Goal: Task Accomplishment & Management: Manage account settings

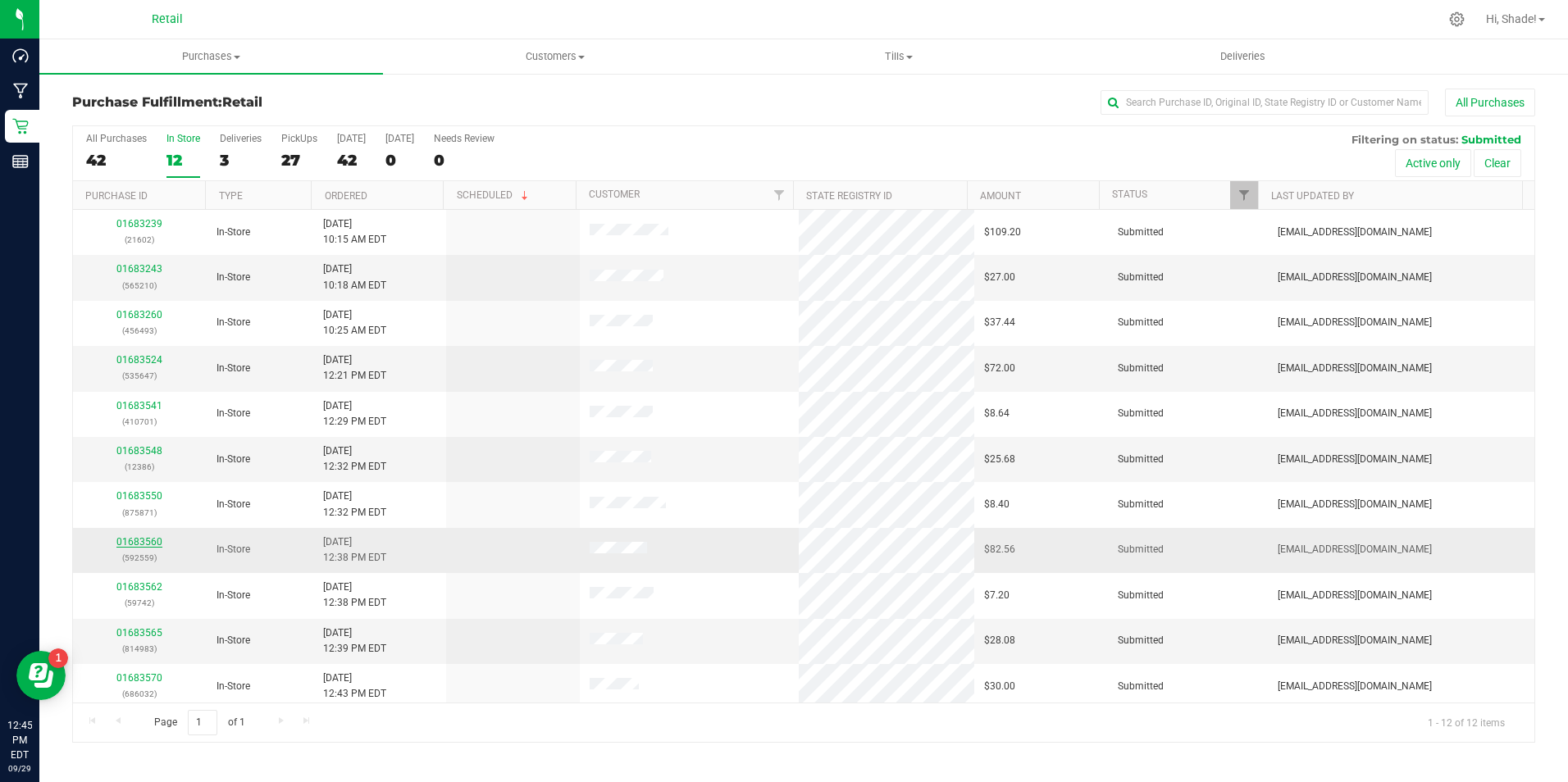
click at [144, 540] on link "01683560" at bounding box center [139, 542] width 46 height 12
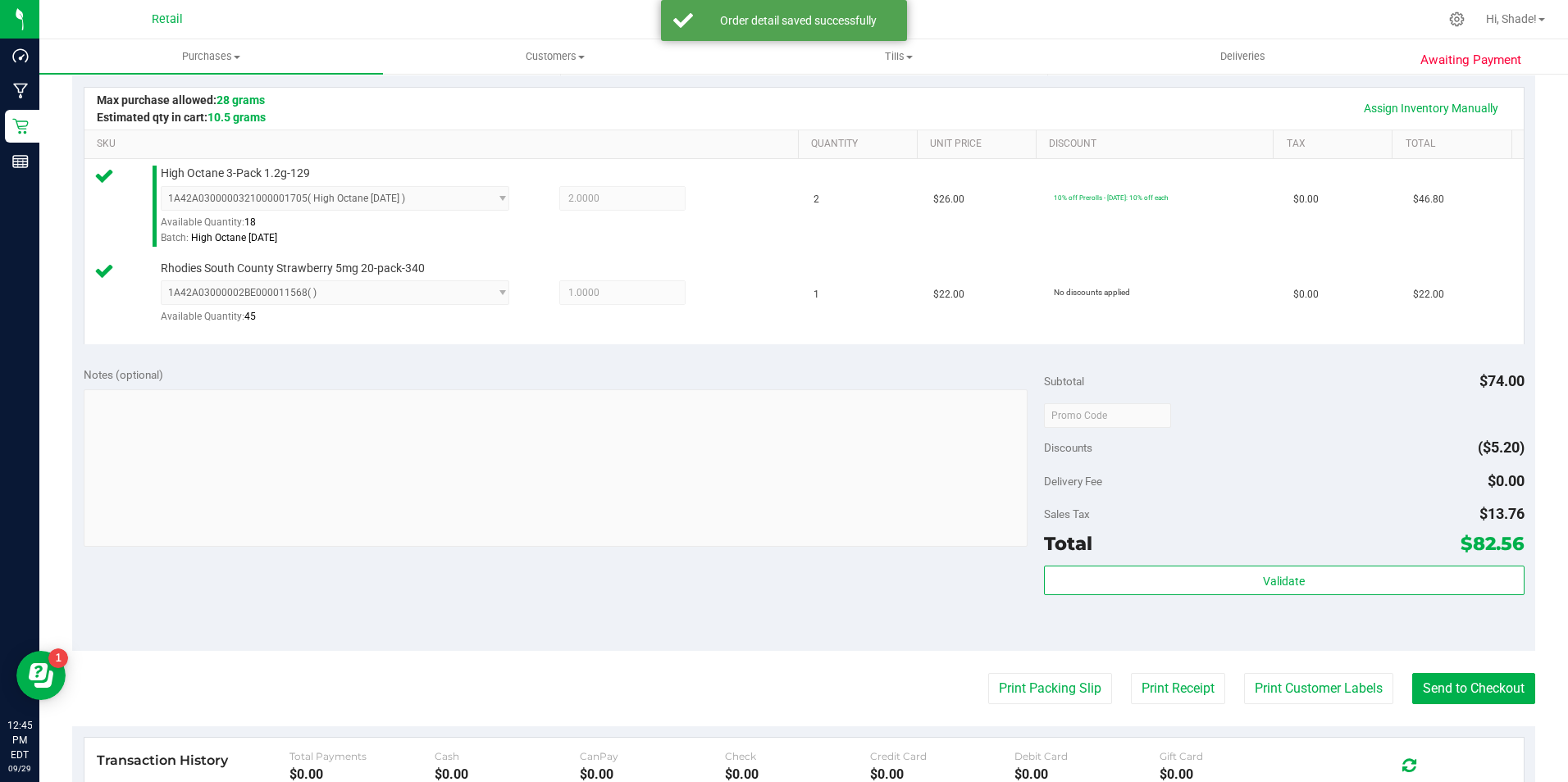
scroll to position [492, 0]
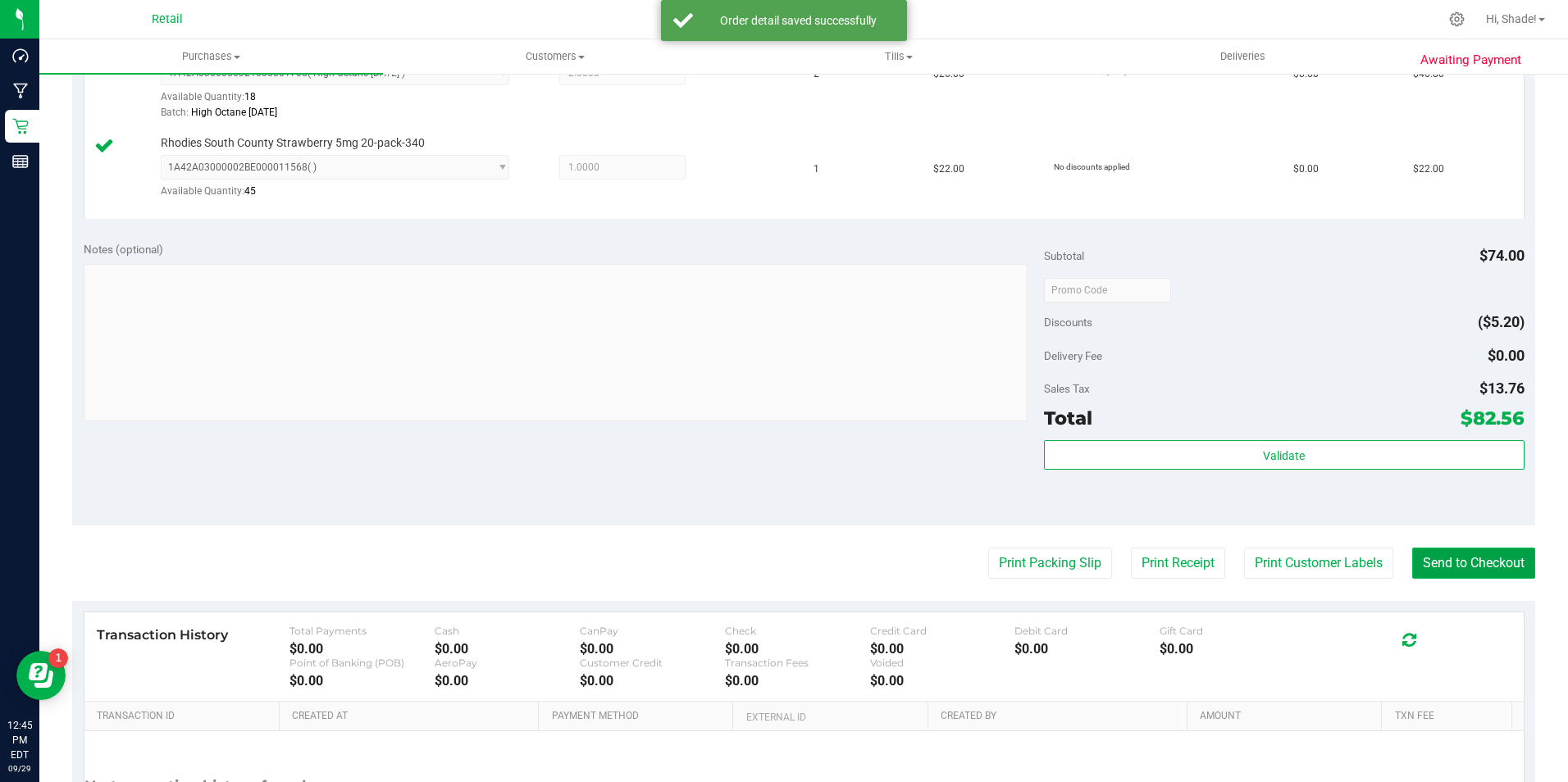
click at [1458, 563] on button "Send to Checkout" at bounding box center [1473, 563] width 123 height 31
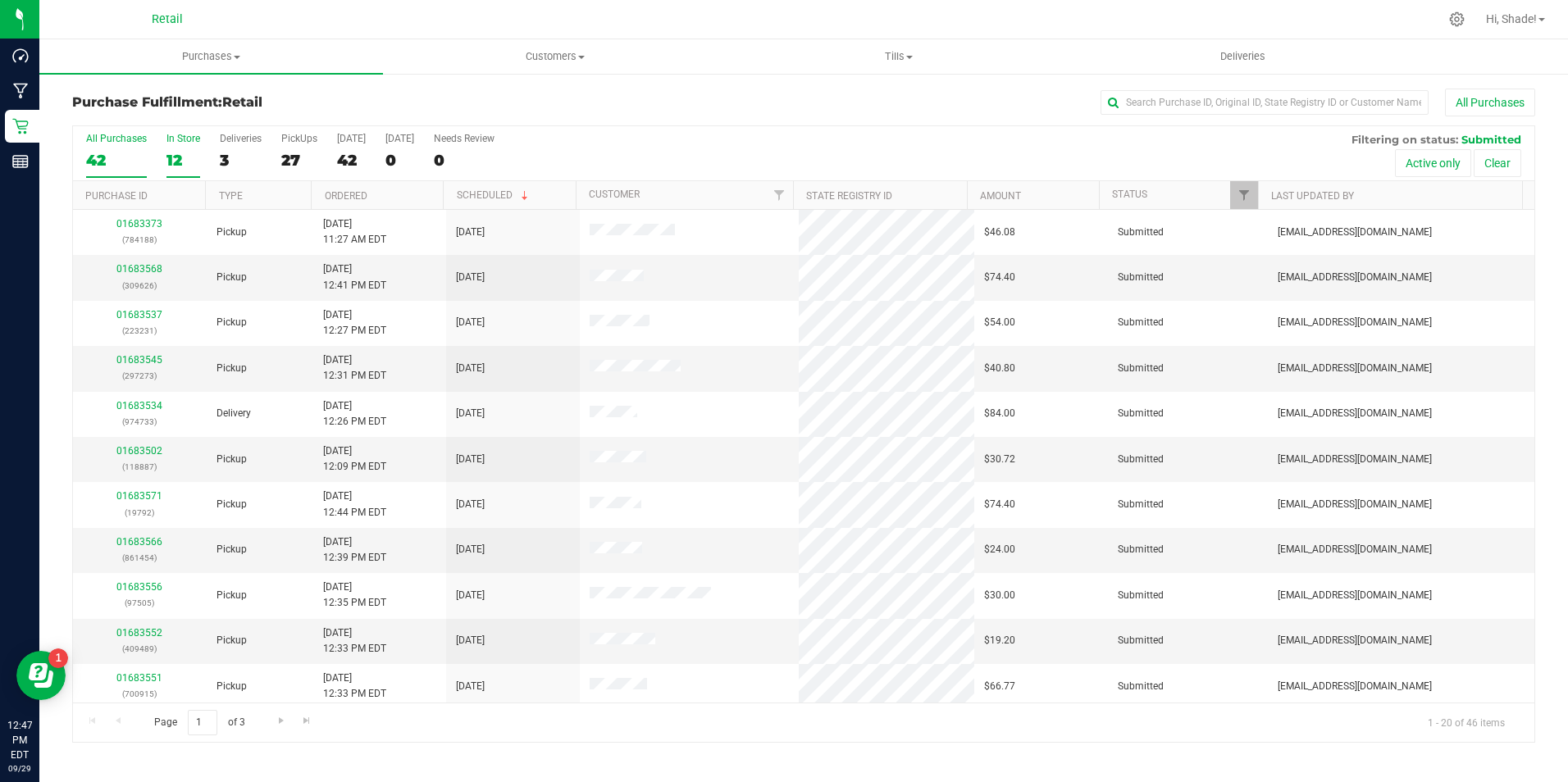
click at [176, 164] on div "12" at bounding box center [182, 160] width 34 height 19
click at [0, 0] on input "In Store 12" at bounding box center [0, 0] width 0 height 0
click at [150, 628] on link "01683570" at bounding box center [139, 633] width 46 height 12
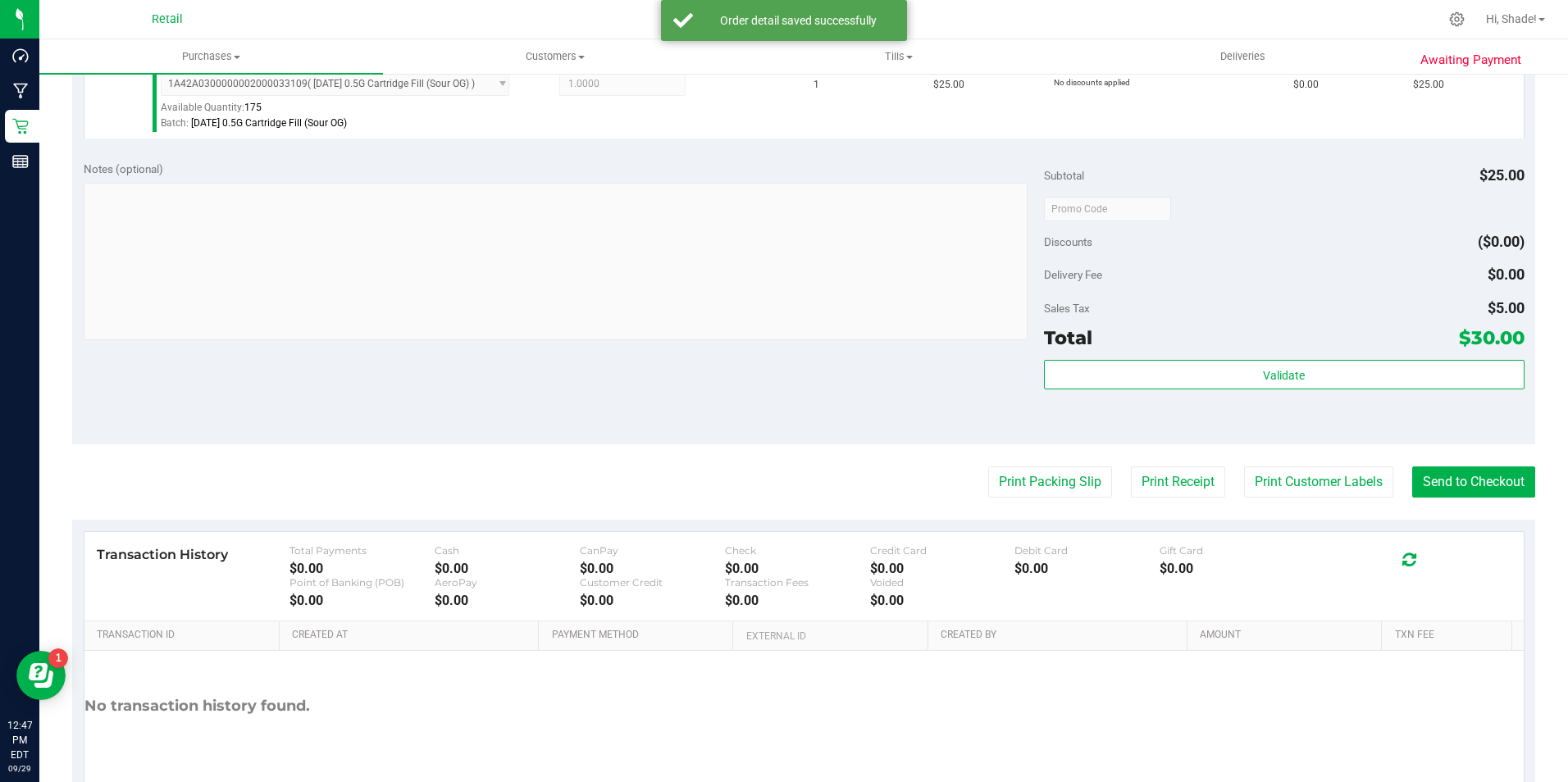
scroll to position [492, 0]
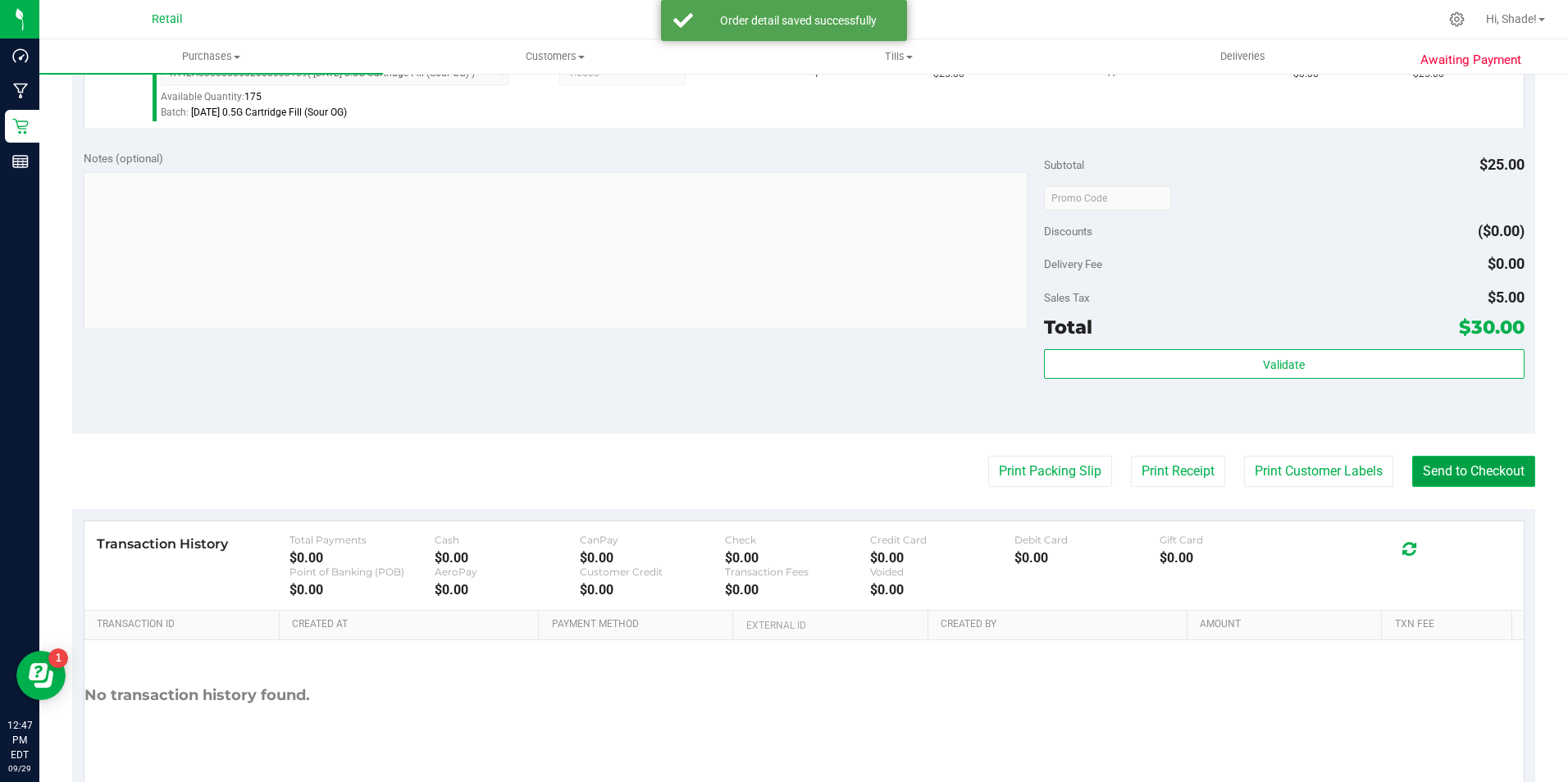
click at [1500, 485] on button "Send to Checkout" at bounding box center [1473, 471] width 123 height 31
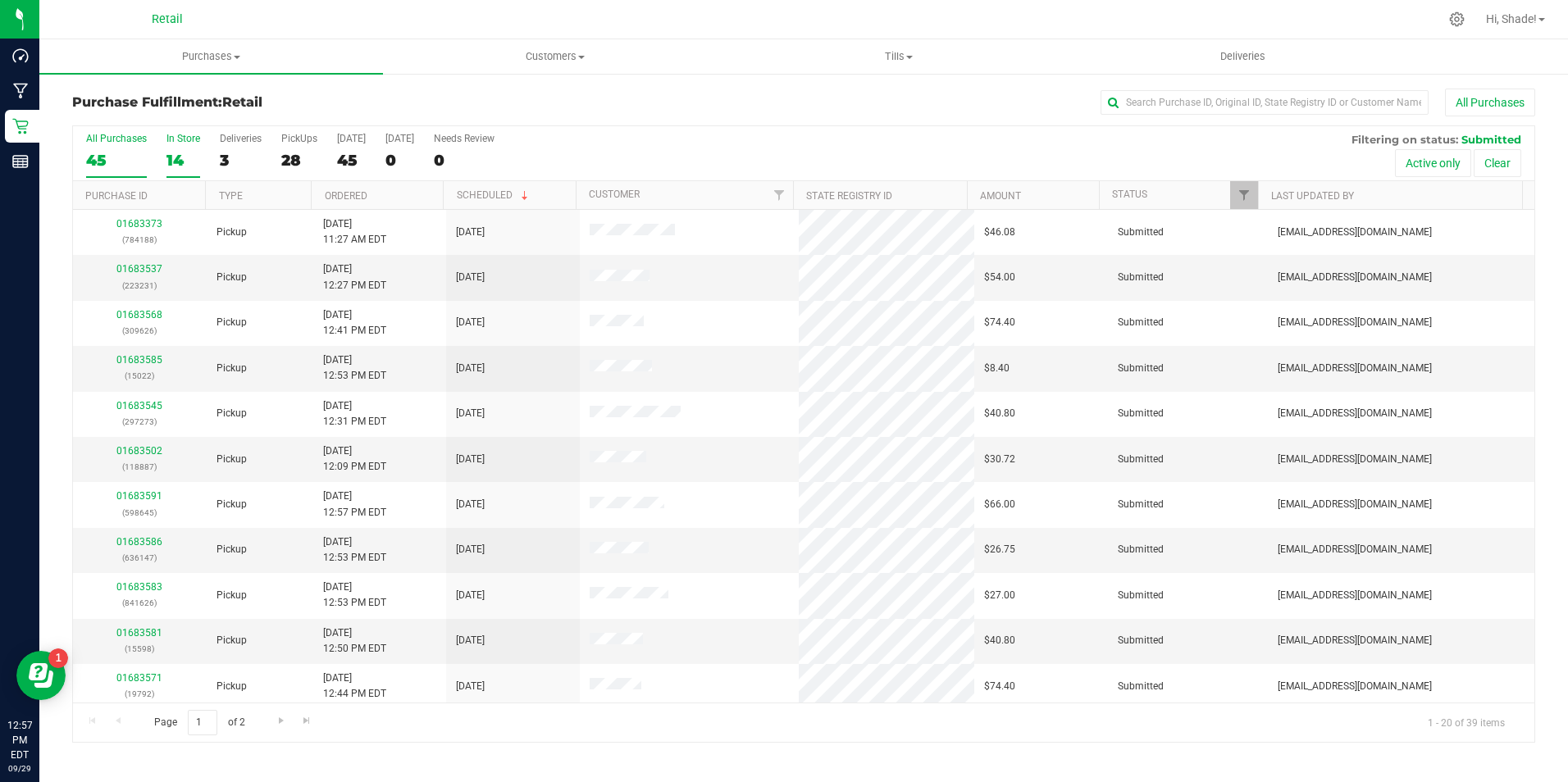
click at [176, 158] on div "14" at bounding box center [182, 160] width 34 height 19
click at [0, 0] on input "In Store 14" at bounding box center [0, 0] width 0 height 0
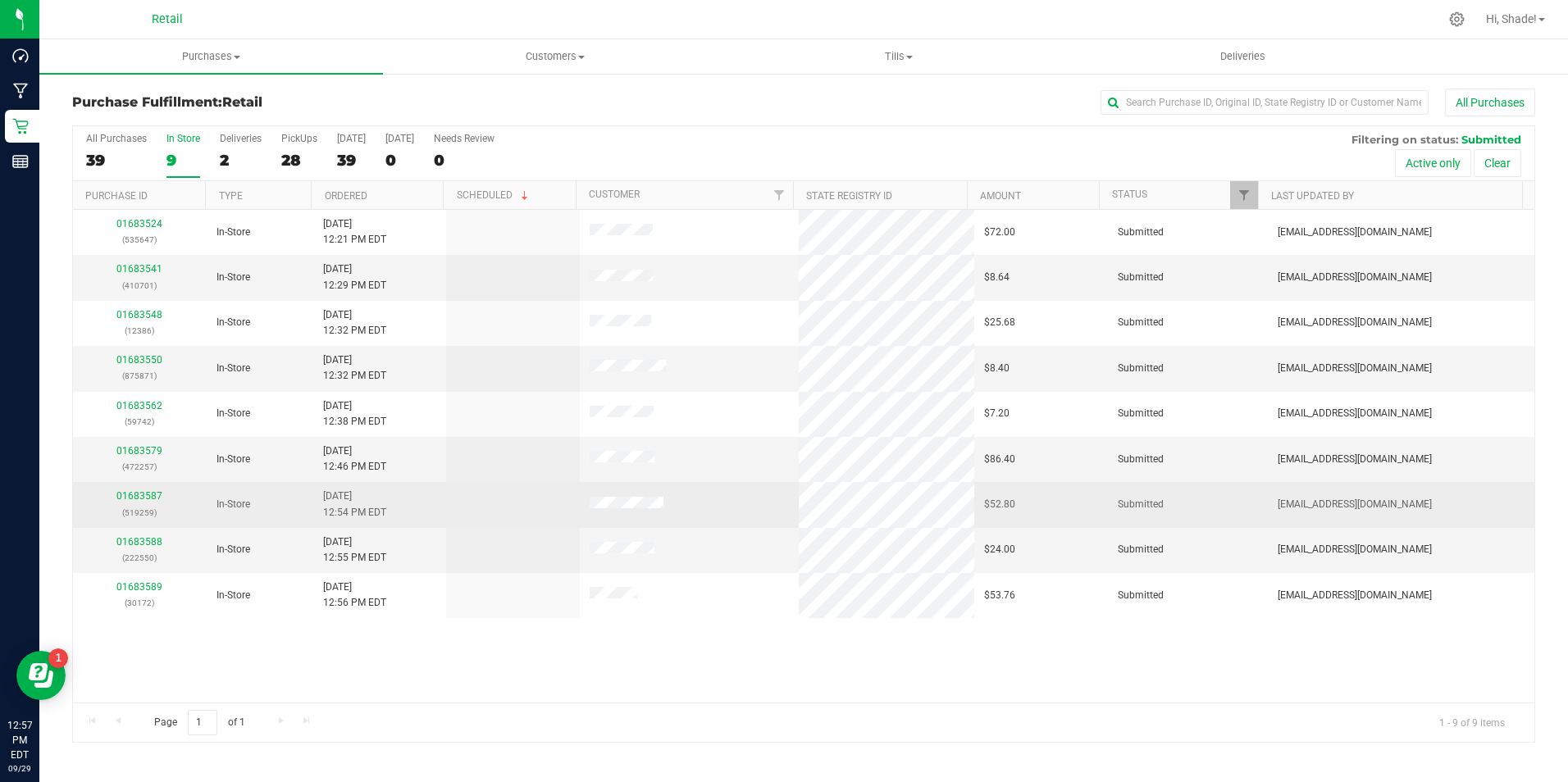
click at [145, 487] on td "01683587 (519259)" at bounding box center [139, 504] width 133 height 45
click at [146, 495] on link "01683587" at bounding box center [139, 496] width 46 height 12
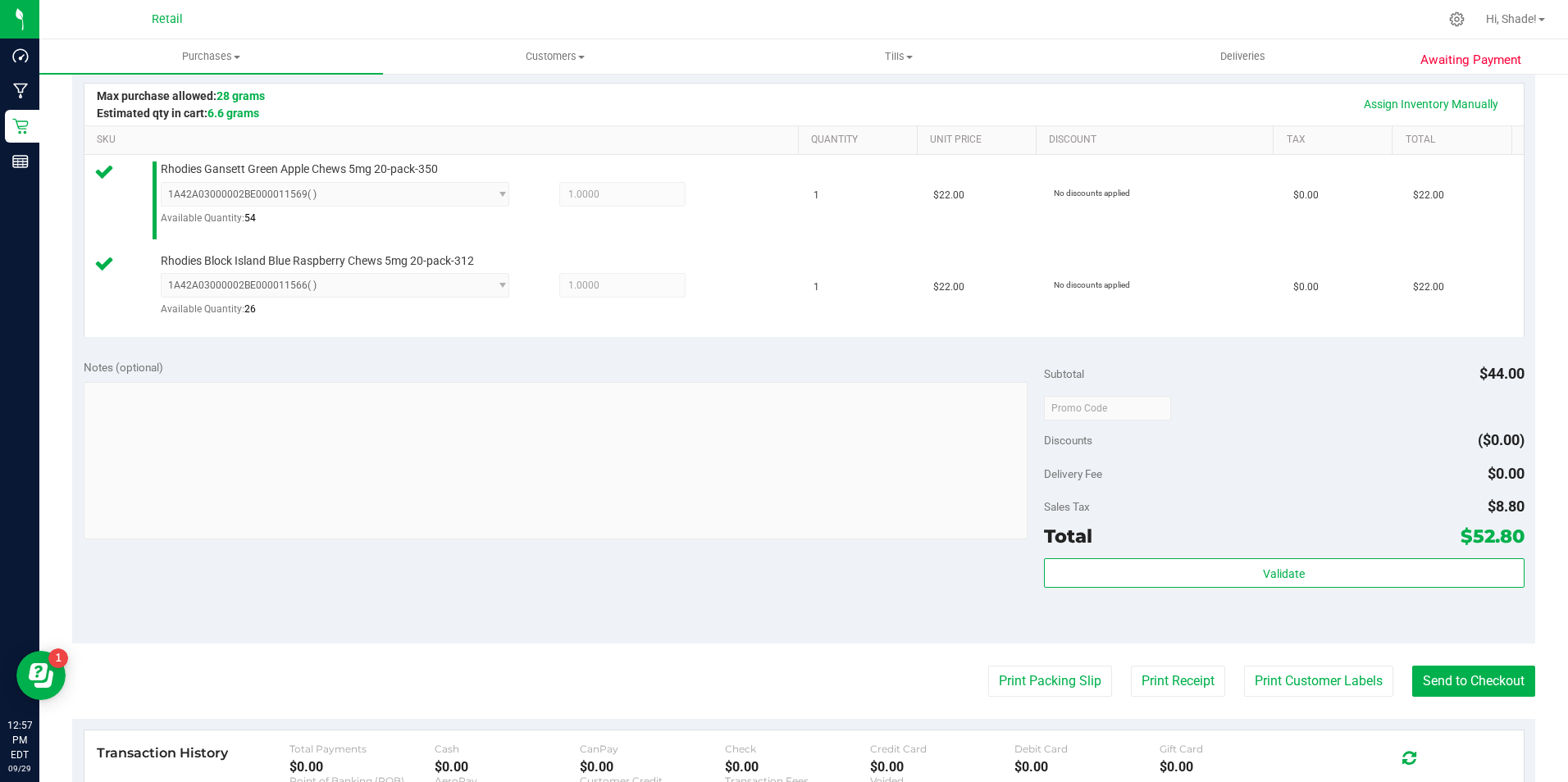
scroll to position [492, 0]
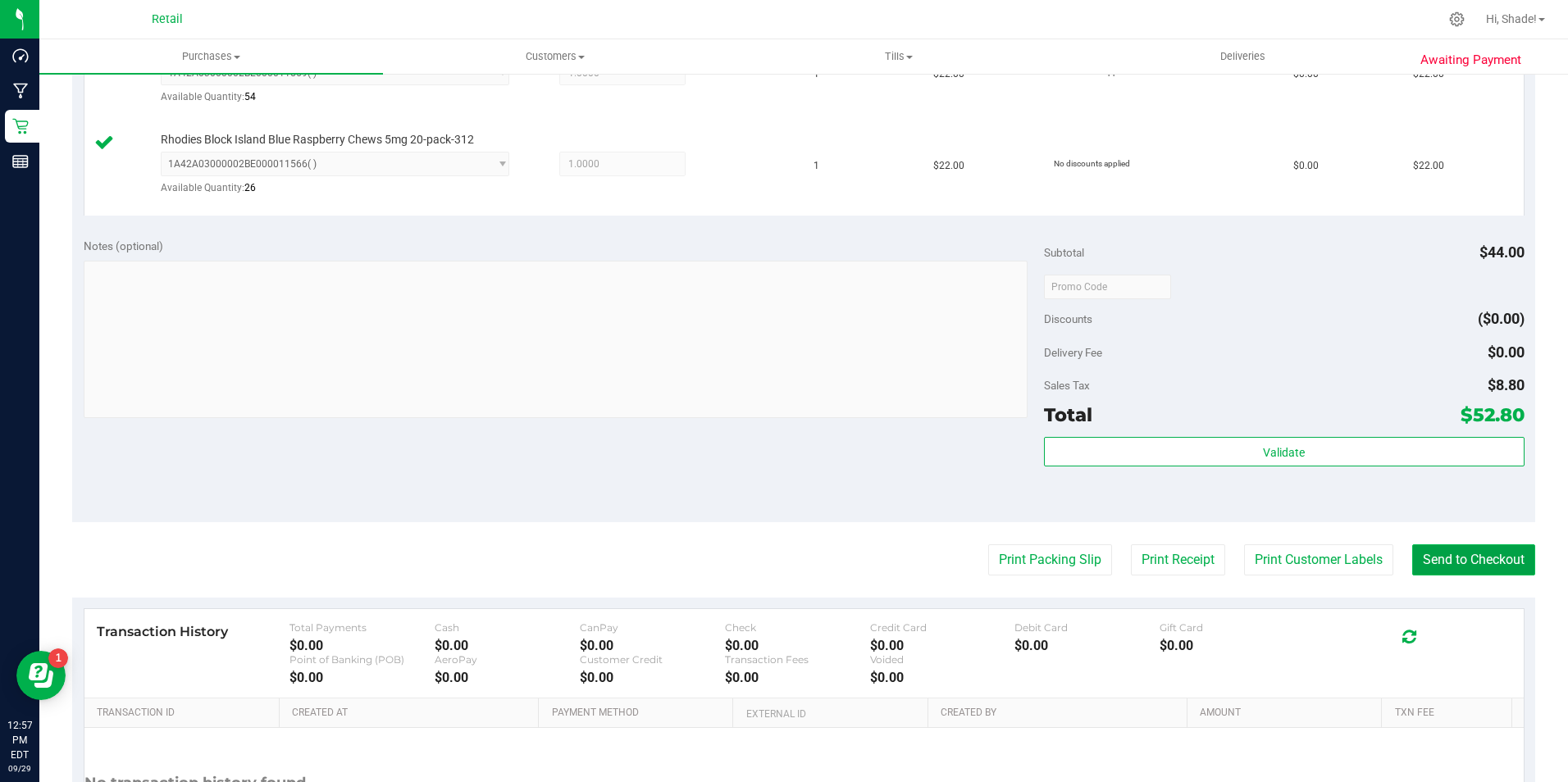
click at [1414, 549] on button "Send to Checkout" at bounding box center [1473, 559] width 123 height 31
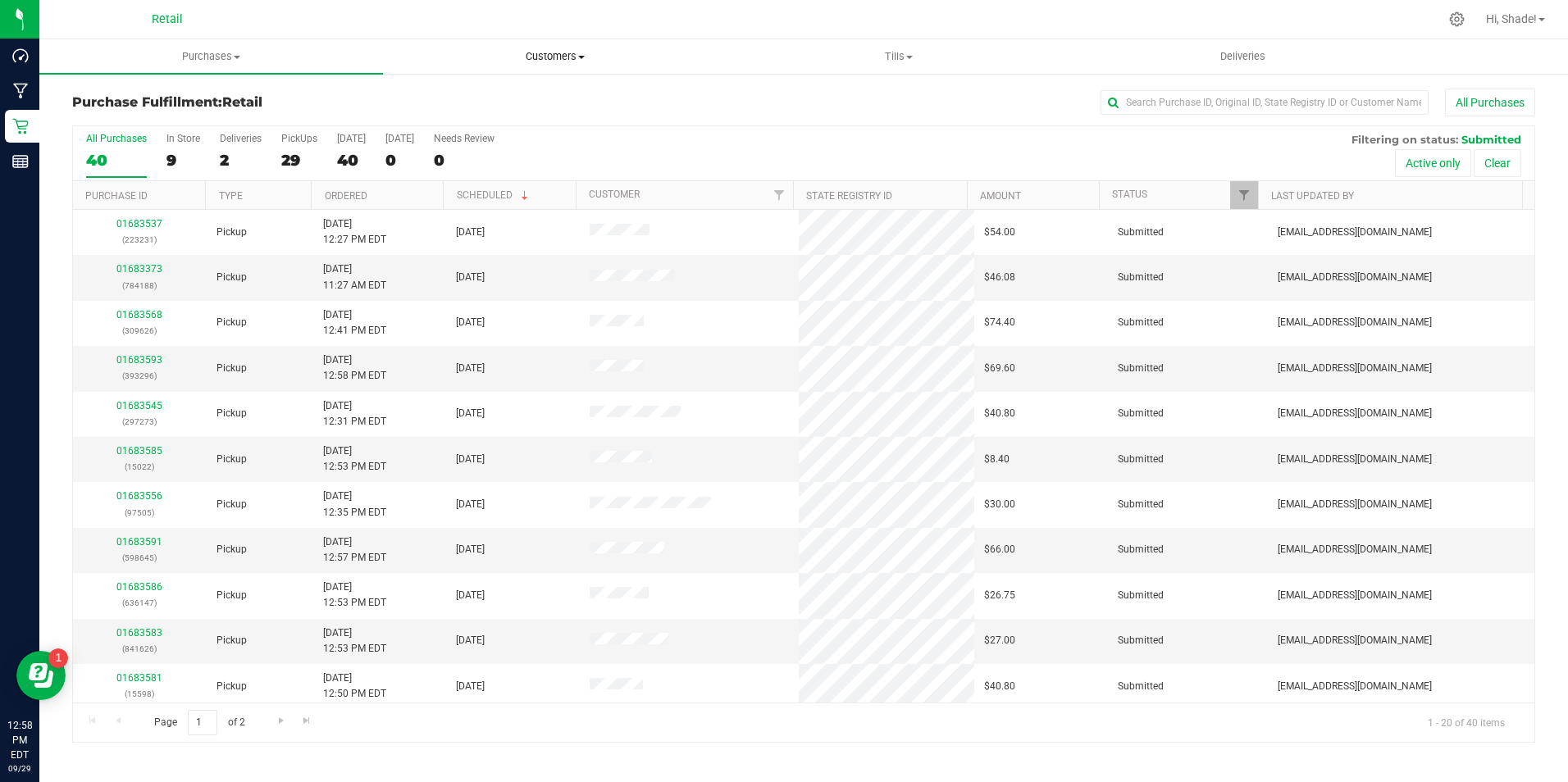
click at [548, 59] on span "Customers" at bounding box center [555, 56] width 342 height 14
click at [475, 106] on span "All customers" at bounding box center [441, 99] width 118 height 14
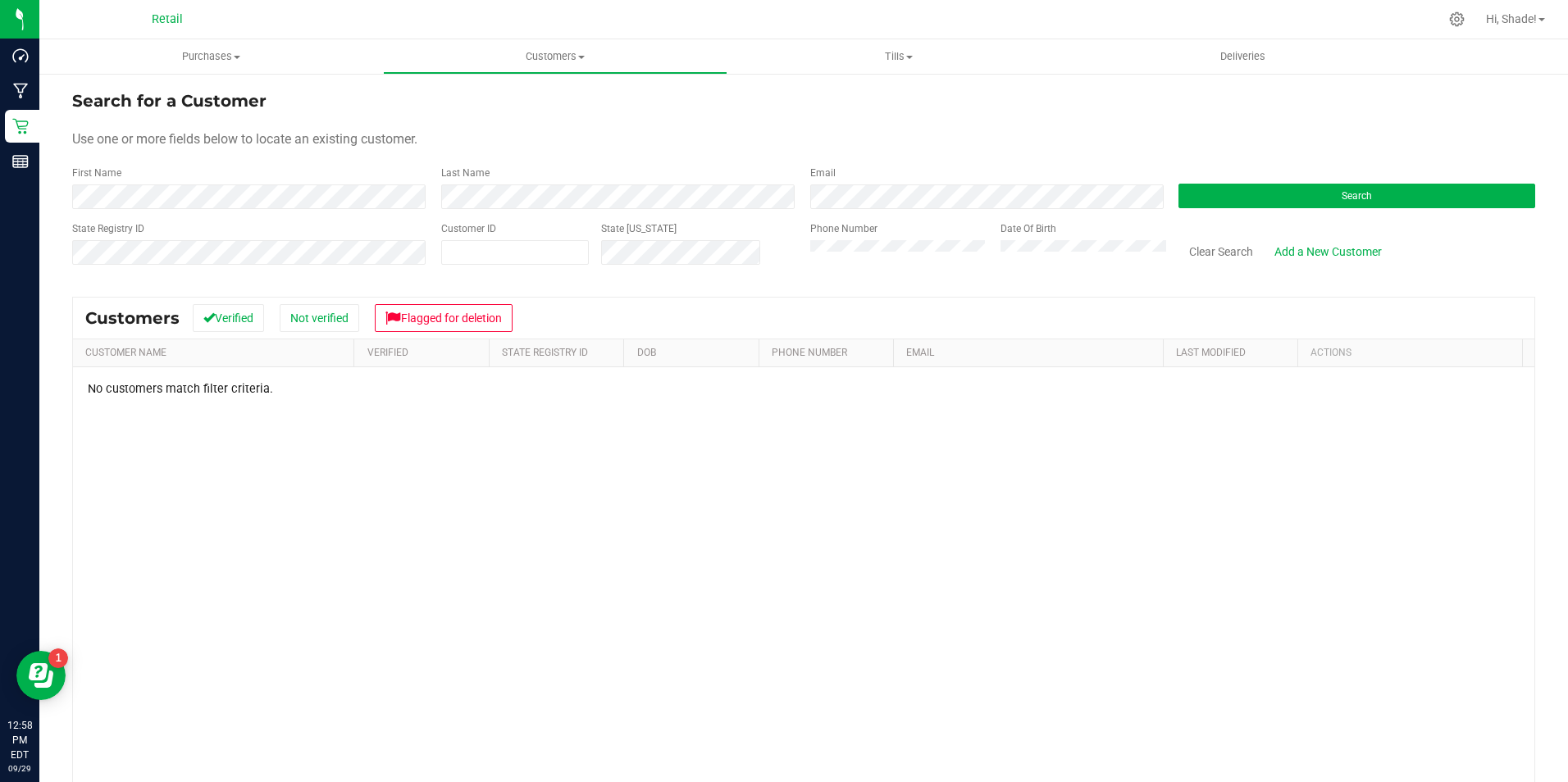
click at [231, 211] on form "Search for a Customer Use one or more fields below to locate an existing custom…" at bounding box center [803, 183] width 1462 height 191
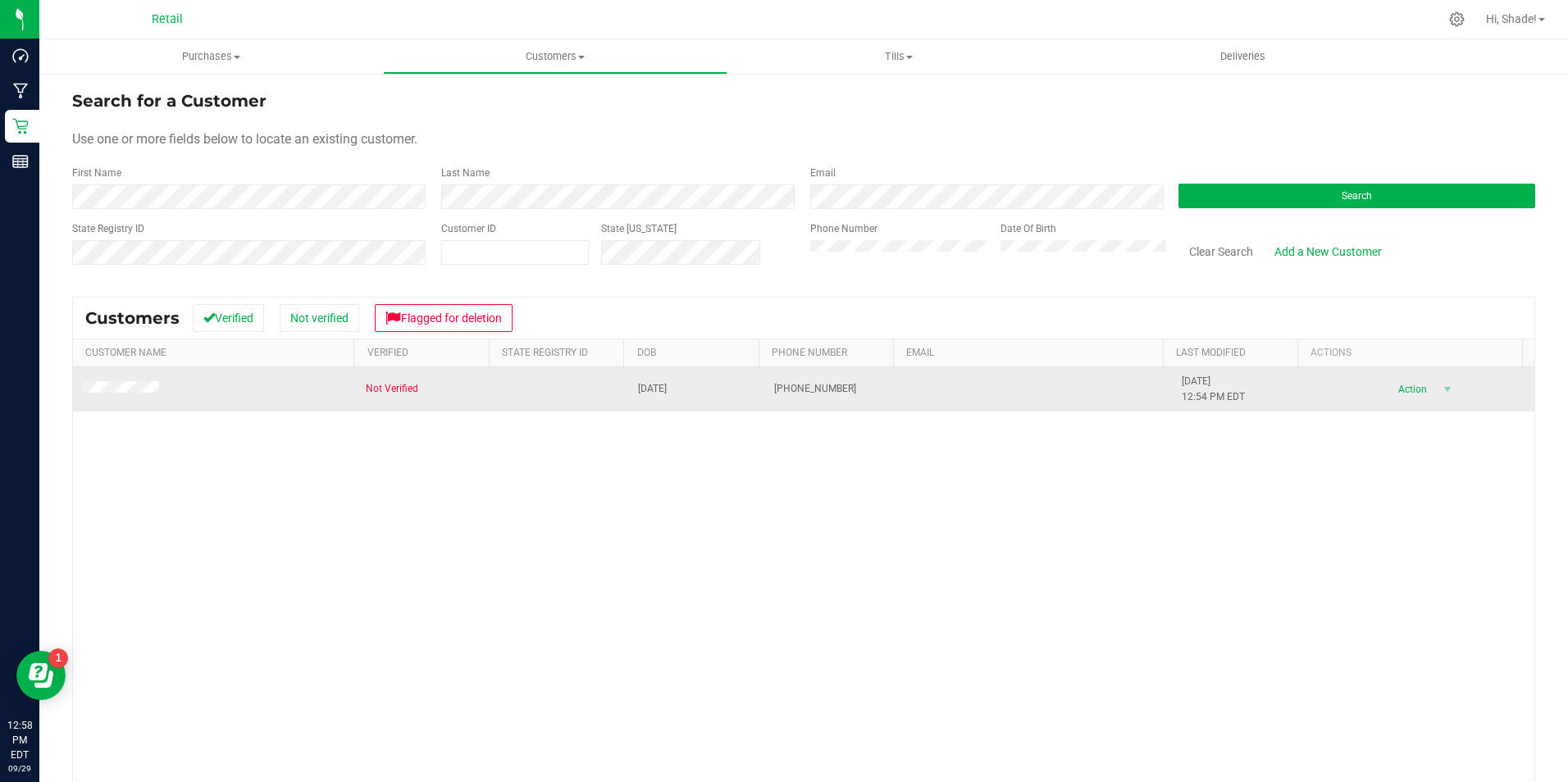
click at [146, 398] on td at bounding box center [214, 390] width 283 height 44
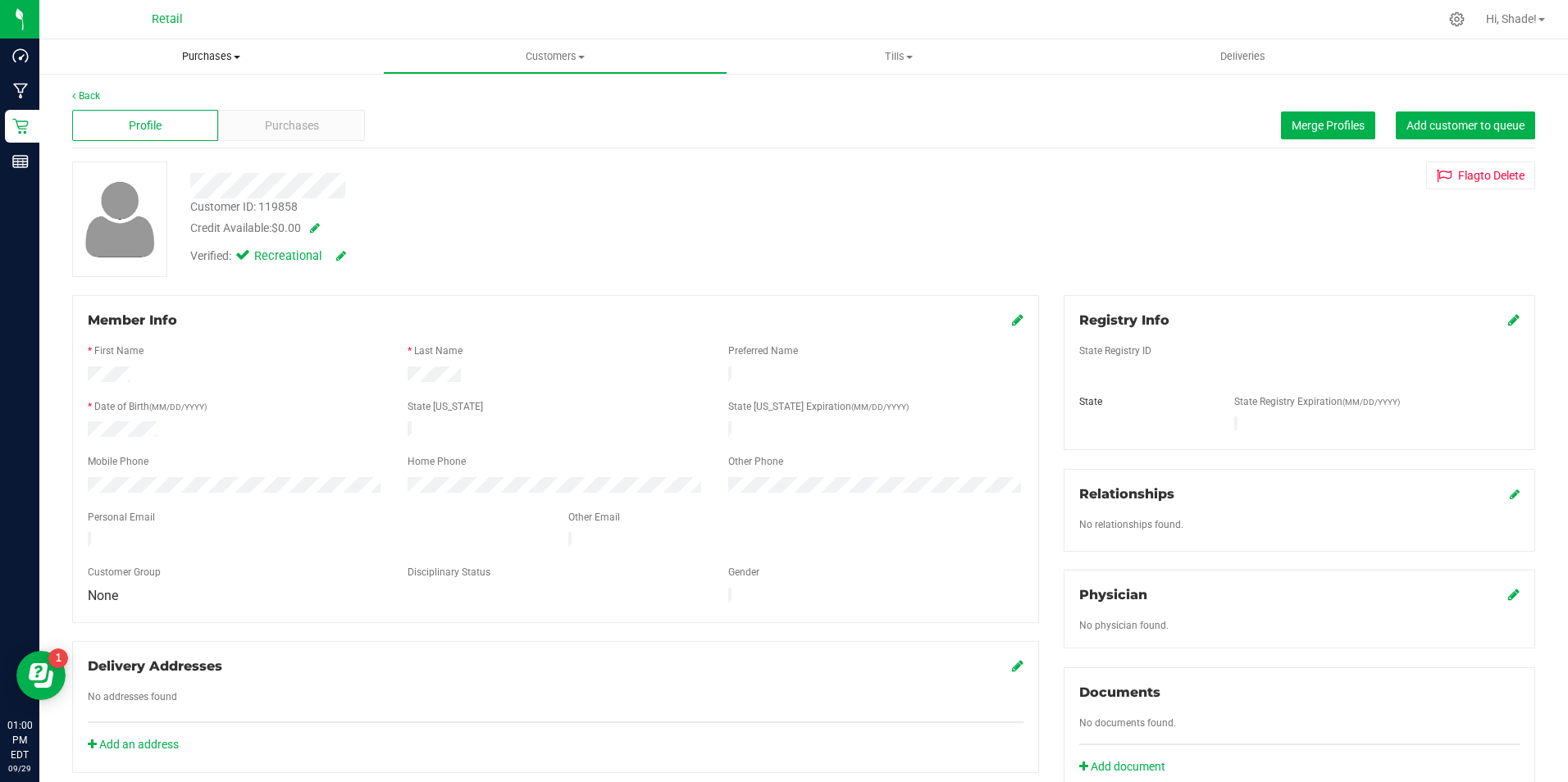
drag, startPoint x: 217, startPoint y: 54, endPoint x: 195, endPoint y: 59, distance: 22.6
click at [217, 54] on span "Purchases" at bounding box center [211, 56] width 344 height 14
click at [138, 109] on li "Fulfillment" at bounding box center [211, 119] width 344 height 20
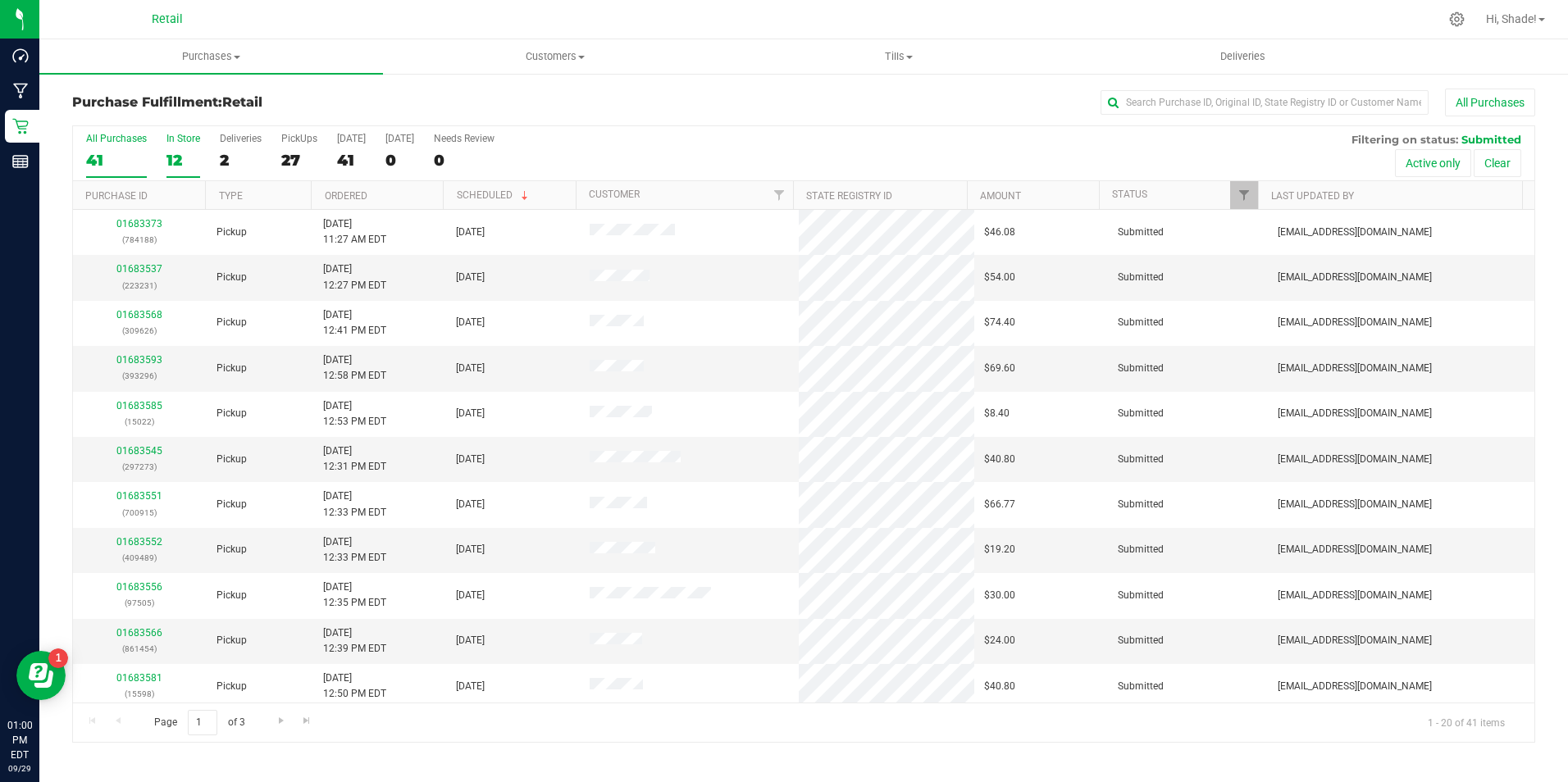
click at [172, 165] on div "12" at bounding box center [182, 160] width 34 height 19
click at [0, 0] on input "In Store 12" at bounding box center [0, 0] width 0 height 0
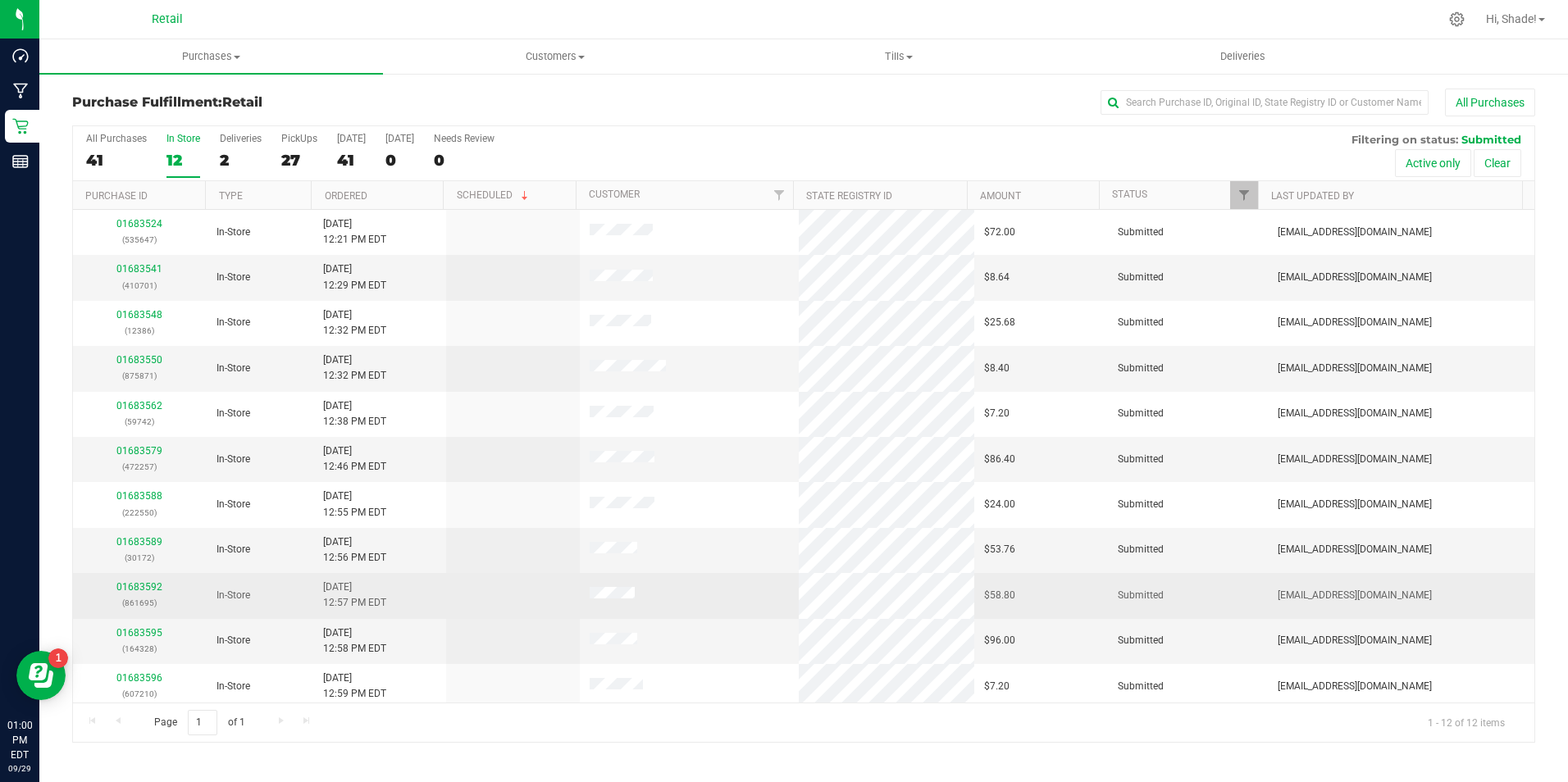
scroll to position [52, 0]
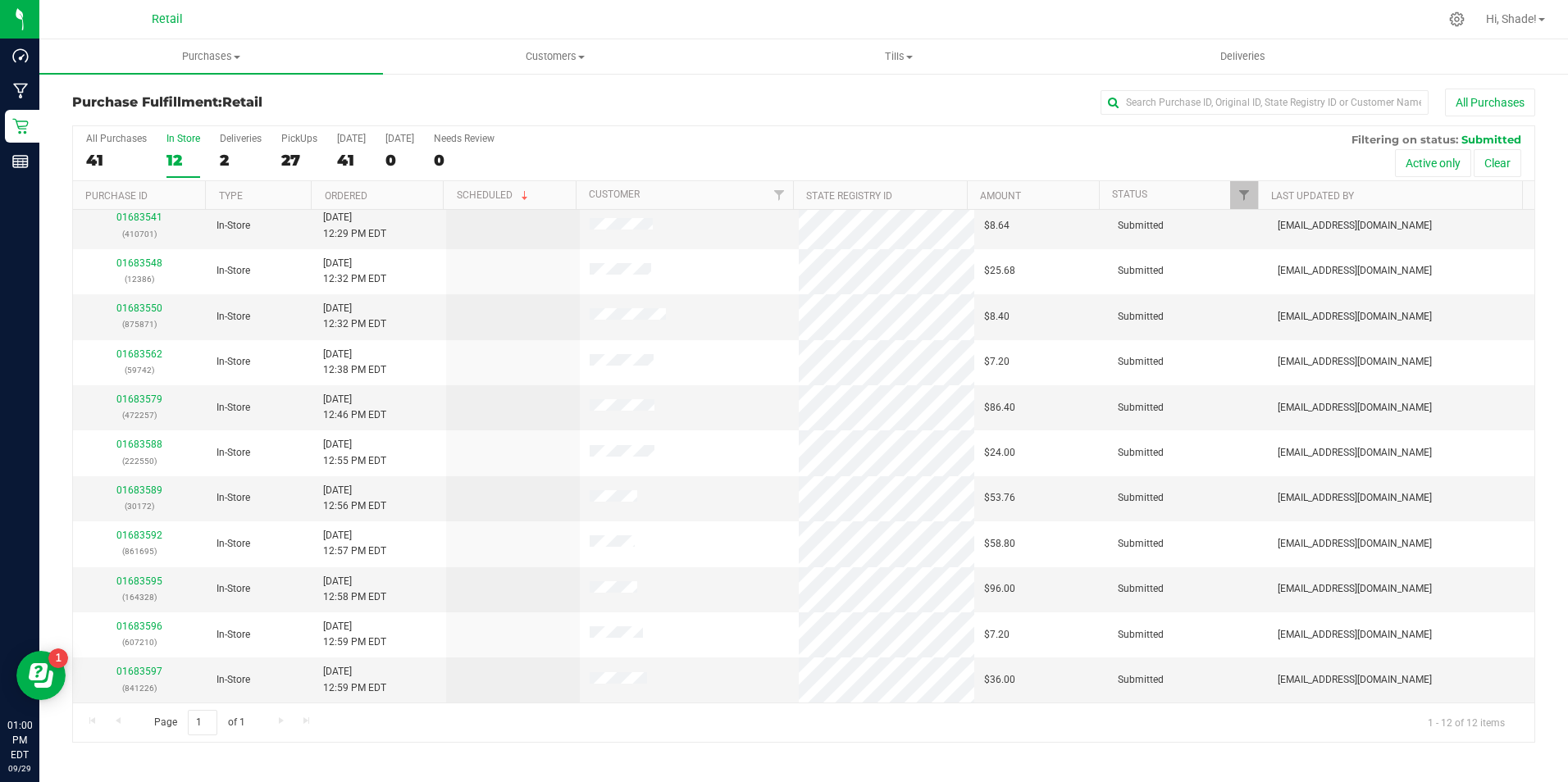
click at [200, 78] on div "Purchase Fulfillment: Retail All Purchases All Purchases 41 In Store 12 Deliver…" at bounding box center [803, 415] width 1529 height 687
click at [202, 65] on uib-tab-heading "Purchases Summary of purchases Fulfillment All purchases" at bounding box center [211, 57] width 344 height 35
click at [139, 119] on li "Fulfillment" at bounding box center [211, 119] width 344 height 20
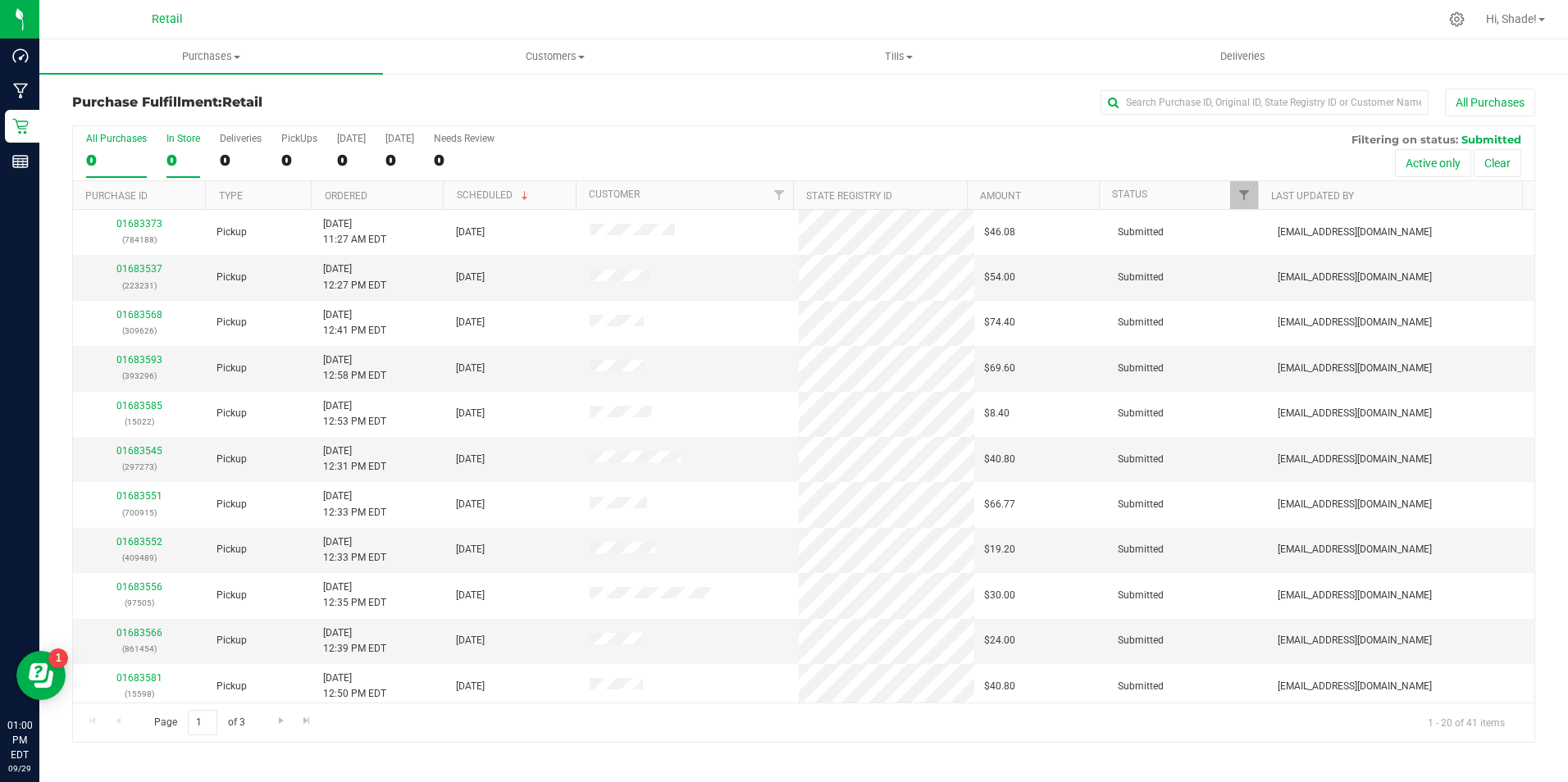
click at [178, 156] on div "0" at bounding box center [182, 160] width 34 height 19
click at [0, 0] on input "In Store 0" at bounding box center [0, 0] width 0 height 0
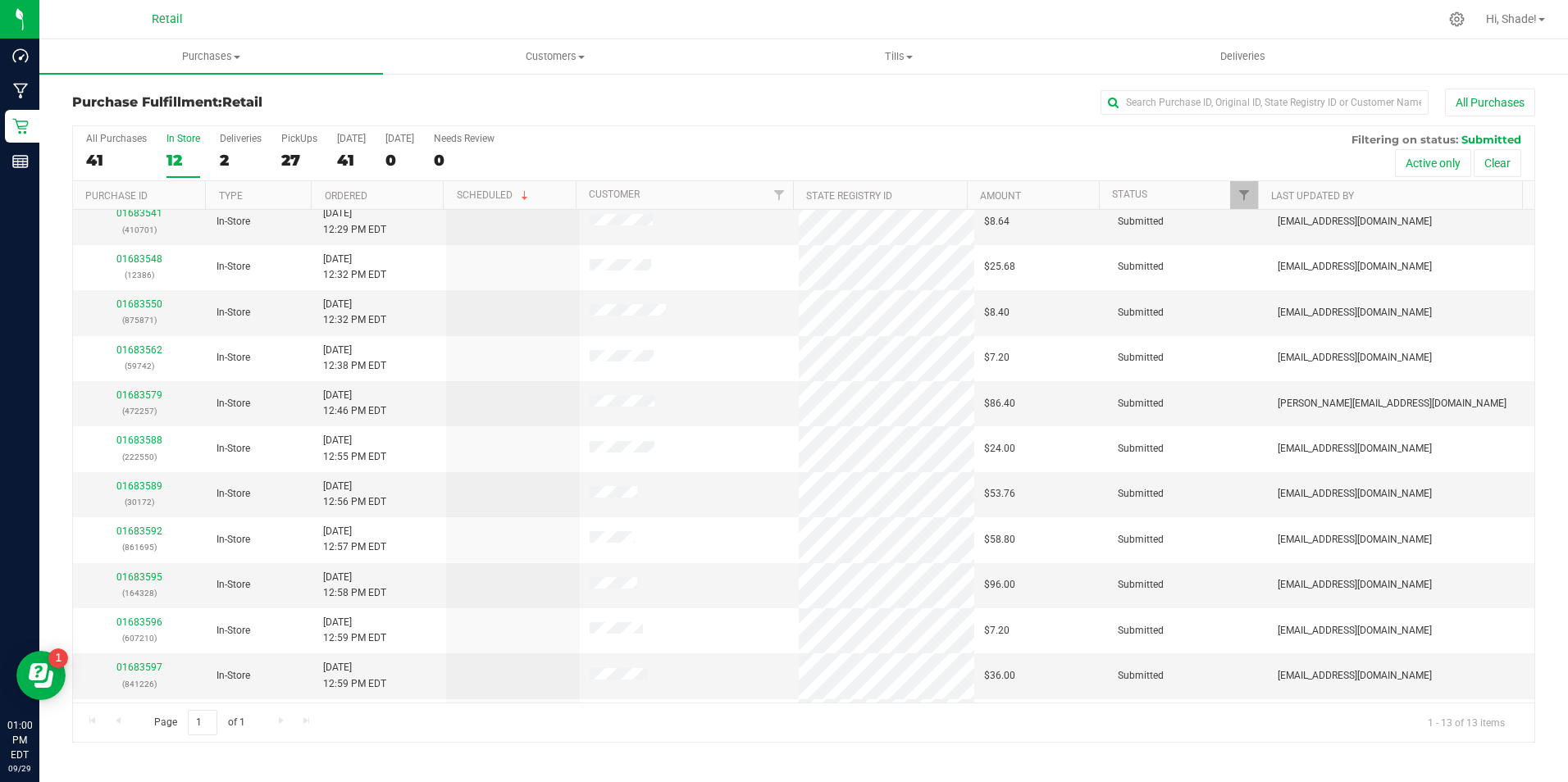
scroll to position [0, 0]
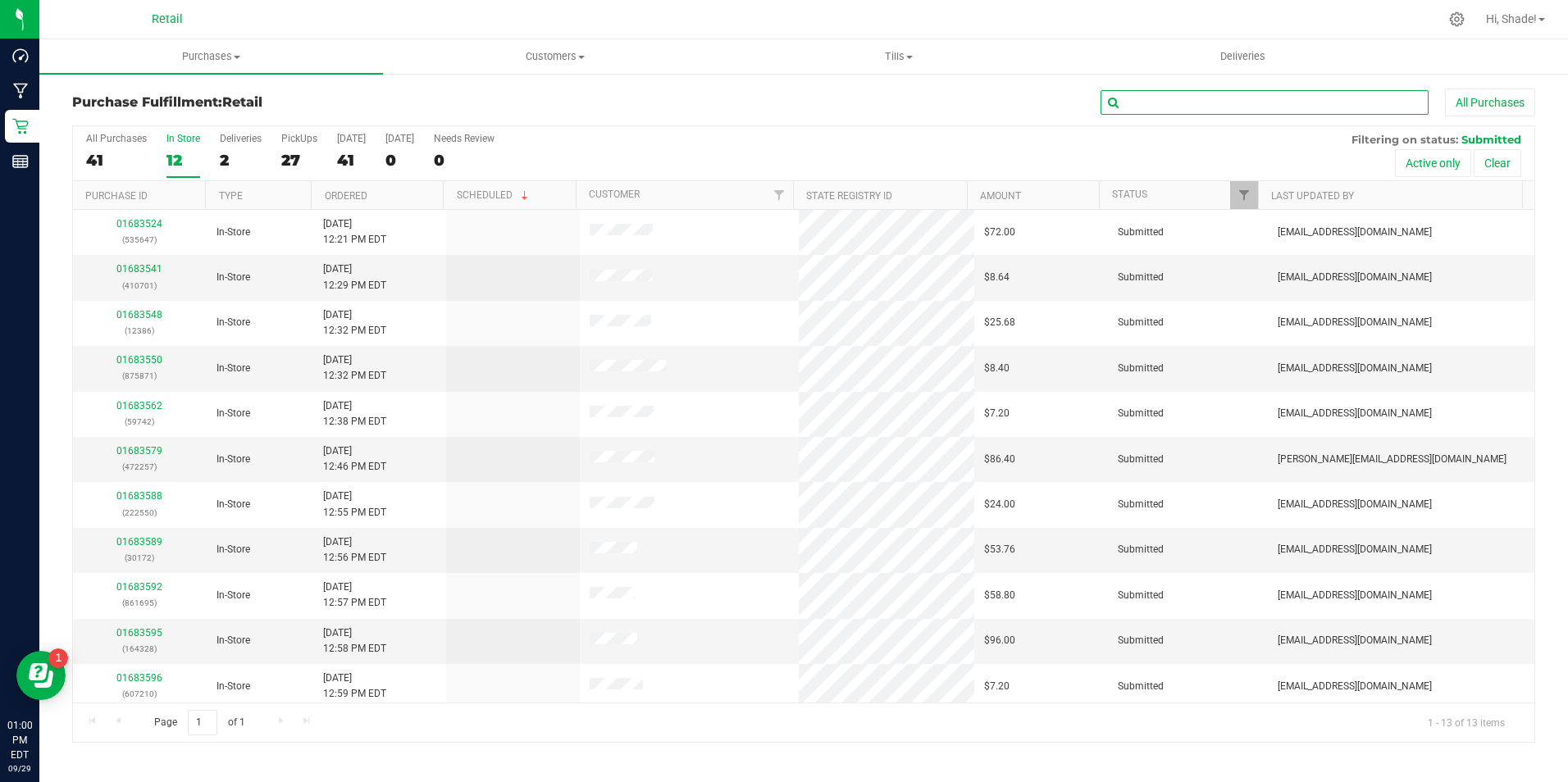
click at [1293, 105] on input "text" at bounding box center [1265, 103] width 328 height 25
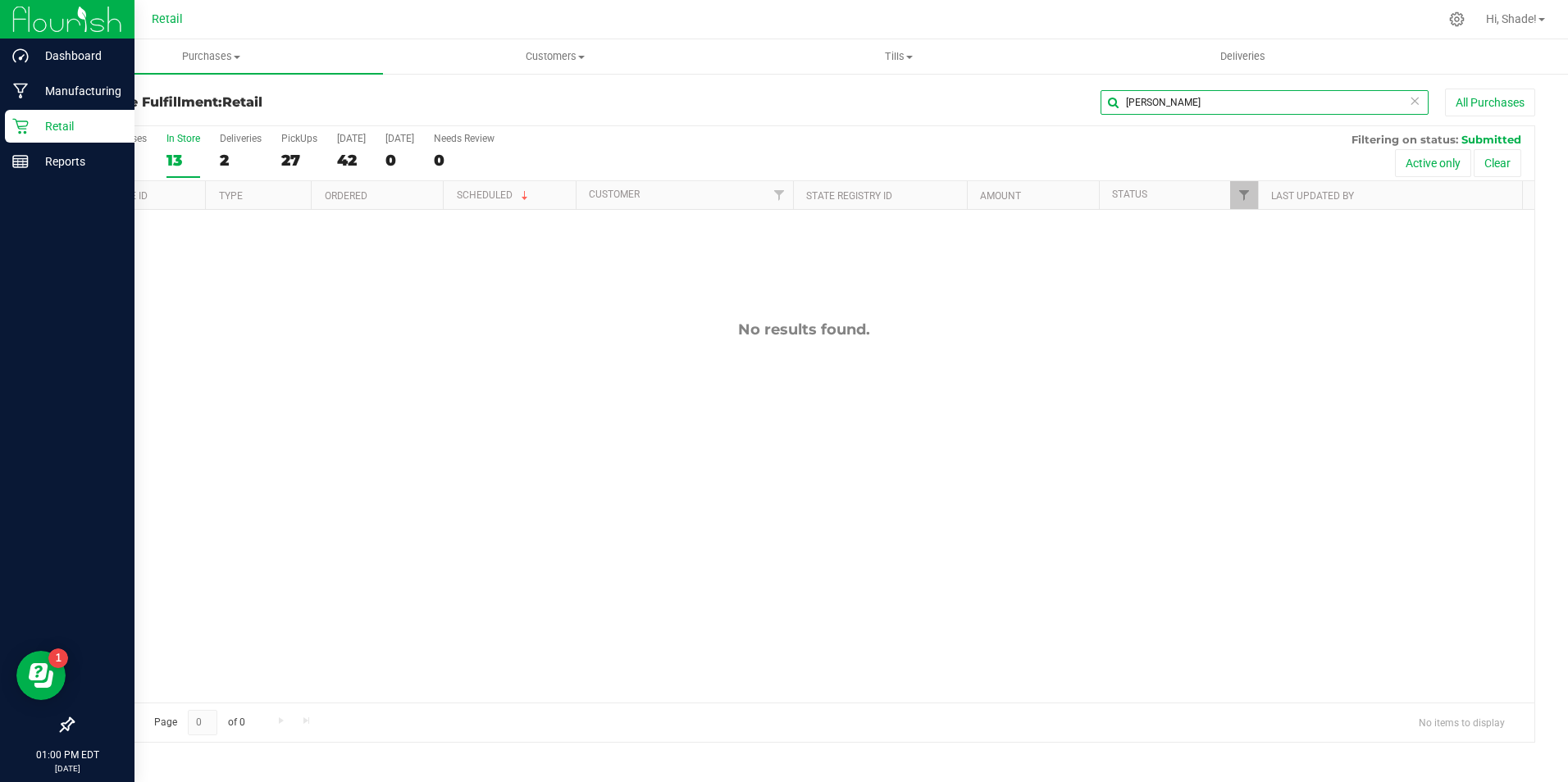
type input "juan"
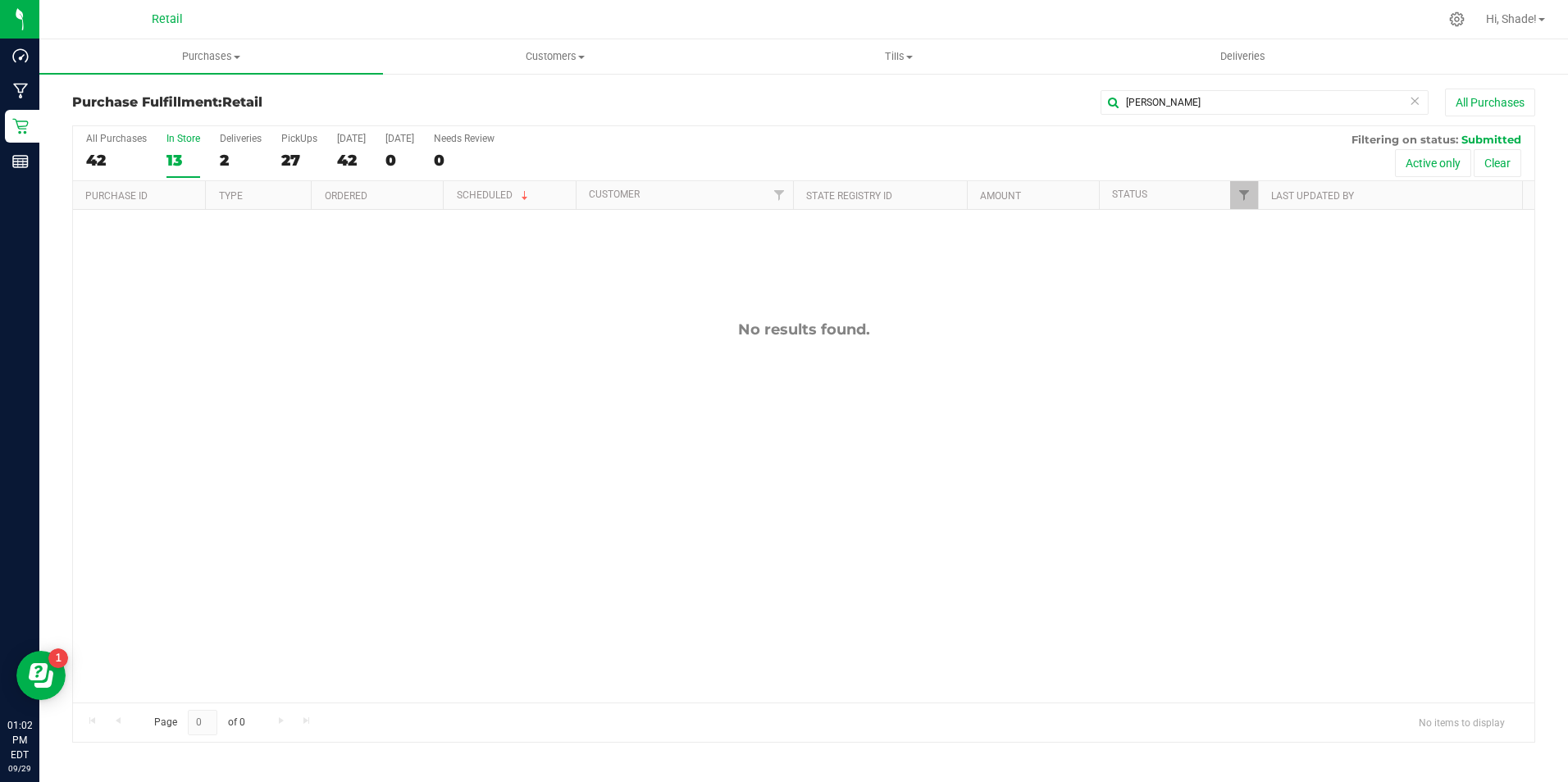
click at [192, 152] on div "13" at bounding box center [182, 160] width 34 height 19
click at [0, 0] on input "In Store 13" at bounding box center [0, 0] width 0 height 0
click at [213, 156] on div "All Purchases 44 In Store 14 Deliveries 2 PickUps 28 Today 44 Tomorrow 0 Needs …" at bounding box center [803, 154] width 1461 height 55
click at [224, 157] on div "2" at bounding box center [241, 160] width 42 height 19
click at [0, 0] on input "Deliveries 2" at bounding box center [0, 0] width 0 height 0
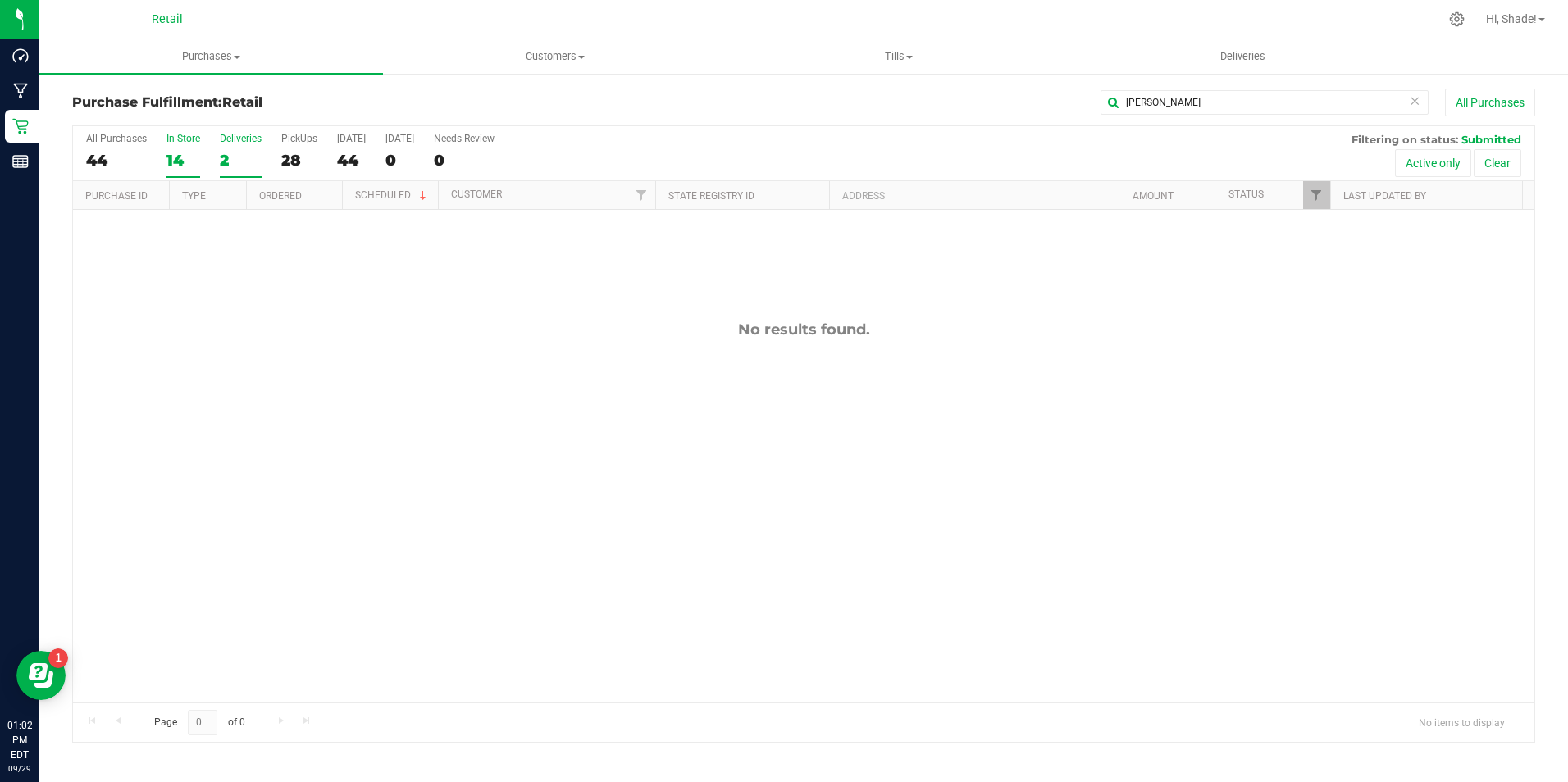
click at [189, 161] on div "14" at bounding box center [182, 160] width 34 height 19
click at [0, 0] on input "In Store 14" at bounding box center [0, 0] width 0 height 0
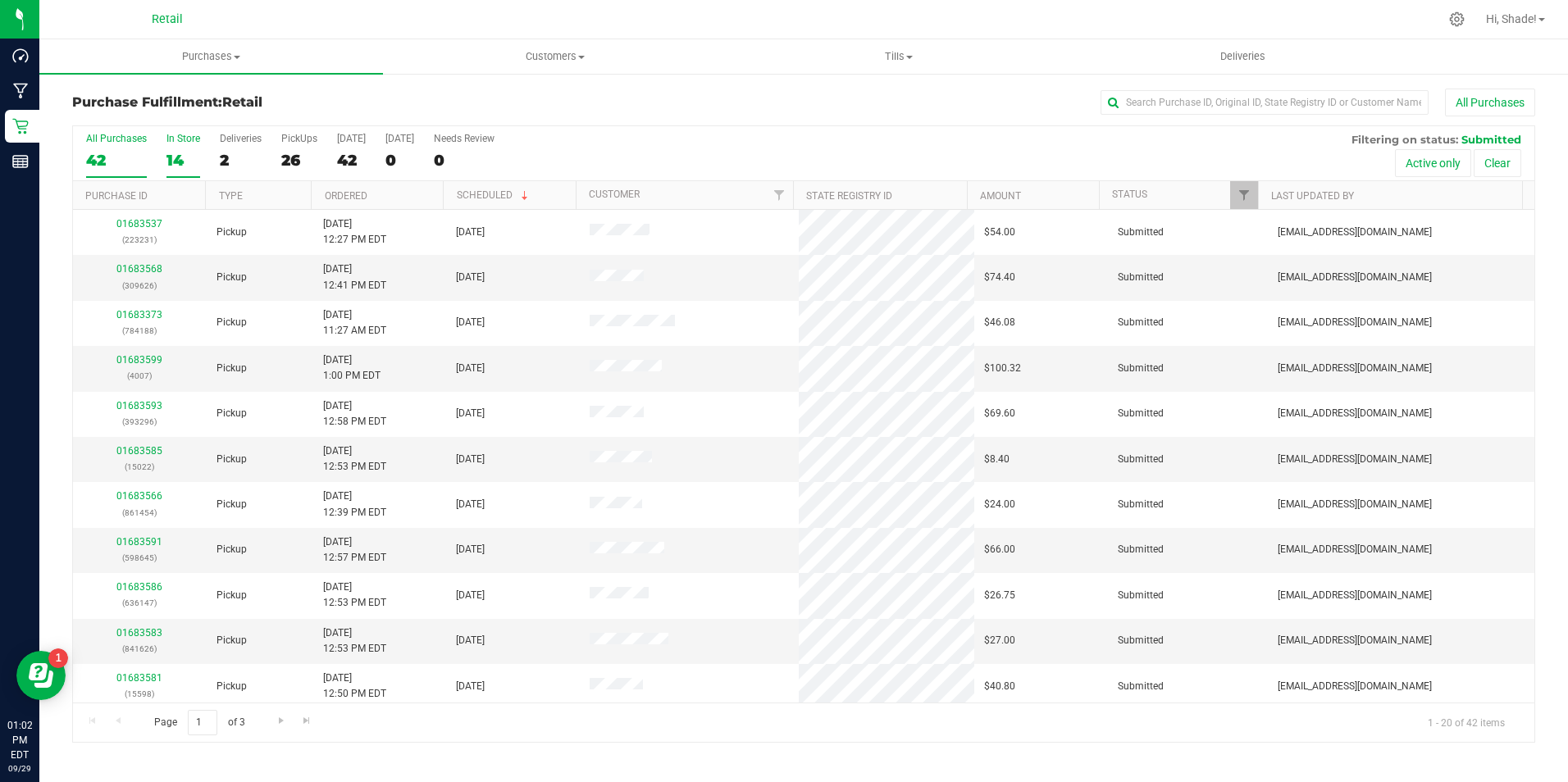
click at [172, 151] on div "14" at bounding box center [182, 160] width 34 height 19
click at [0, 0] on input "In Store 14" at bounding box center [0, 0] width 0 height 0
click at [132, 548] on div "01683589 (30172)" at bounding box center [139, 550] width 114 height 31
click at [135, 543] on link "01683589" at bounding box center [139, 542] width 46 height 12
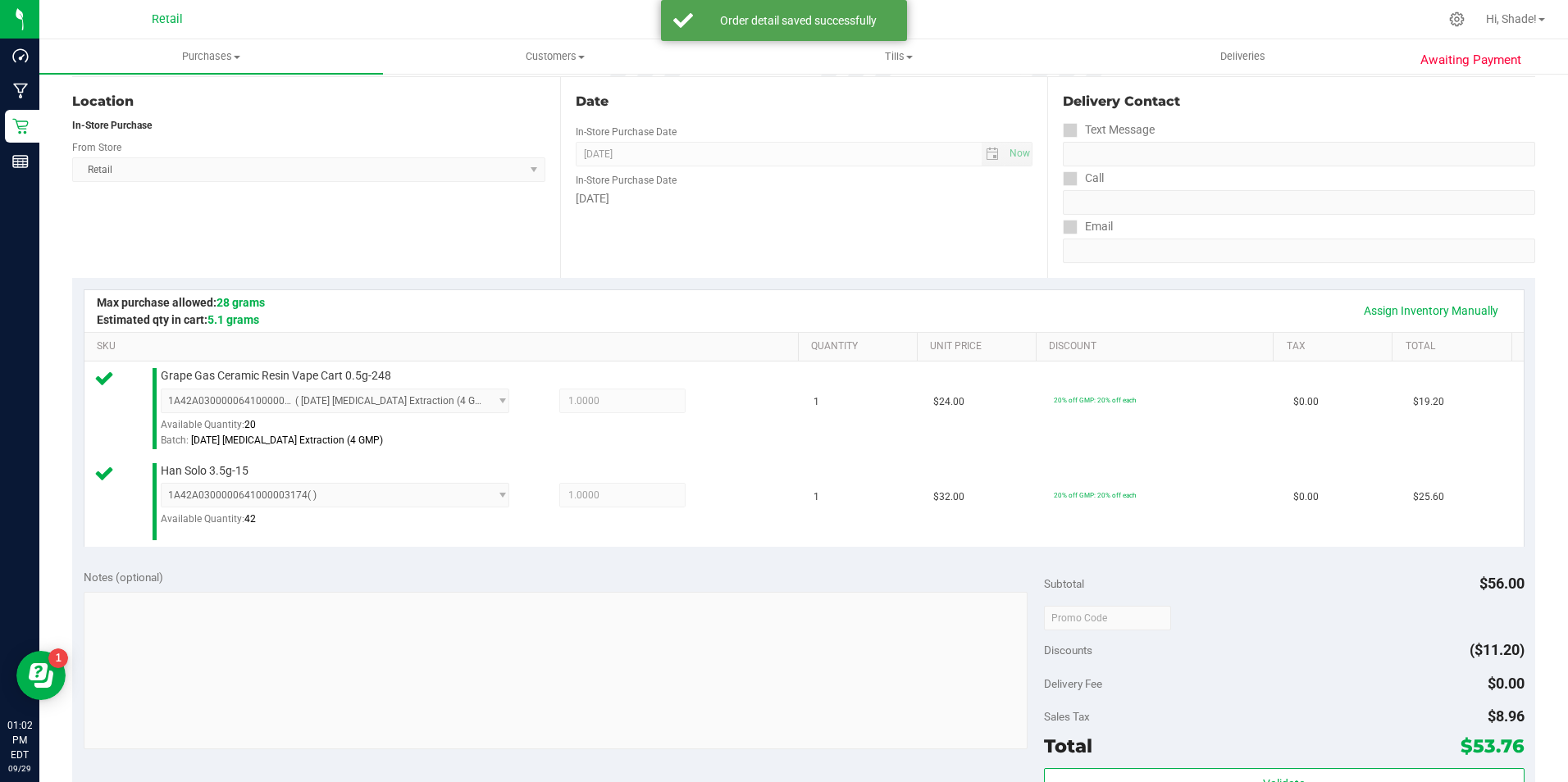
scroll to position [574, 0]
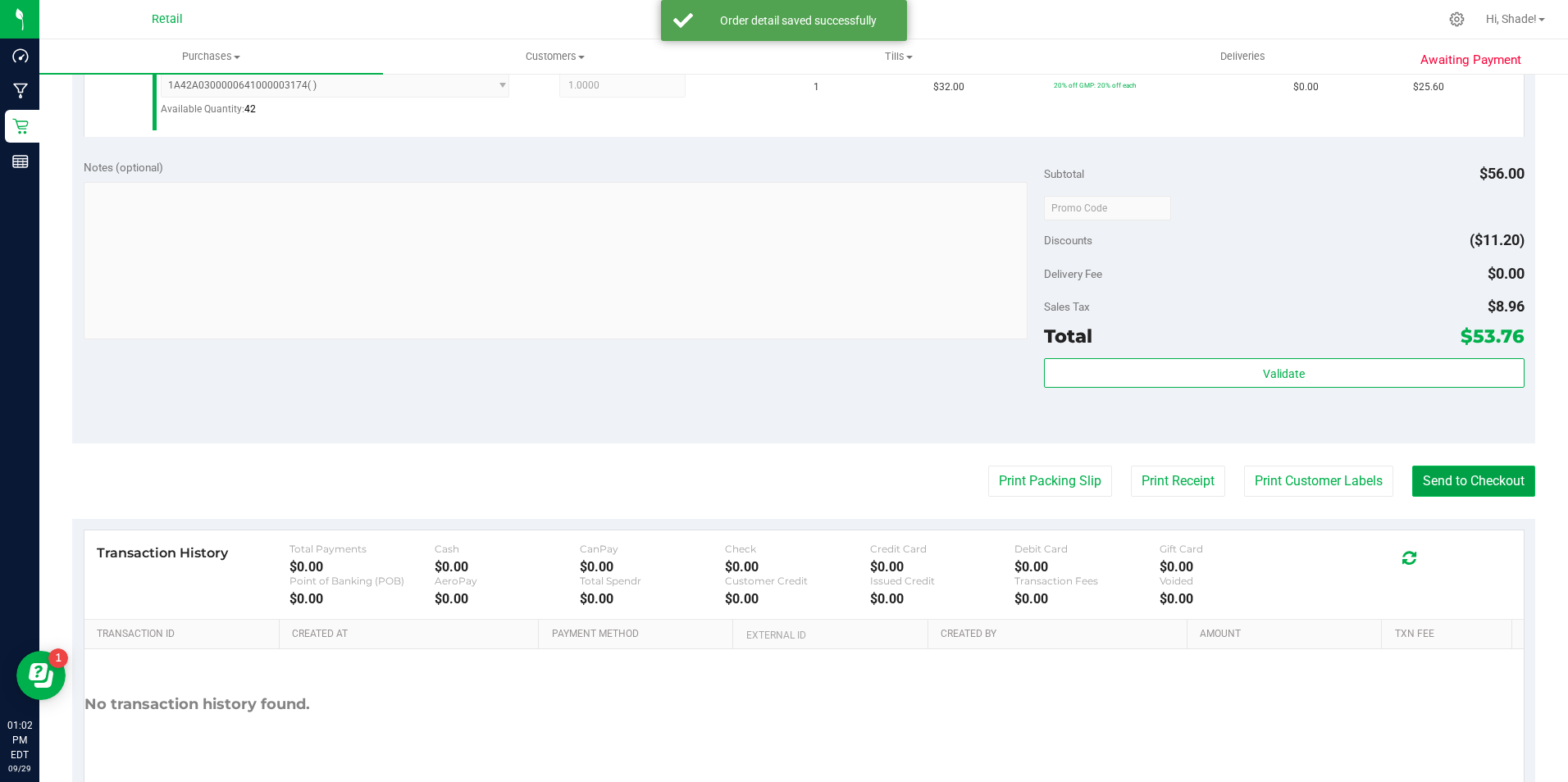
click at [1482, 476] on button "Send to Checkout" at bounding box center [1473, 481] width 123 height 31
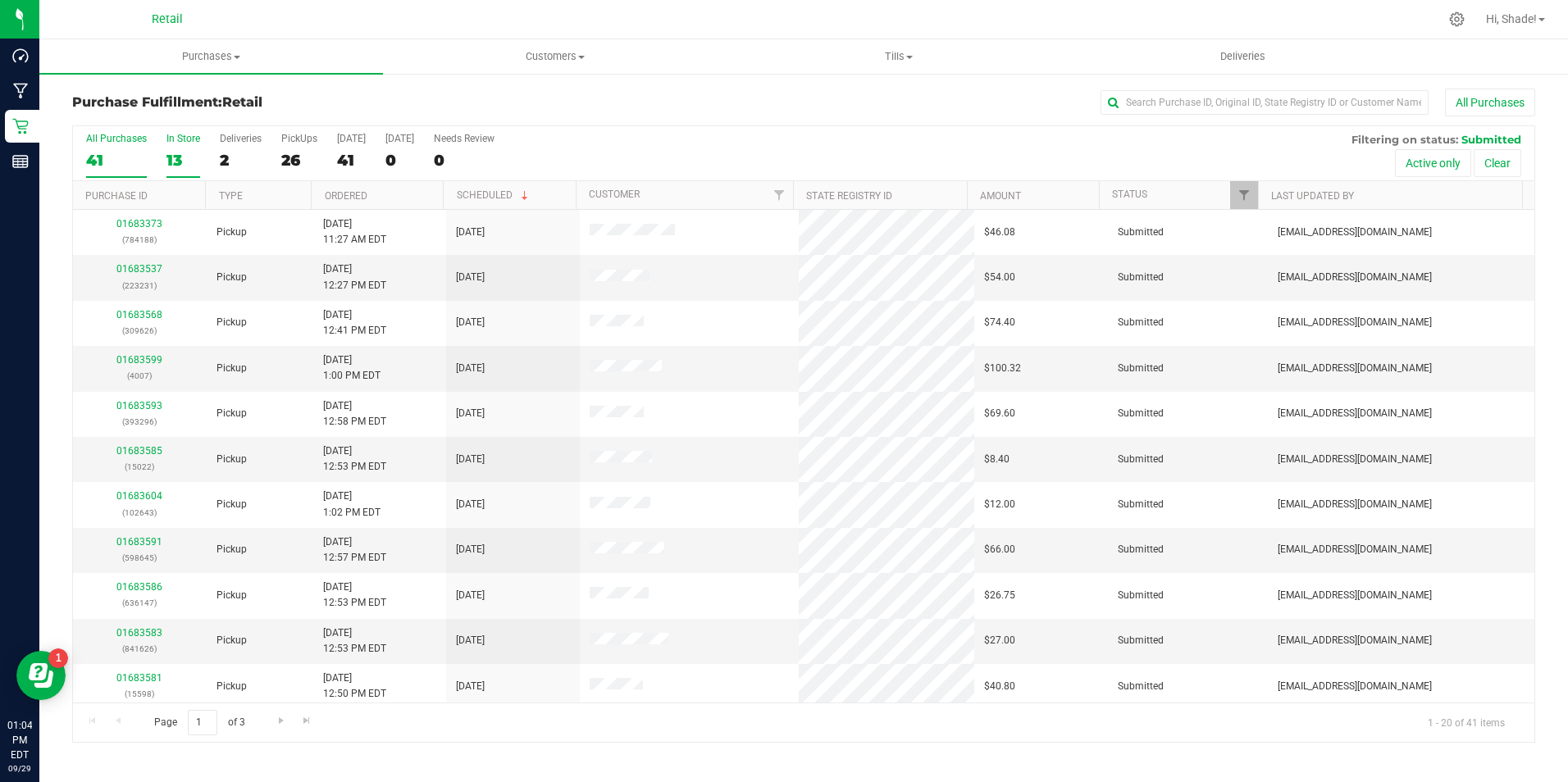
click at [170, 147] on label "In Store 13" at bounding box center [182, 154] width 34 height 45
click at [0, 0] on input "In Store 13" at bounding box center [0, 0] width 0 height 0
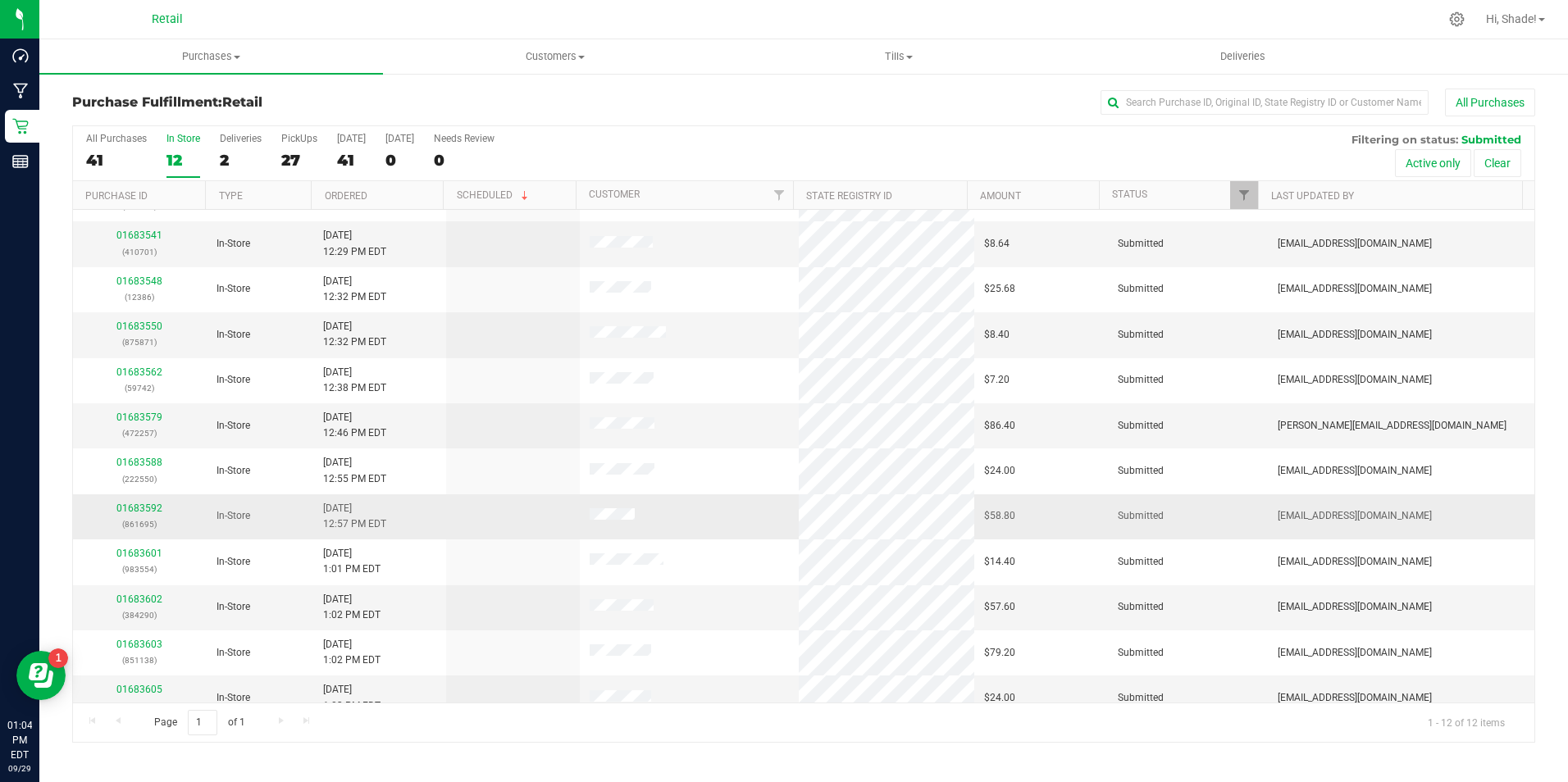
scroll to position [52, 0]
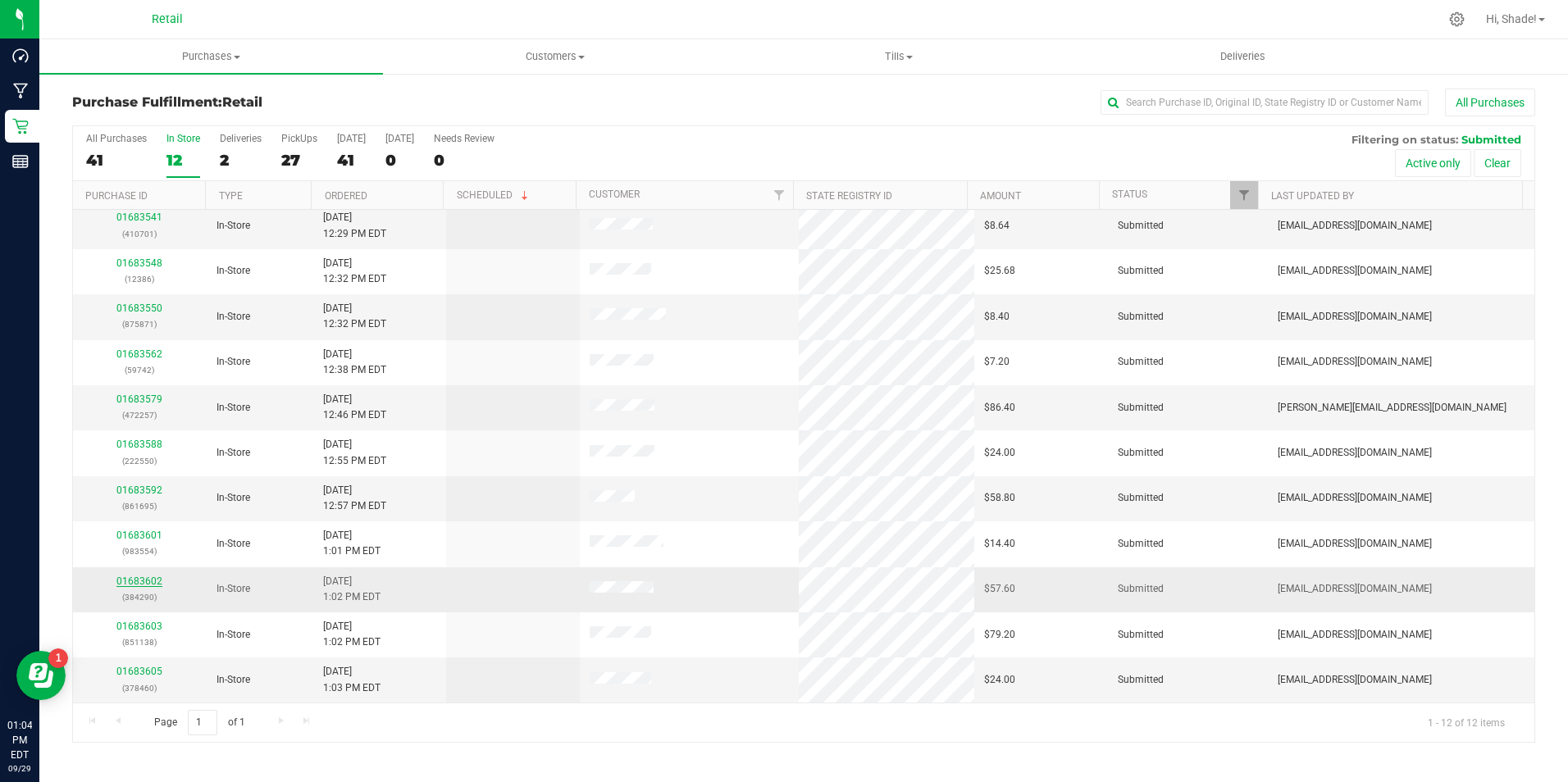
click at [140, 581] on link "01683602" at bounding box center [139, 581] width 46 height 12
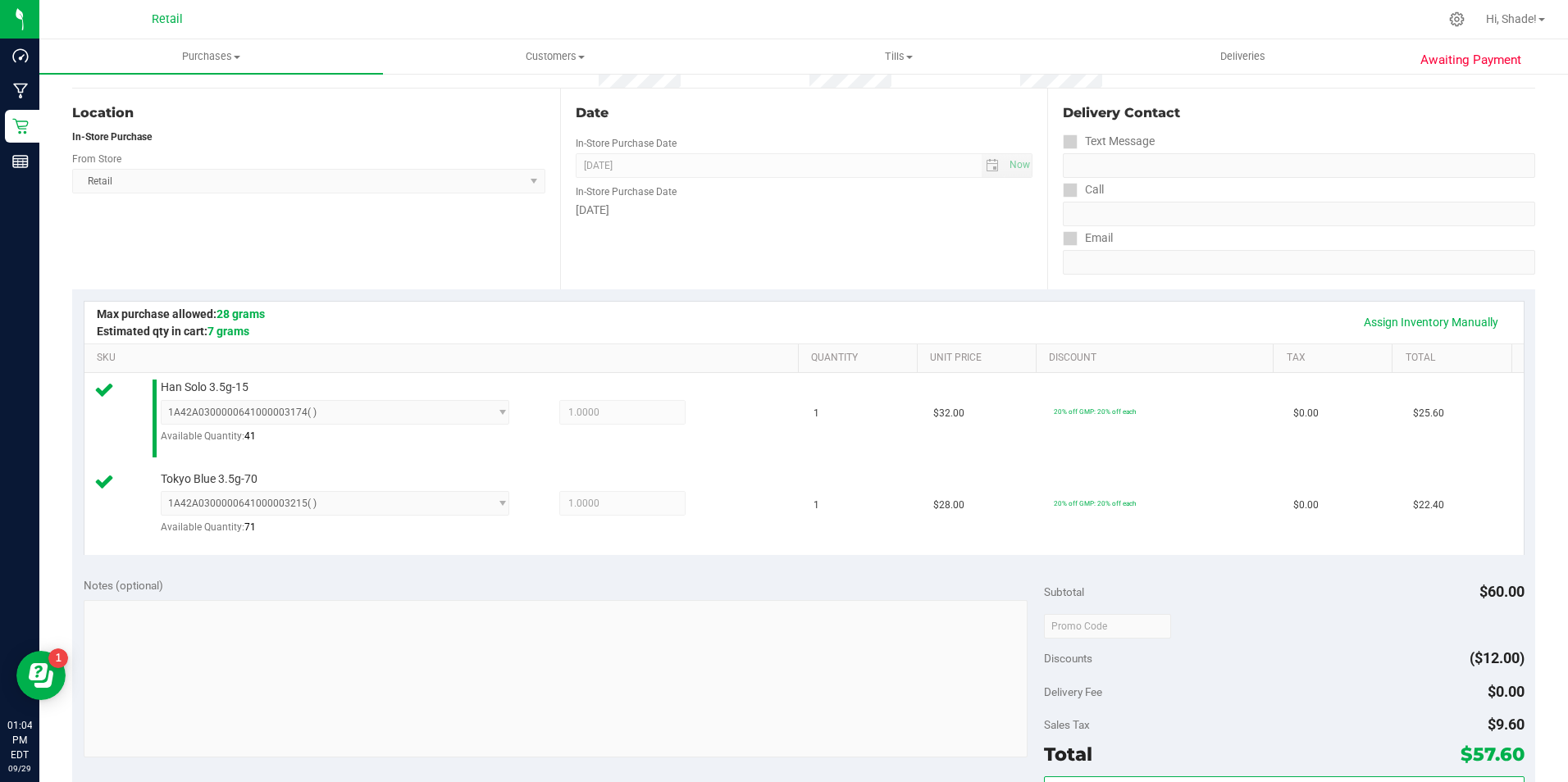
scroll to position [328, 0]
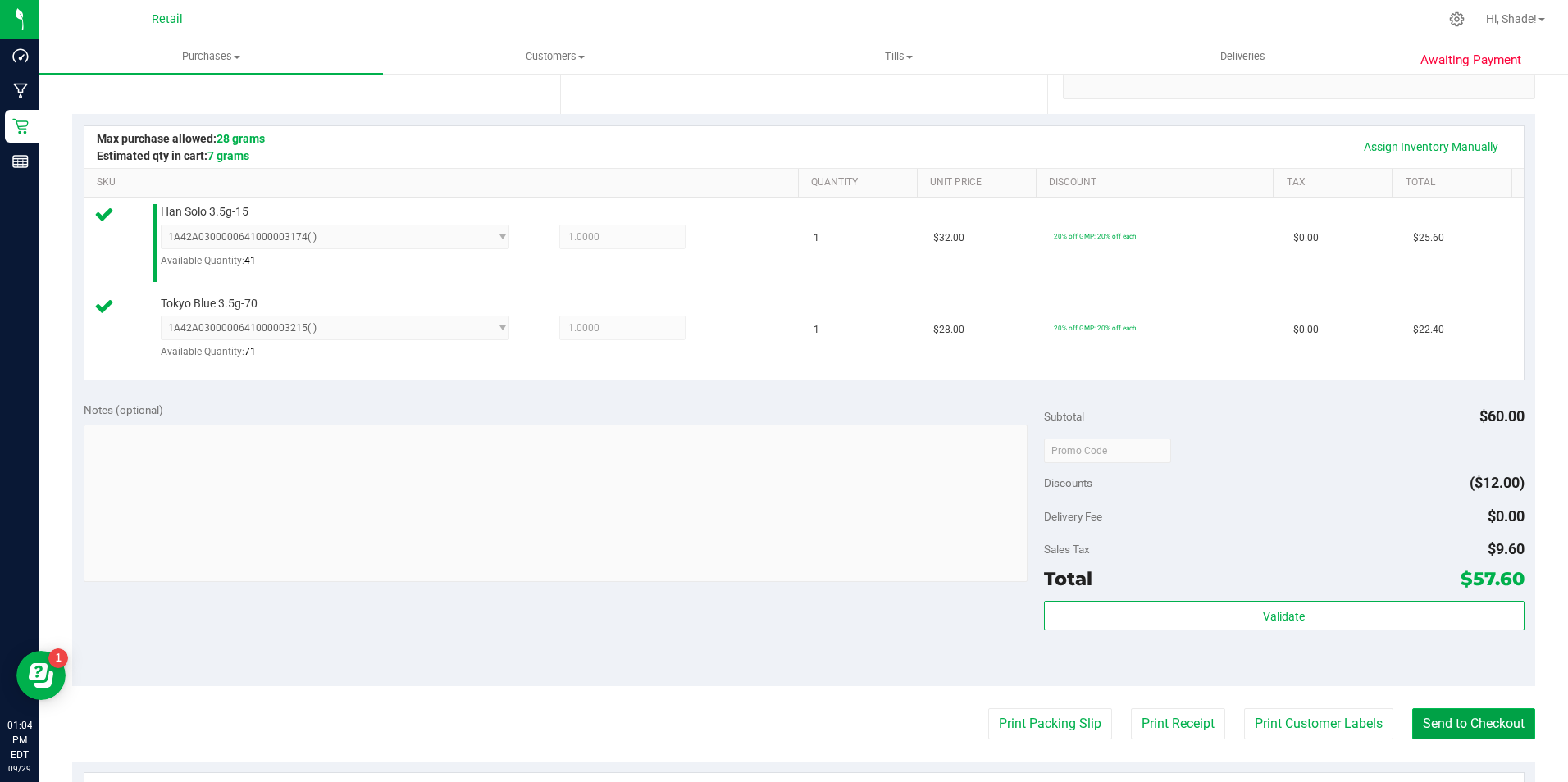
click at [1471, 723] on button "Send to Checkout" at bounding box center [1473, 723] width 123 height 31
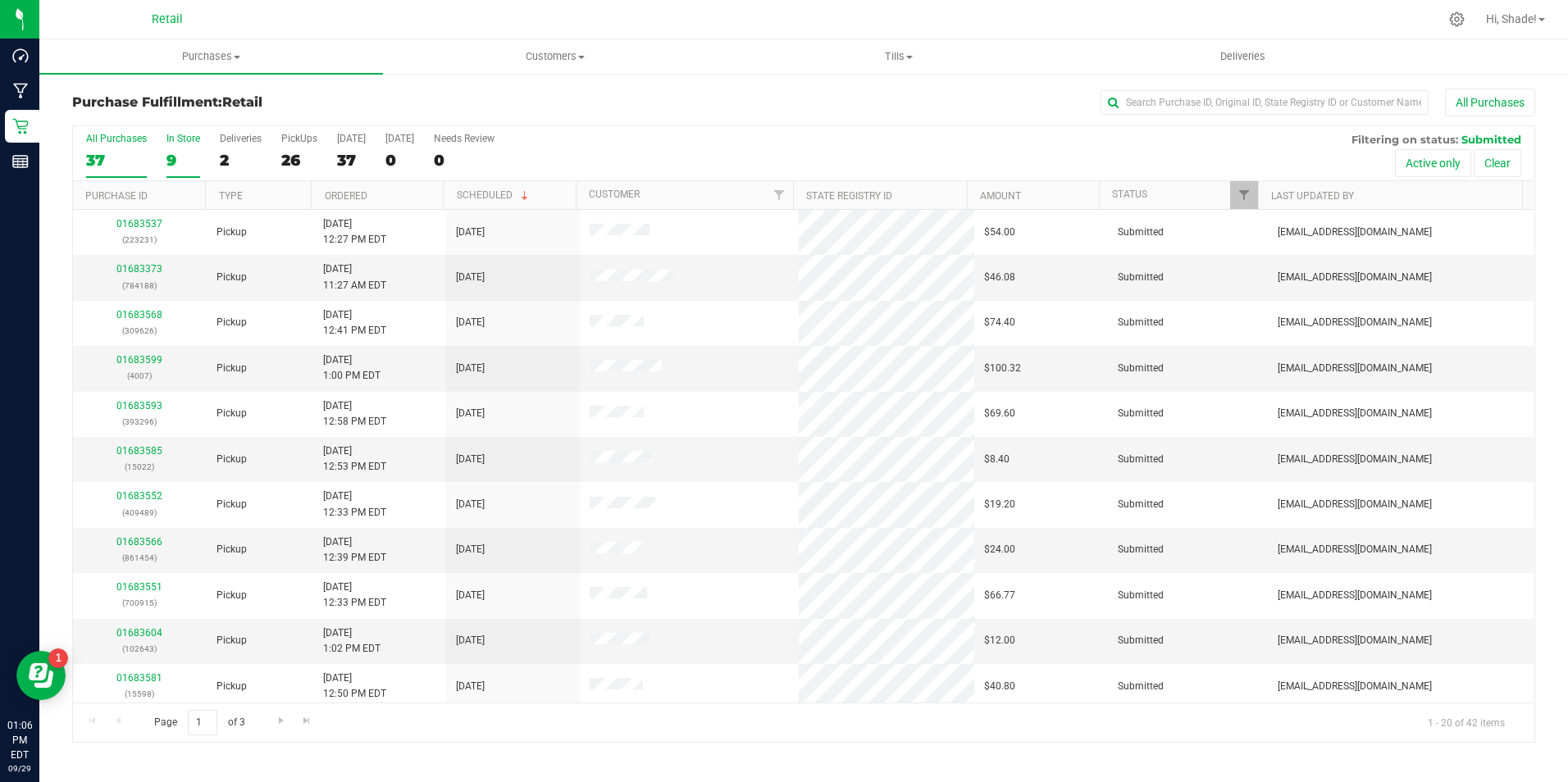
click at [171, 149] on label "In Store 9" at bounding box center [182, 154] width 34 height 45
click at [0, 0] on input "In Store 9" at bounding box center [0, 0] width 0 height 0
click at [144, 635] on link "01683606" at bounding box center [139, 633] width 46 height 12
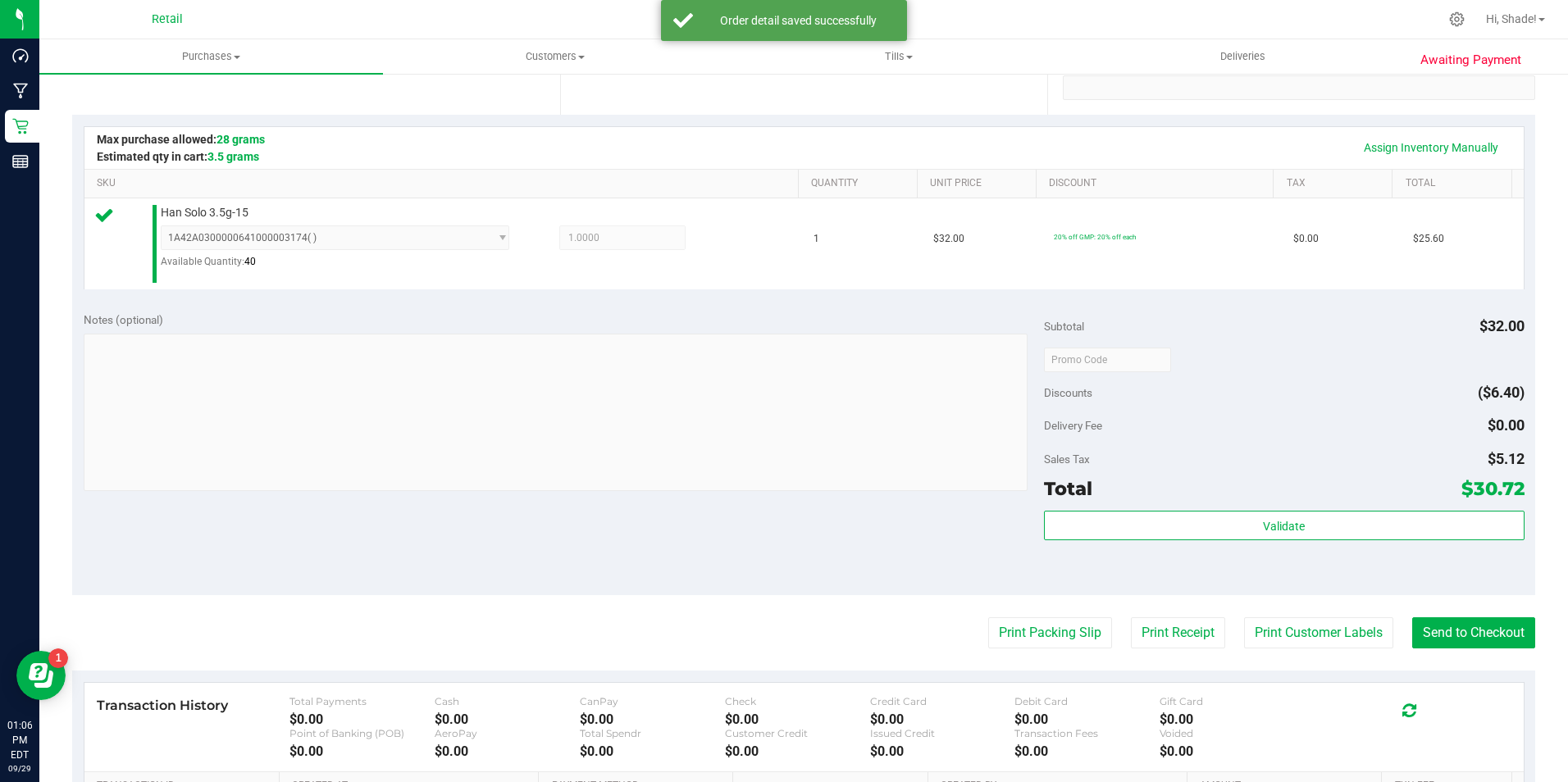
scroll to position [410, 0]
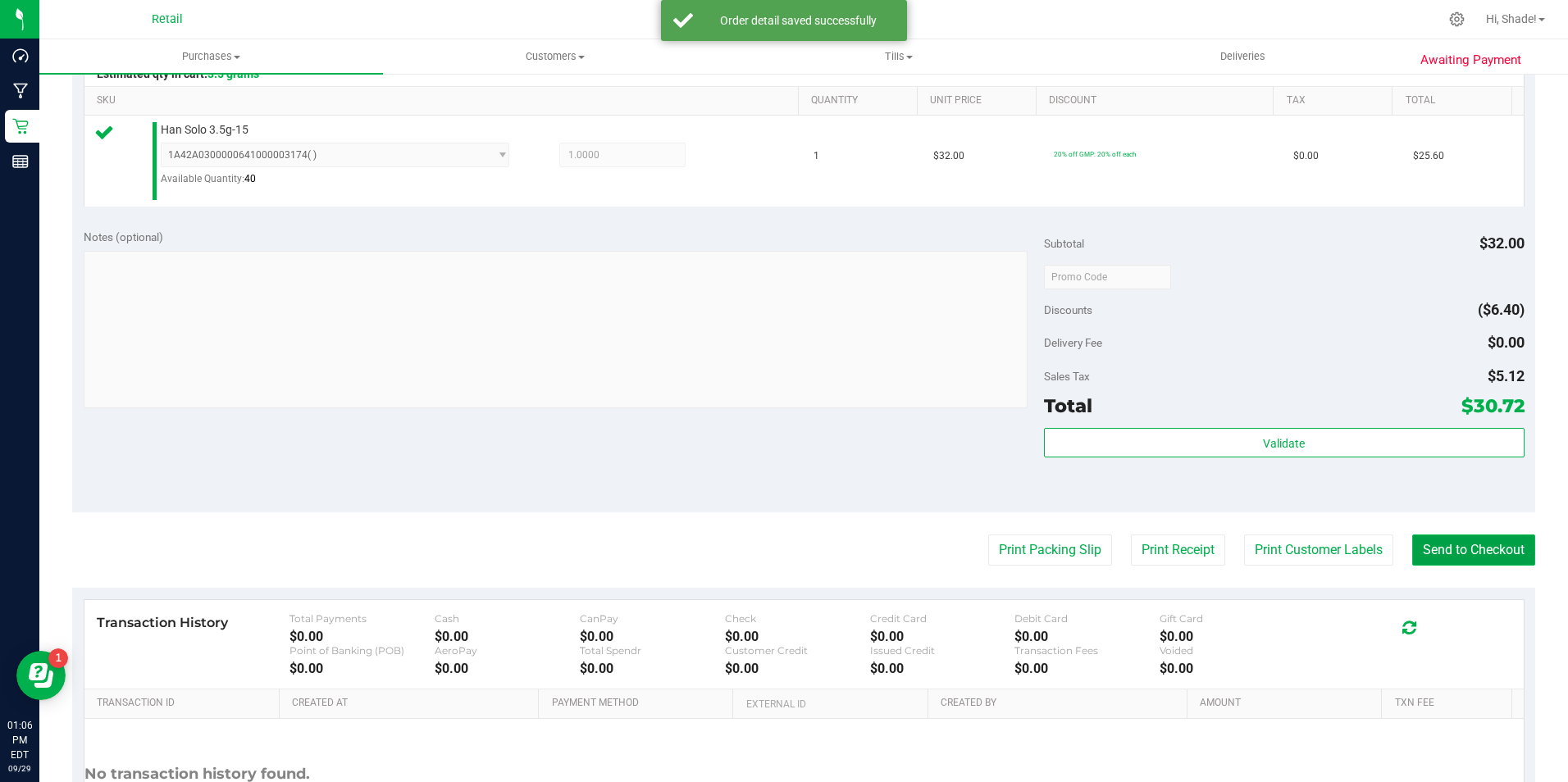
click at [1460, 544] on button "Send to Checkout" at bounding box center [1473, 550] width 123 height 31
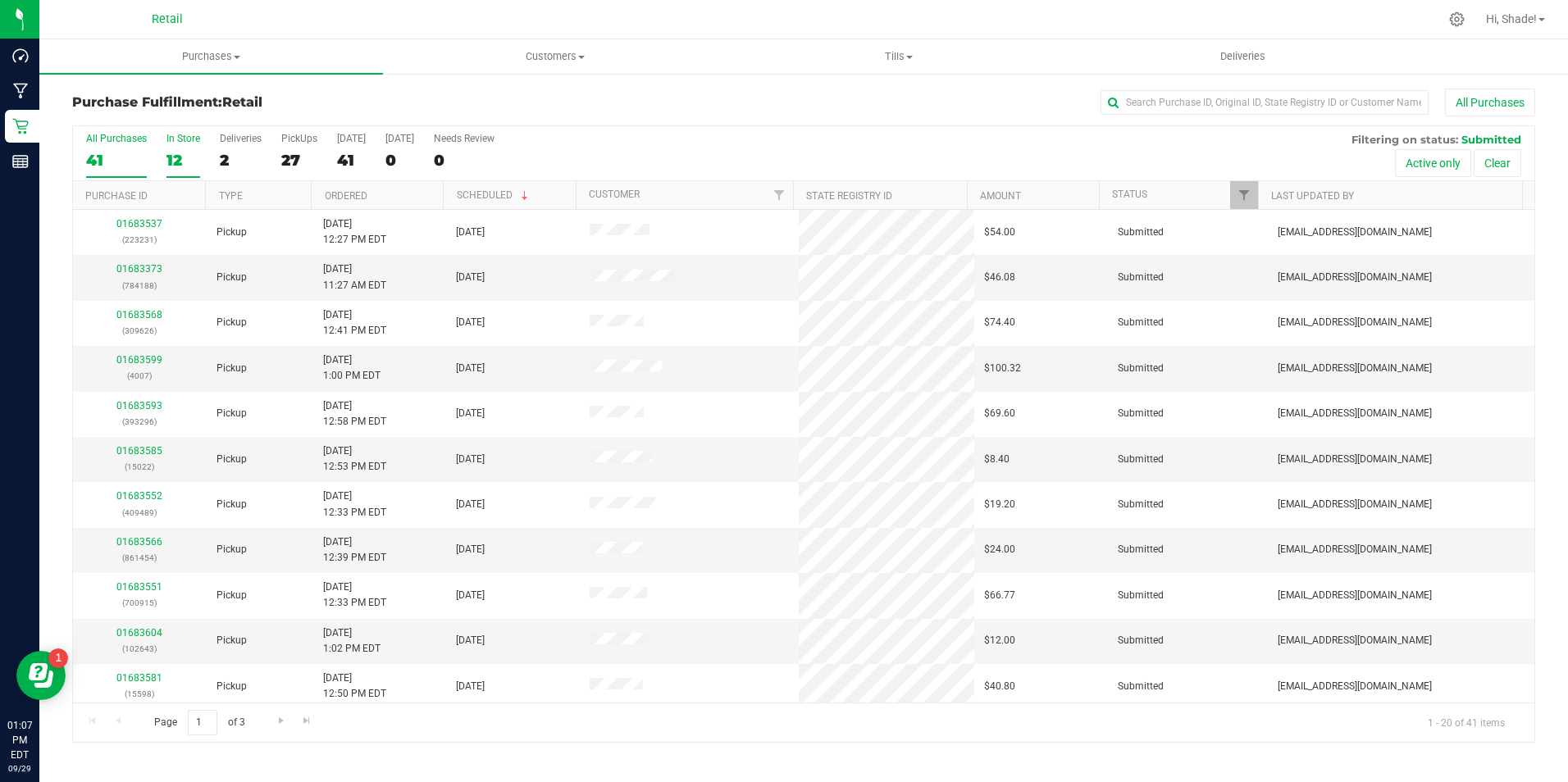
click at [178, 147] on label "In Store 12" at bounding box center [182, 154] width 34 height 45
click at [0, 0] on input "In Store 12" at bounding box center [0, 0] width 0 height 0
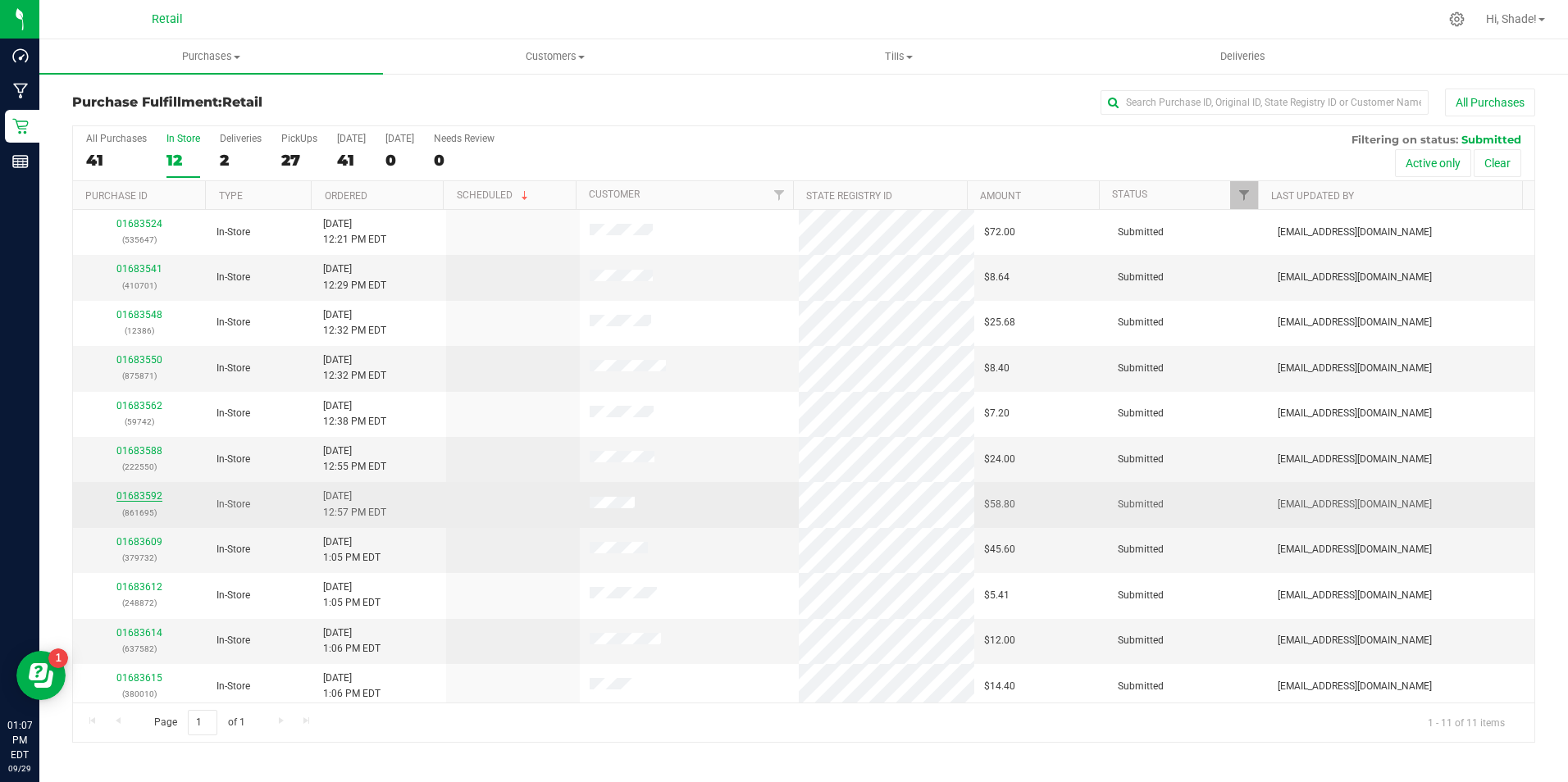
click at [140, 498] on link "01683592" at bounding box center [139, 496] width 46 height 12
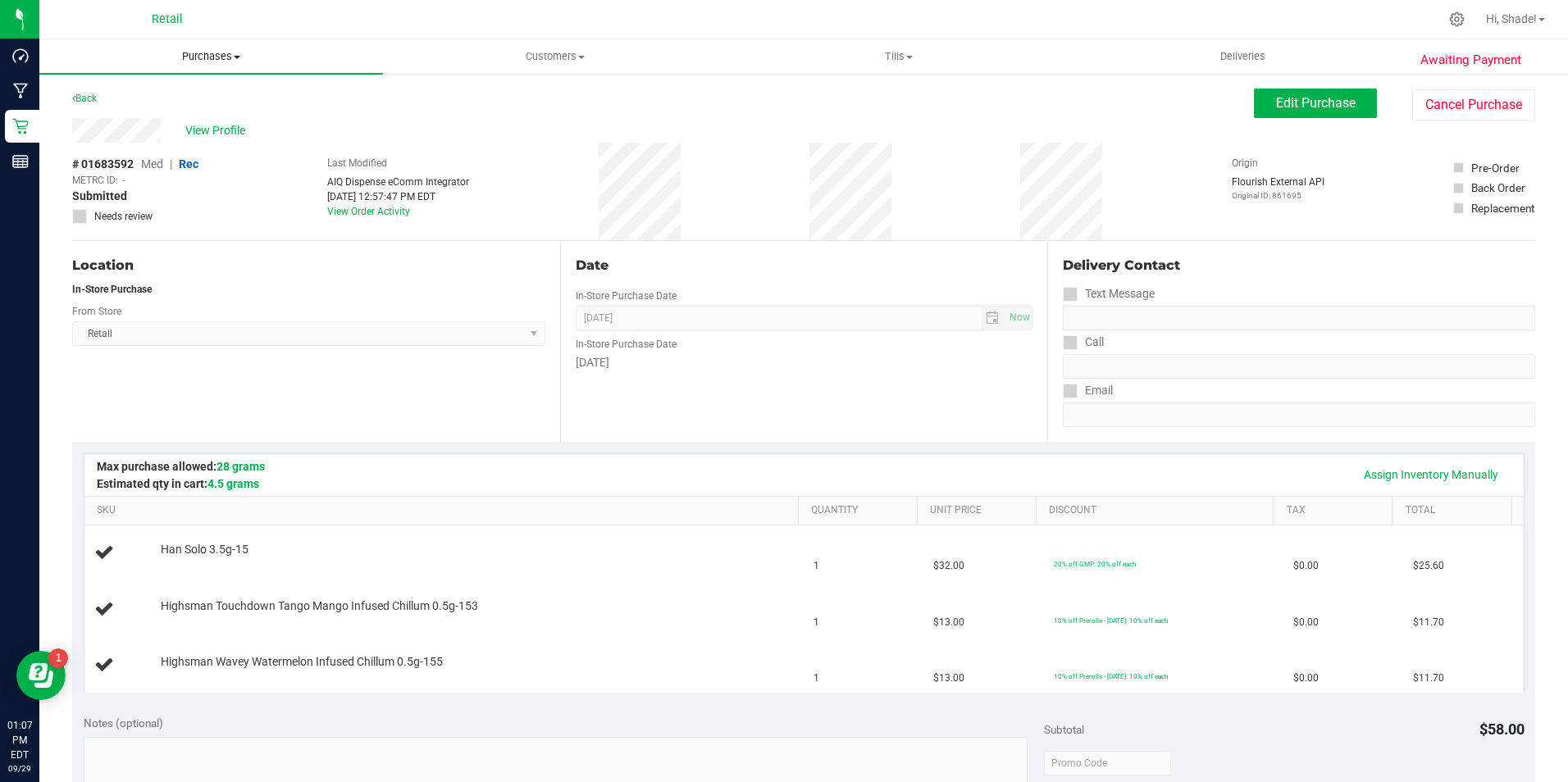
click at [210, 49] on span "Purchases" at bounding box center [211, 56] width 344 height 14
click at [158, 117] on li "Fulfillment" at bounding box center [211, 119] width 344 height 20
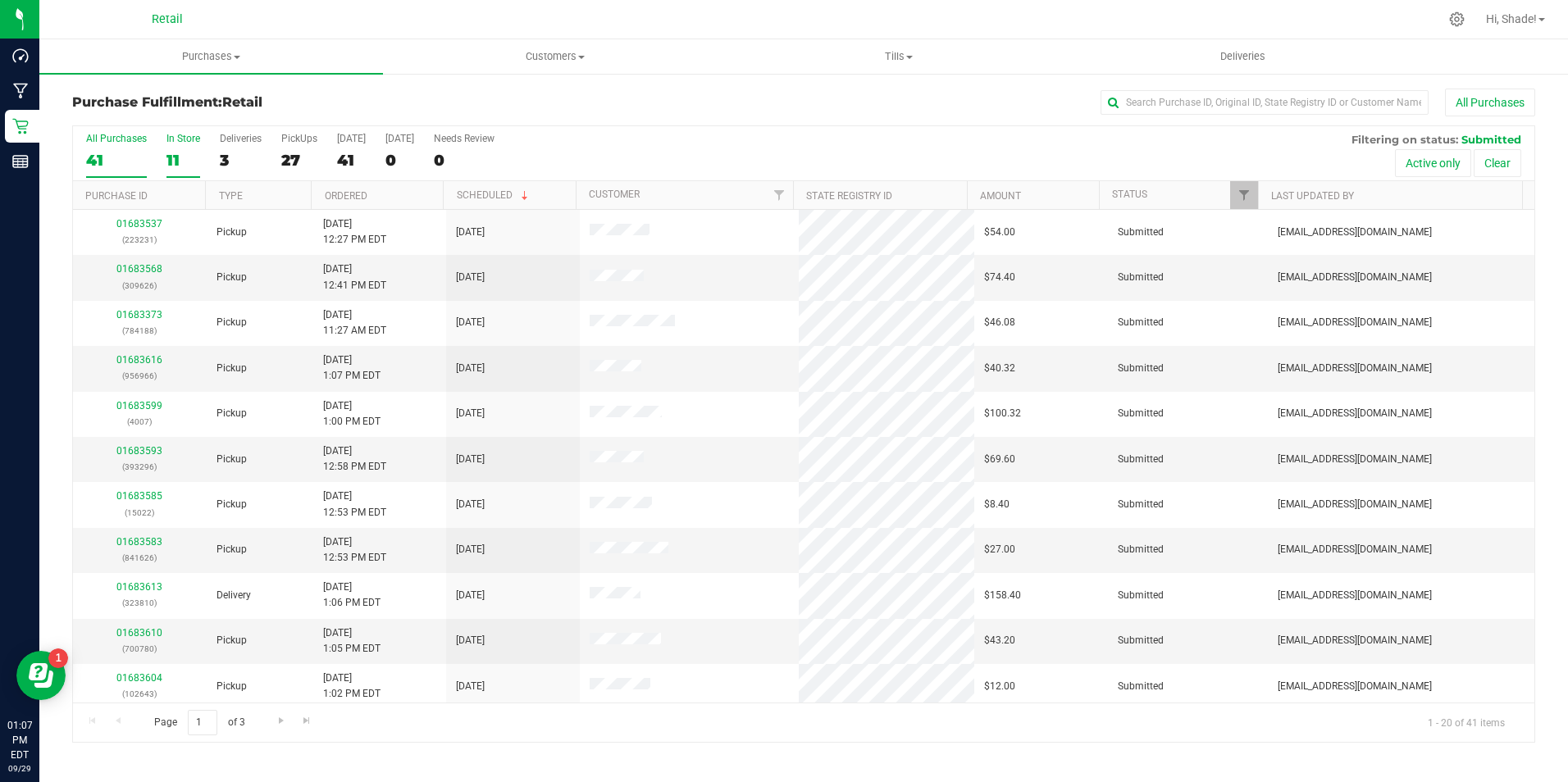
click at [179, 162] on div "11" at bounding box center [182, 160] width 34 height 19
click at [0, 0] on input "In Store 11" at bounding box center [0, 0] width 0 height 0
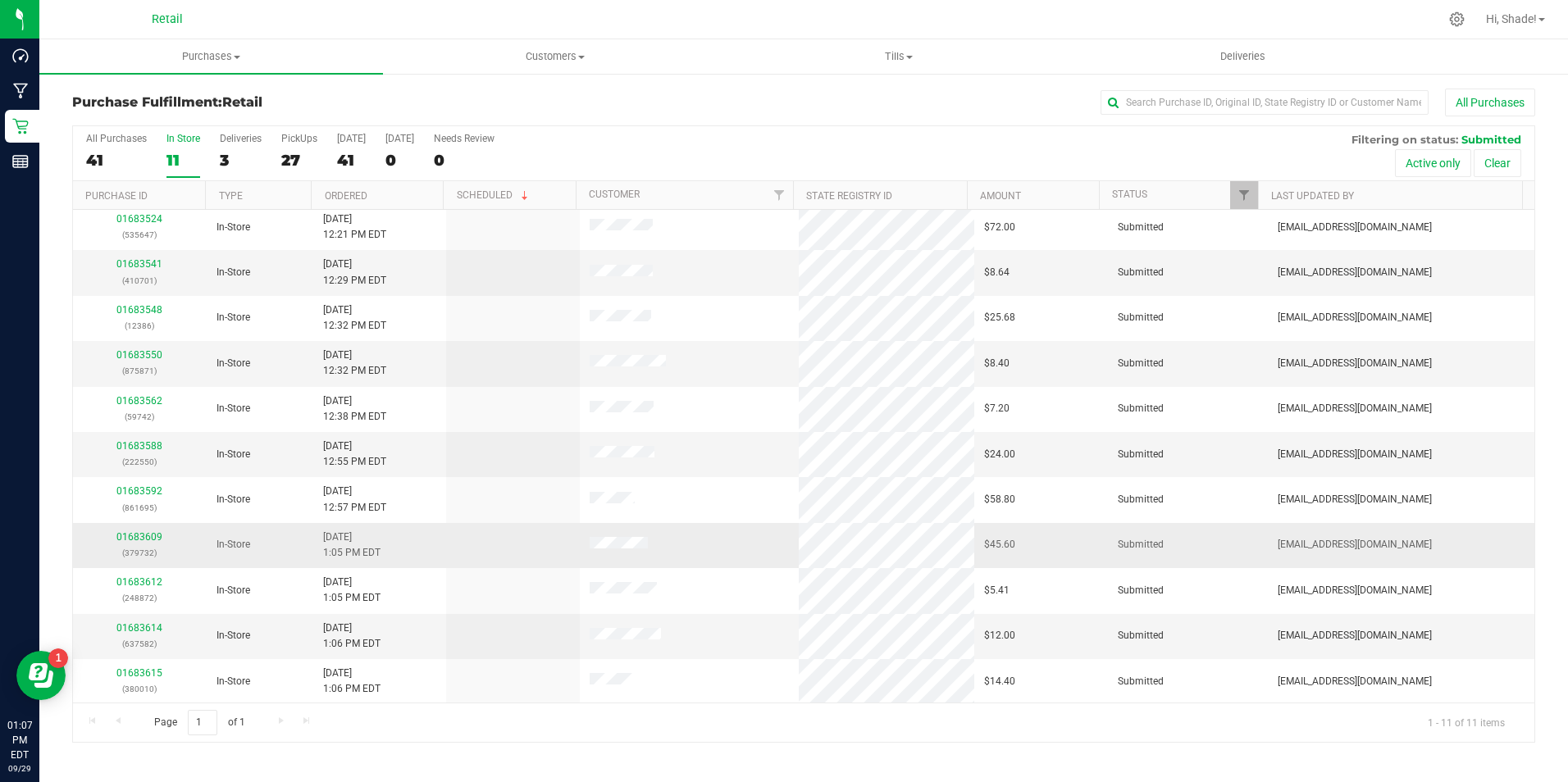
scroll to position [6, 0]
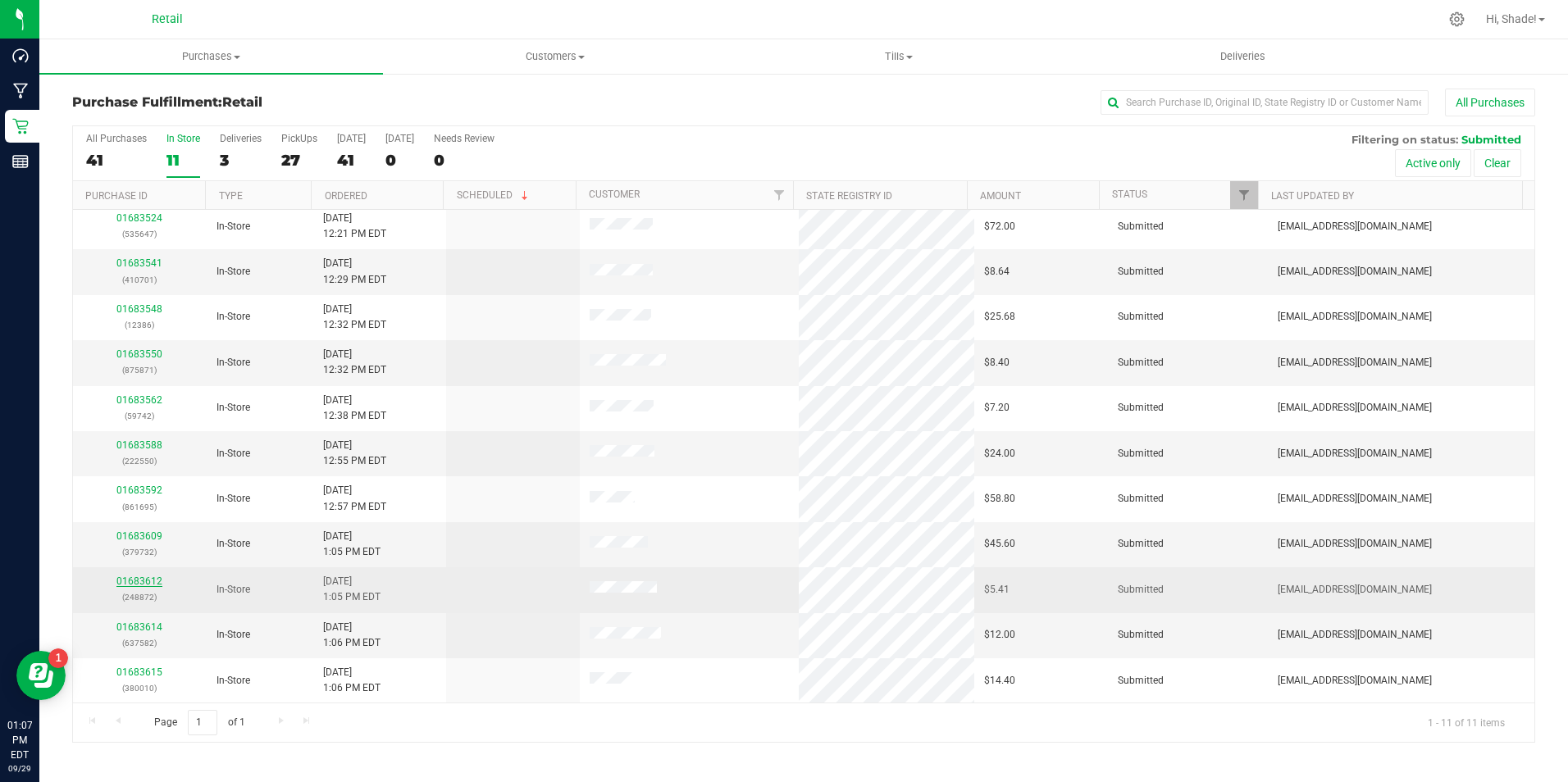
click at [146, 577] on link "01683612" at bounding box center [139, 581] width 46 height 12
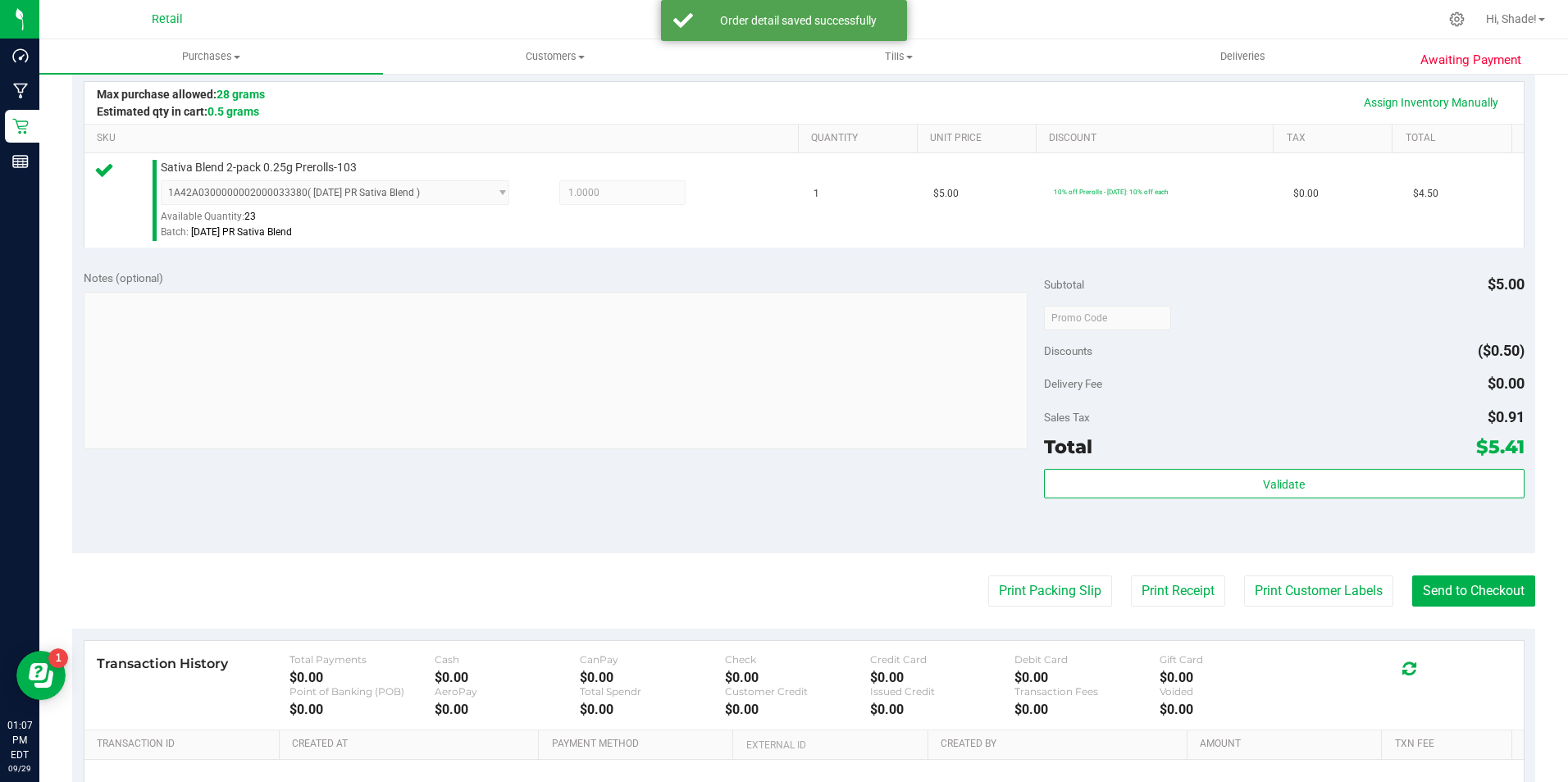
scroll to position [410, 0]
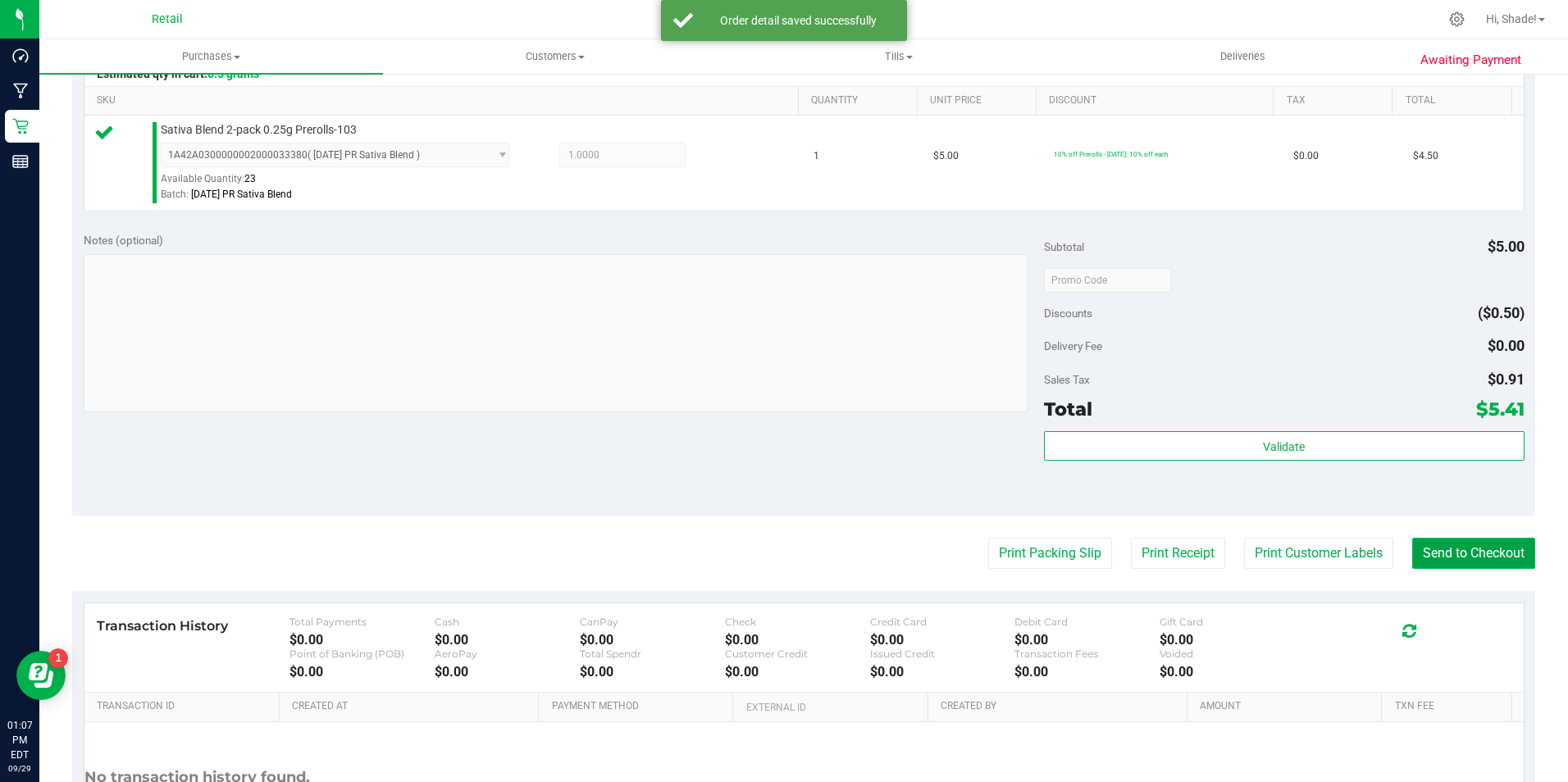
click at [1470, 540] on button "Send to Checkout" at bounding box center [1473, 553] width 123 height 31
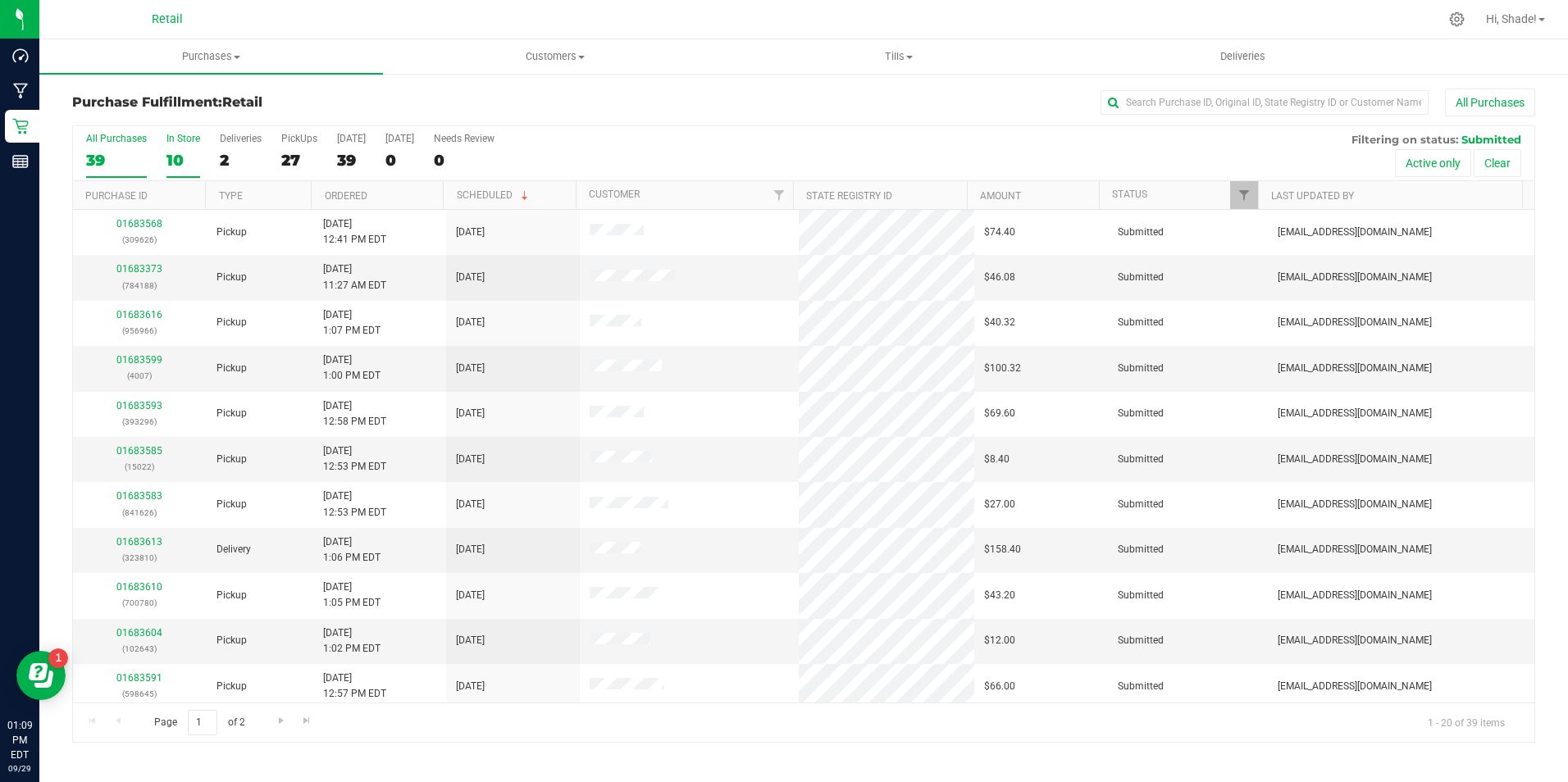
click at [168, 174] on label "In Store 10" at bounding box center [182, 154] width 34 height 45
click at [0, 0] on input "In Store 10" at bounding box center [0, 0] width 0 height 0
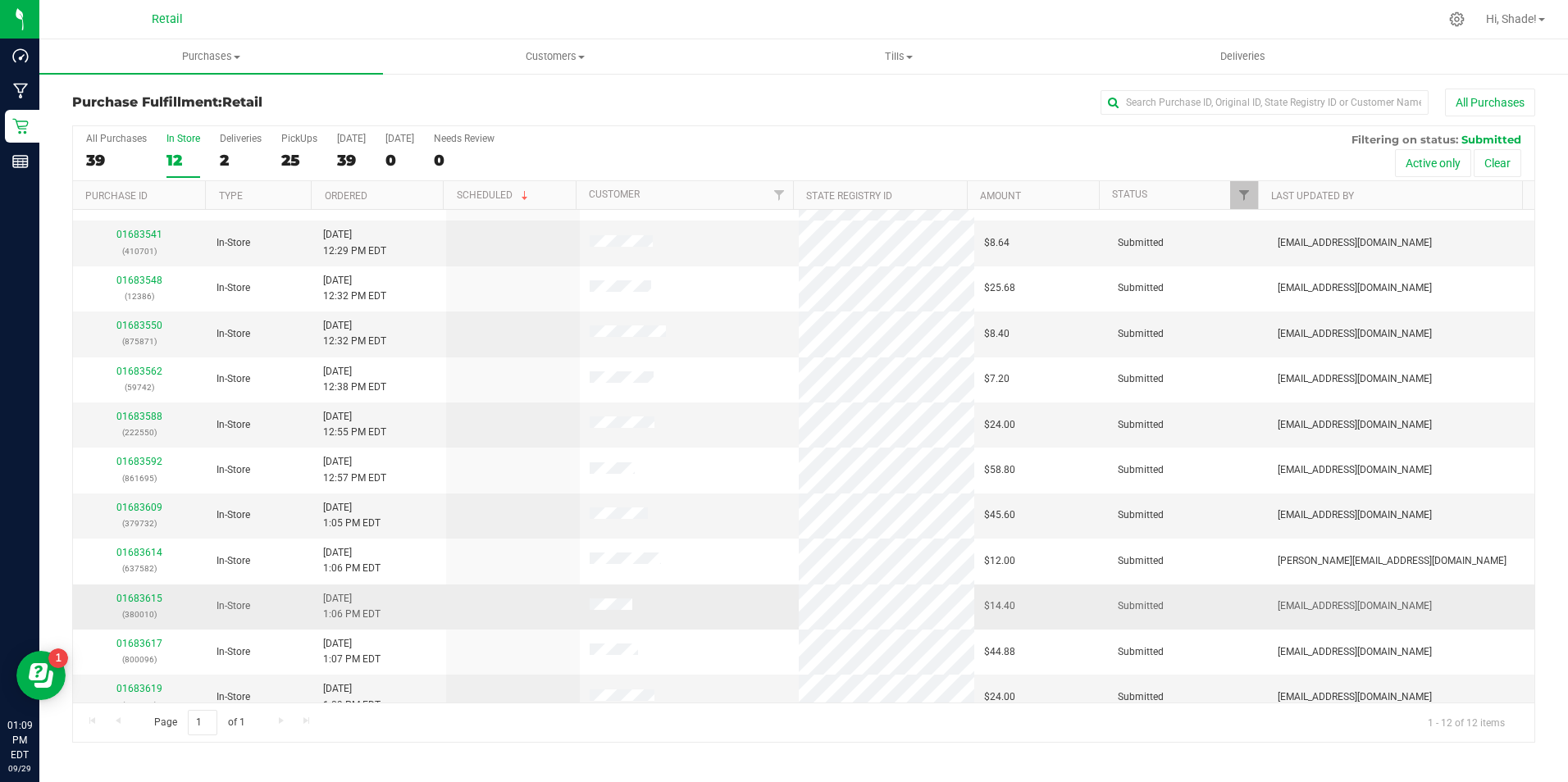
scroll to position [52, 0]
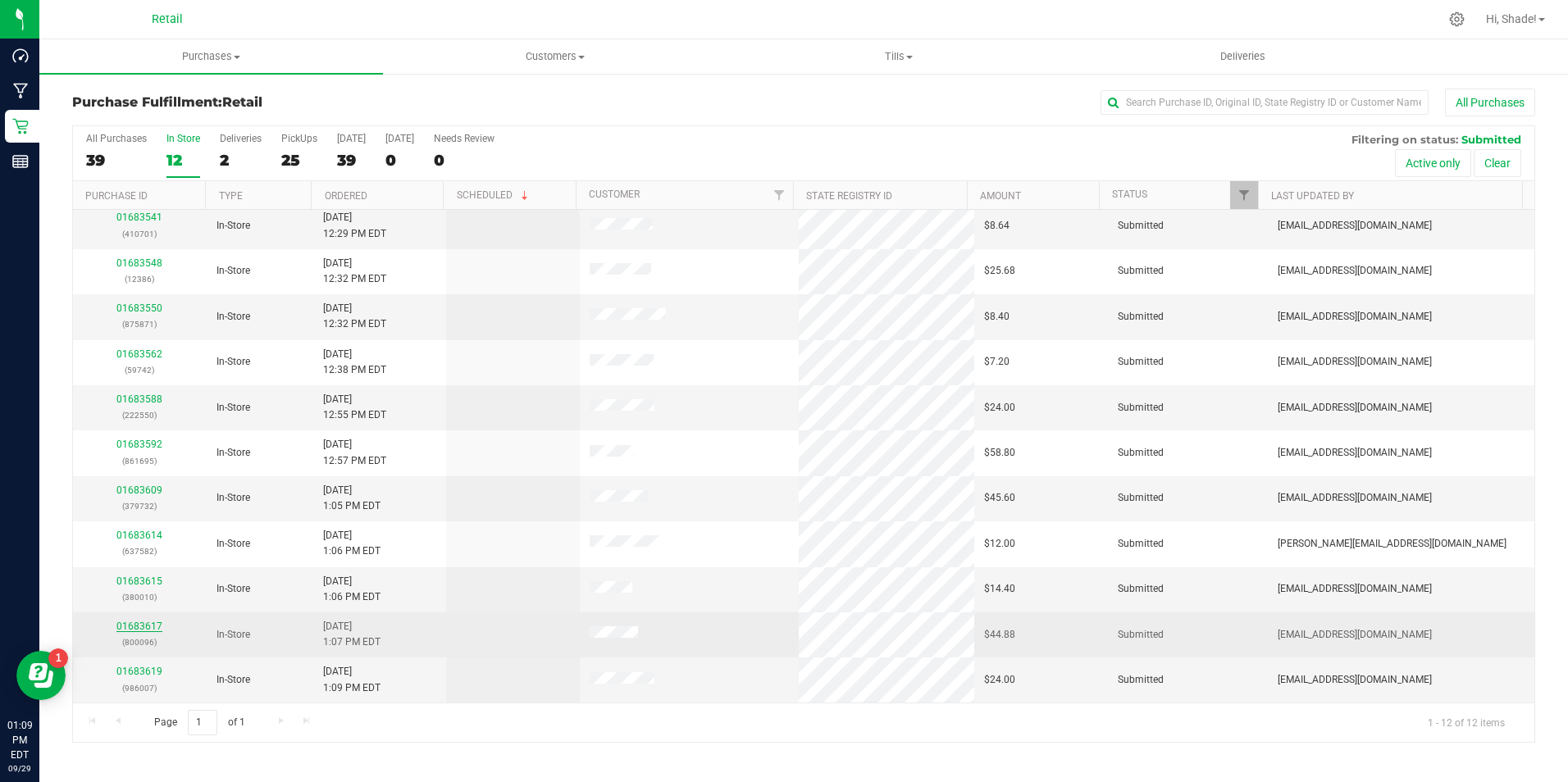
click at [154, 628] on link "01683617" at bounding box center [139, 627] width 46 height 12
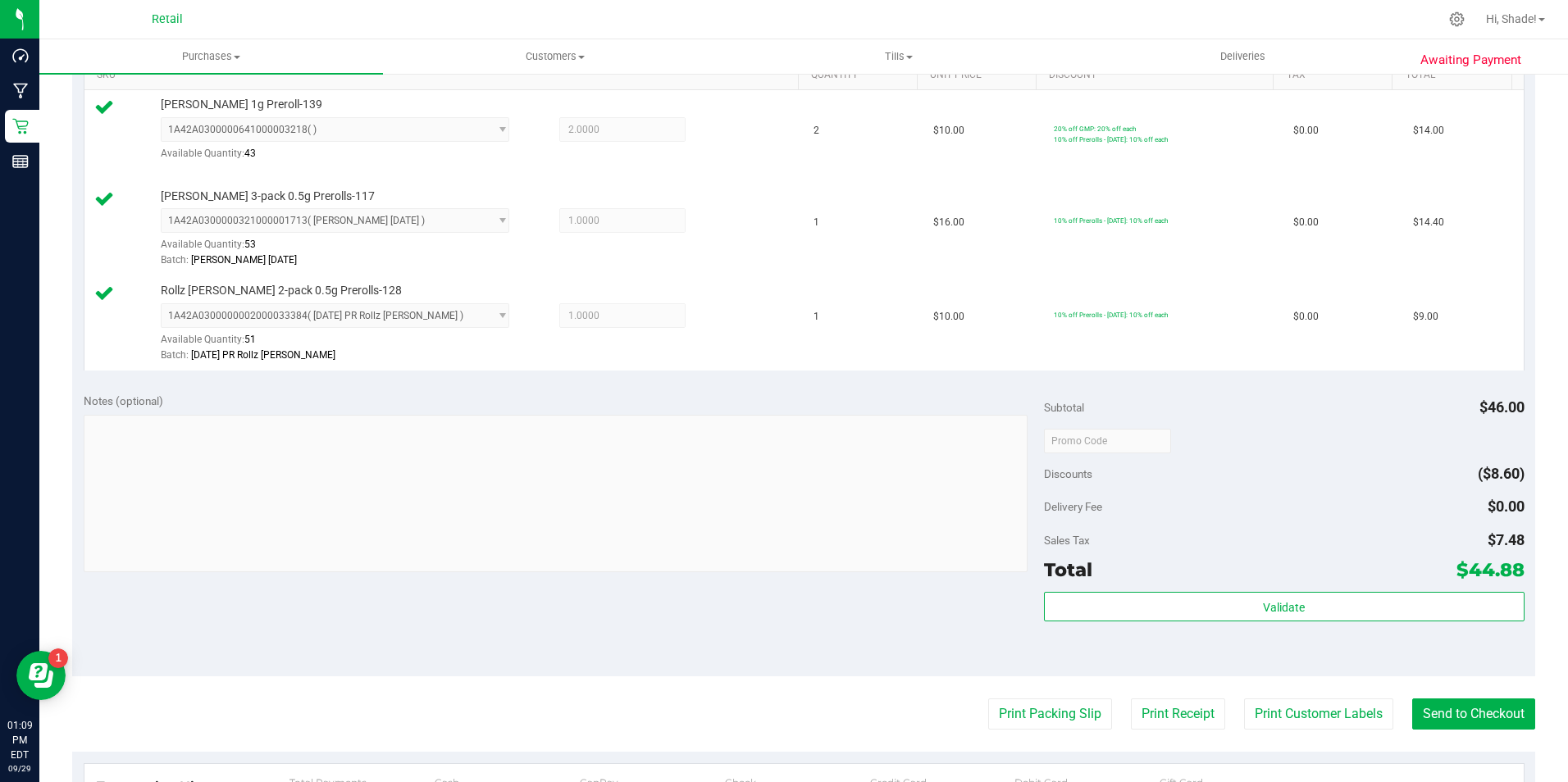
scroll to position [656, 0]
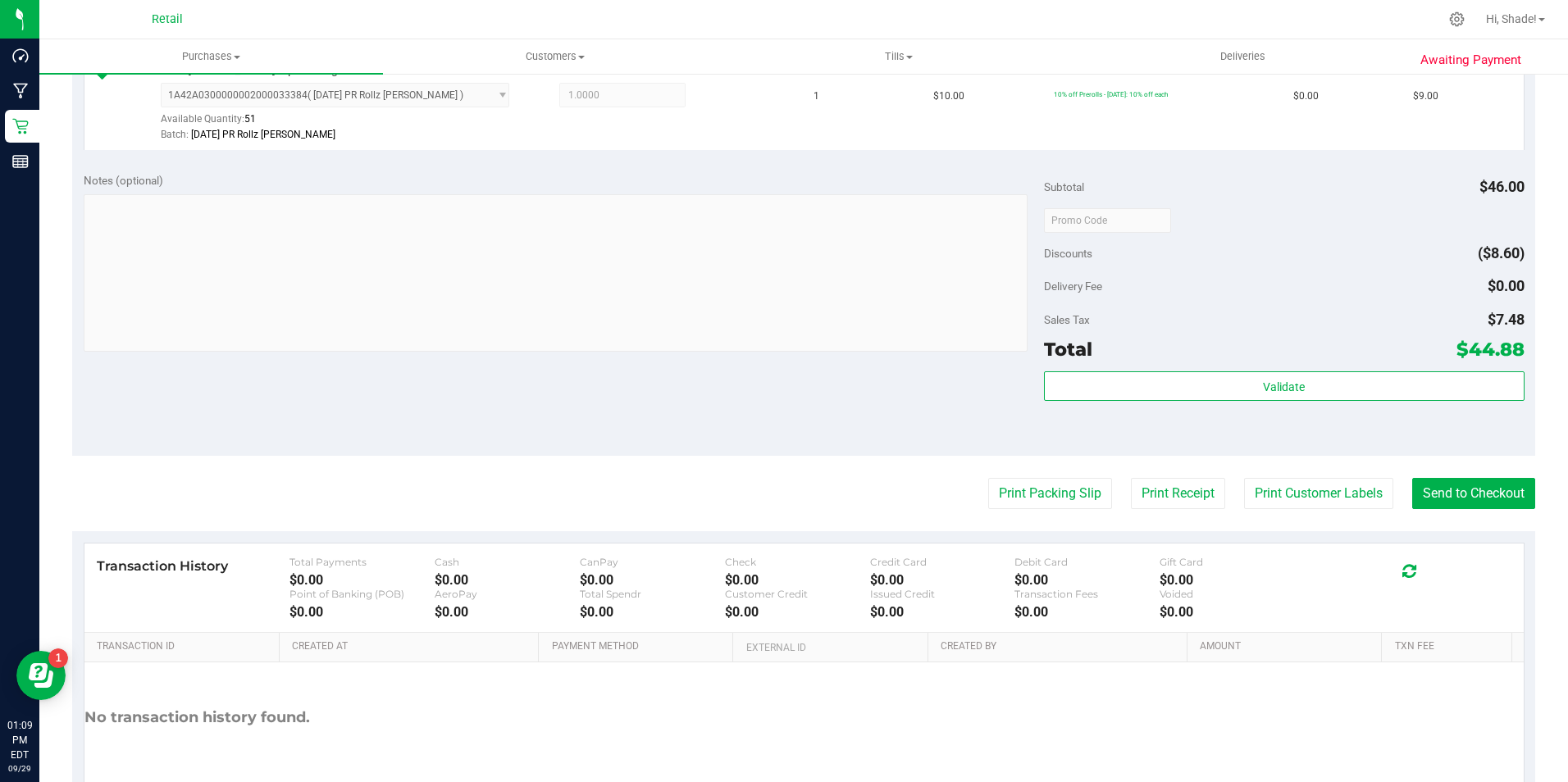
click at [1484, 465] on purchase-details "Back Edit Purchase Cancel Purchase View Profile # 01683617 Med | Rec METRC ID: …" at bounding box center [803, 135] width 1462 height 1405
click at [1483, 481] on button "Send to Checkout" at bounding box center [1473, 493] width 123 height 31
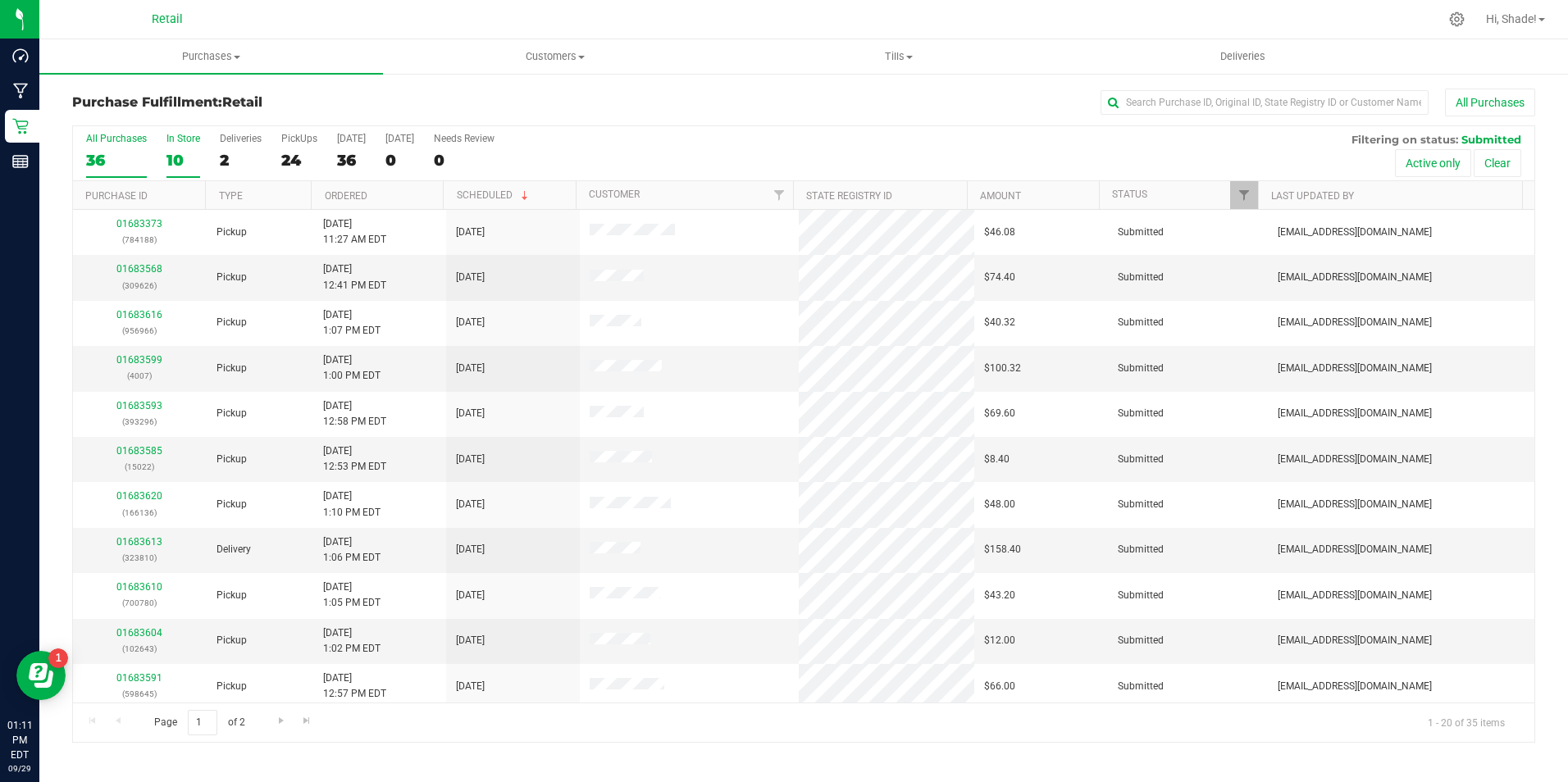
click at [177, 153] on div "10" at bounding box center [182, 160] width 34 height 19
click at [0, 0] on input "In Store 10" at bounding box center [0, 0] width 0 height 0
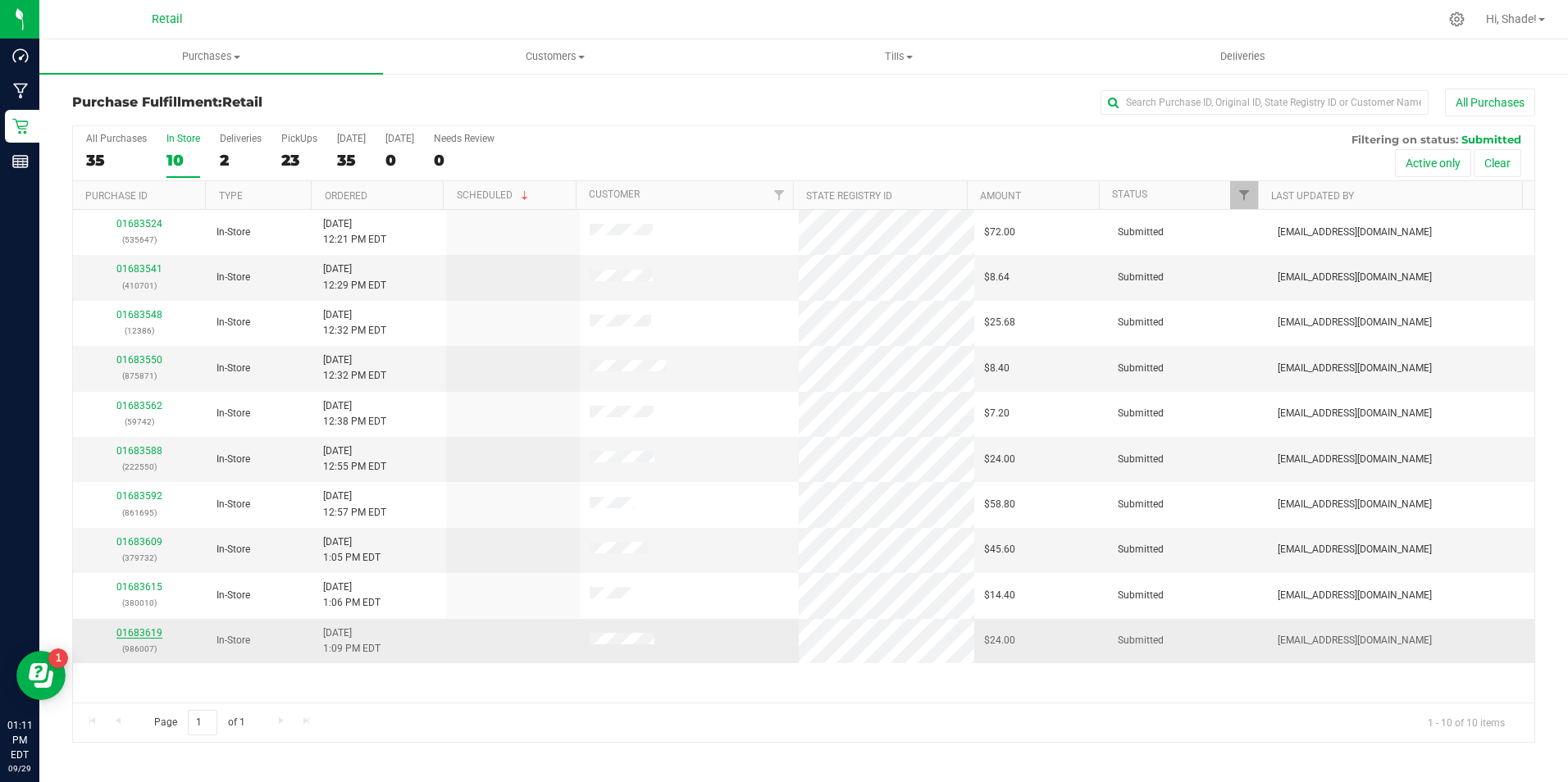
click at [149, 636] on link "01683619" at bounding box center [139, 633] width 46 height 12
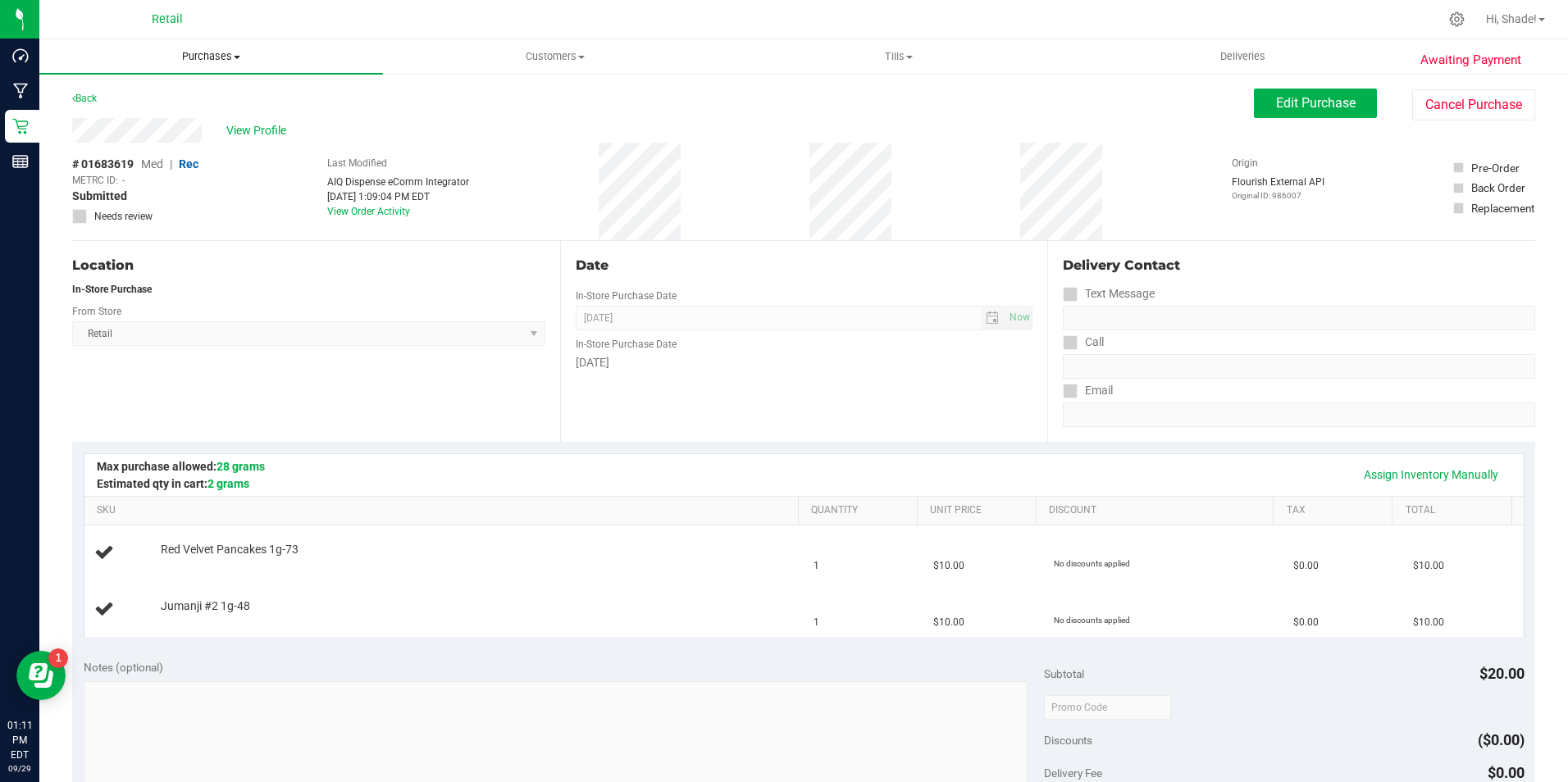
click at [200, 50] on span "Purchases" at bounding box center [211, 56] width 344 height 14
click at [188, 120] on li "Fulfillment" at bounding box center [211, 119] width 344 height 20
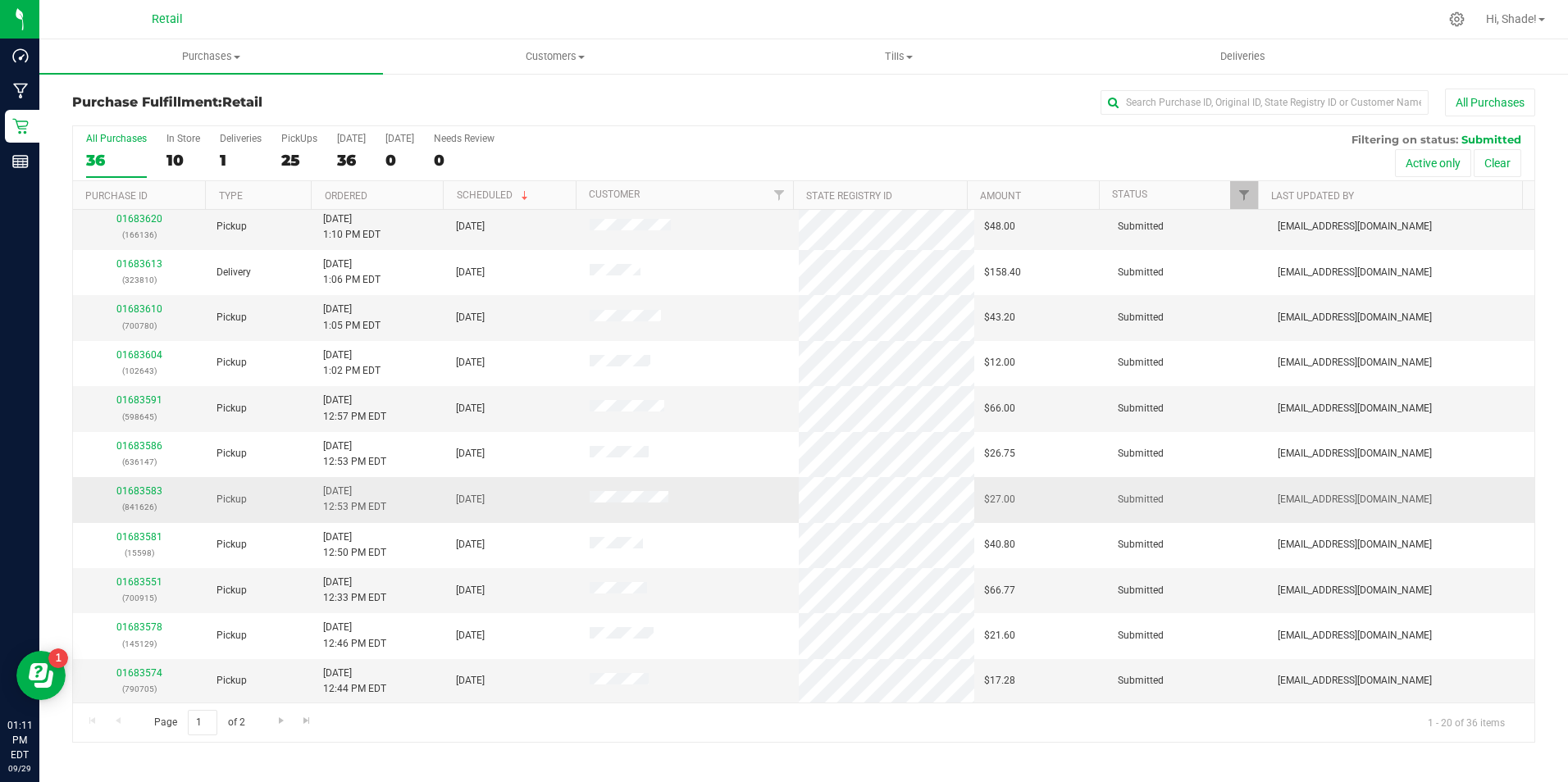
scroll to position [415, 0]
click at [179, 155] on div "10" at bounding box center [182, 160] width 34 height 19
click at [0, 0] on input "In Store 10" at bounding box center [0, 0] width 0 height 0
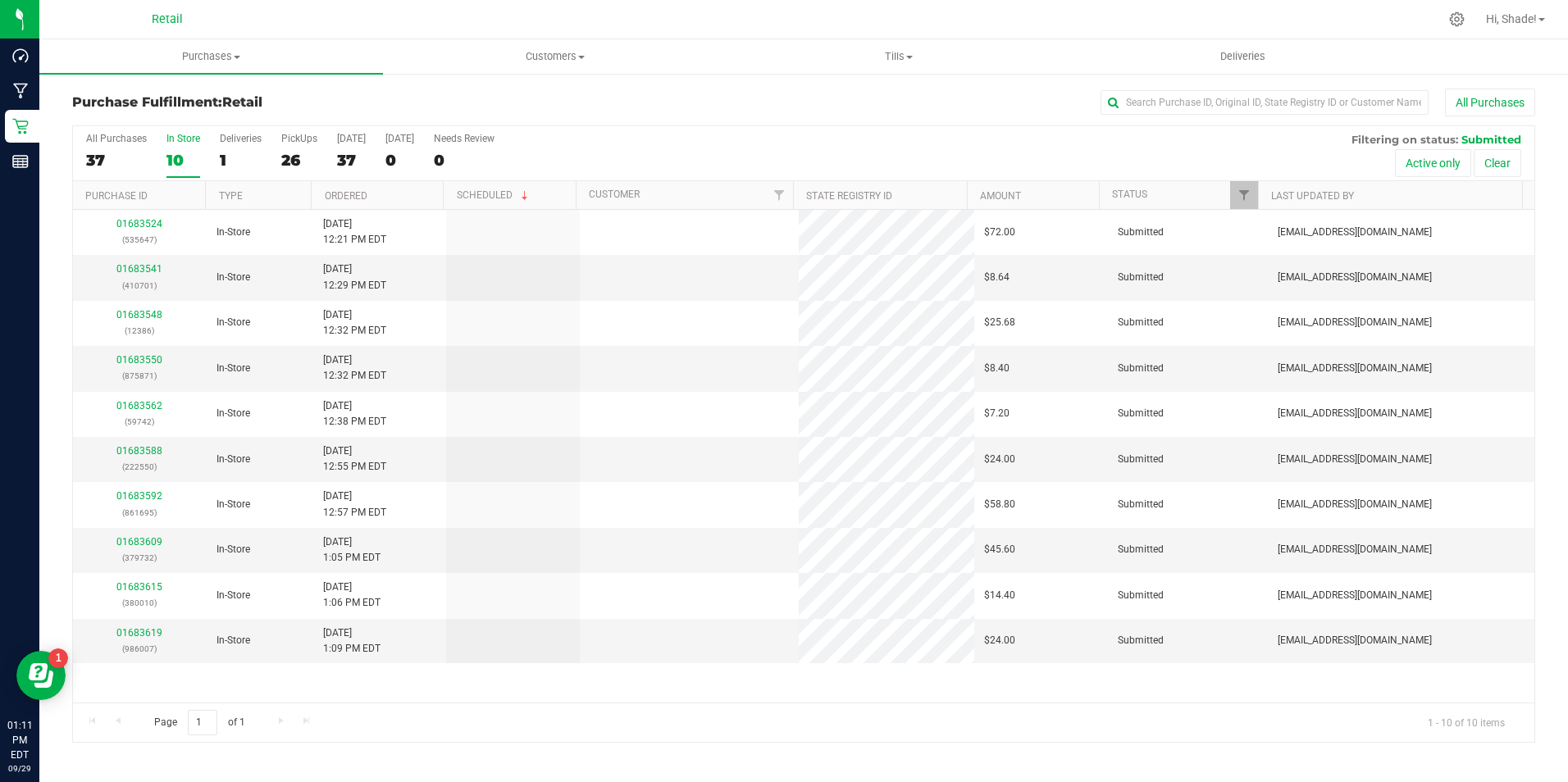
scroll to position [0, 0]
click at [154, 627] on div "01683619 (986007)" at bounding box center [139, 641] width 114 height 31
click at [148, 633] on link "01683619" at bounding box center [139, 633] width 46 height 12
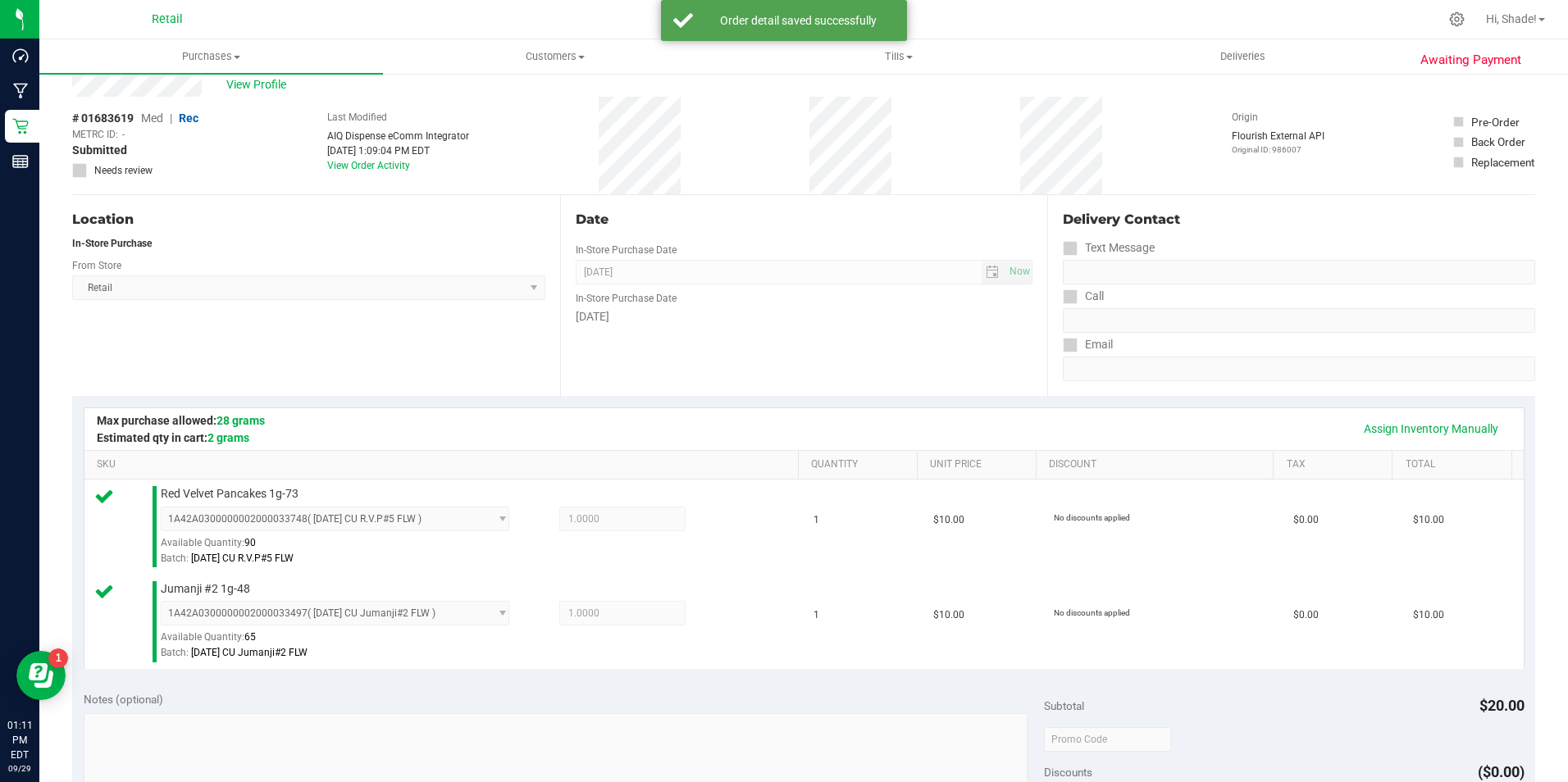
scroll to position [492, 0]
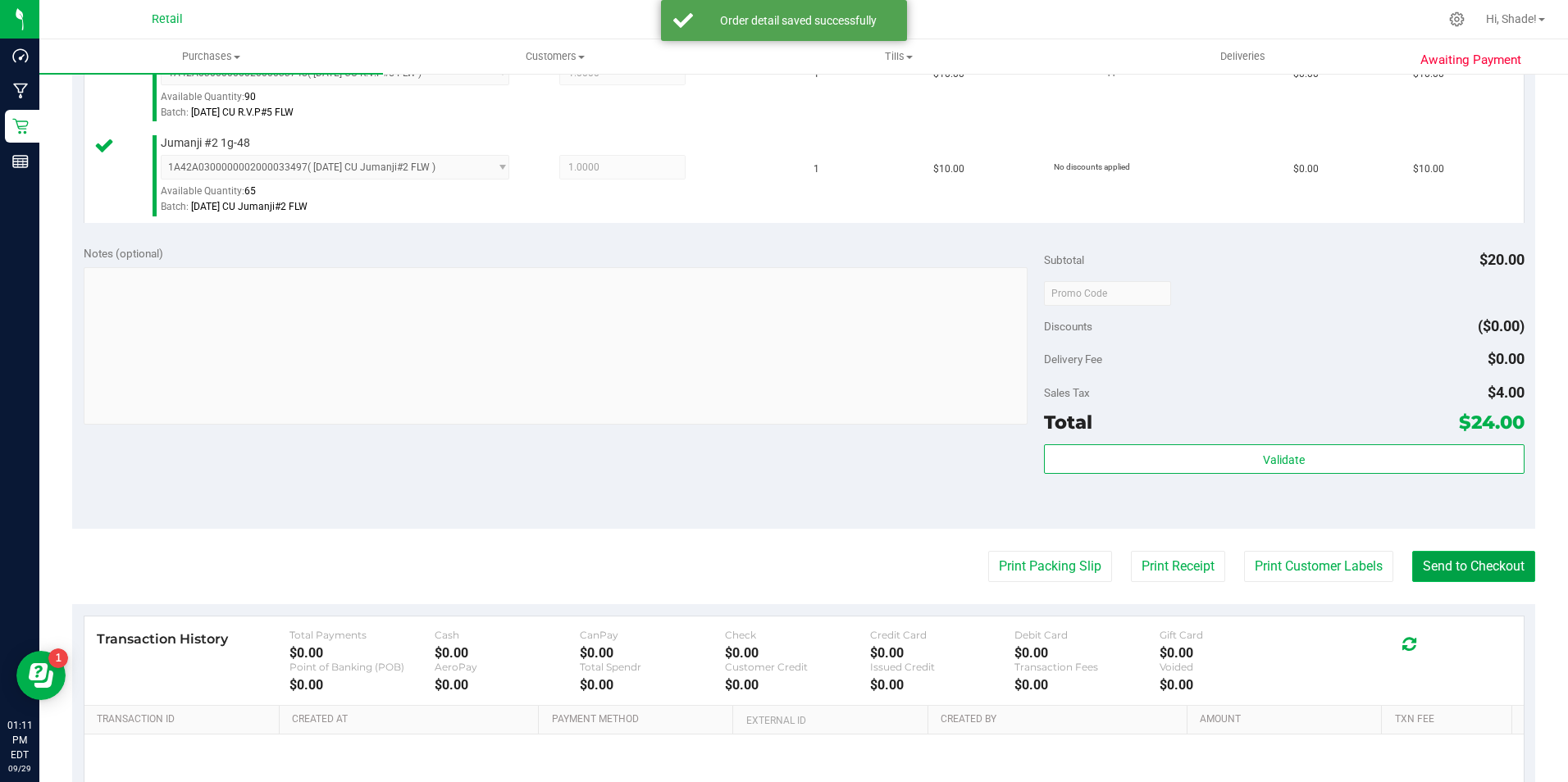
click at [1445, 554] on button "Send to Checkout" at bounding box center [1473, 566] width 123 height 31
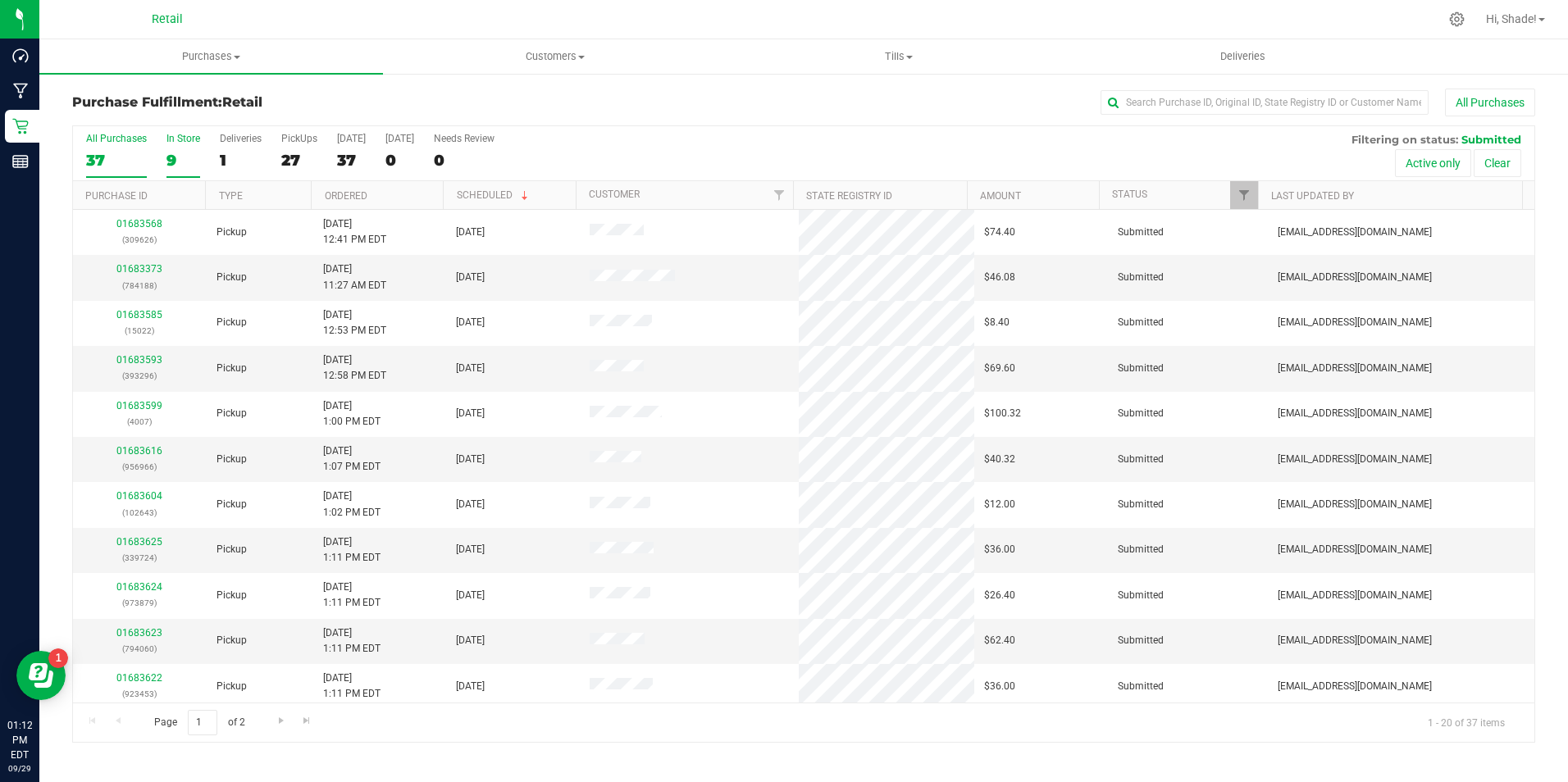
click at [177, 164] on div "9" at bounding box center [182, 160] width 34 height 19
click at [0, 0] on input "In Store 9" at bounding box center [0, 0] width 0 height 0
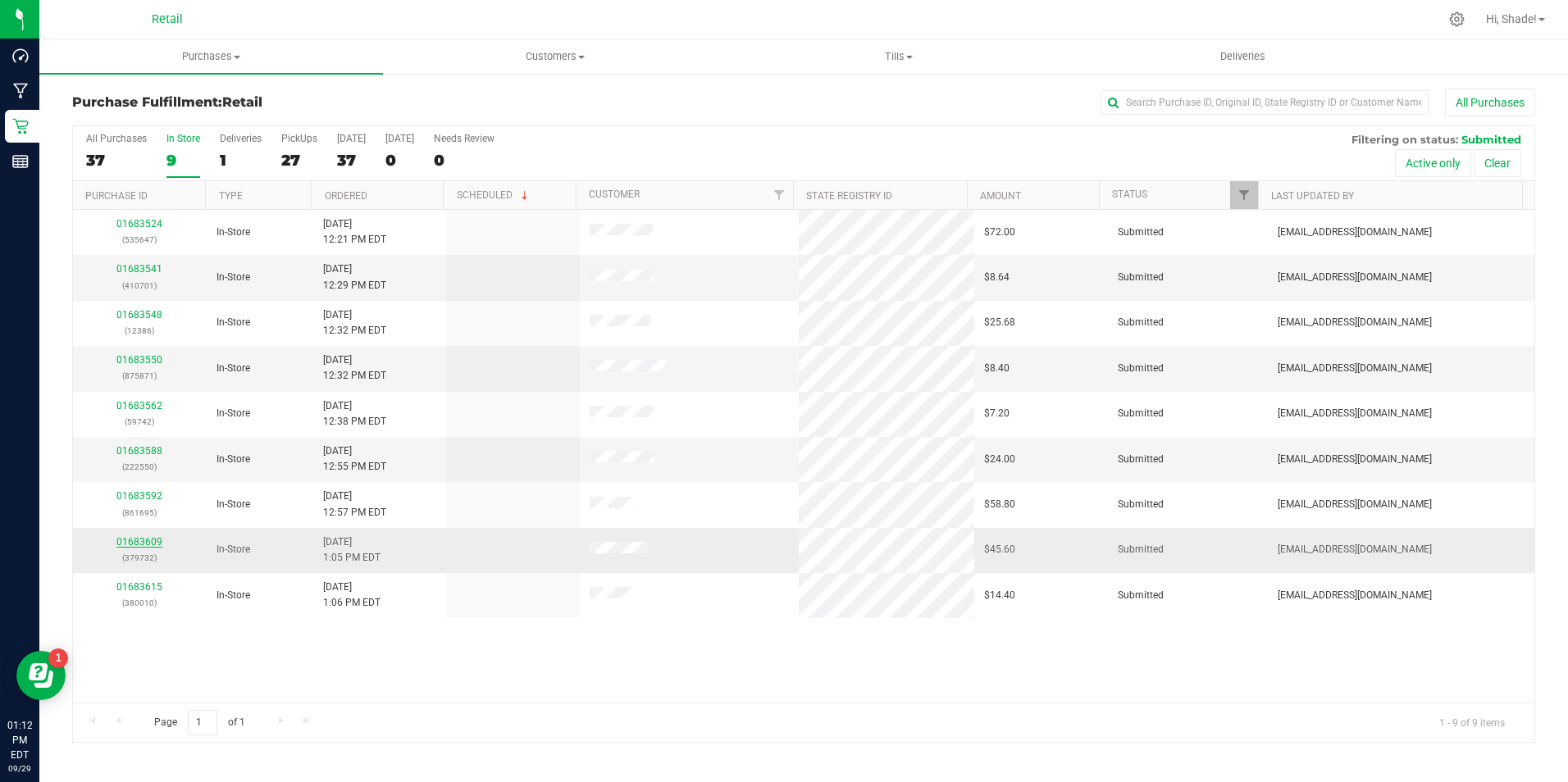
click at [150, 538] on link "01683609" at bounding box center [139, 542] width 46 height 12
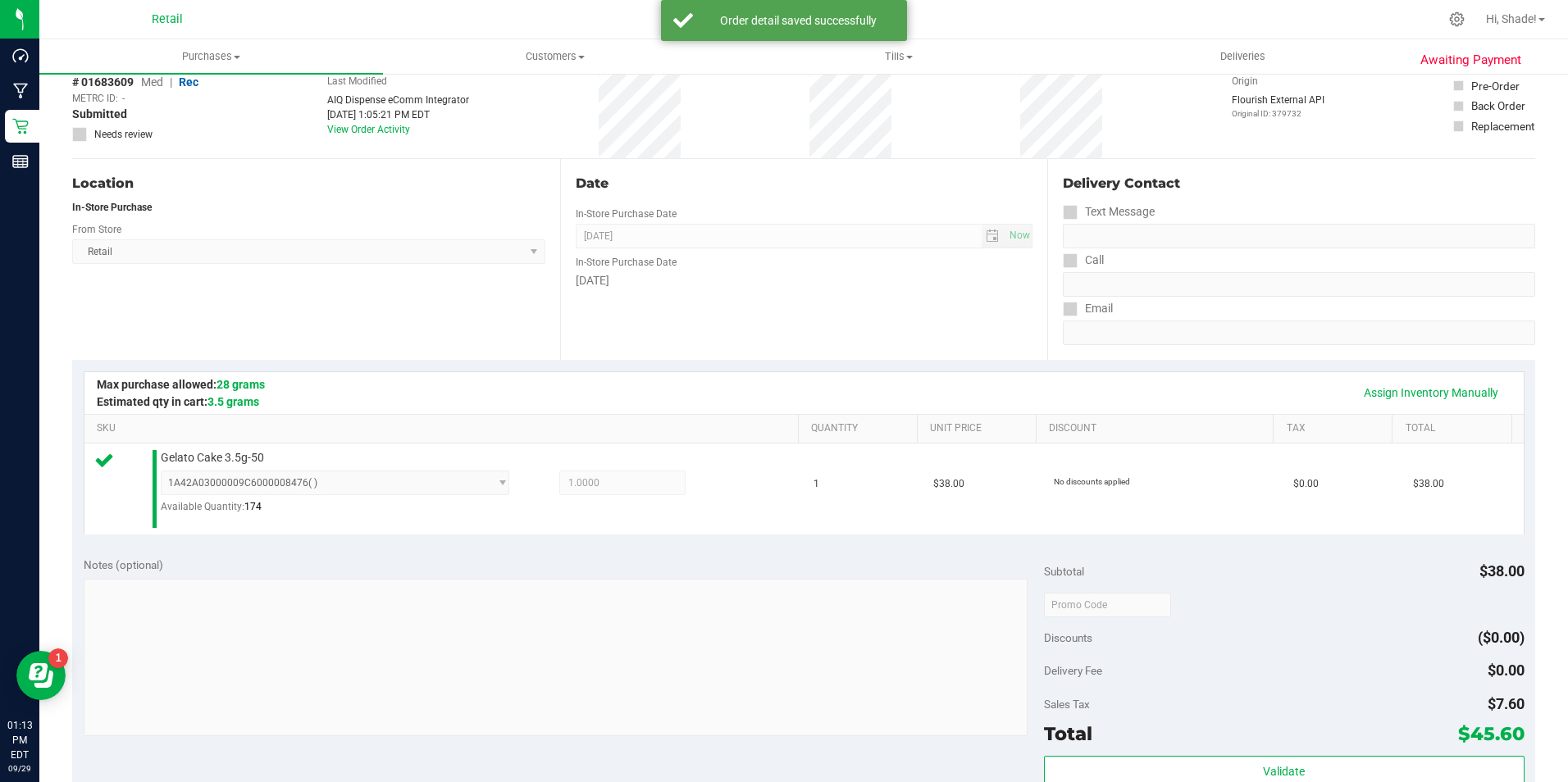
scroll to position [328, 0]
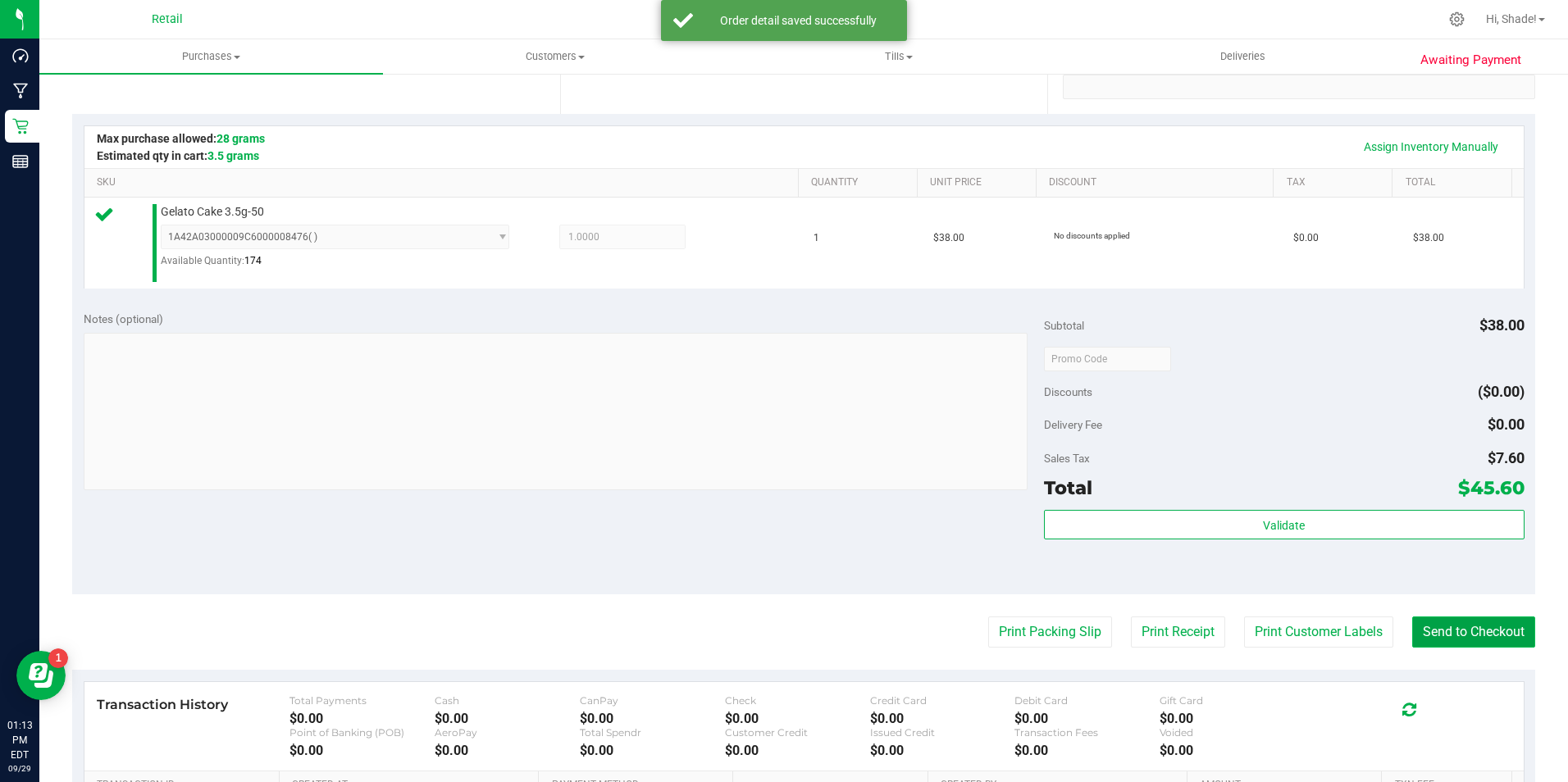
click at [1419, 633] on button "Send to Checkout" at bounding box center [1473, 631] width 123 height 31
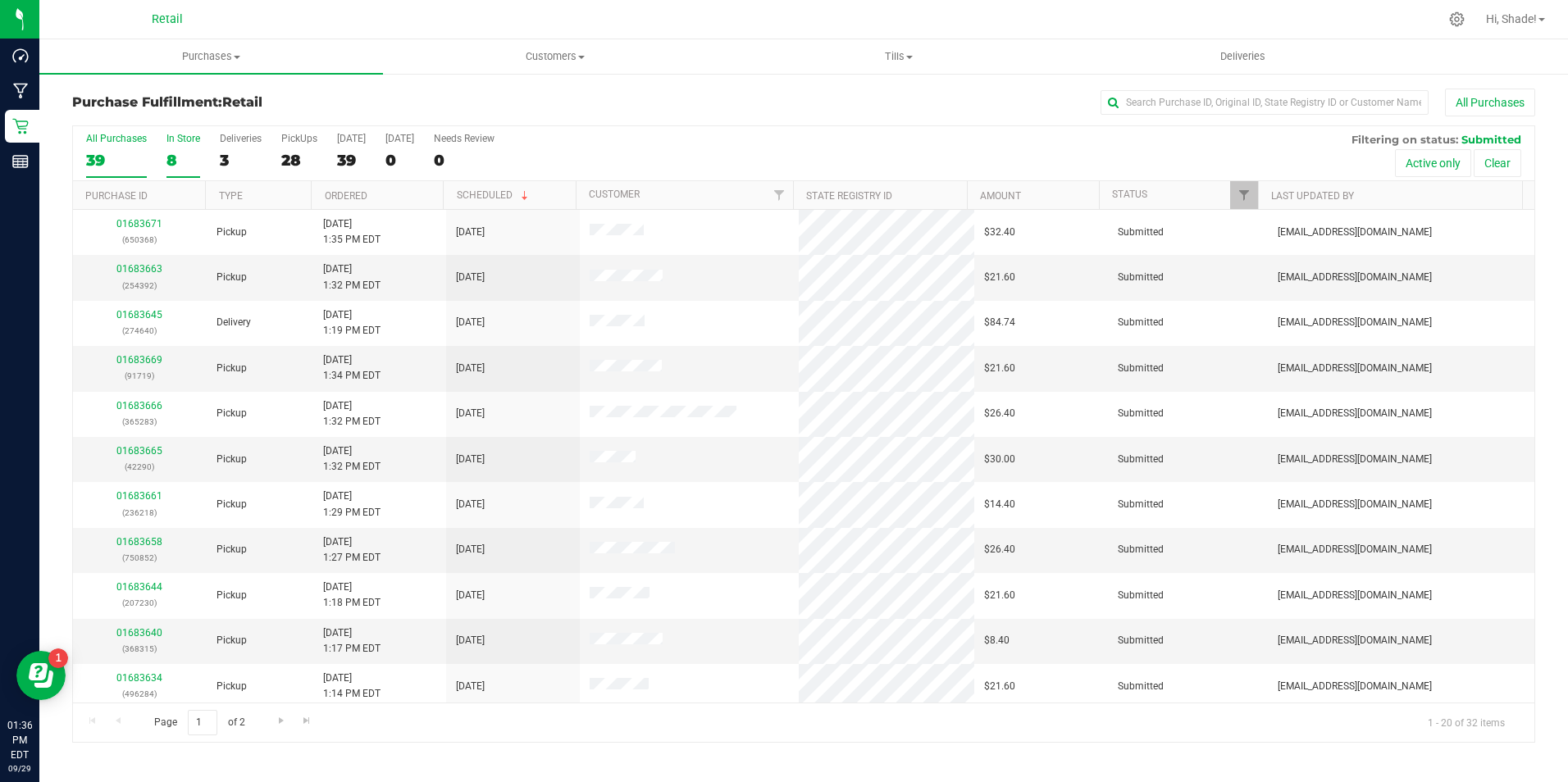
click at [173, 156] on div "8" at bounding box center [182, 160] width 34 height 19
click at [0, 0] on input "In Store 8" at bounding box center [0, 0] width 0 height 0
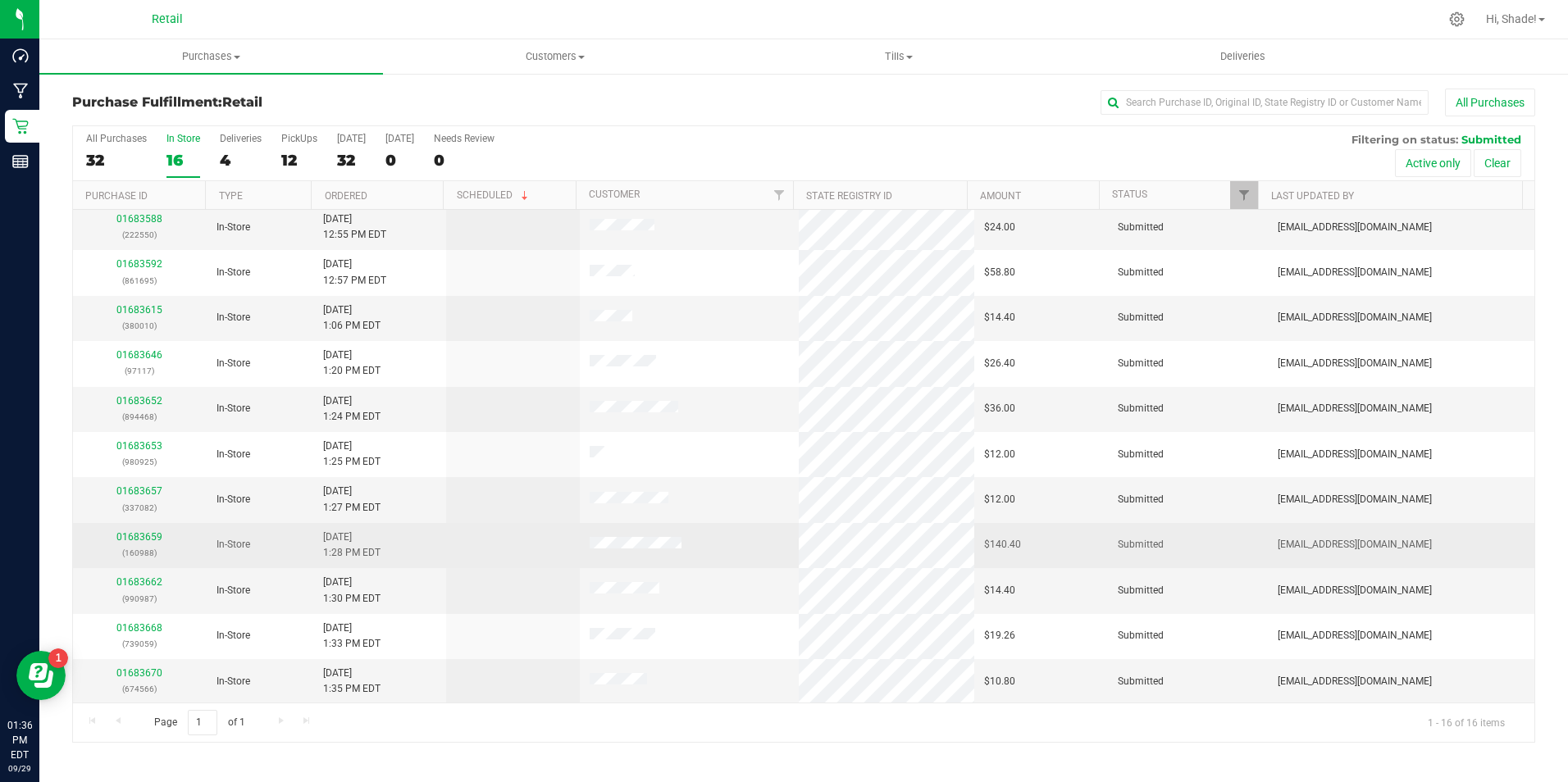
scroll to position [233, 0]
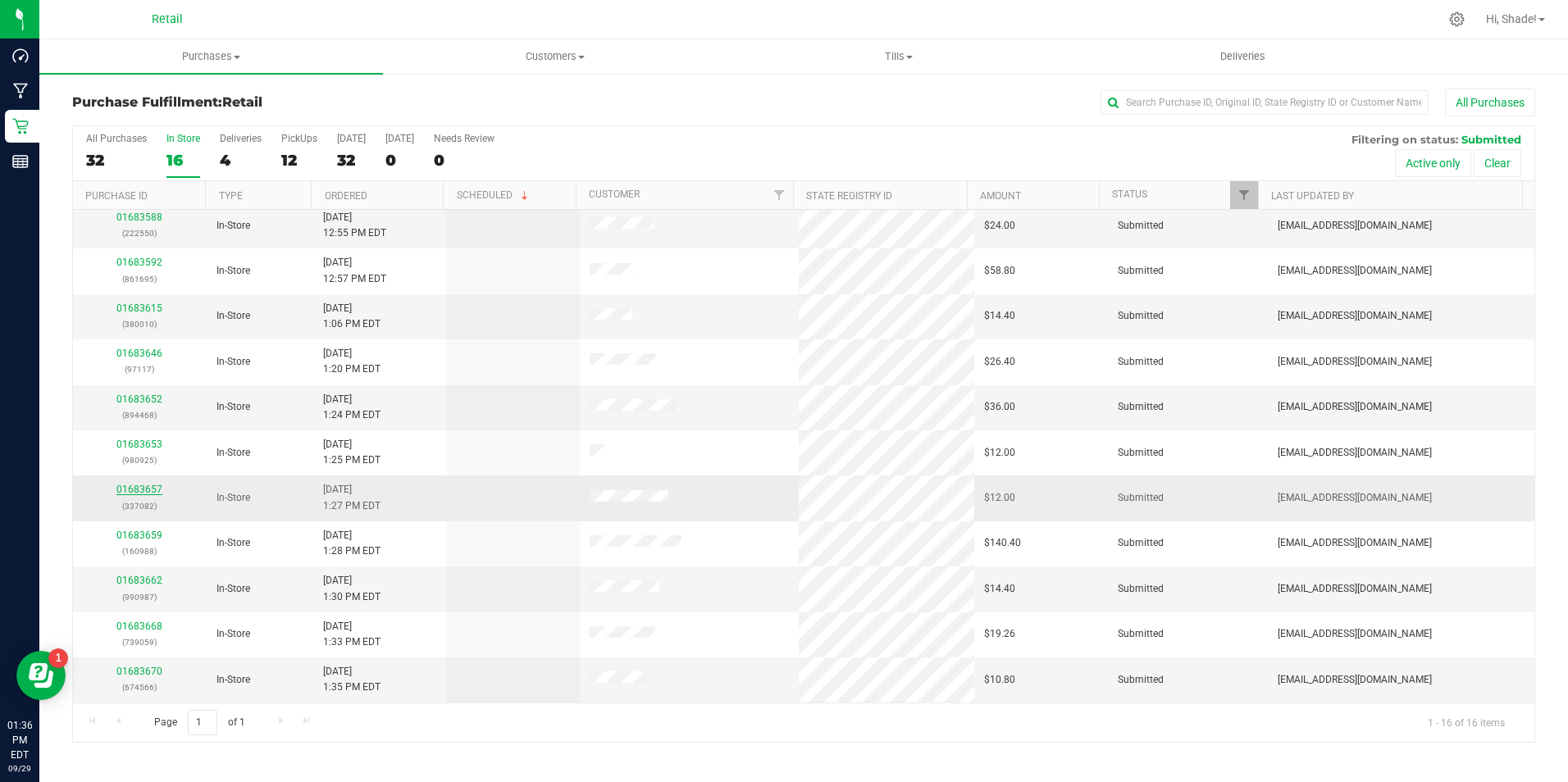
click at [143, 484] on link "01683657" at bounding box center [139, 489] width 46 height 12
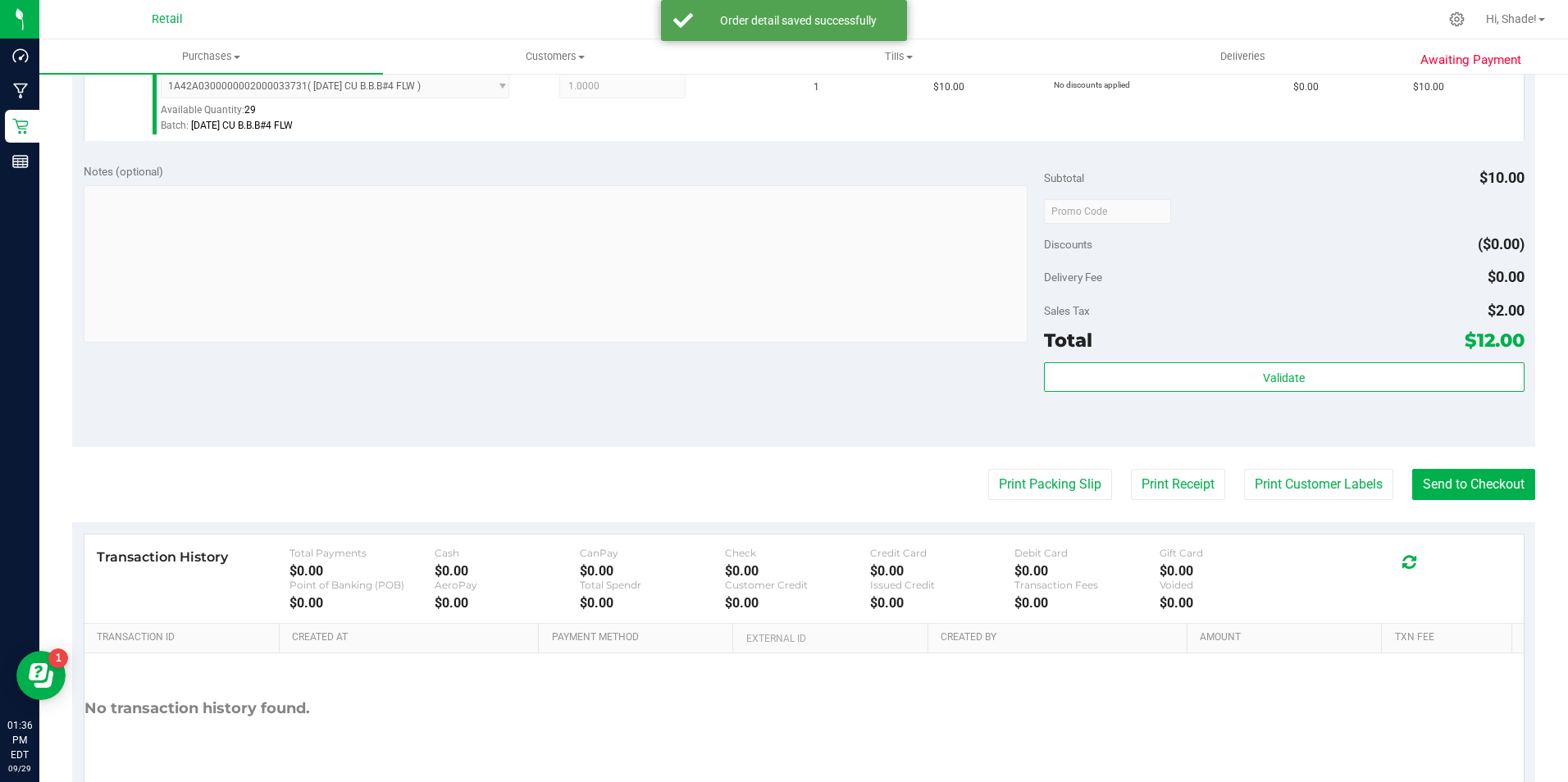
scroll to position [476, 0]
click at [1454, 485] on button "Send to Checkout" at bounding box center [1473, 486] width 123 height 31
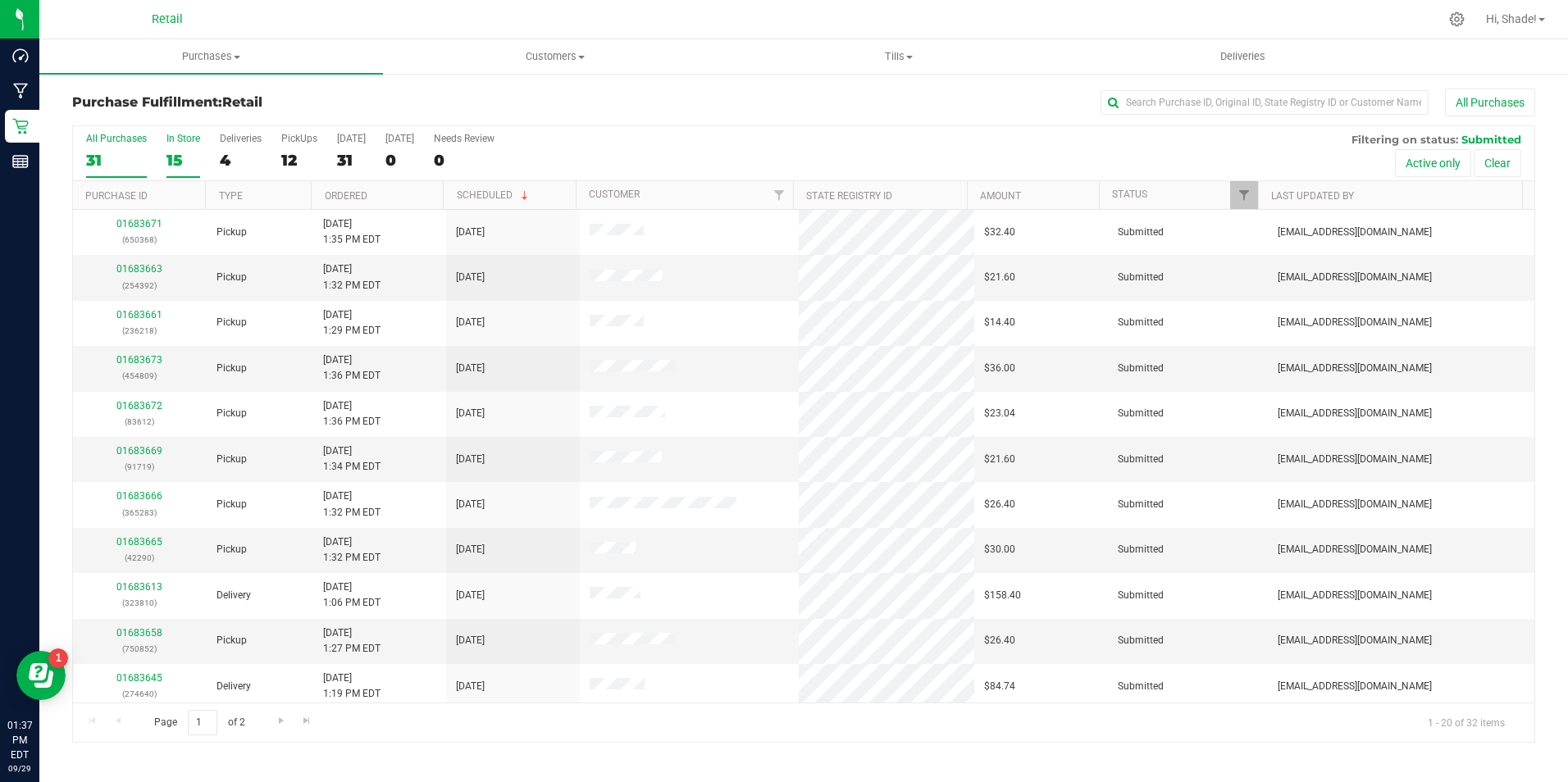
click at [181, 163] on div "15" at bounding box center [182, 160] width 34 height 19
click at [0, 0] on input "In Store 15" at bounding box center [0, 0] width 0 height 0
click at [188, 169] on div "15" at bounding box center [182, 160] width 34 height 19
click at [0, 0] on input "In Store 15" at bounding box center [0, 0] width 0 height 0
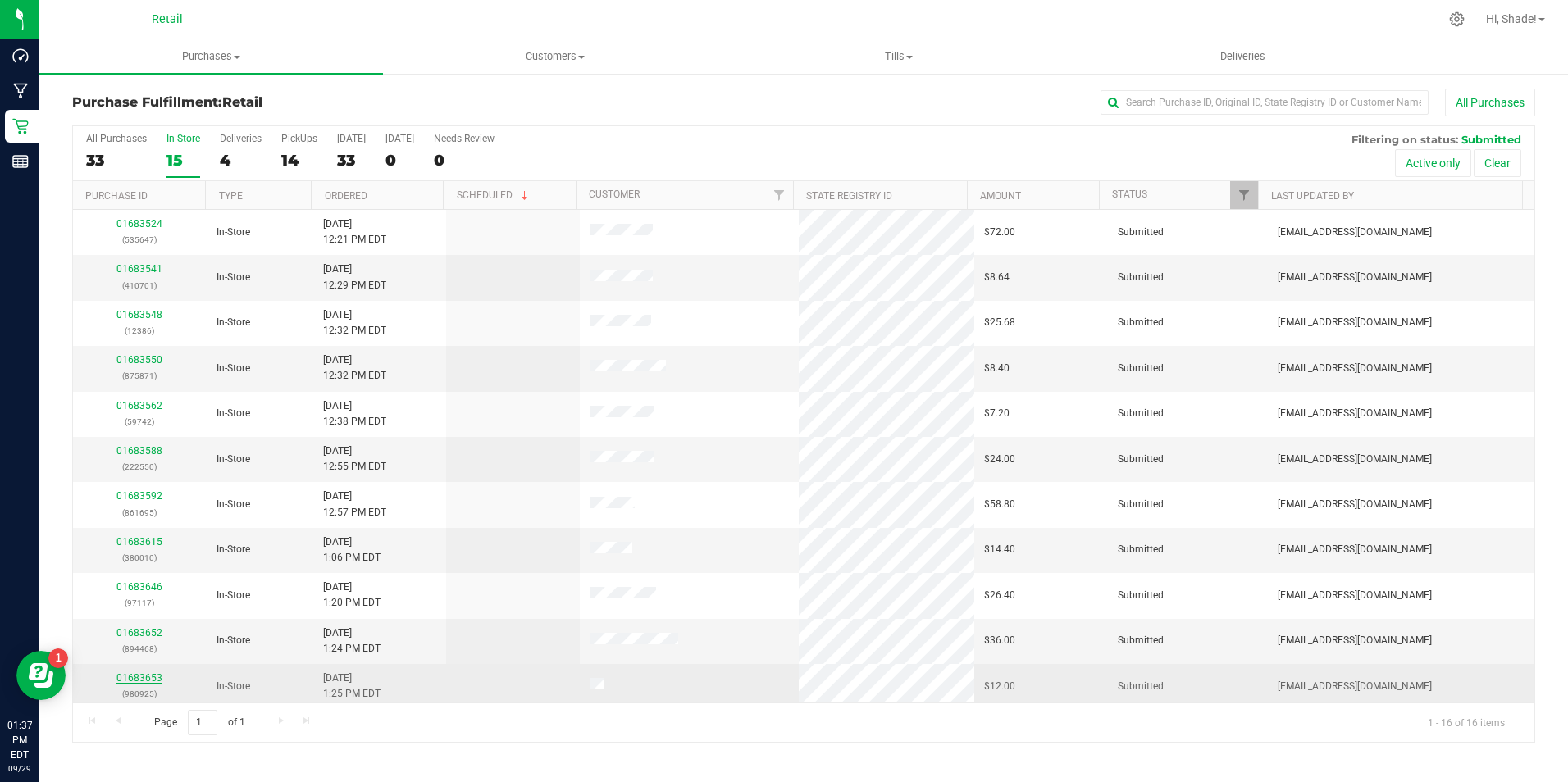
click at [152, 675] on link "01683653" at bounding box center [139, 678] width 46 height 12
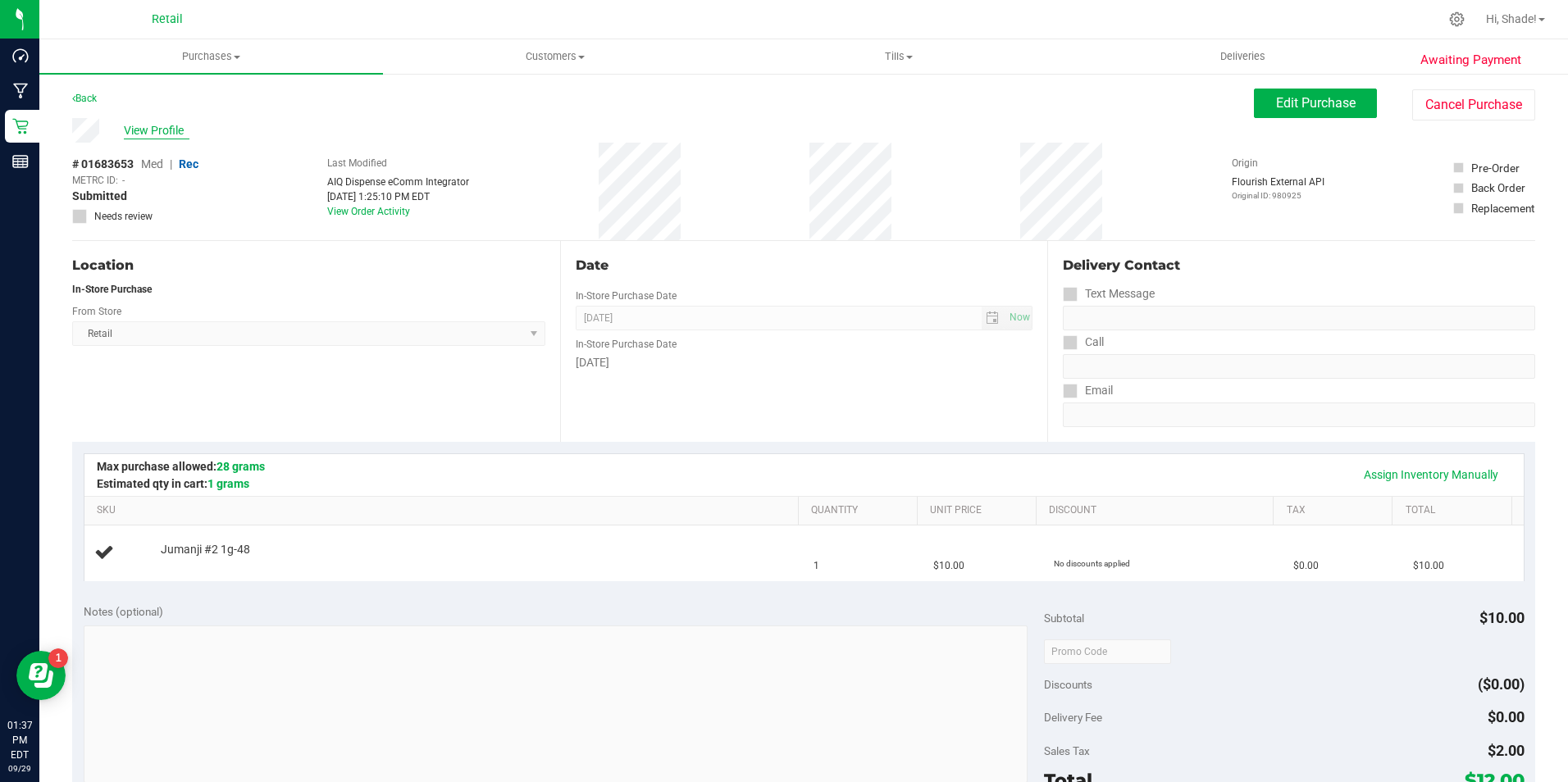
click at [157, 132] on span "View Profile" at bounding box center [156, 130] width 65 height 17
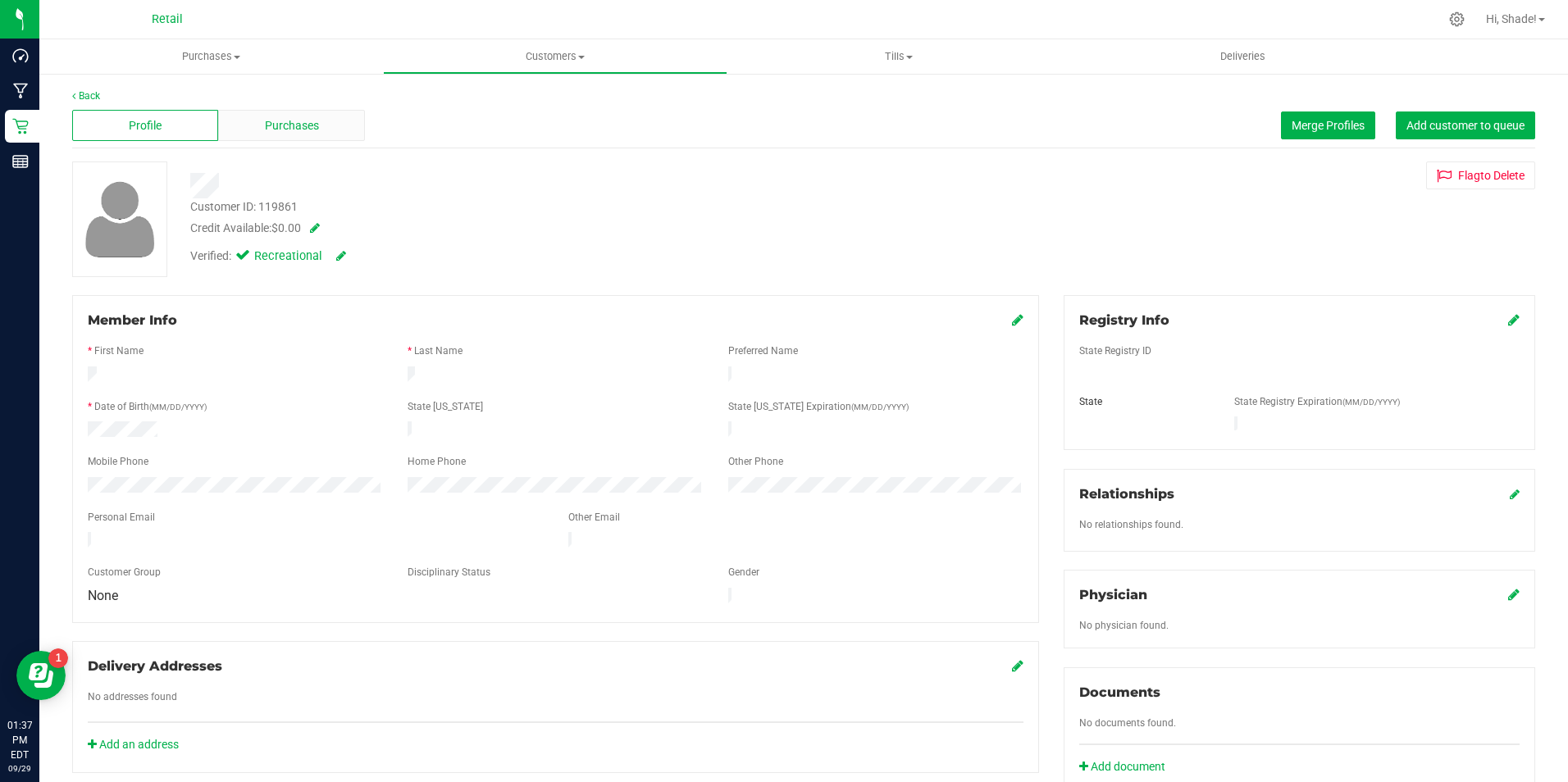
click at [273, 126] on span "Purchases" at bounding box center [292, 126] width 54 height 17
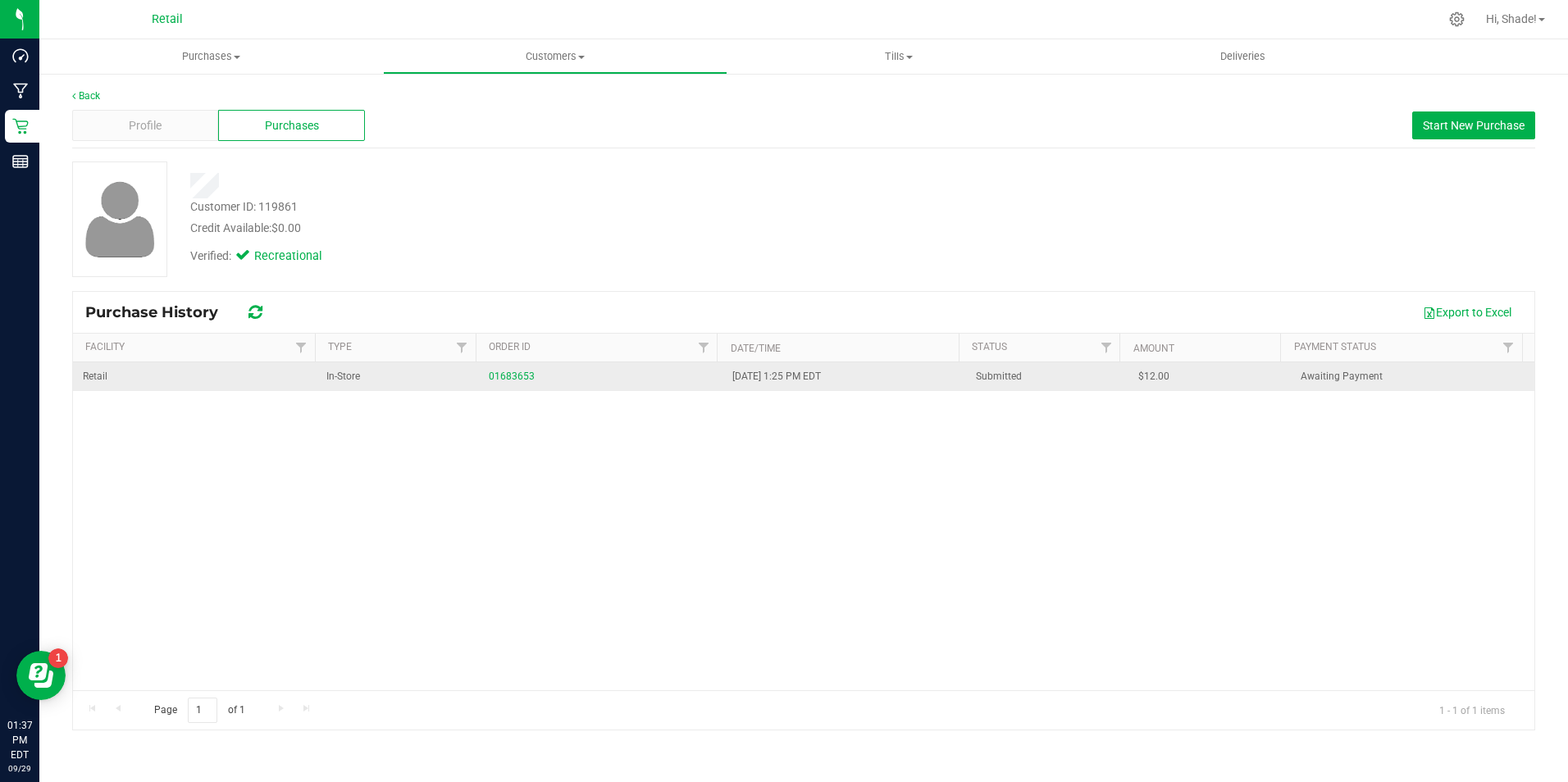
click at [532, 380] on div "01683653" at bounding box center [600, 376] width 224 height 15
click at [507, 372] on link "01683653" at bounding box center [511, 376] width 46 height 12
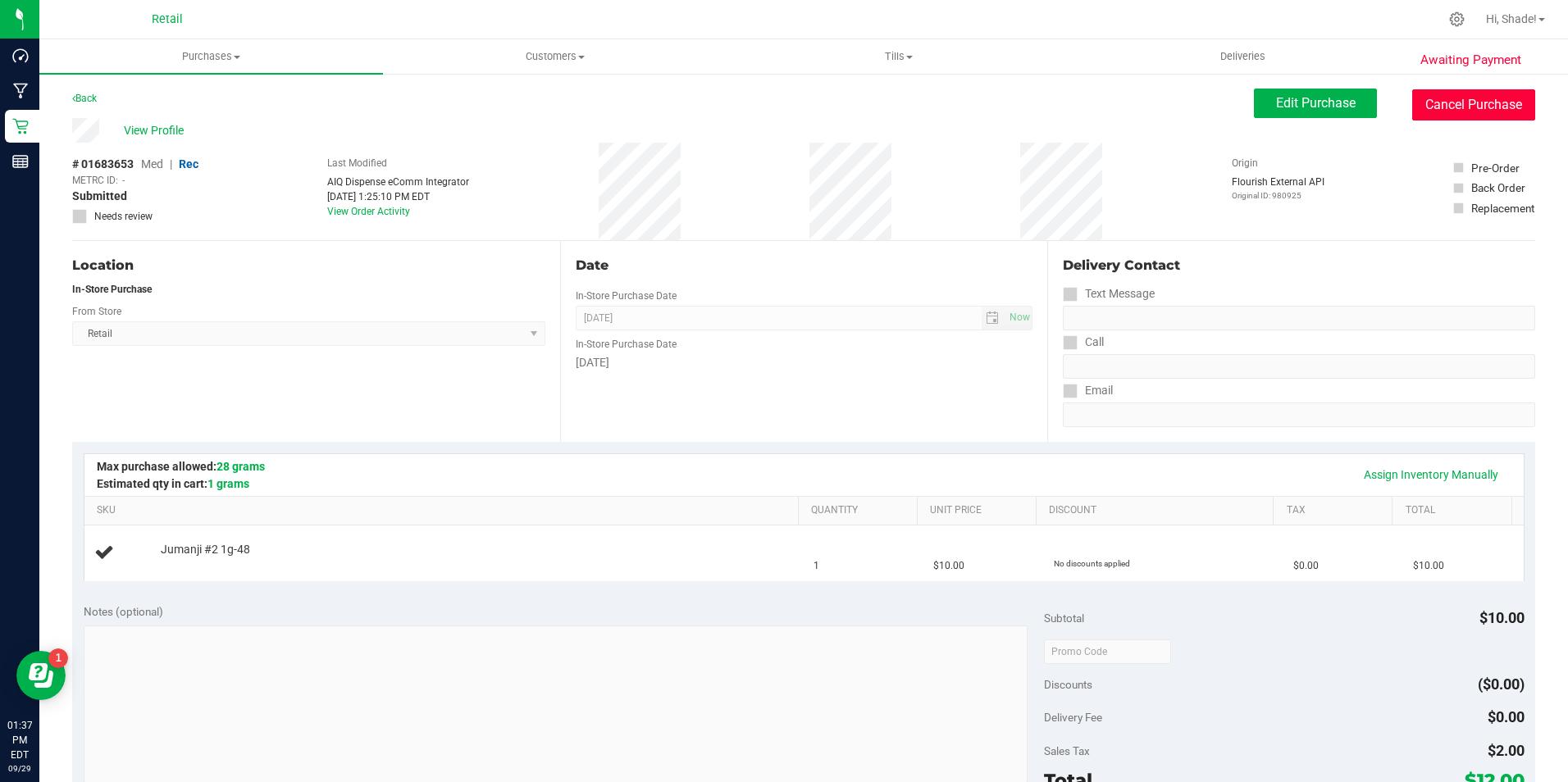
click at [1456, 98] on button "Cancel Purchase" at bounding box center [1473, 105] width 123 height 31
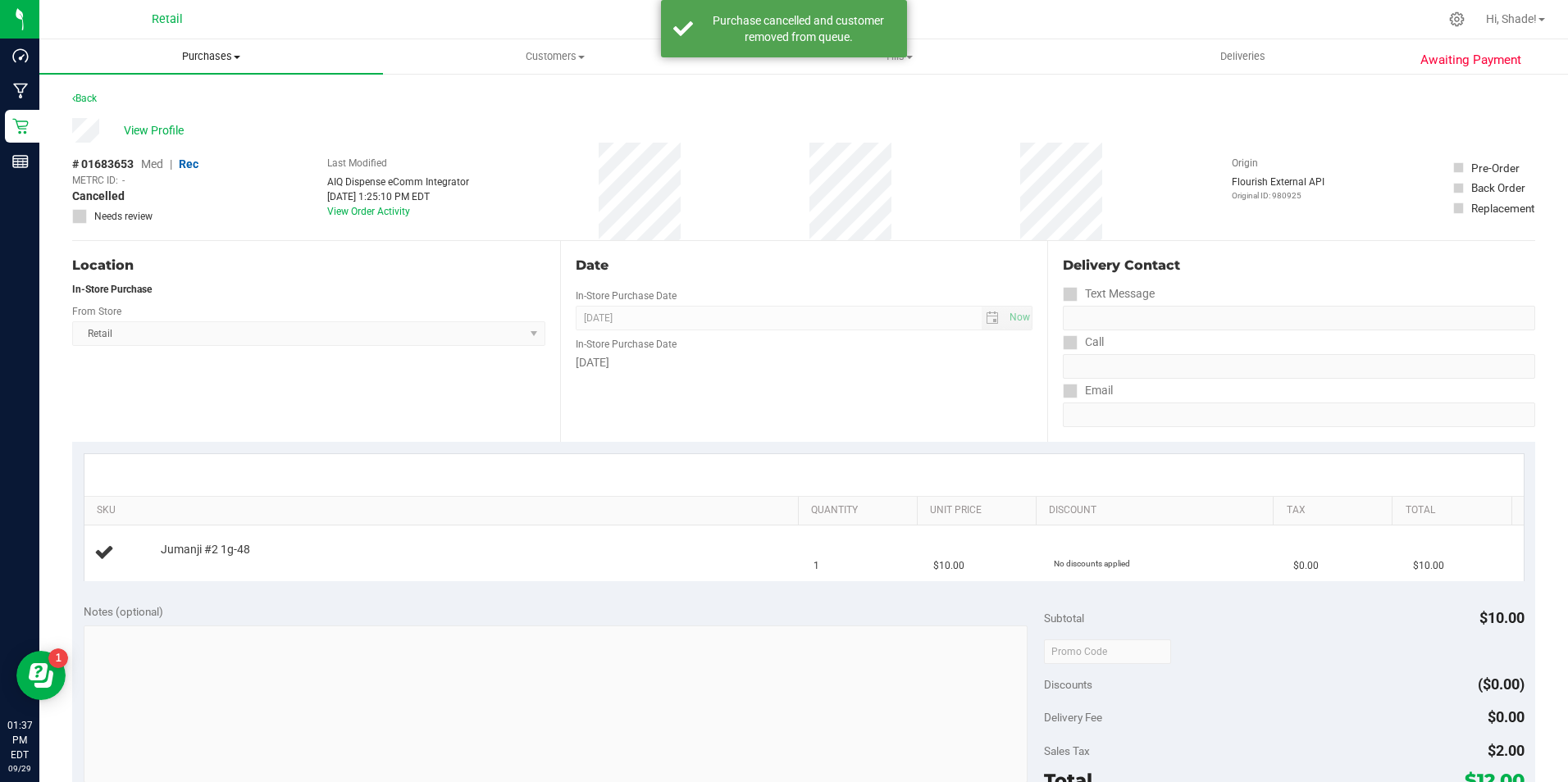
click at [205, 53] on span "Purchases" at bounding box center [211, 56] width 344 height 14
click at [154, 121] on li "Fulfillment" at bounding box center [211, 119] width 344 height 20
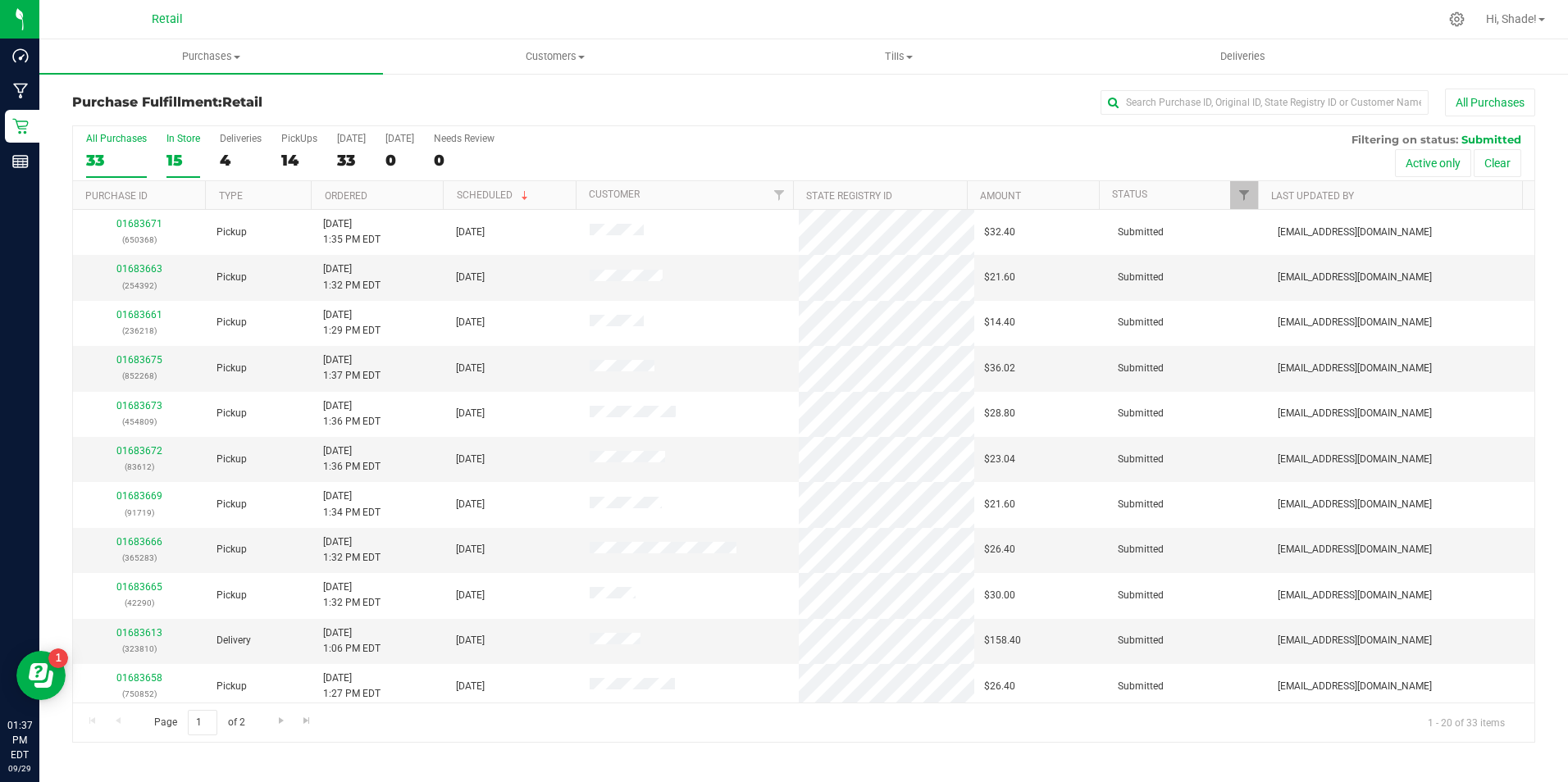
click at [178, 160] on div "15" at bounding box center [182, 160] width 34 height 19
click at [0, 0] on input "In Store 15" at bounding box center [0, 0] width 0 height 0
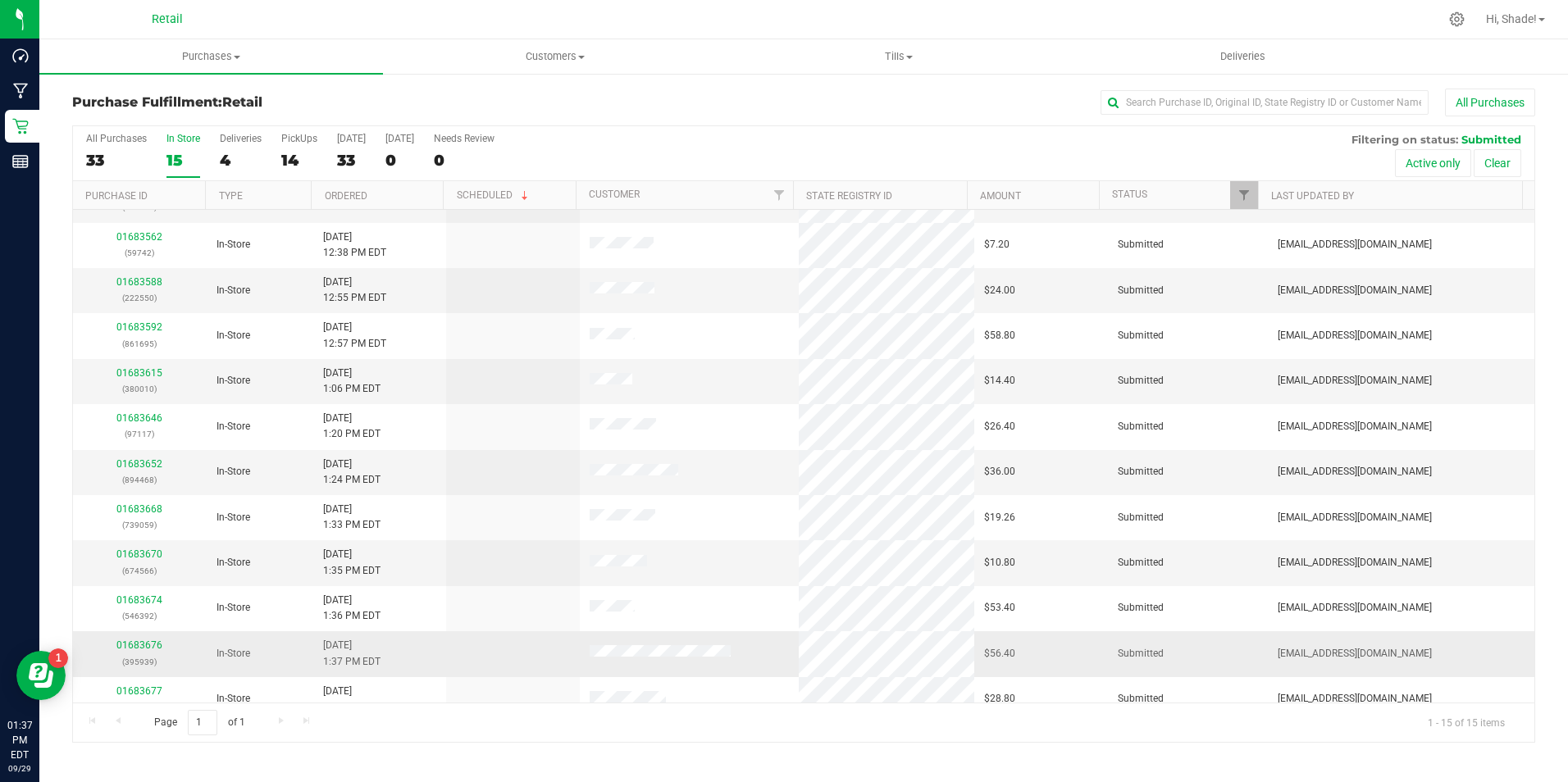
scroll to position [188, 0]
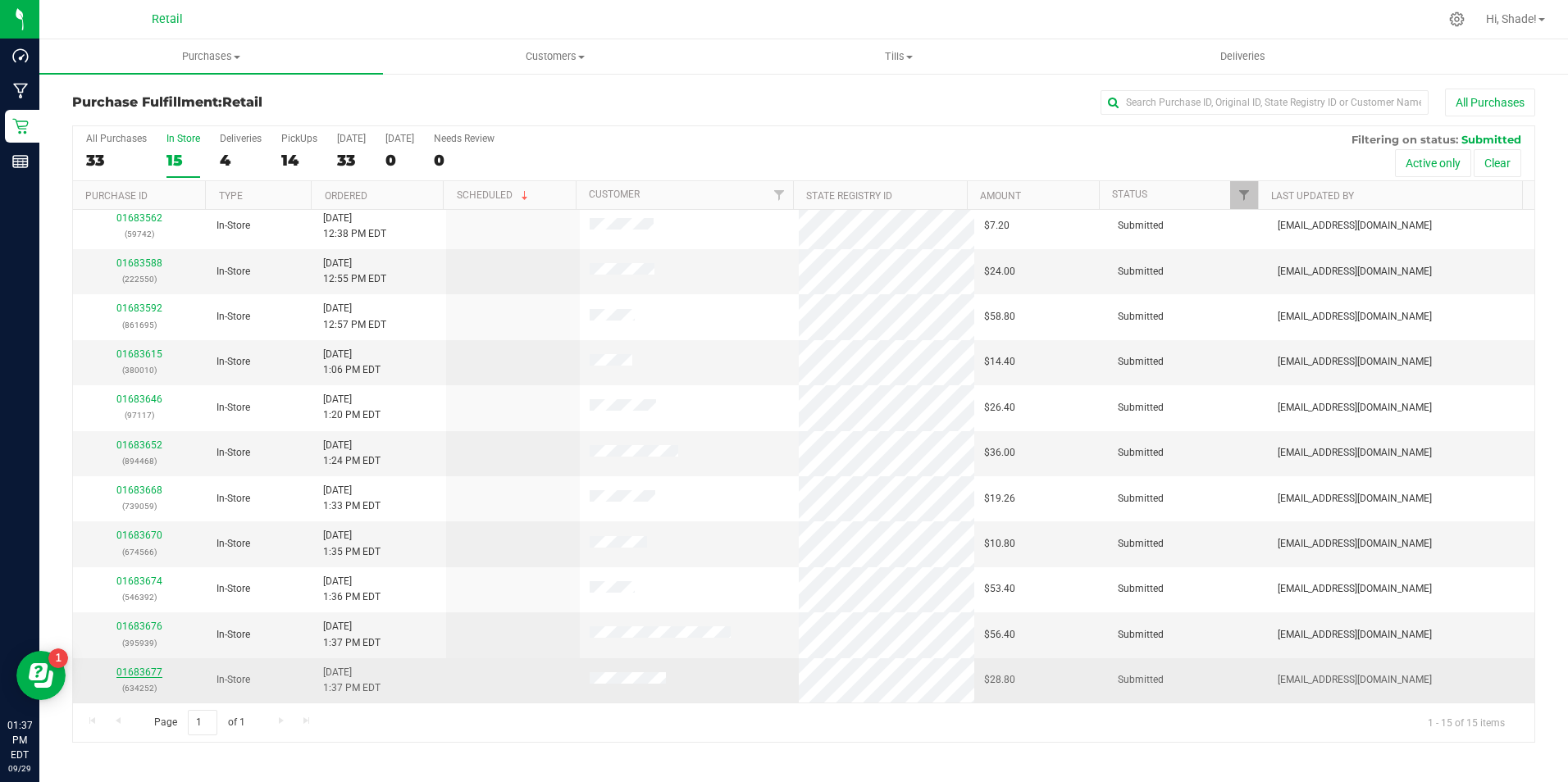
click at [143, 673] on link "01683677" at bounding box center [139, 673] width 46 height 12
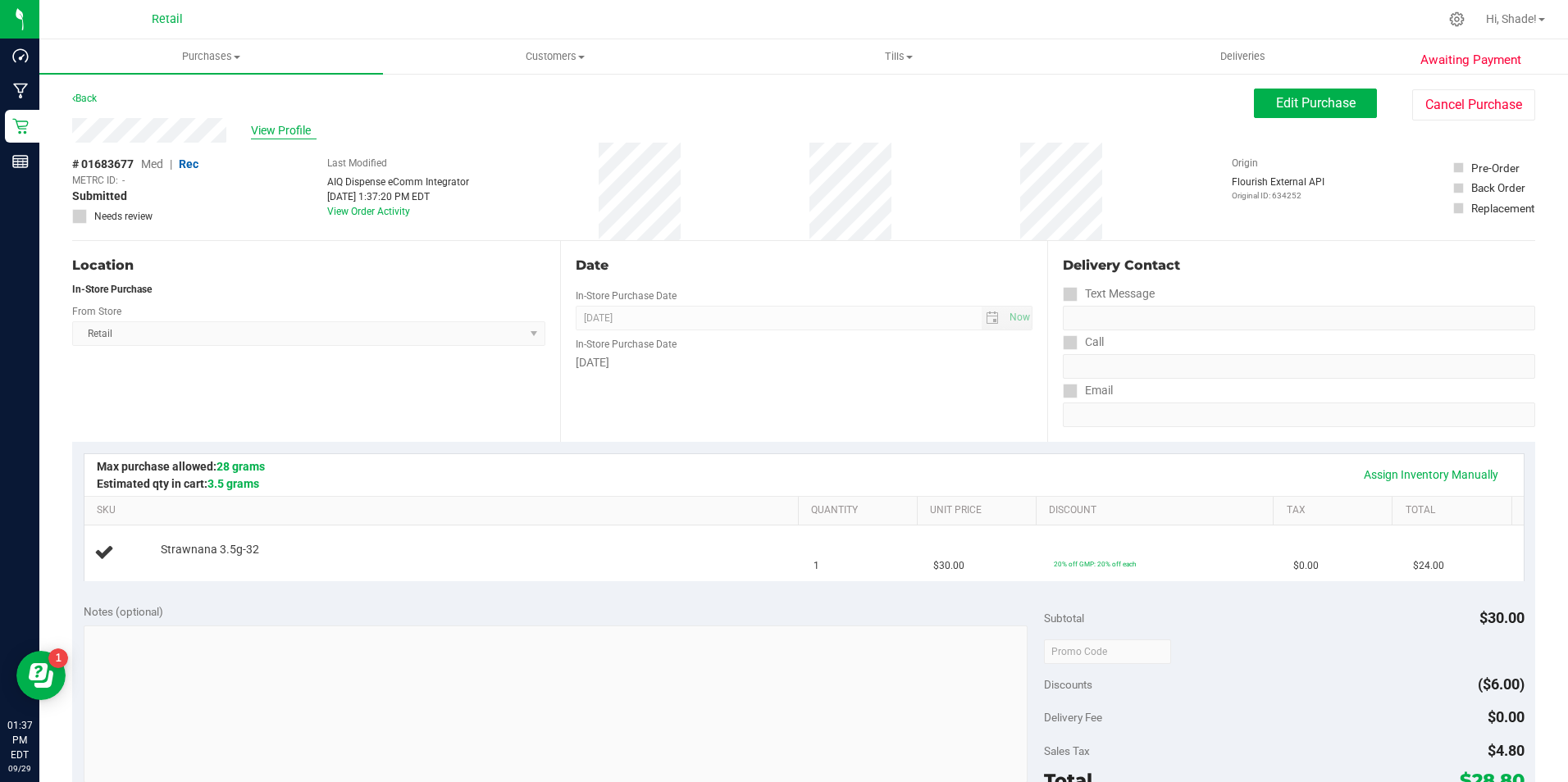
click at [278, 130] on span "View Profile" at bounding box center [283, 130] width 65 height 17
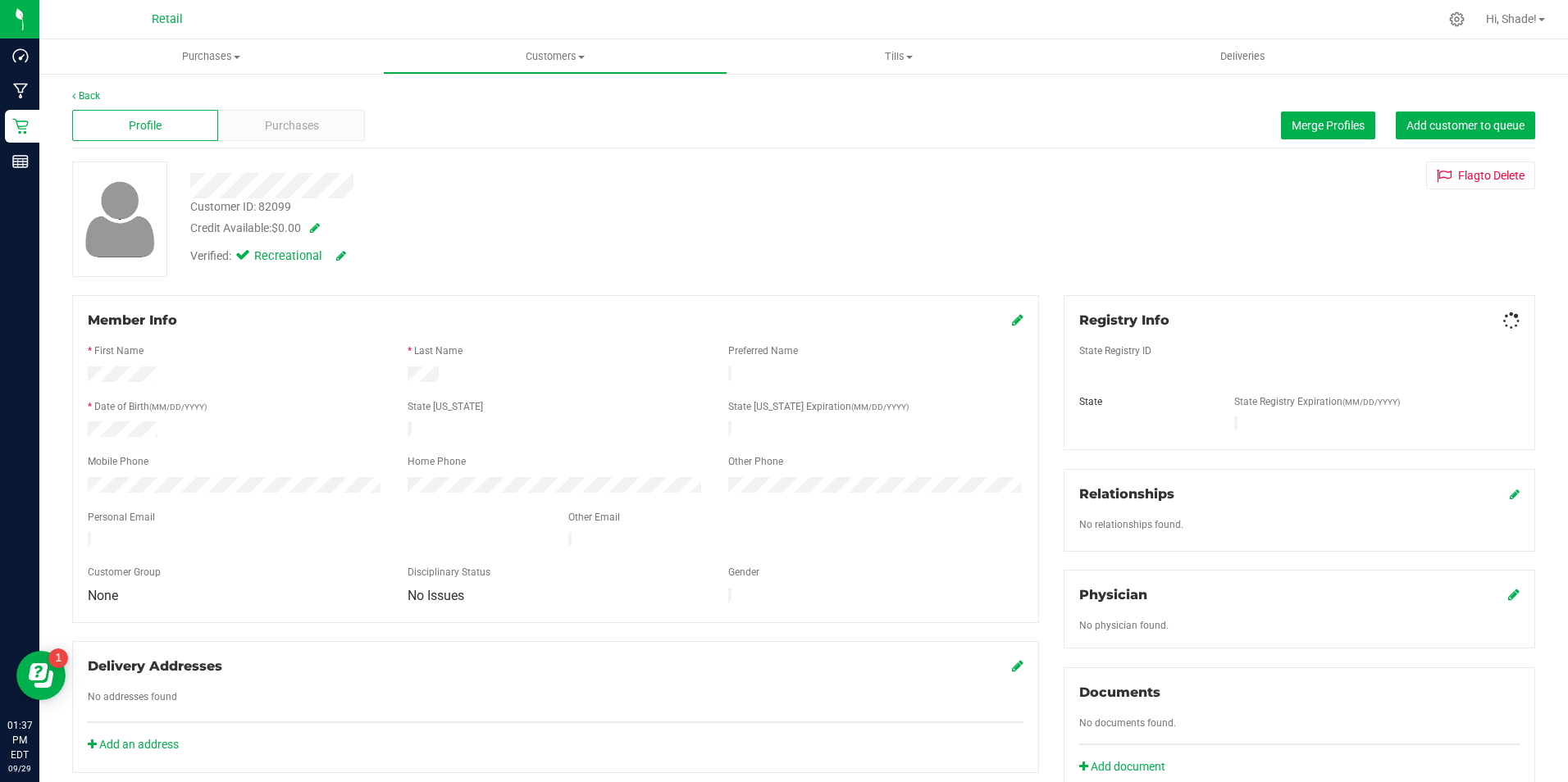
click at [84, 88] on div "Back" at bounding box center [803, 95] width 1462 height 14
click at [211, 52] on span "Purchases" at bounding box center [211, 56] width 344 height 14
click at [121, 111] on span "Fulfillment" at bounding box center [90, 118] width 102 height 14
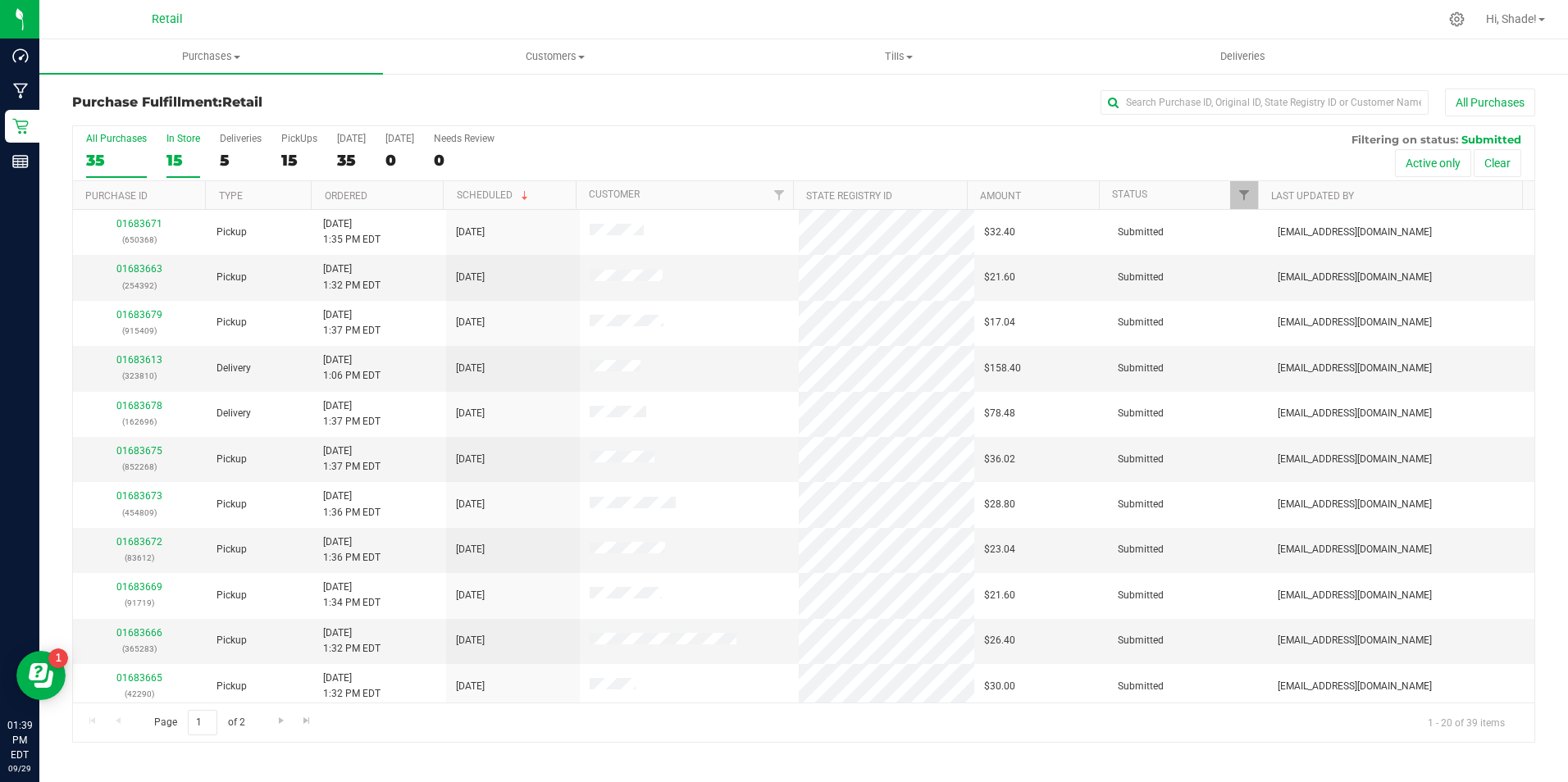
click at [192, 151] on div "15" at bounding box center [182, 160] width 34 height 19
click at [0, 0] on input "In Store 15" at bounding box center [0, 0] width 0 height 0
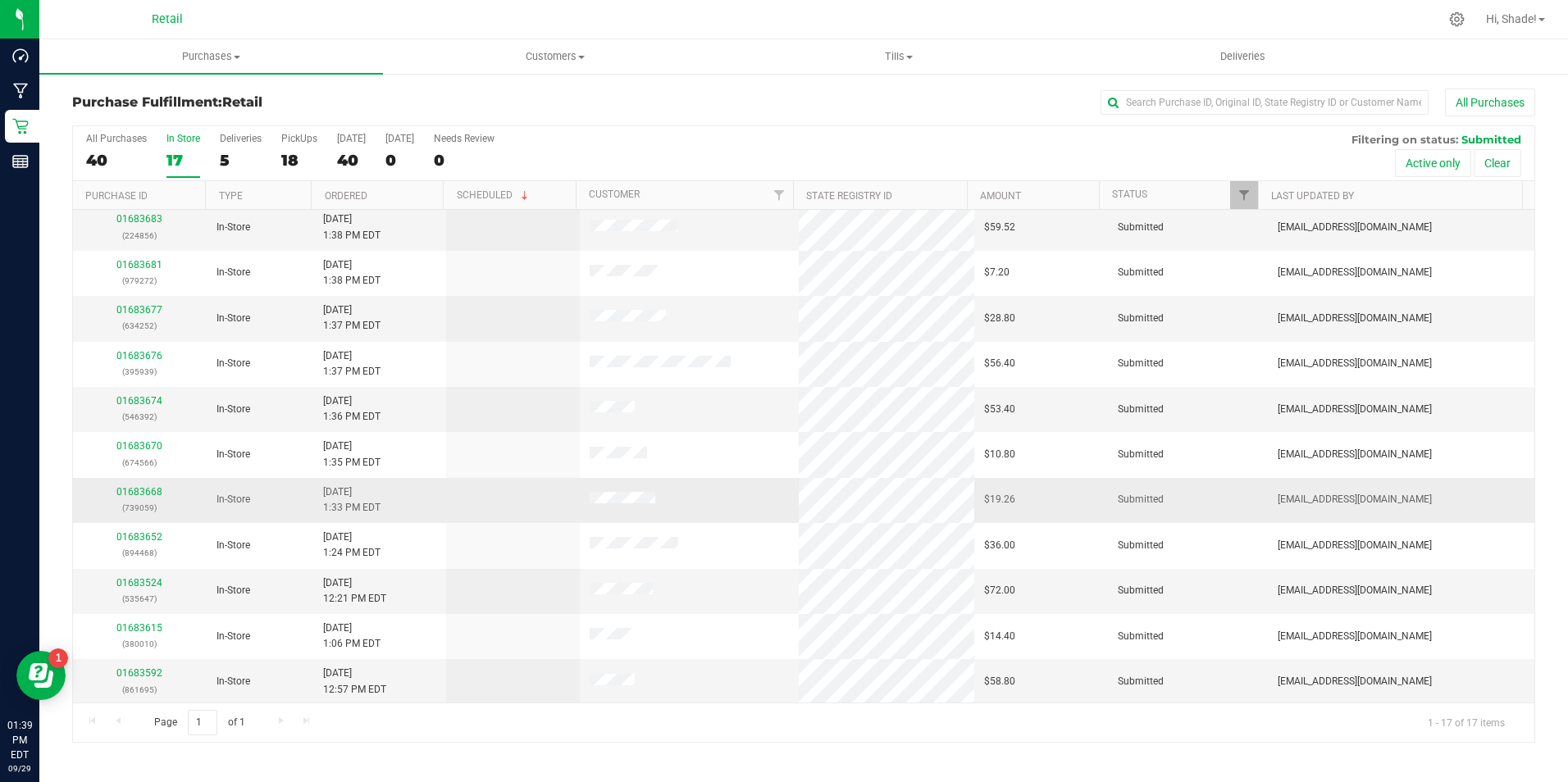
scroll to position [33, 0]
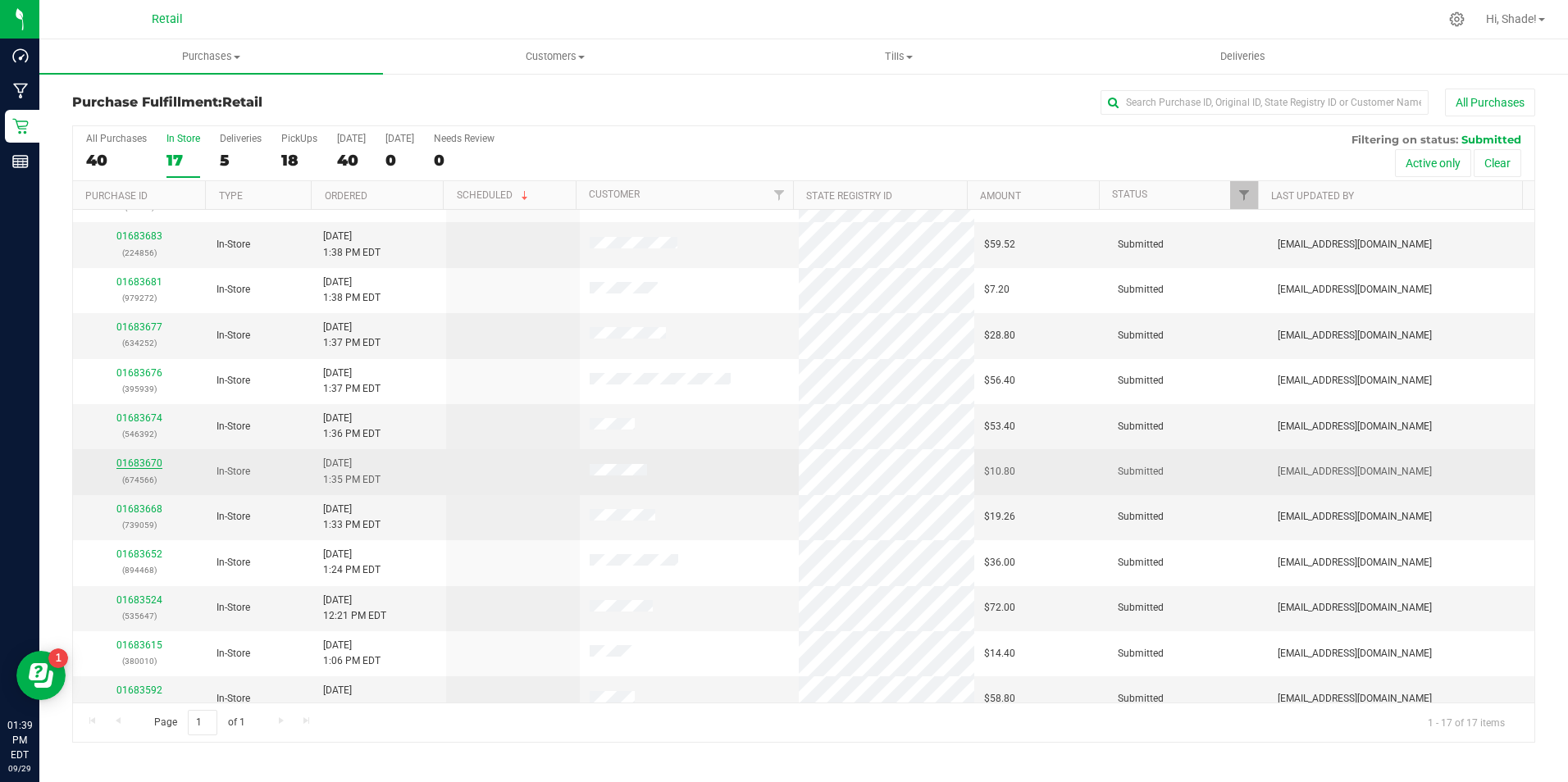
click at [136, 459] on link "01683670" at bounding box center [139, 463] width 46 height 12
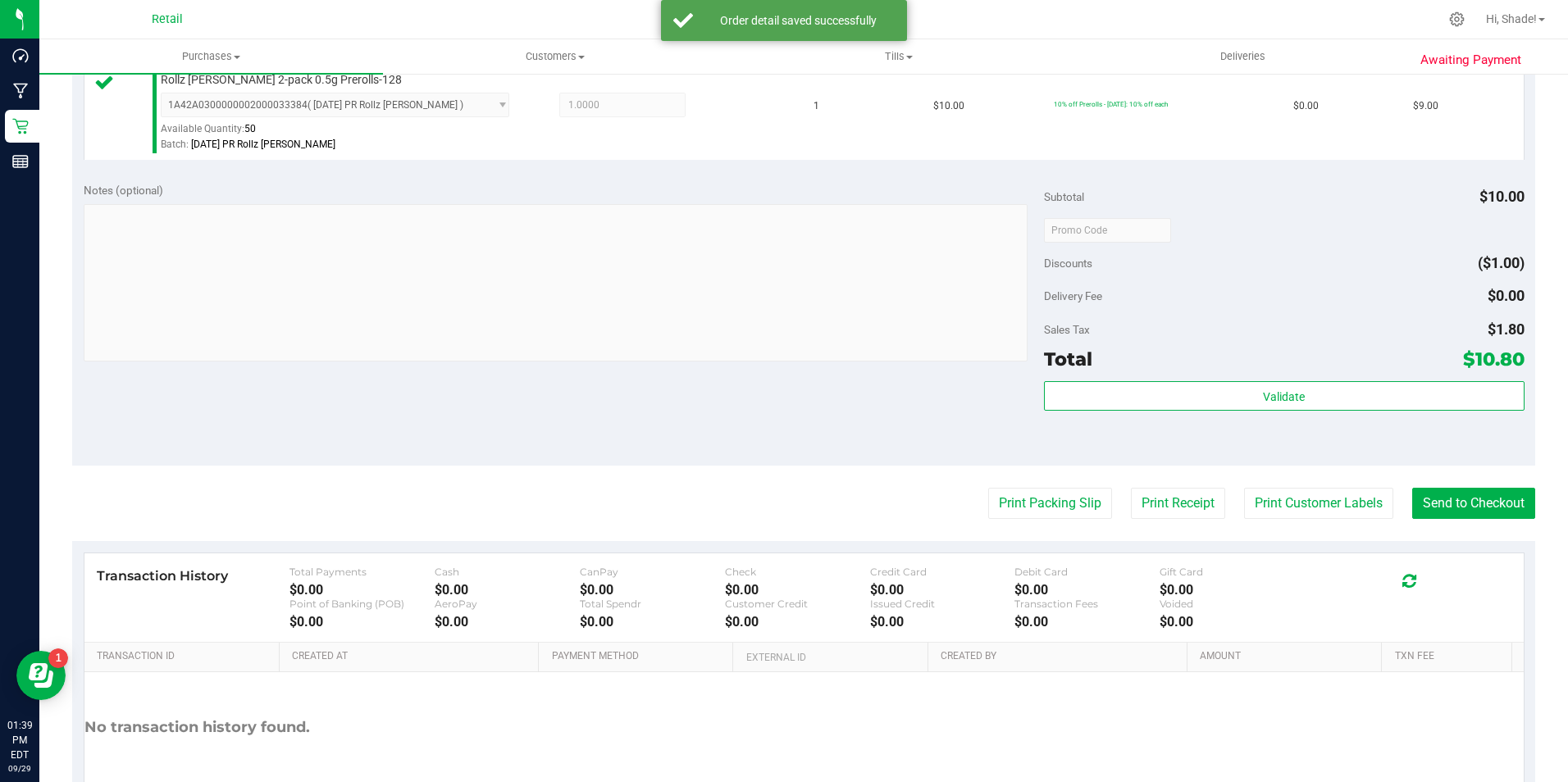
scroll to position [492, 0]
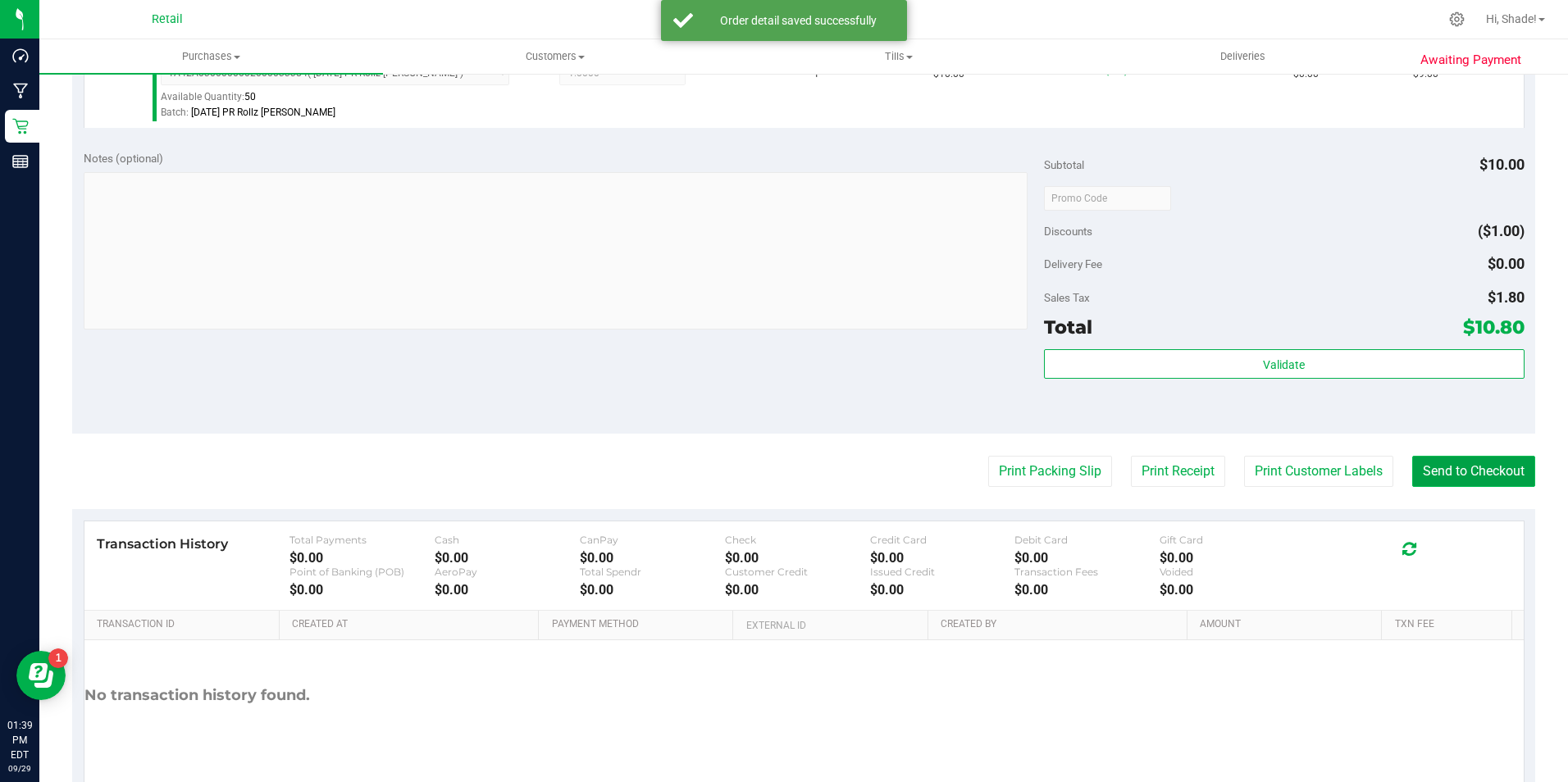
click at [1412, 470] on button "Send to Checkout" at bounding box center [1473, 471] width 123 height 31
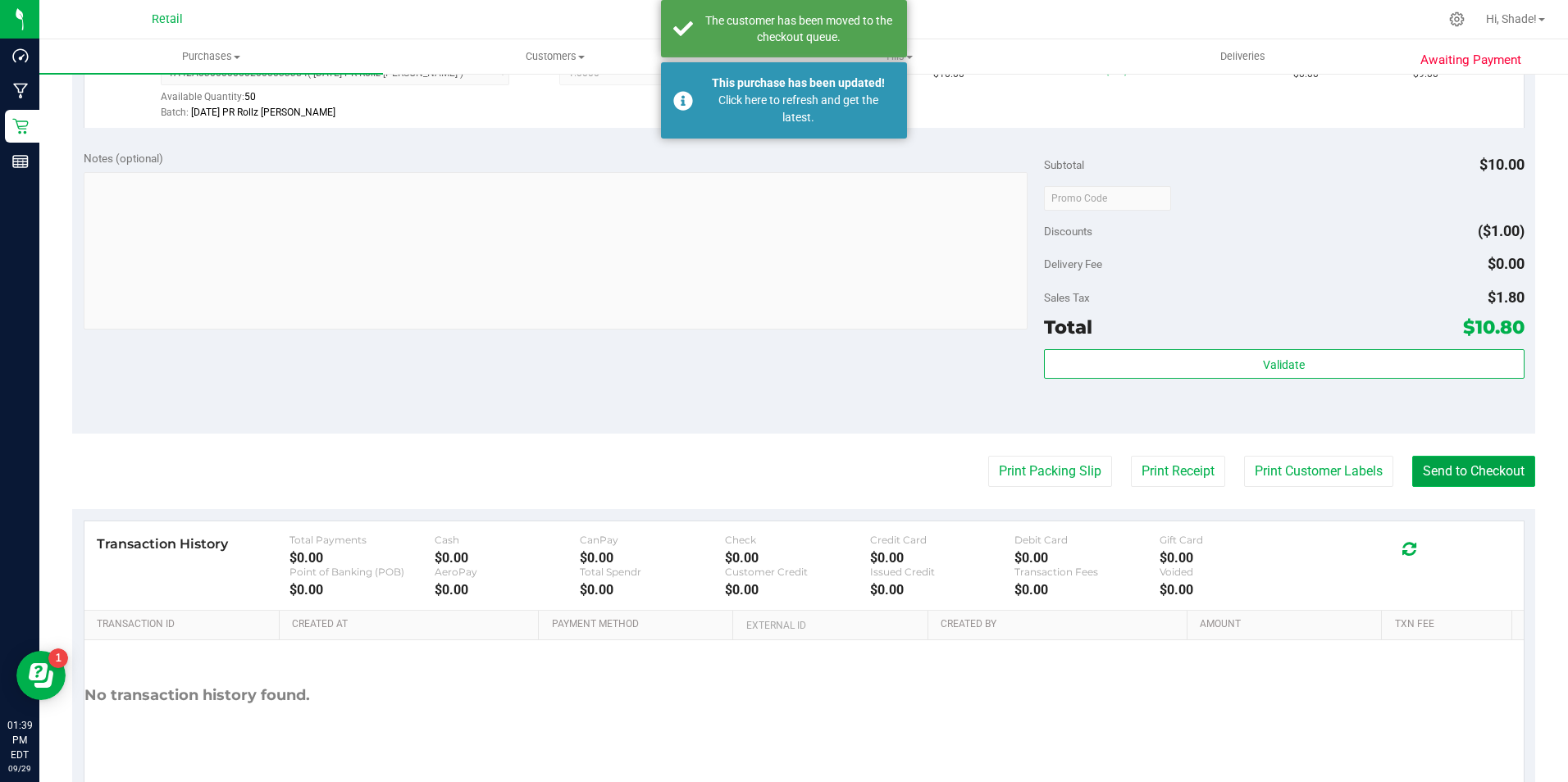
click at [1424, 463] on button "Send to Checkout" at bounding box center [1473, 471] width 123 height 31
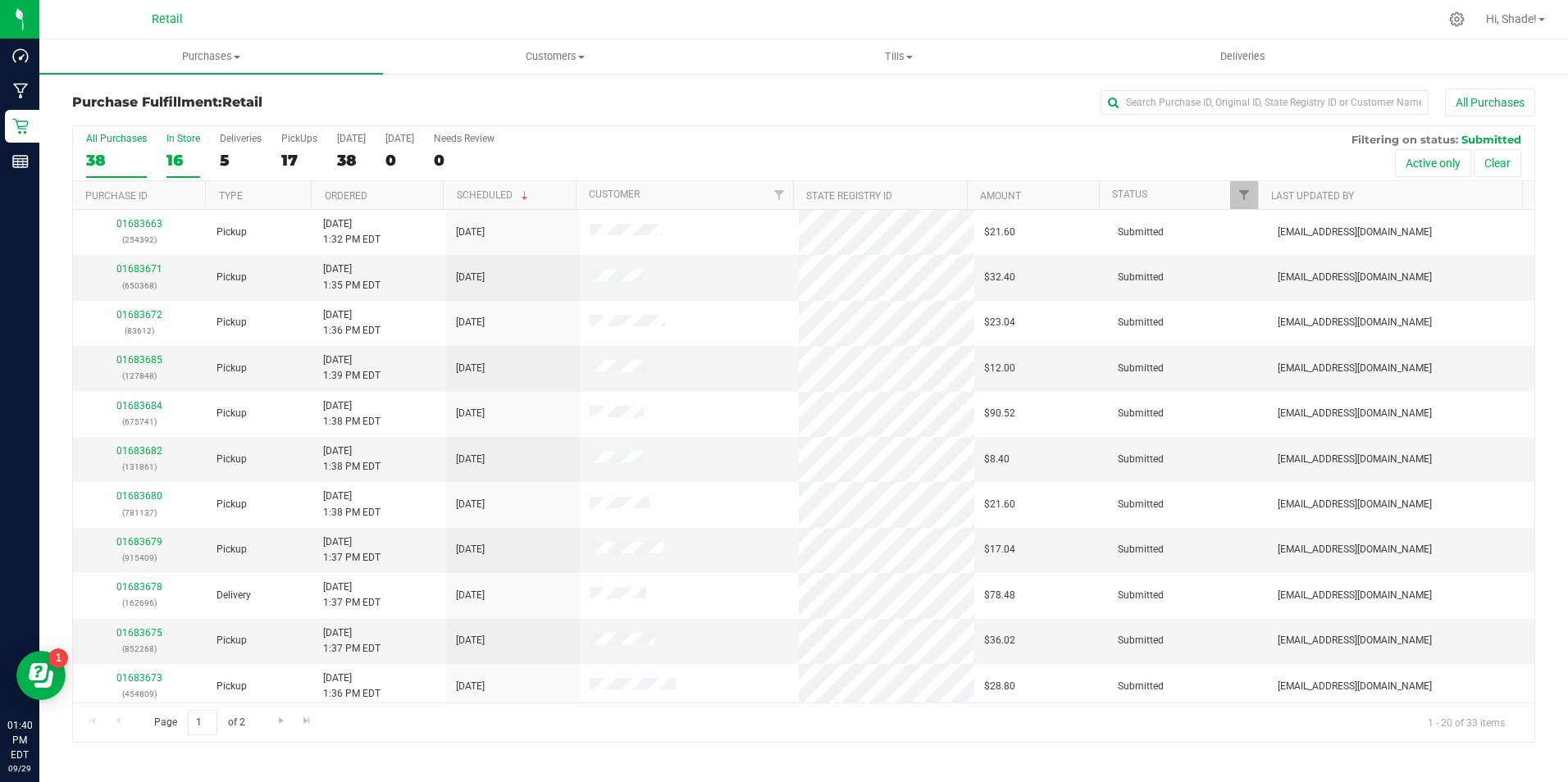
click at [189, 161] on div "16" at bounding box center [182, 160] width 34 height 19
click at [0, 0] on input "In Store 16" at bounding box center [0, 0] width 0 height 0
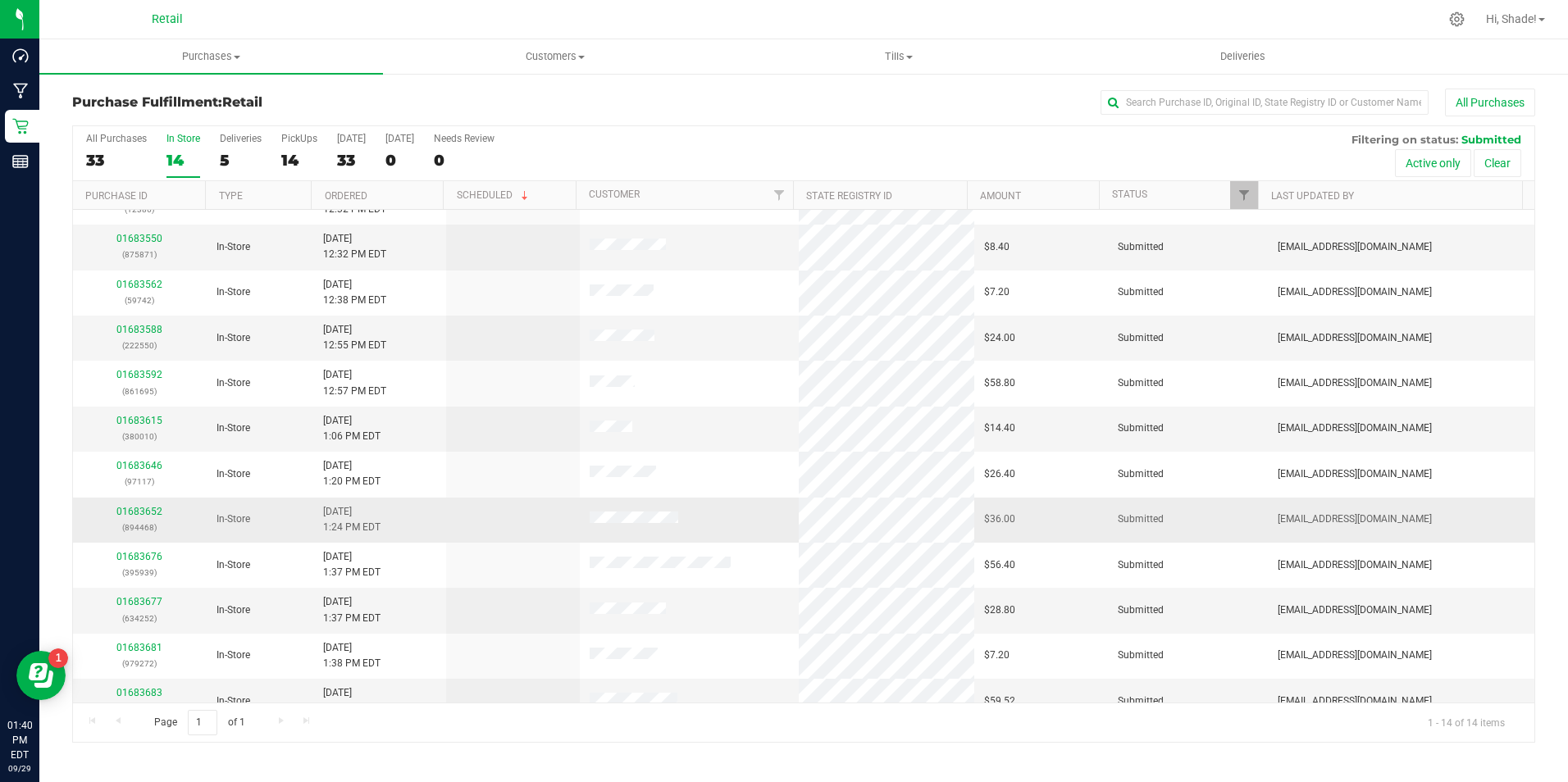
scroll to position [143, 0]
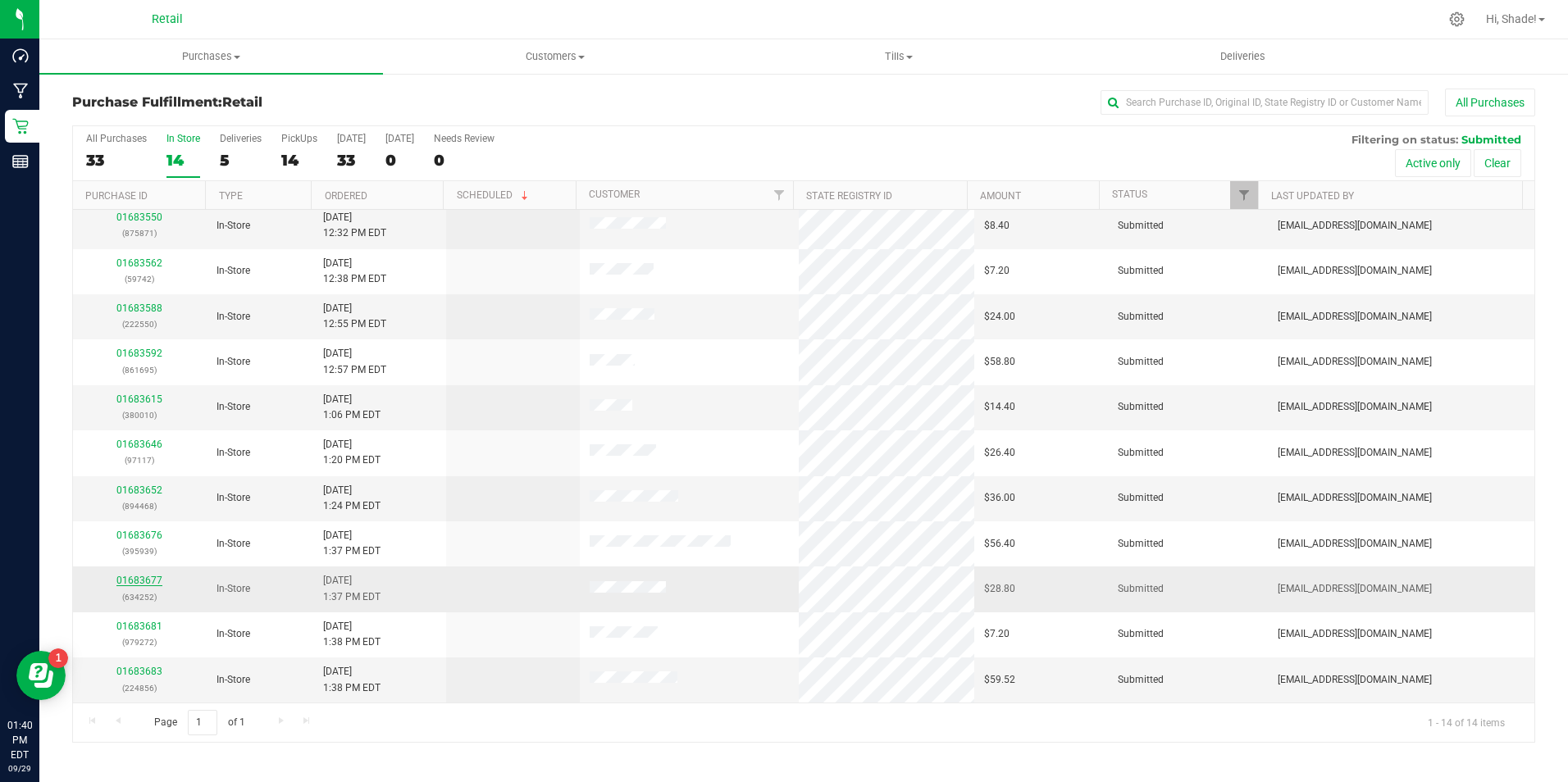
click at [141, 577] on link "01683677" at bounding box center [139, 581] width 46 height 12
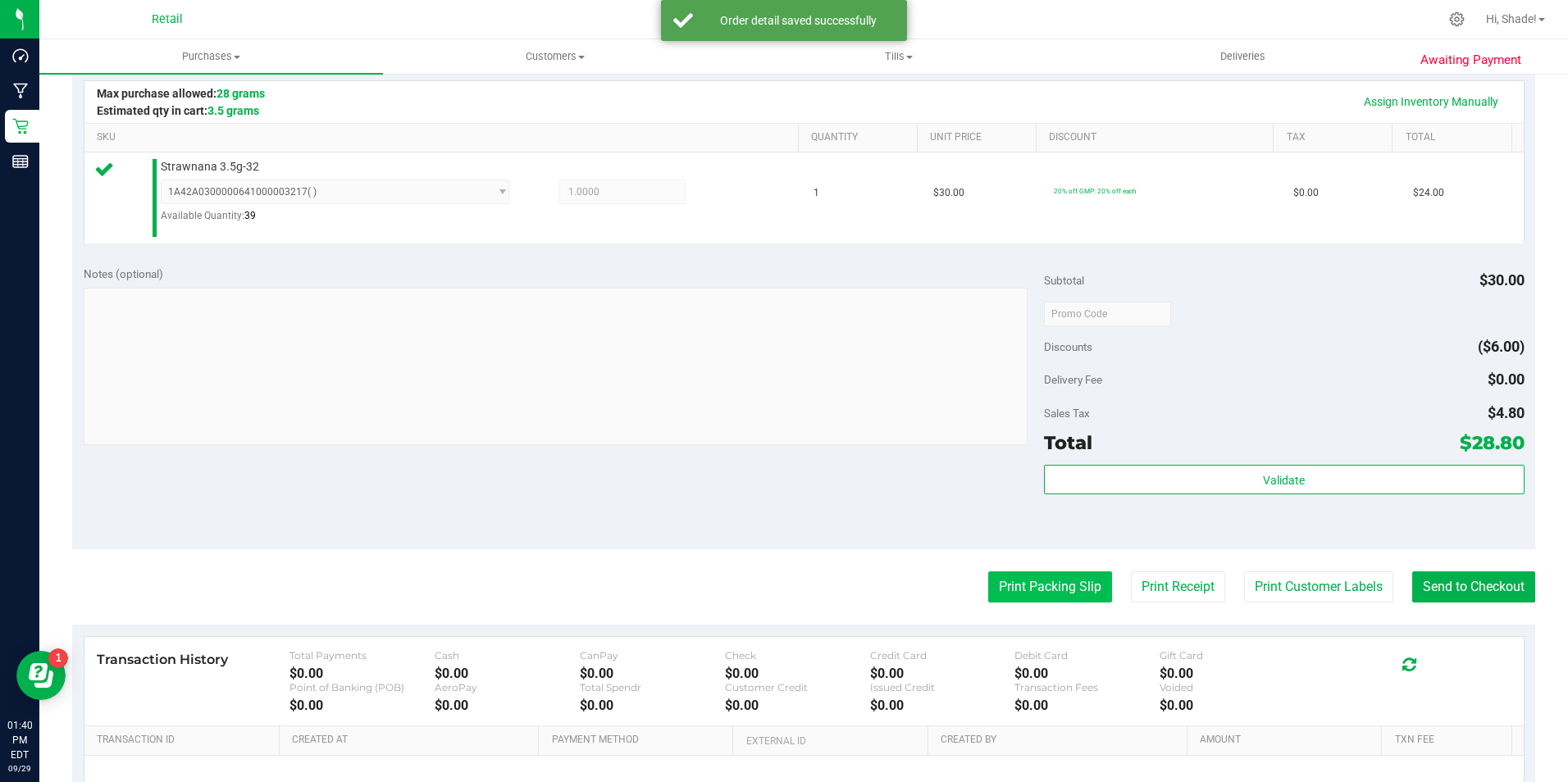
scroll to position [410, 0]
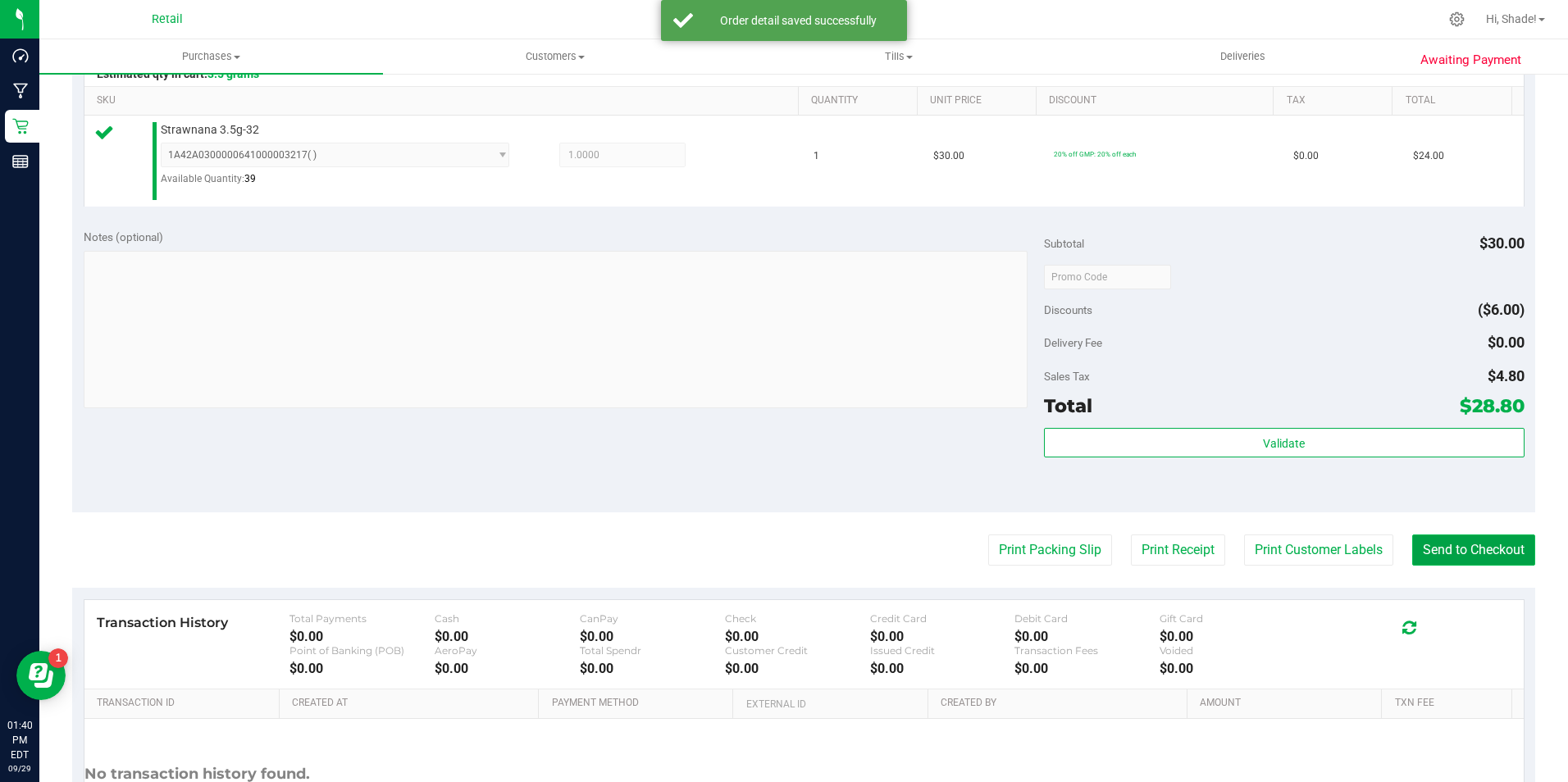
click at [1456, 558] on button "Send to Checkout" at bounding box center [1473, 550] width 123 height 31
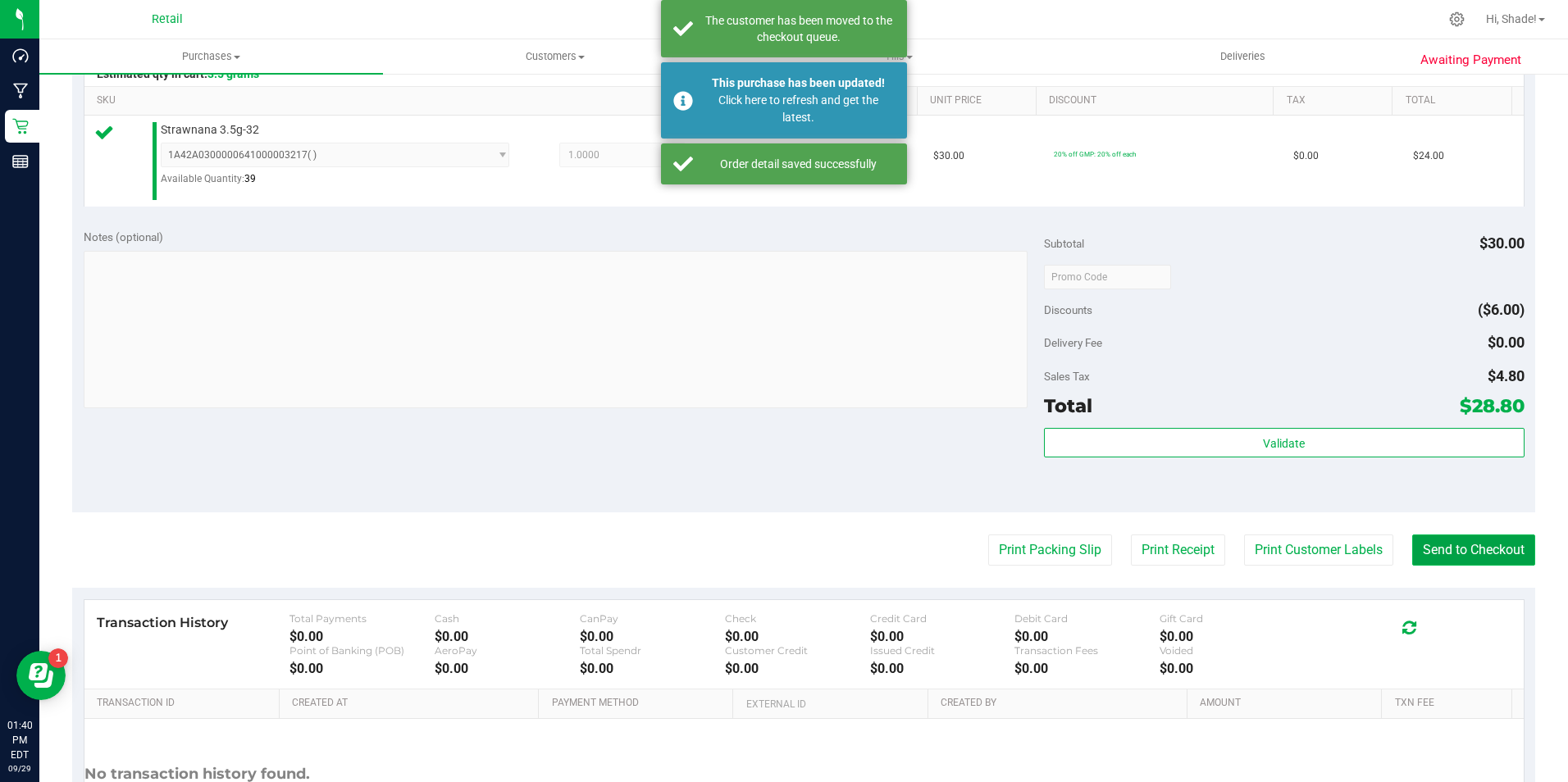
click at [1456, 558] on button "Send to Checkout" at bounding box center [1473, 550] width 123 height 31
click at [1461, 546] on button "Send to Checkout" at bounding box center [1473, 550] width 123 height 31
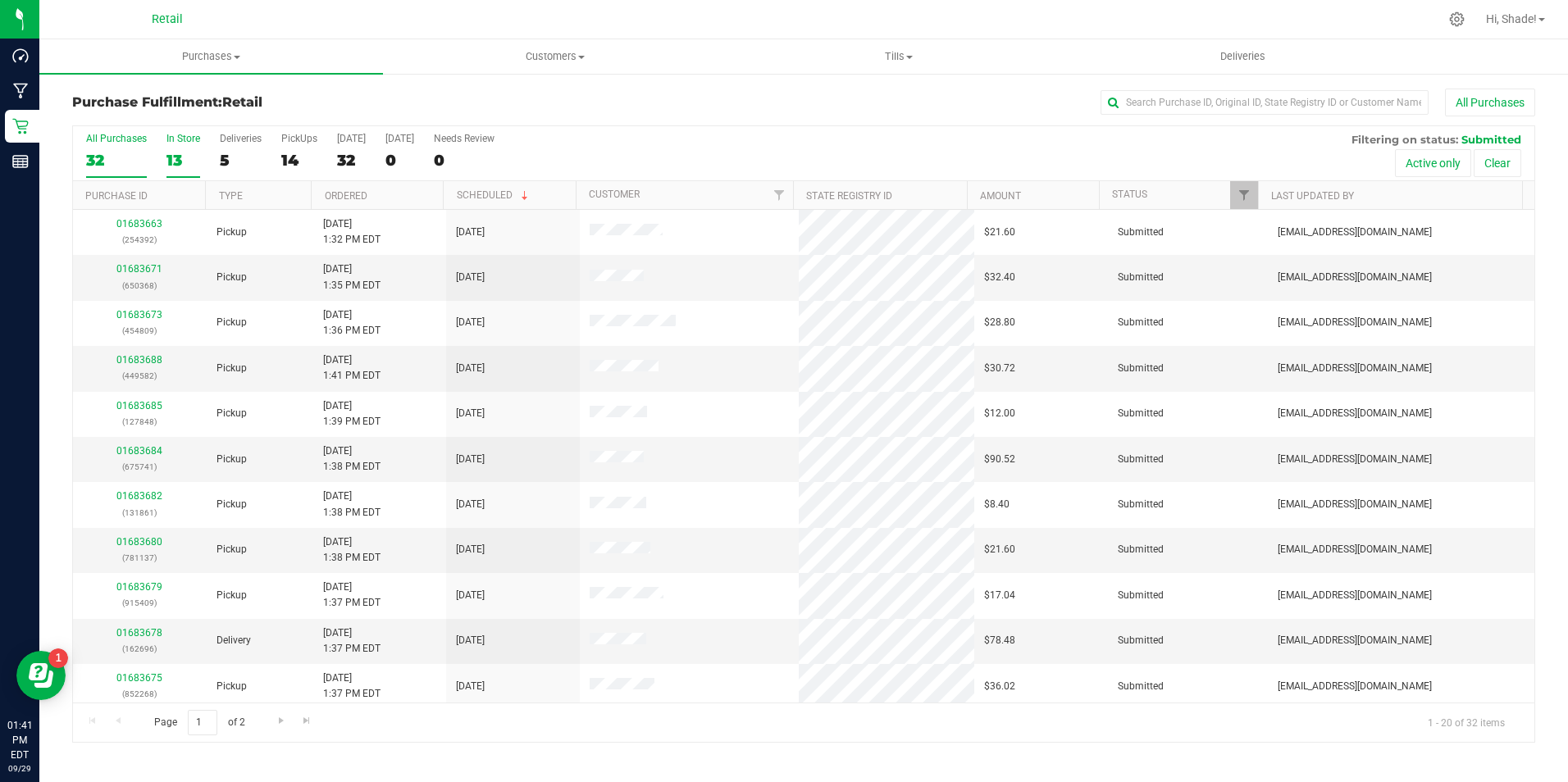
click at [187, 146] on label "In Store 13" at bounding box center [182, 154] width 34 height 45
click at [0, 0] on input "In Store 13" at bounding box center [0, 0] width 0 height 0
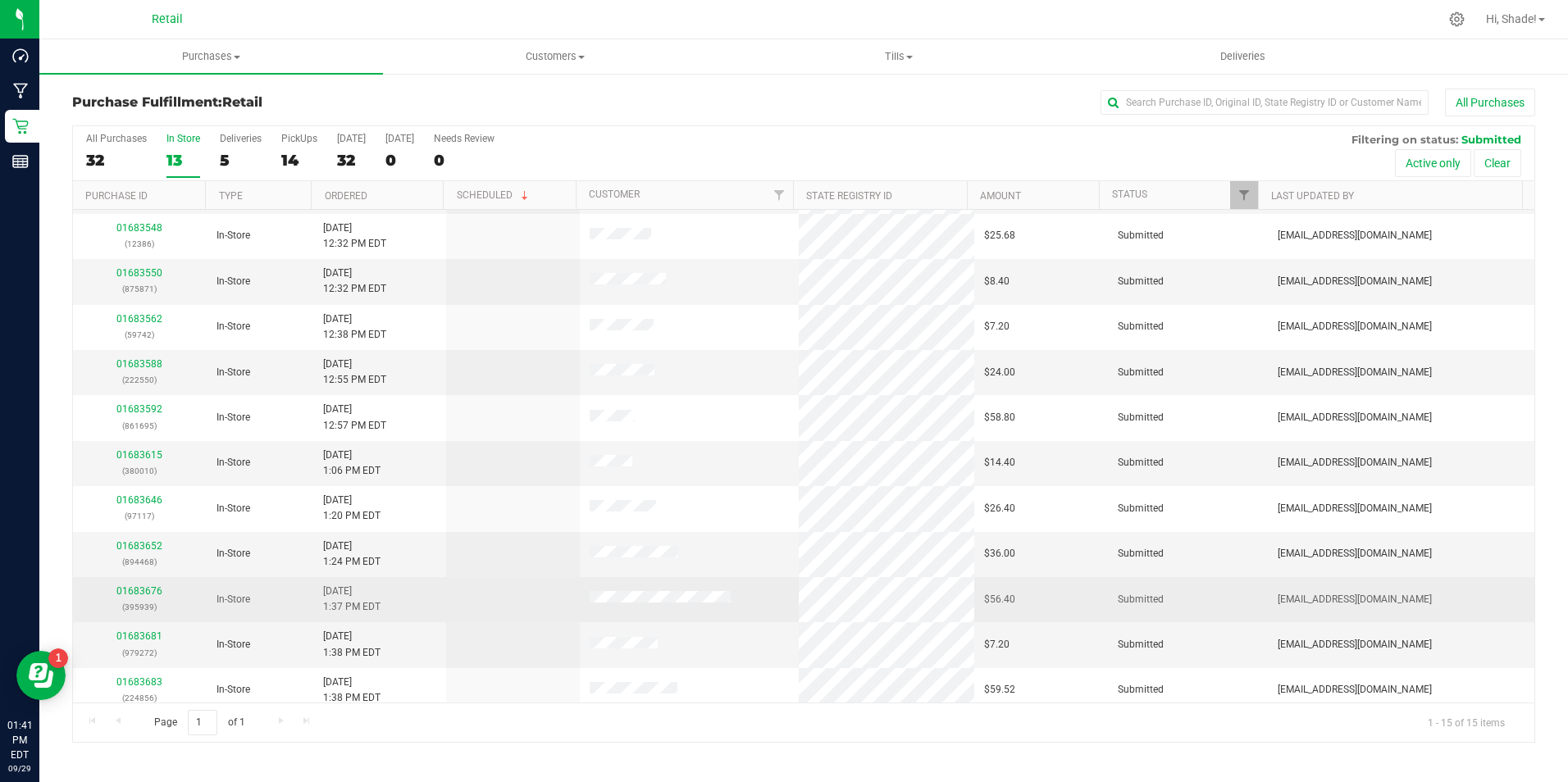
scroll to position [188, 0]
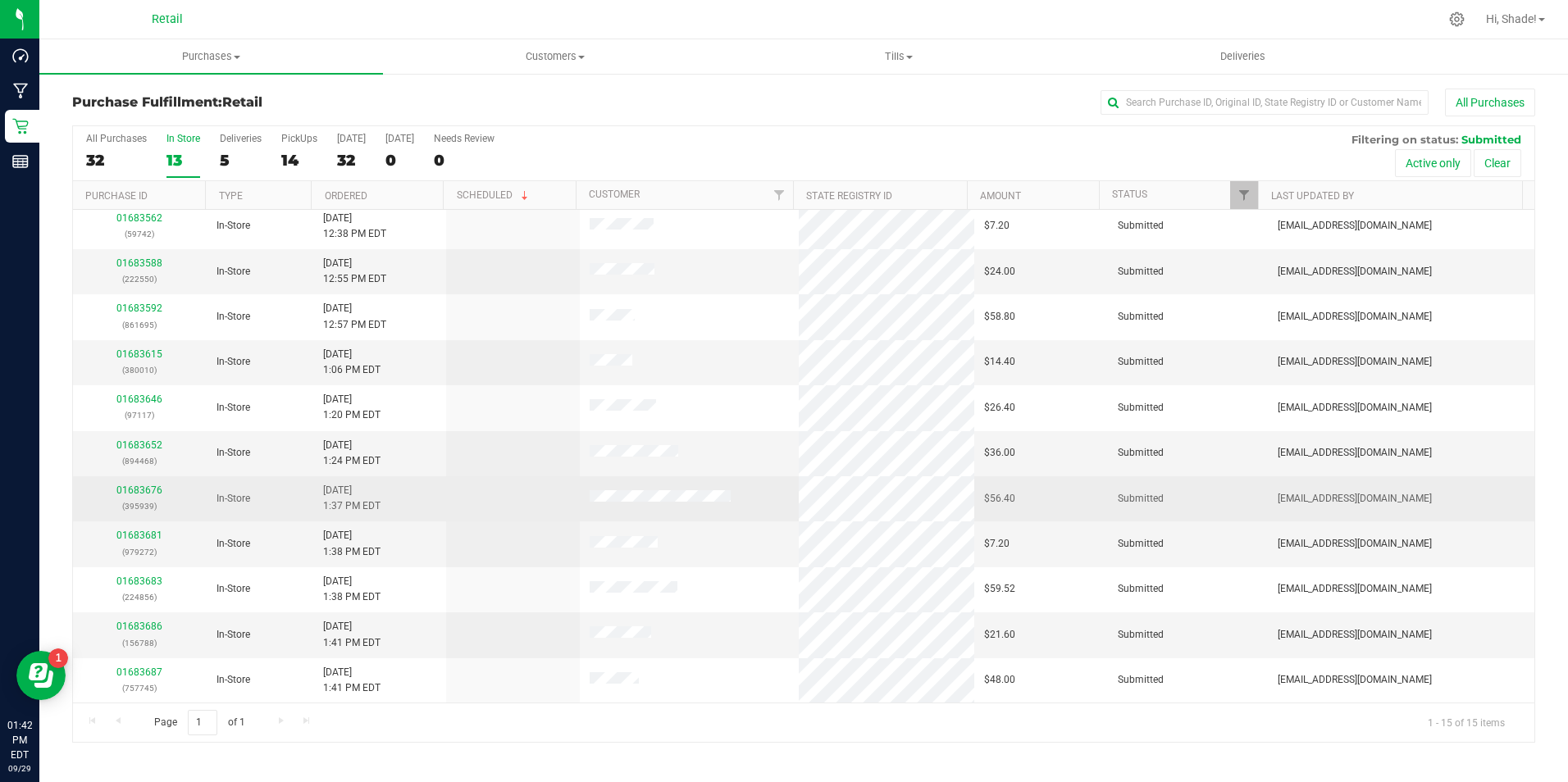
click at [149, 480] on td "01683676 (395939)" at bounding box center [139, 498] width 133 height 45
click at [152, 482] on td "01683676 (395939)" at bounding box center [139, 498] width 133 height 45
click at [152, 486] on link "01683676" at bounding box center [139, 490] width 46 height 12
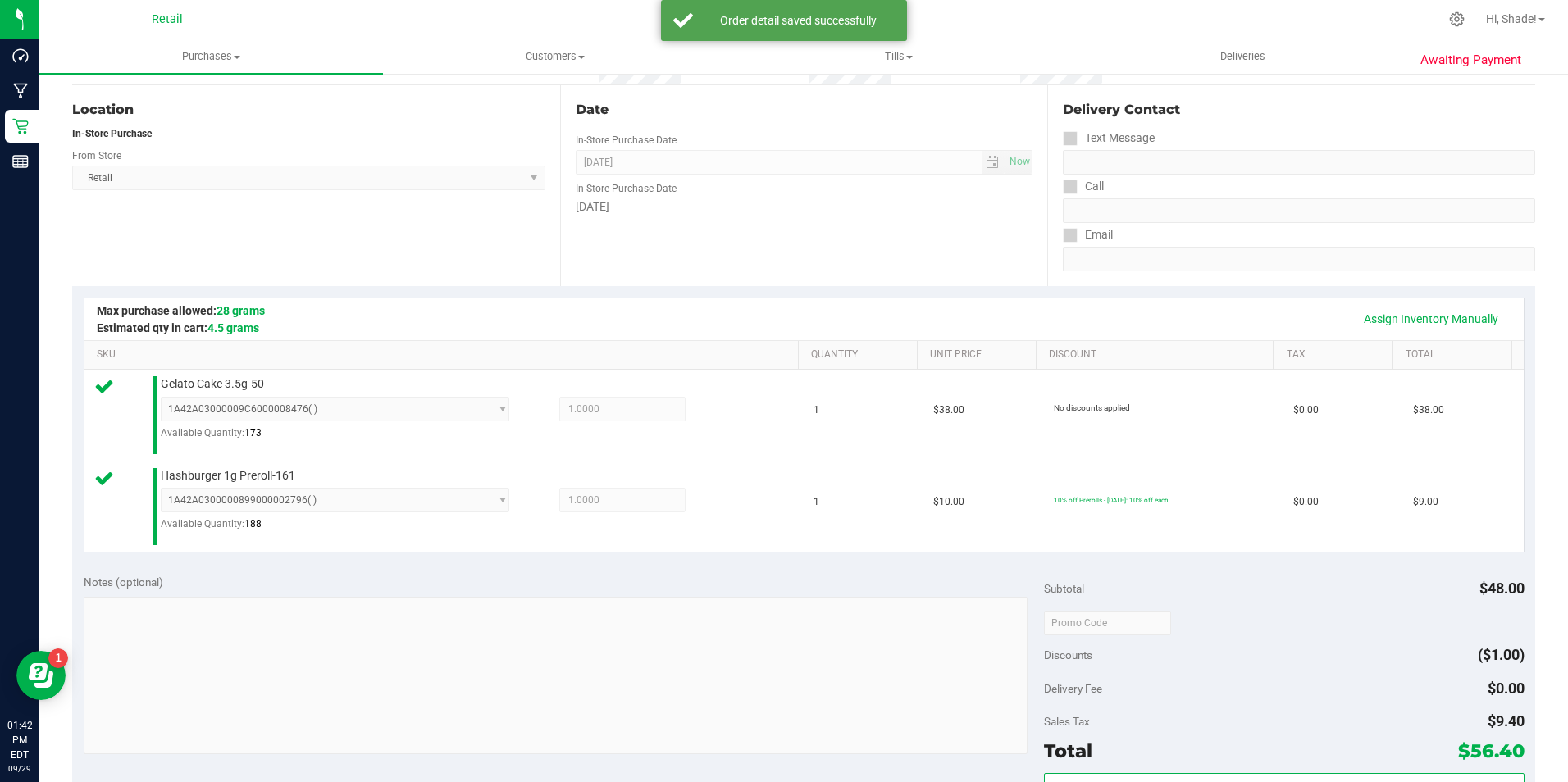
scroll to position [574, 0]
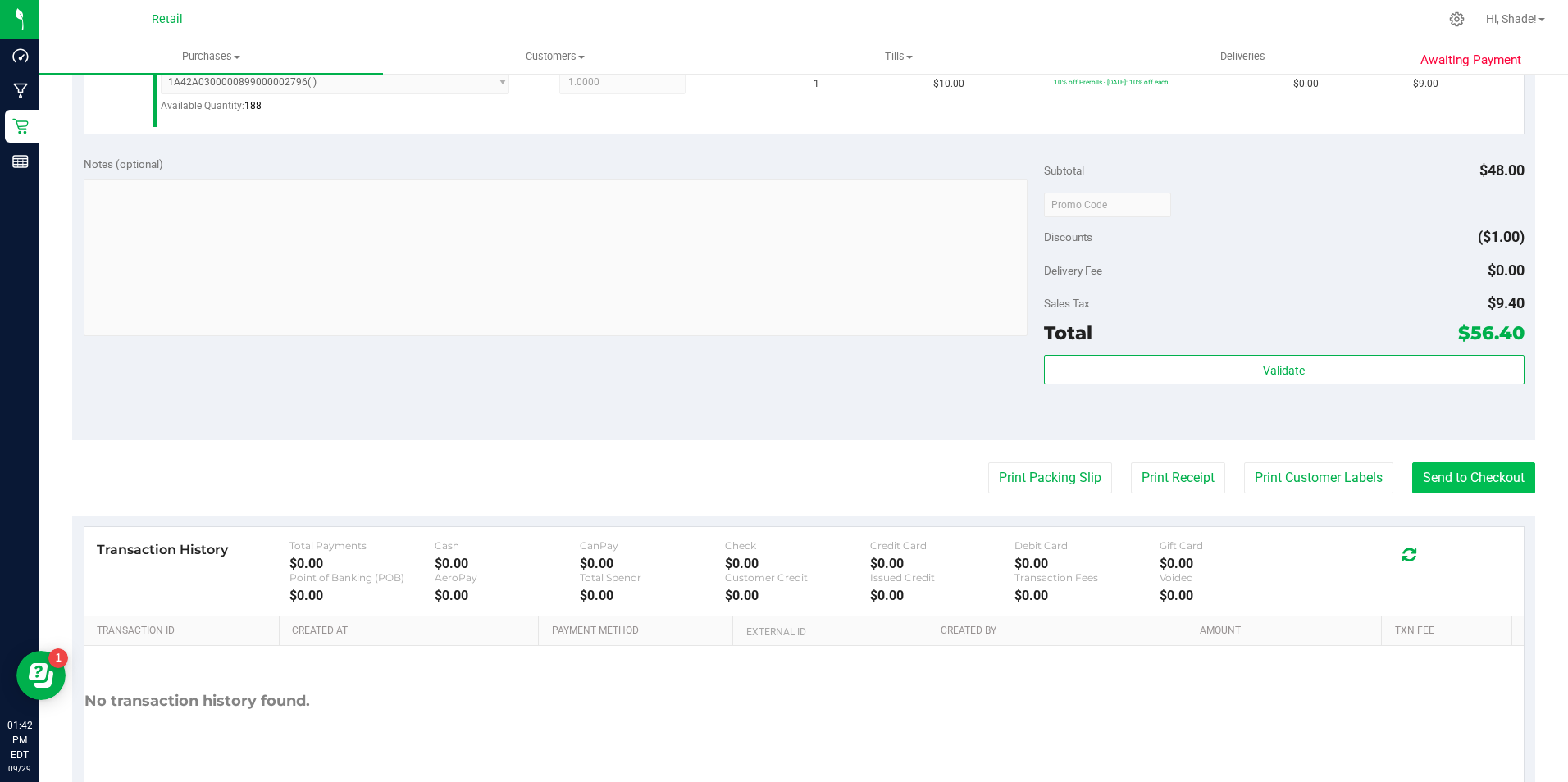
click at [1461, 461] on purchase-details "Back Edit Purchase Cancel Purchase View Profile # 01683676 Med | Rec METRC ID: …" at bounding box center [803, 168] width 1462 height 1308
click at [1463, 470] on button "Send to Checkout" at bounding box center [1473, 478] width 123 height 31
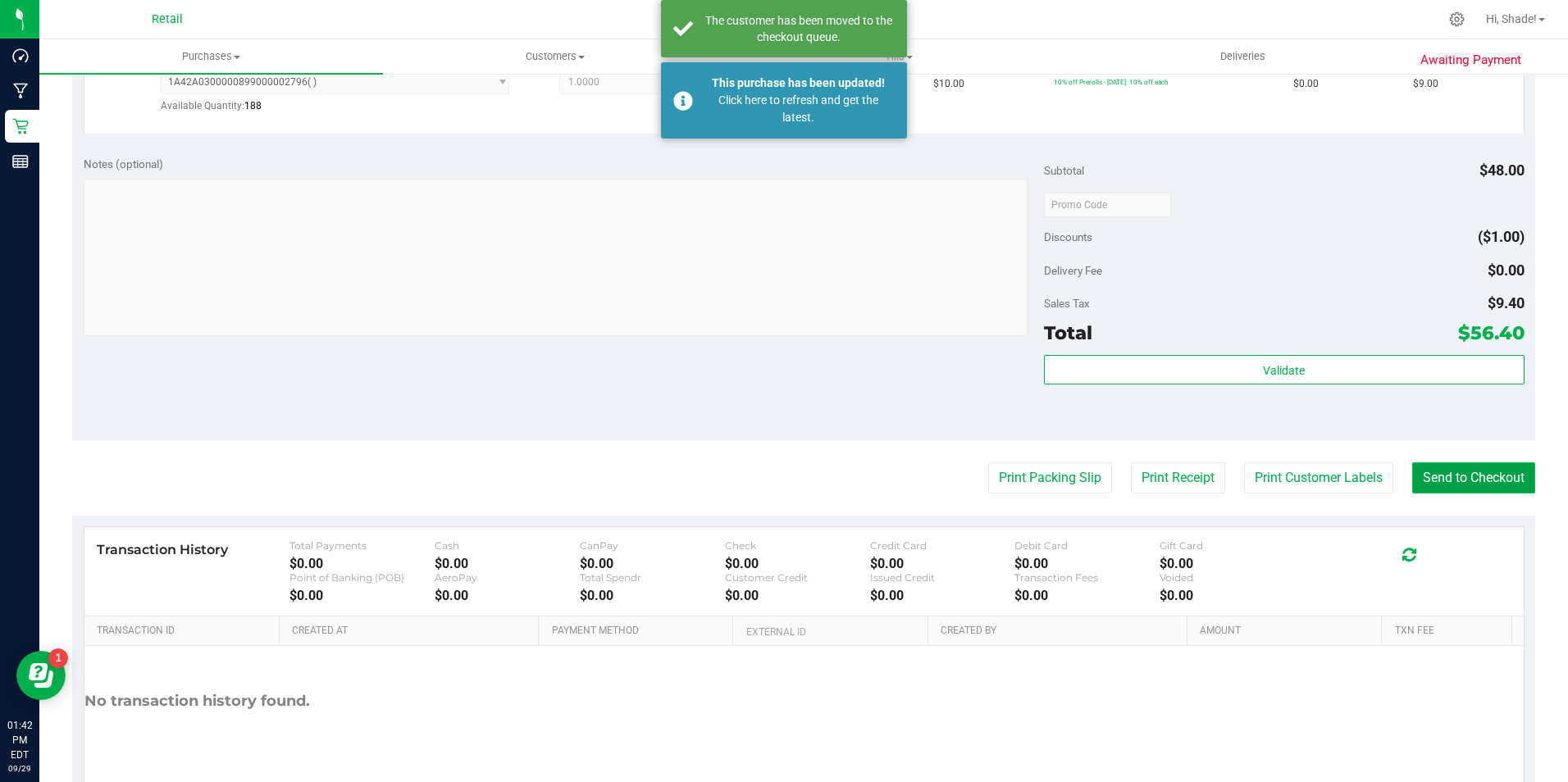
click at [1463, 470] on button "Send to Checkout" at bounding box center [1473, 478] width 123 height 31
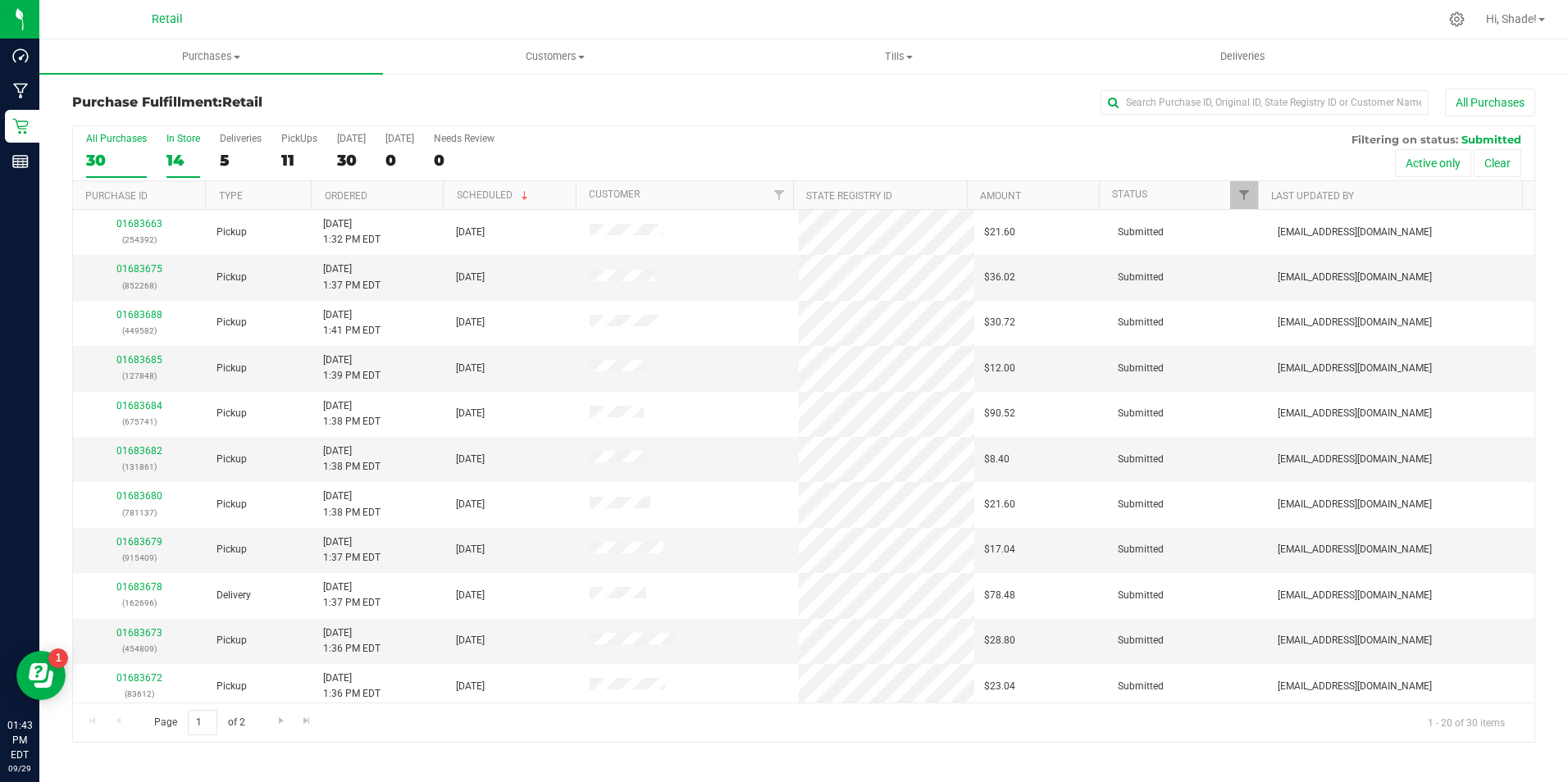
click at [190, 151] on div "14" at bounding box center [182, 160] width 34 height 19
click at [0, 0] on input "In Store 14" at bounding box center [0, 0] width 0 height 0
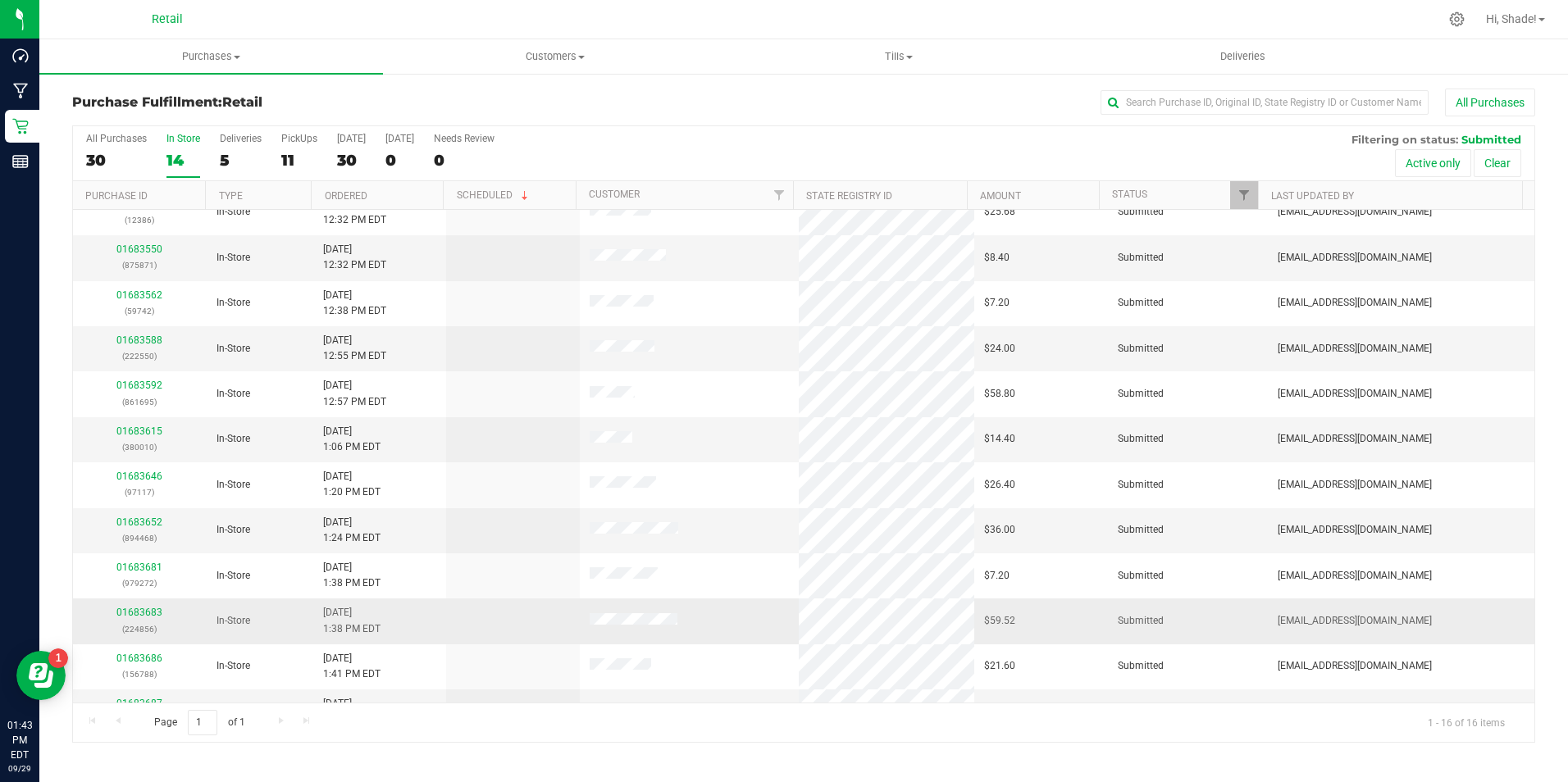
scroll to position [233, 0]
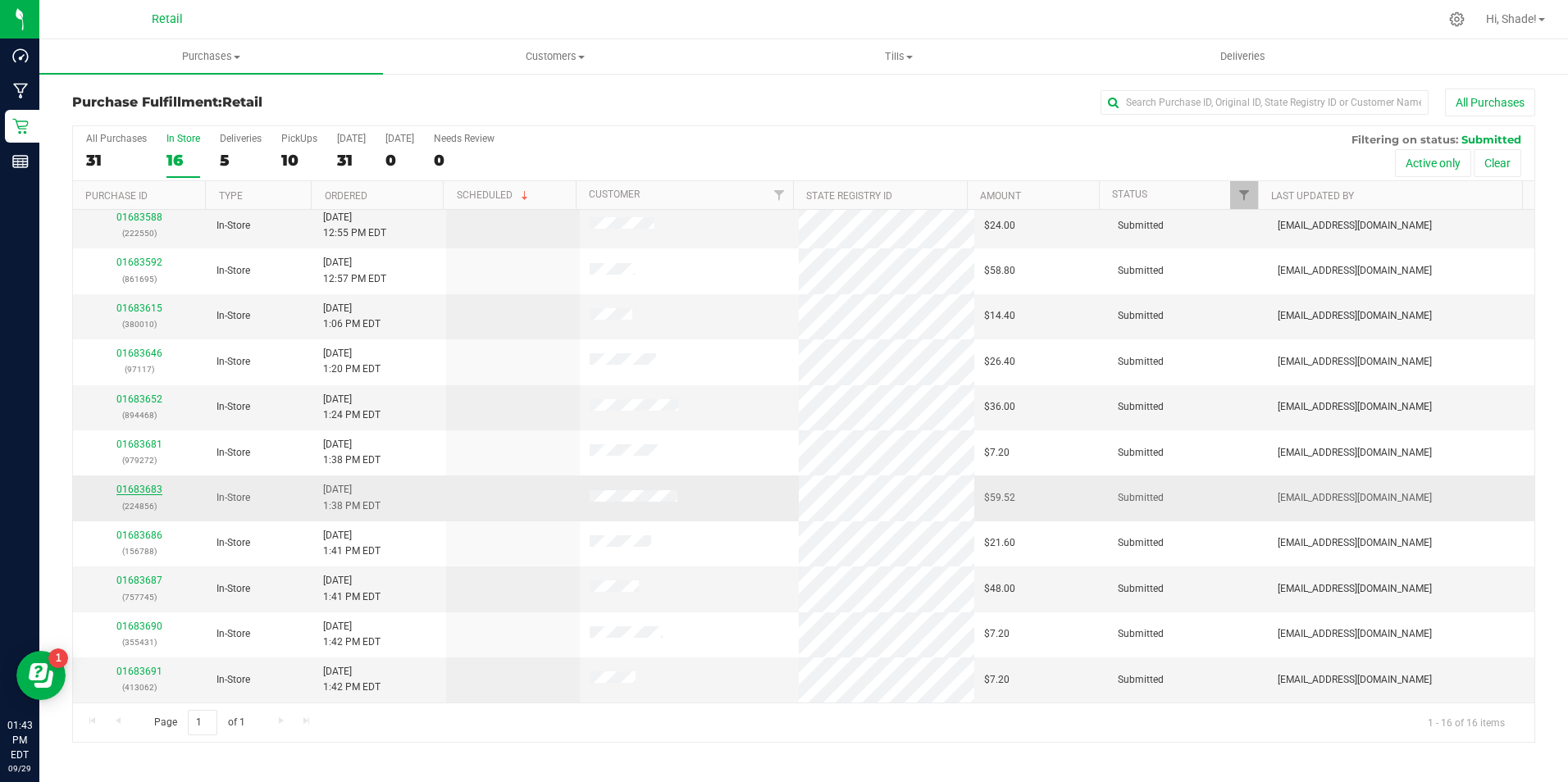
click at [156, 492] on link "01683683" at bounding box center [139, 489] width 46 height 12
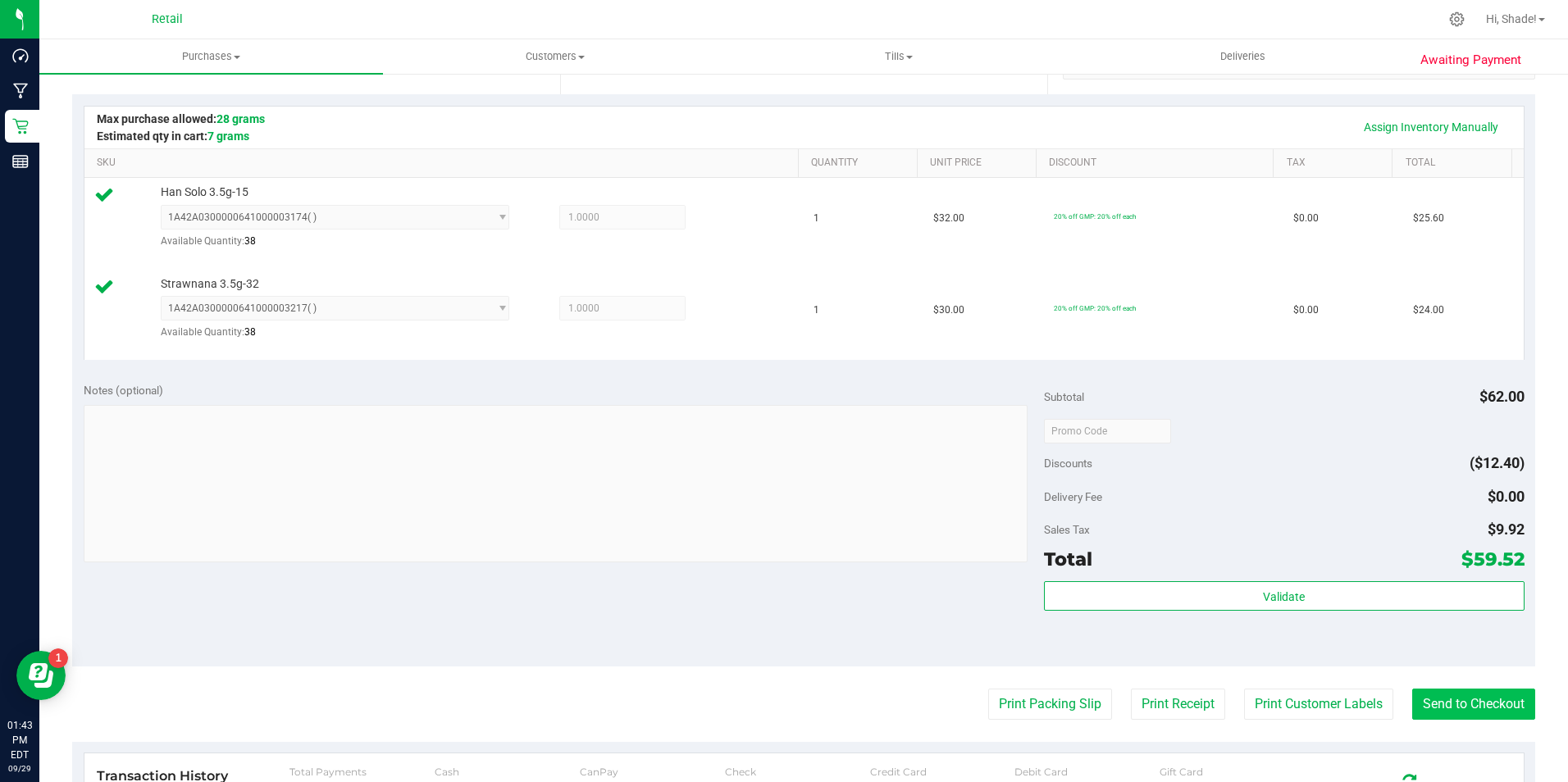
scroll to position [492, 0]
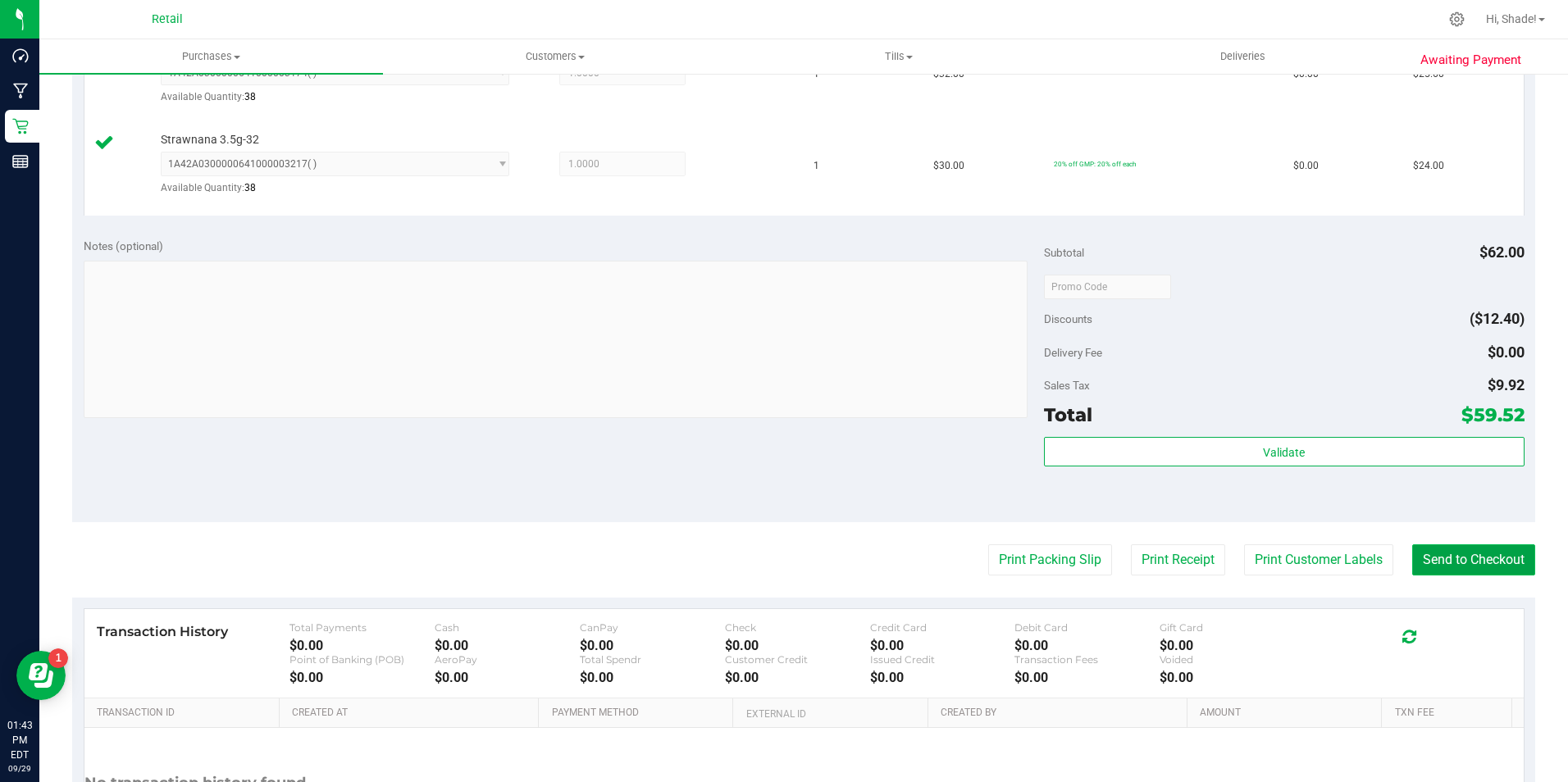
click at [1442, 562] on button "Send to Checkout" at bounding box center [1473, 559] width 123 height 31
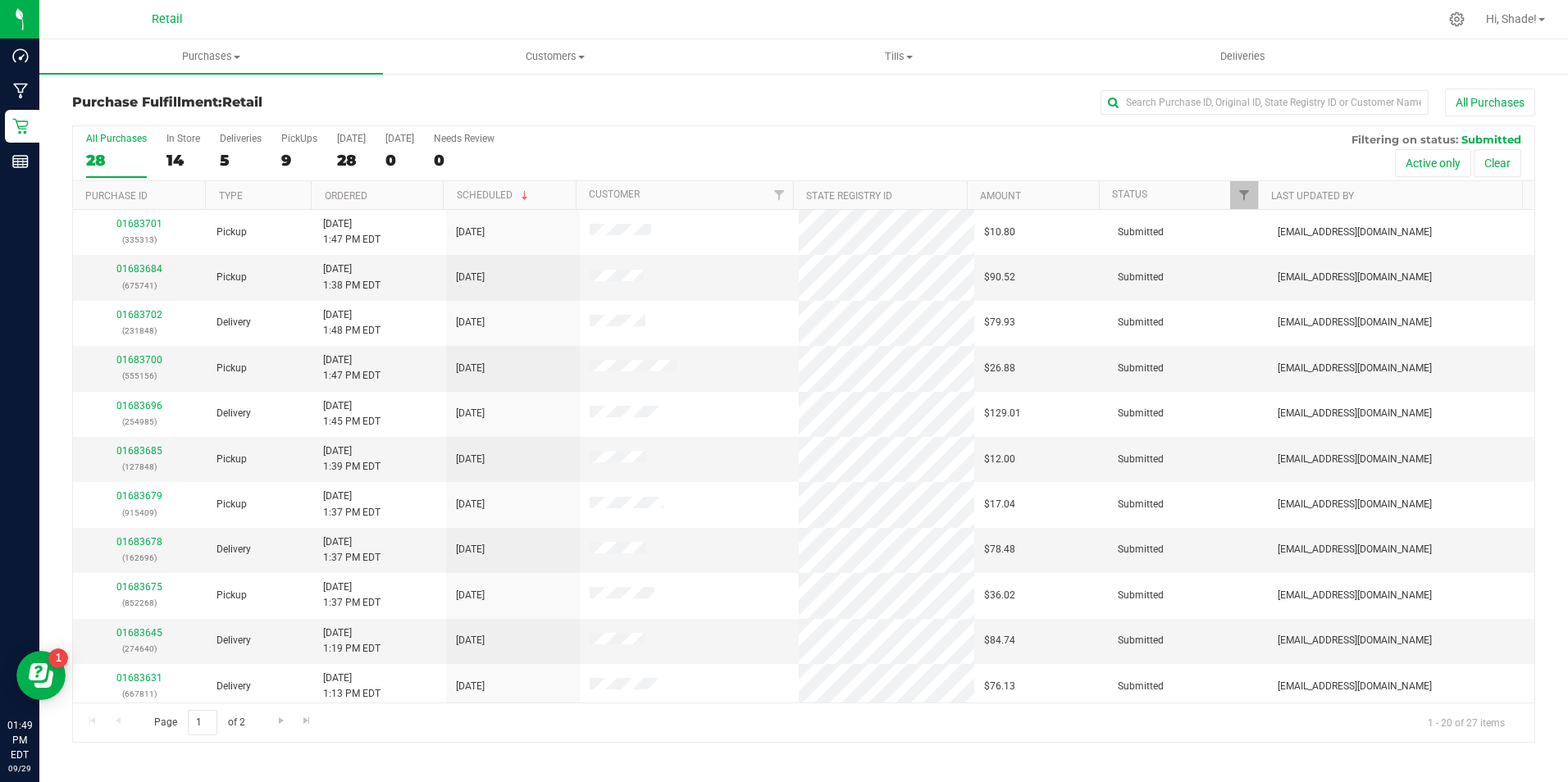
click at [160, 149] on div "All Purchases 28 In Store 14 Deliveries 5 PickUps 9 [DATE] 28 [DATE] 0 Needs Re…" at bounding box center [803, 154] width 1461 height 55
click at [171, 158] on div "14" at bounding box center [182, 160] width 34 height 19
click at [0, 0] on input "In Store 14" at bounding box center [0, 0] width 0 height 0
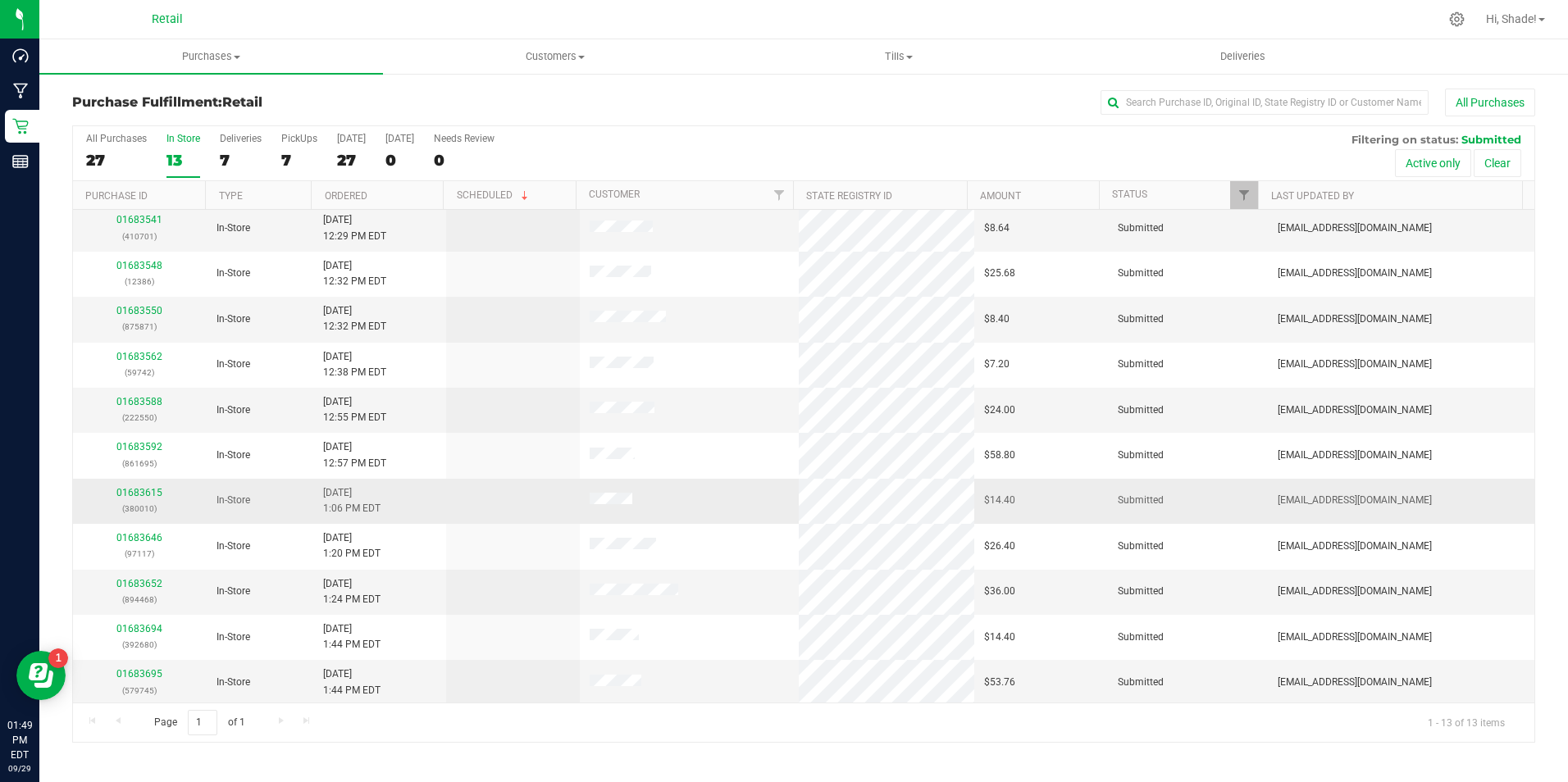
scroll to position [97, 0]
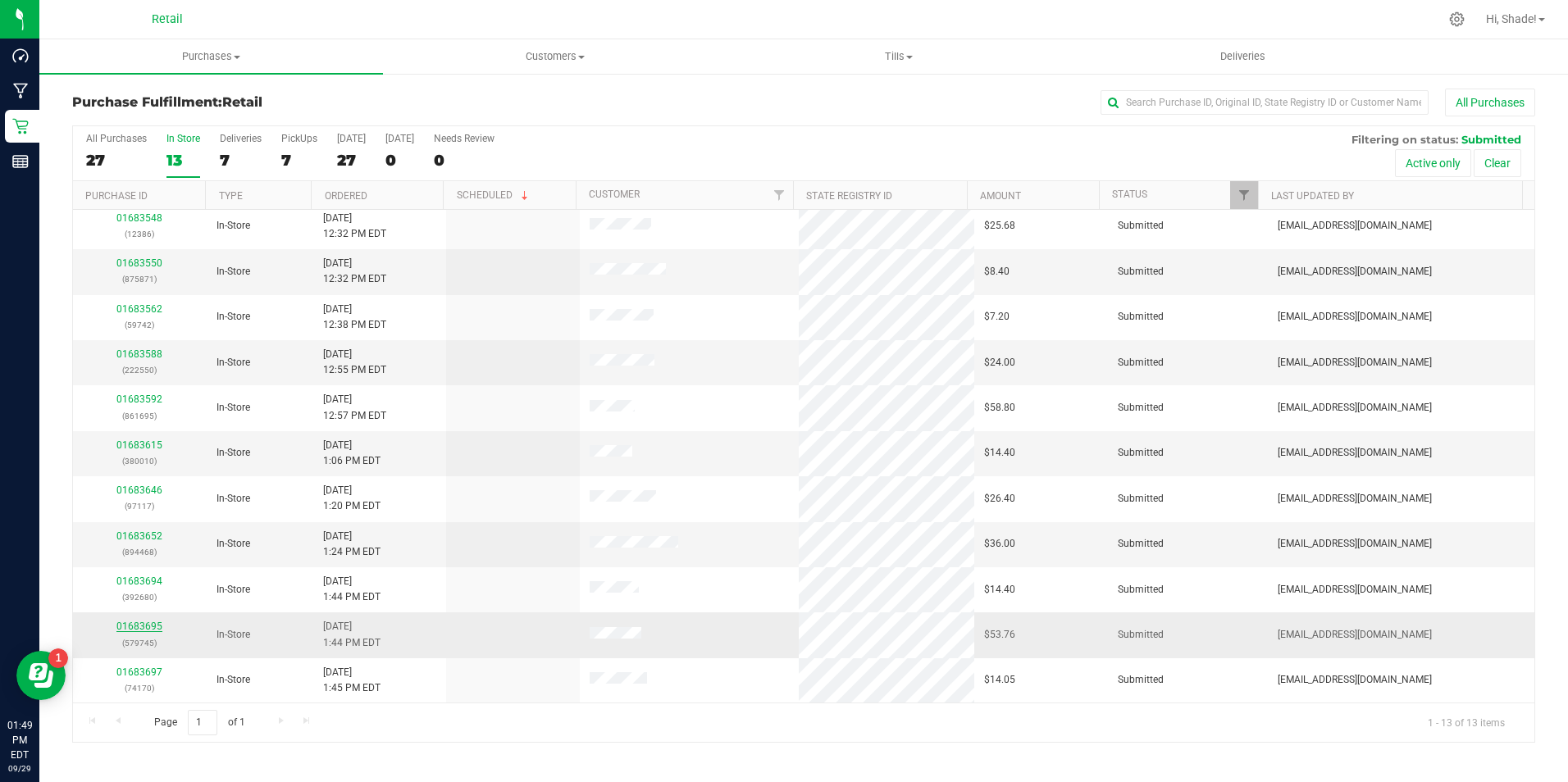
click at [145, 624] on link "01683695" at bounding box center [139, 627] width 46 height 12
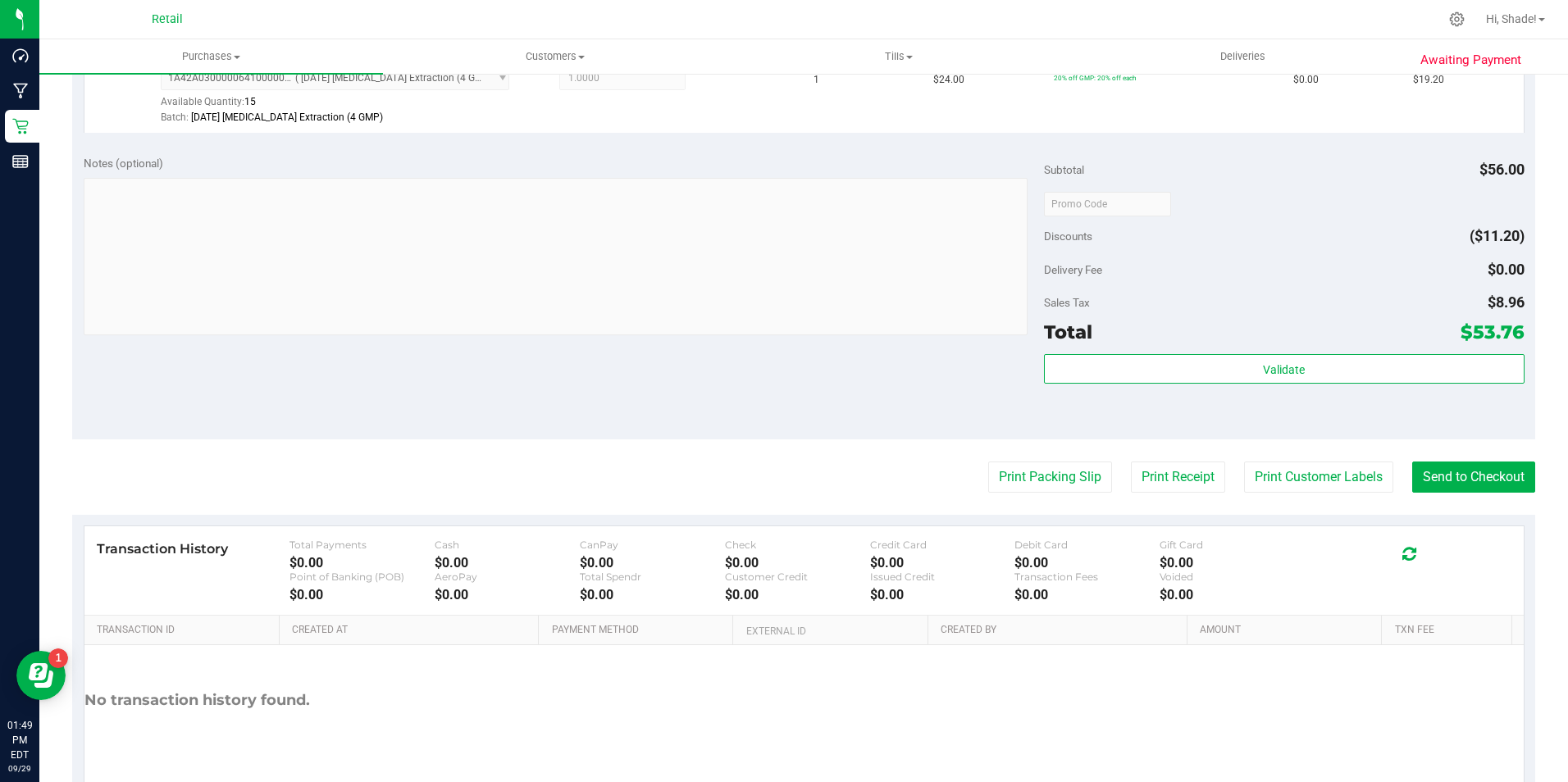
scroll to position [651, 0]
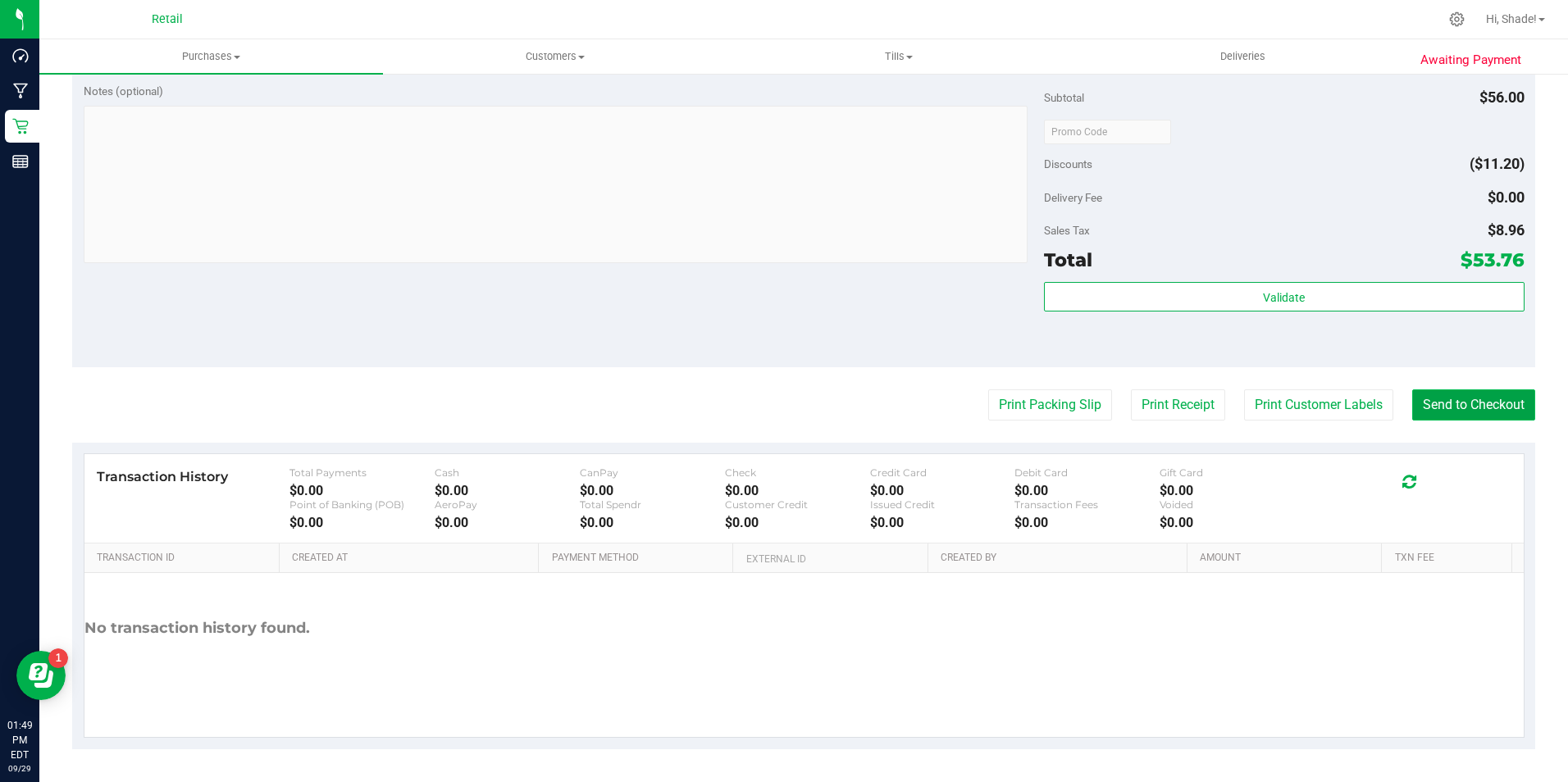
click at [1501, 392] on button "Send to Checkout" at bounding box center [1473, 405] width 123 height 31
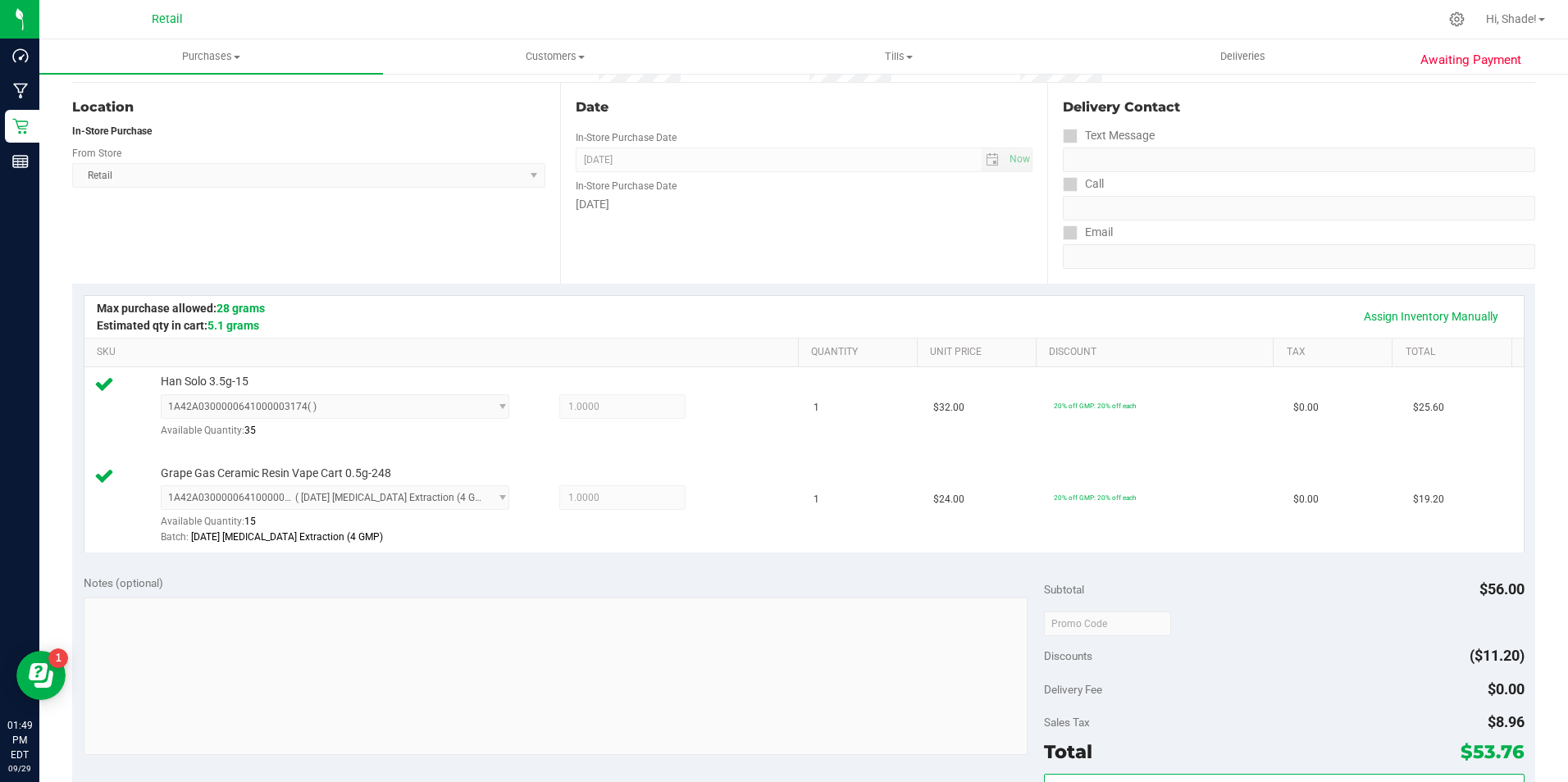
scroll to position [486, 0]
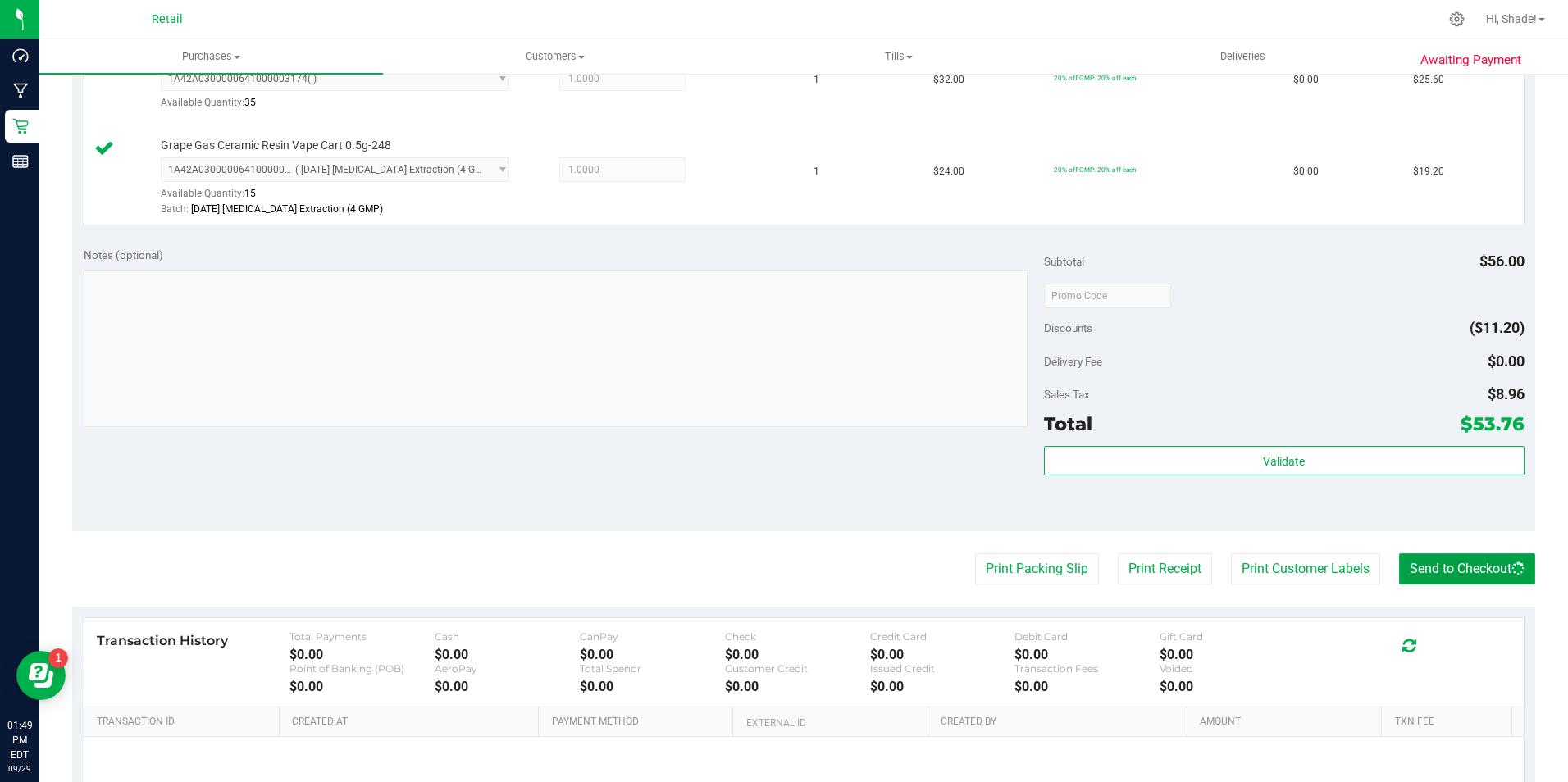
click at [1478, 563] on button "Send to Checkout" at bounding box center [1467, 569] width 136 height 31
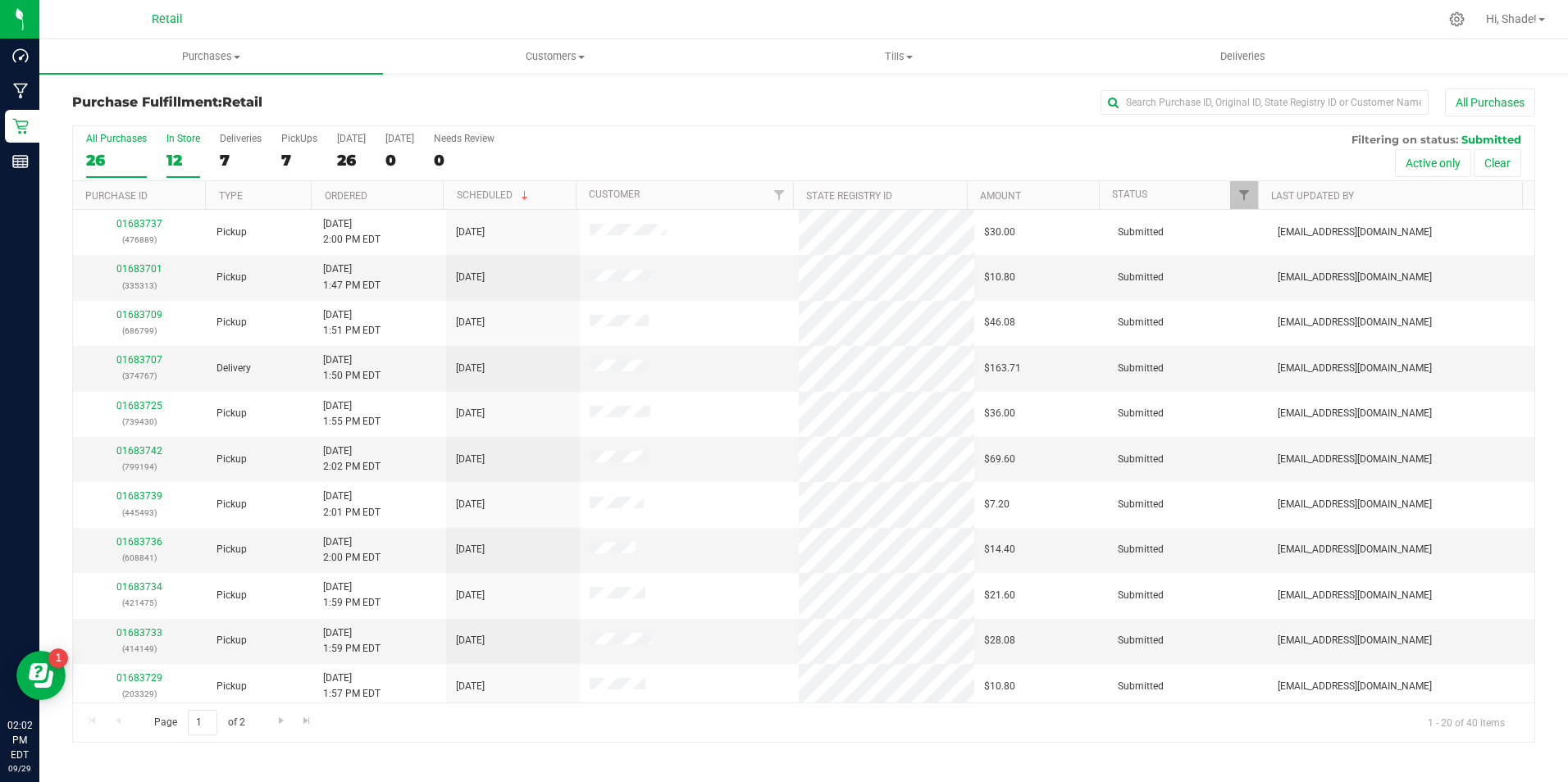
click at [168, 159] on div "12" at bounding box center [182, 160] width 34 height 19
click at [0, 0] on input "In Store 12" at bounding box center [0, 0] width 0 height 0
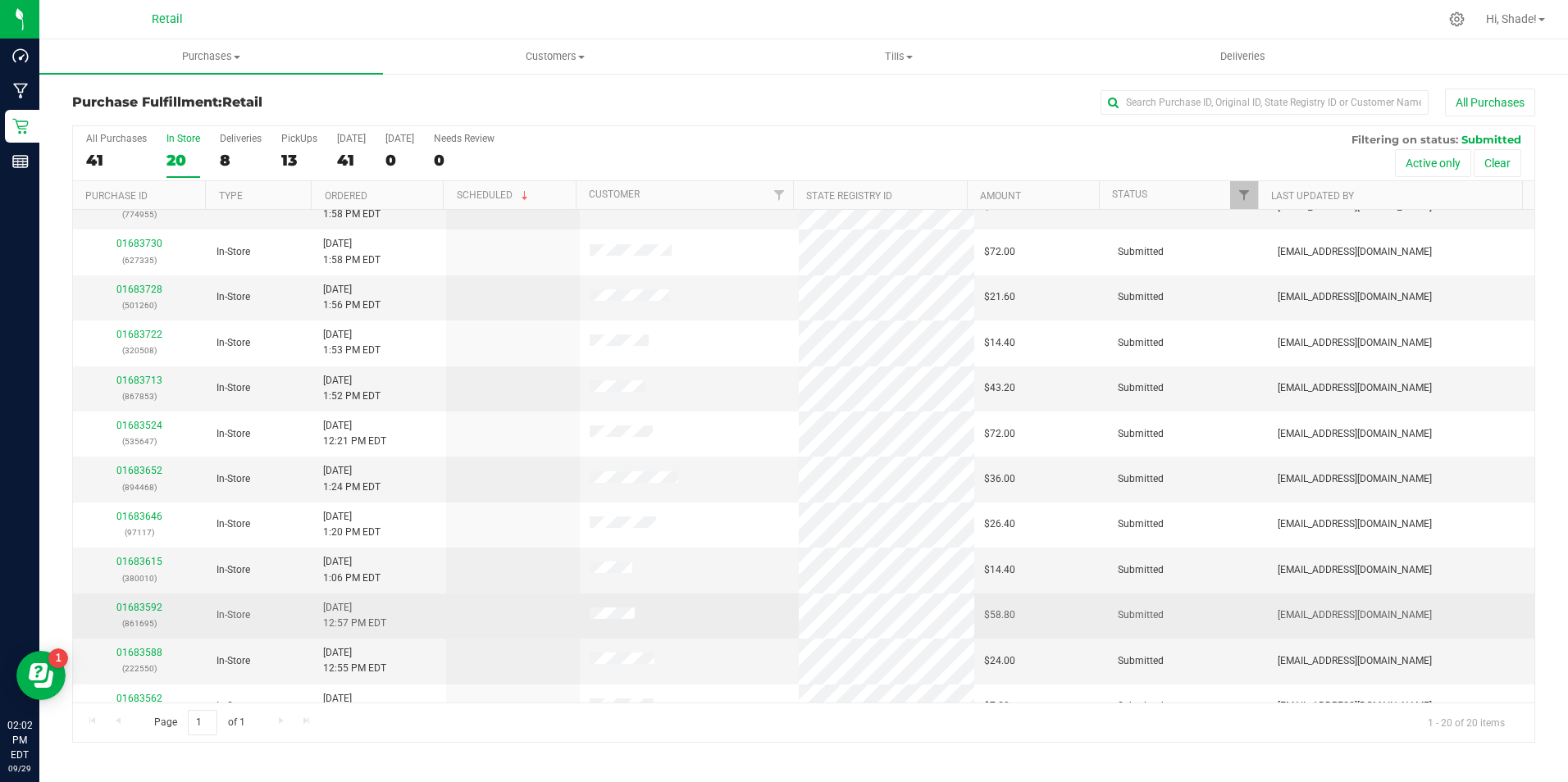
scroll to position [250, 0]
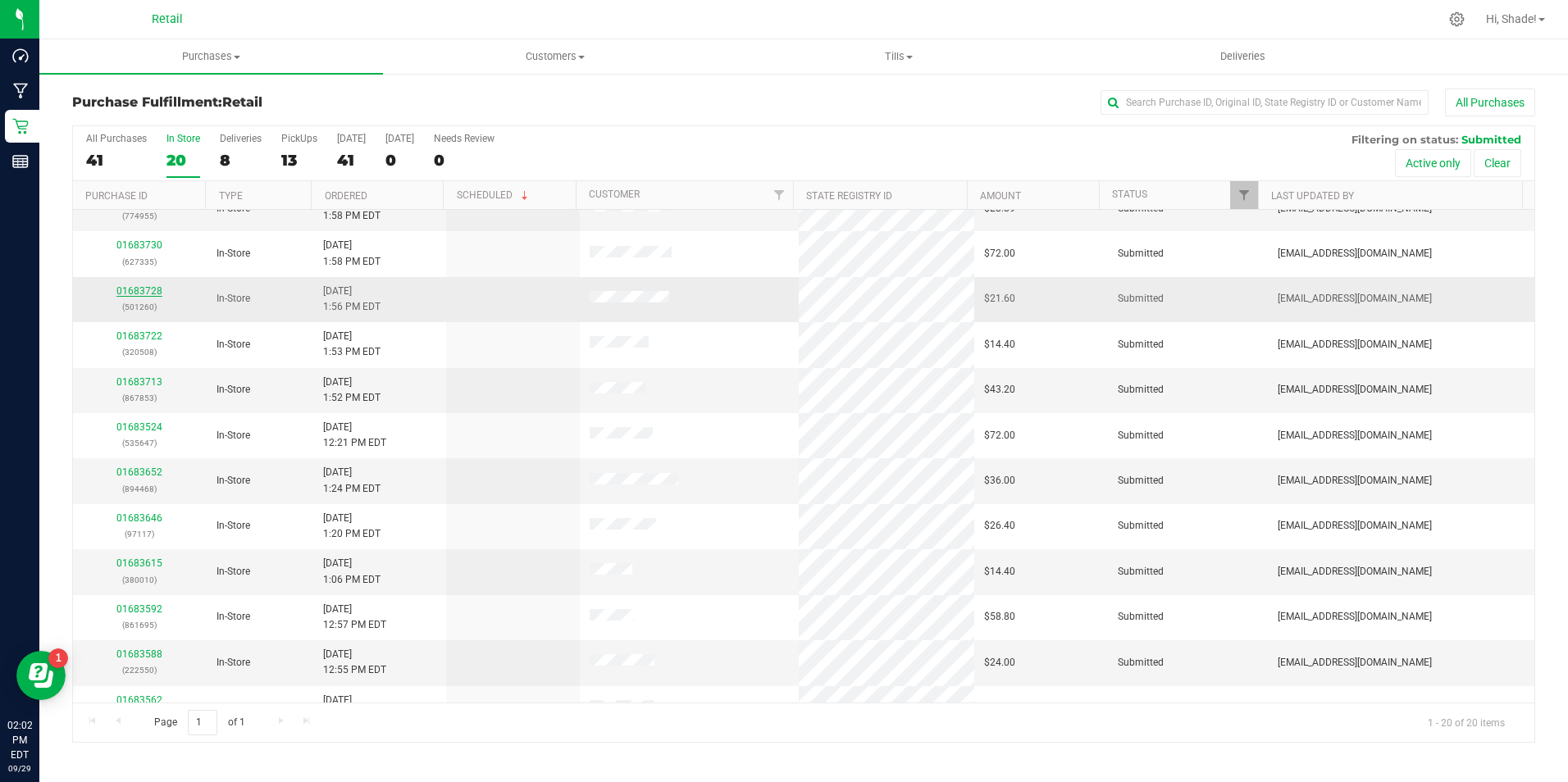
click at [144, 293] on link "01683728" at bounding box center [139, 291] width 46 height 12
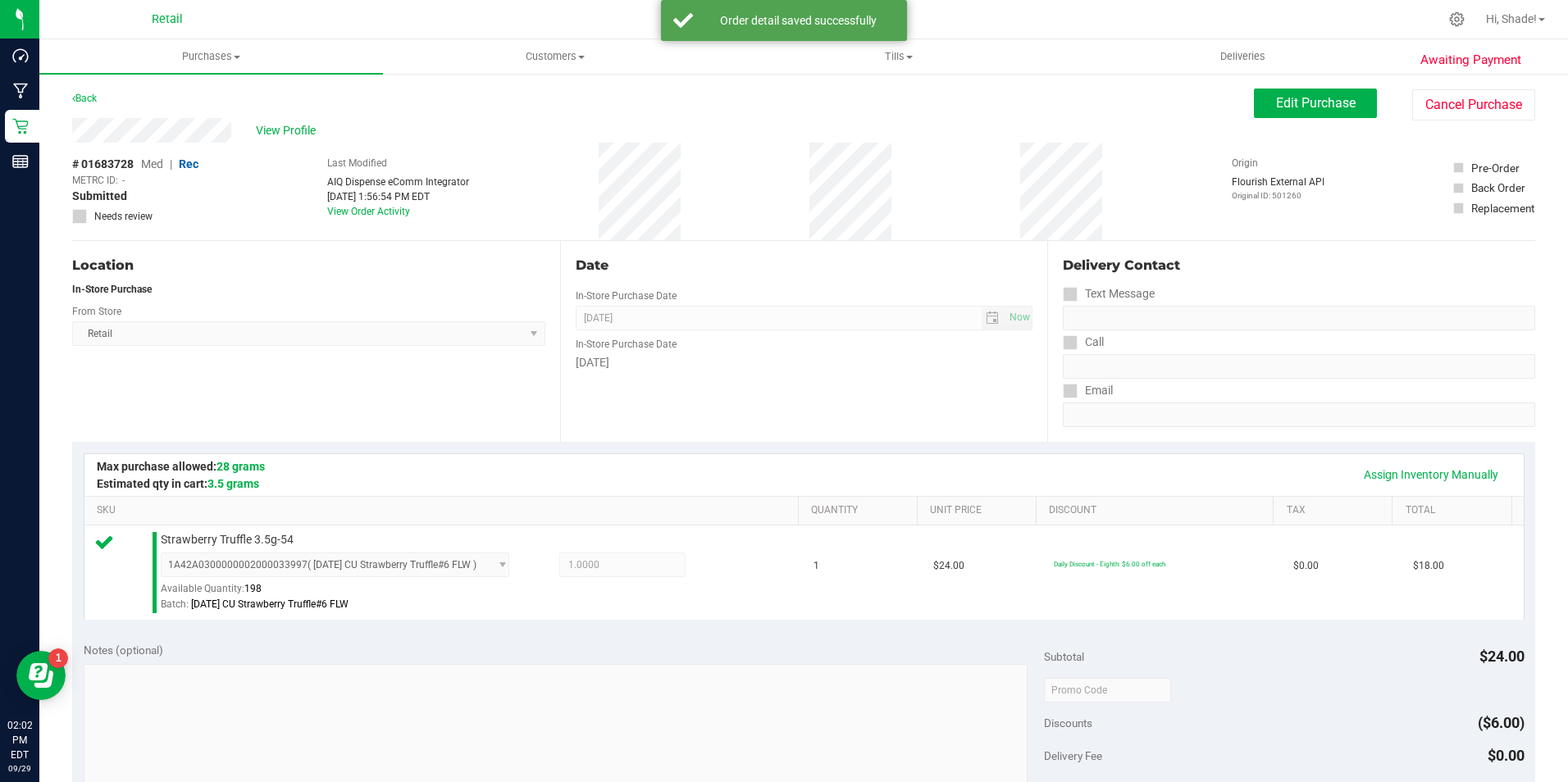
scroll to position [558, 0]
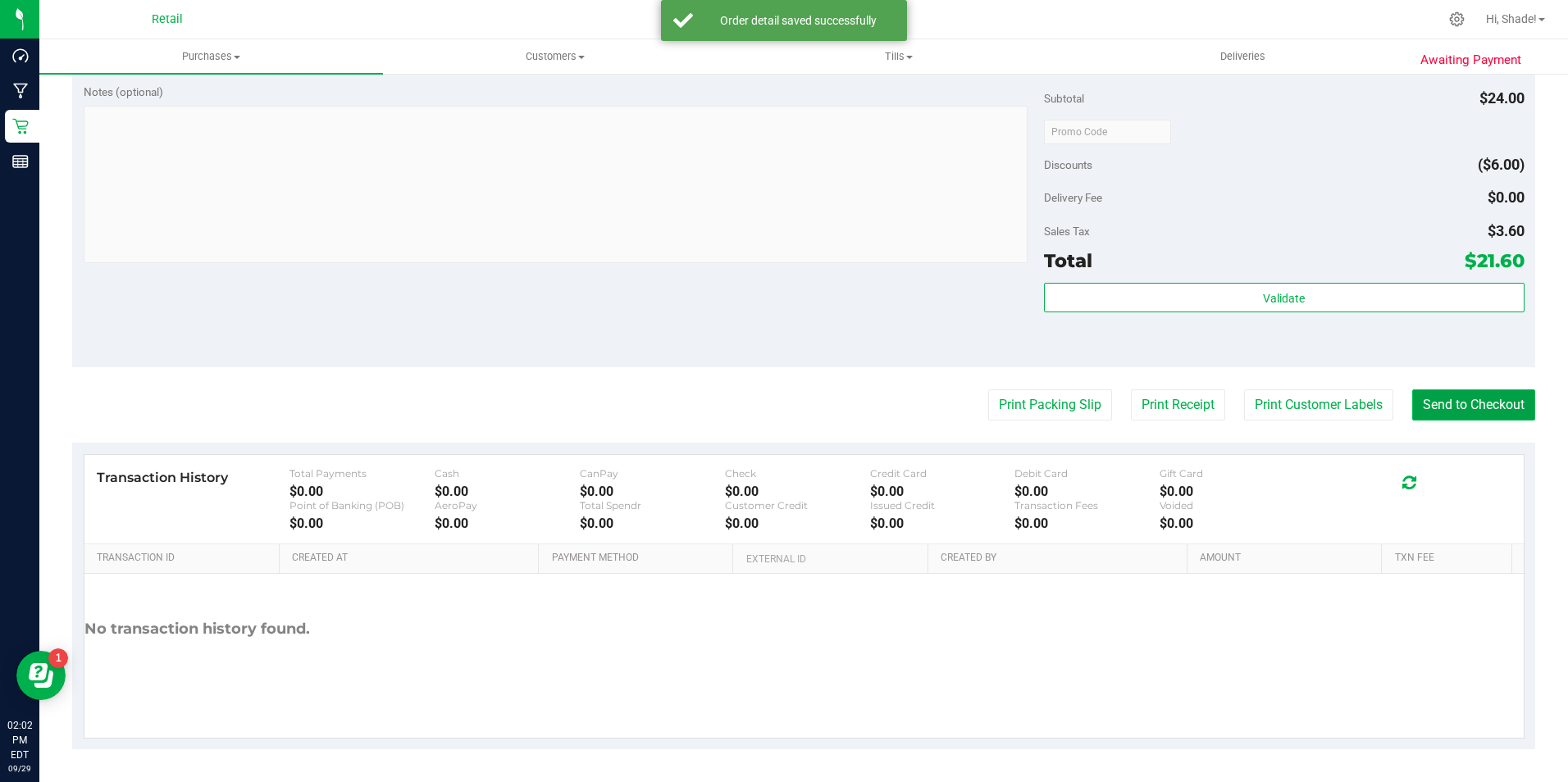
click at [1497, 415] on button "Send to Checkout" at bounding box center [1473, 405] width 123 height 31
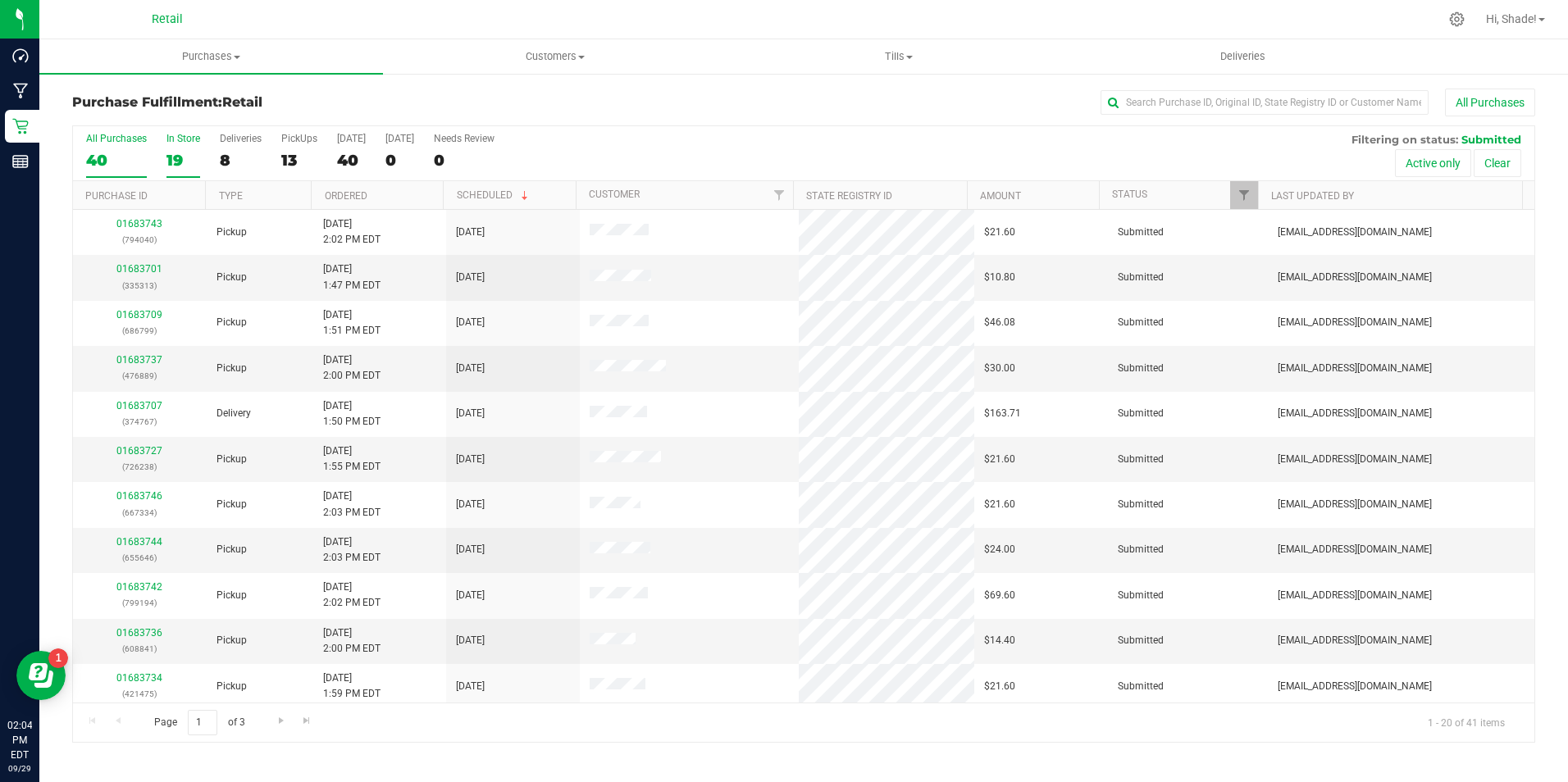
click at [183, 154] on div "19" at bounding box center [182, 160] width 34 height 19
click at [0, 0] on input "In Store 19" at bounding box center [0, 0] width 0 height 0
click at [147, 449] on link "01683735" at bounding box center [139, 451] width 46 height 12
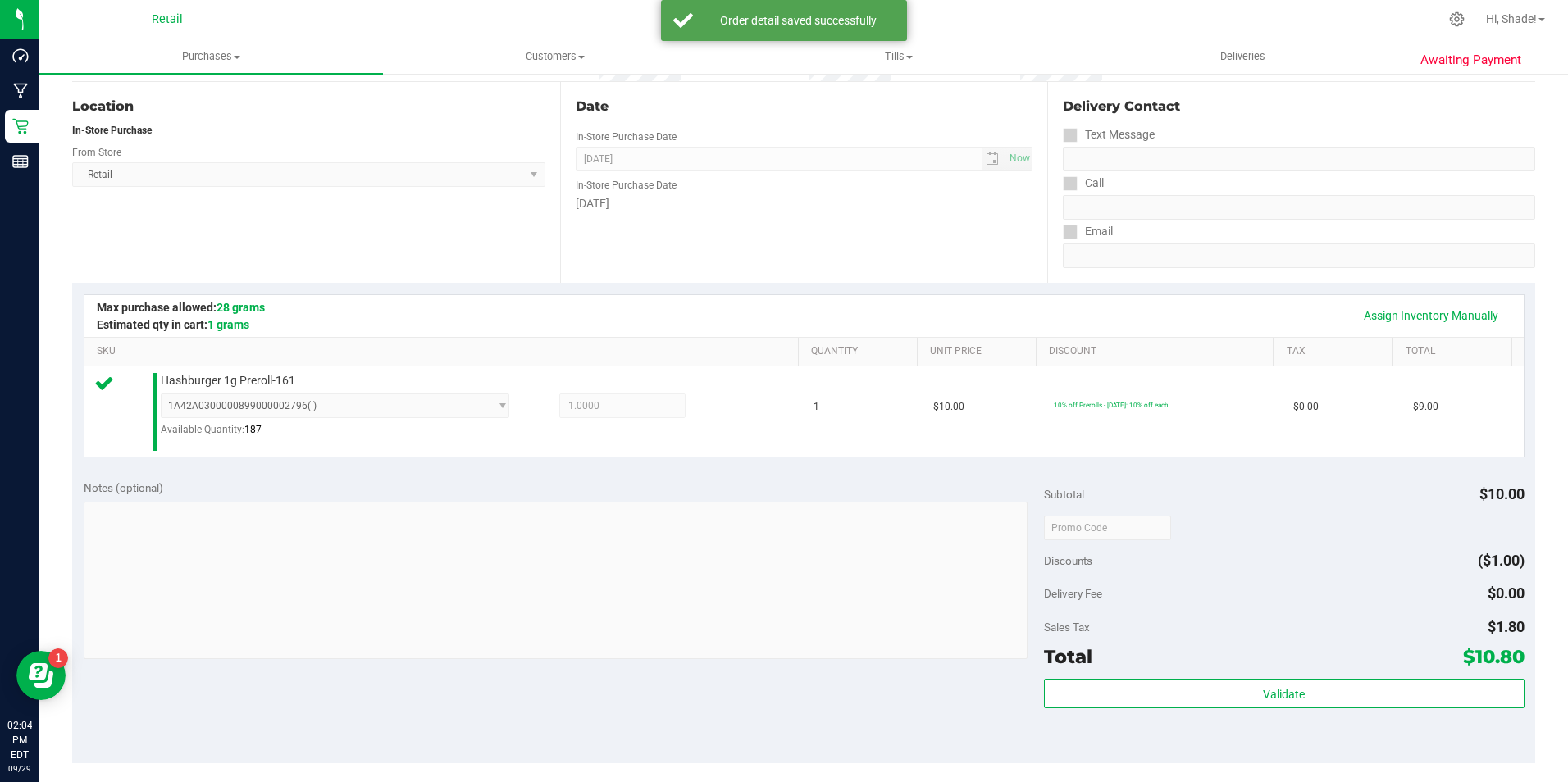
scroll to position [492, 0]
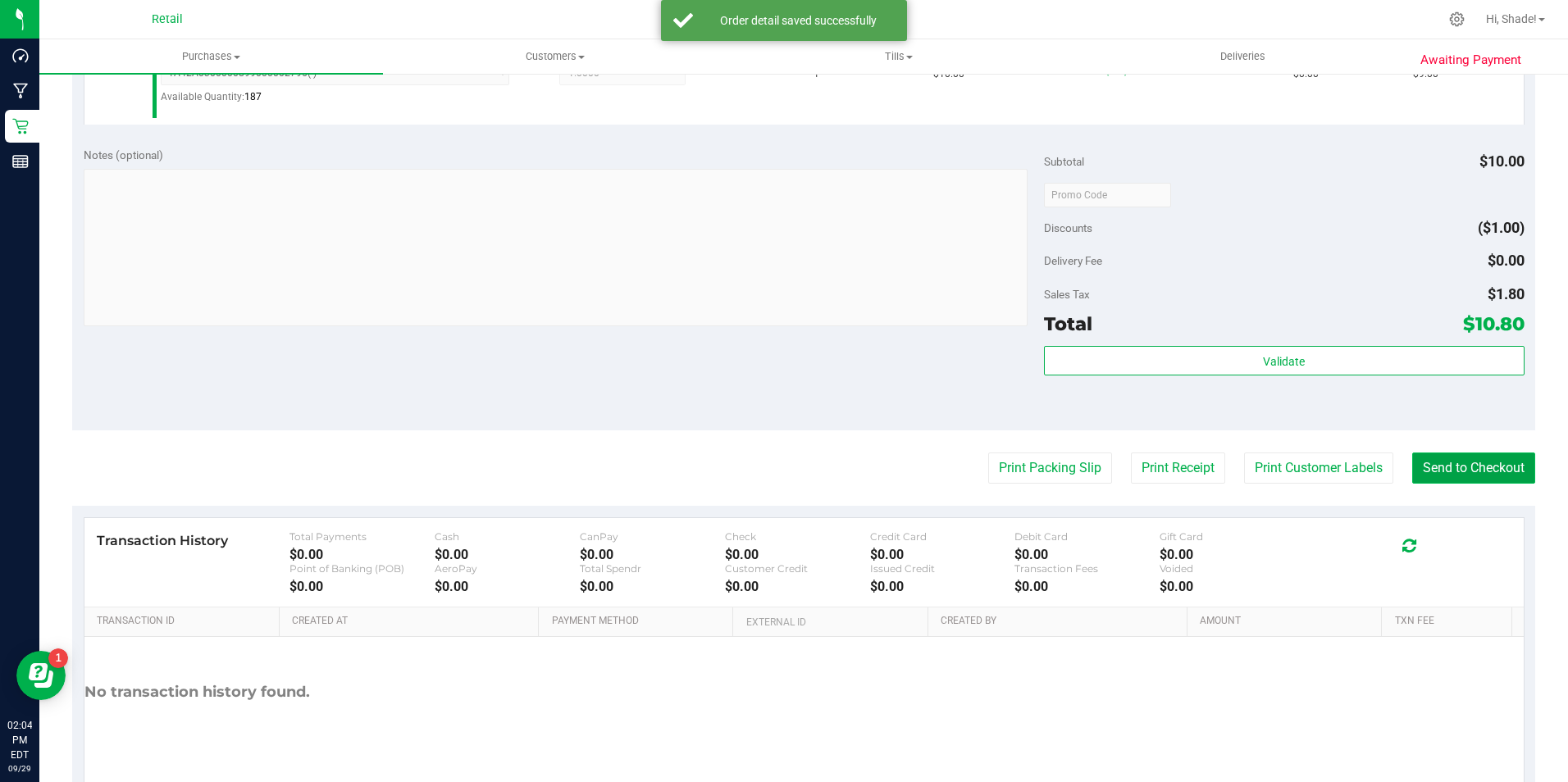
click at [1454, 462] on button "Send to Checkout" at bounding box center [1473, 468] width 123 height 31
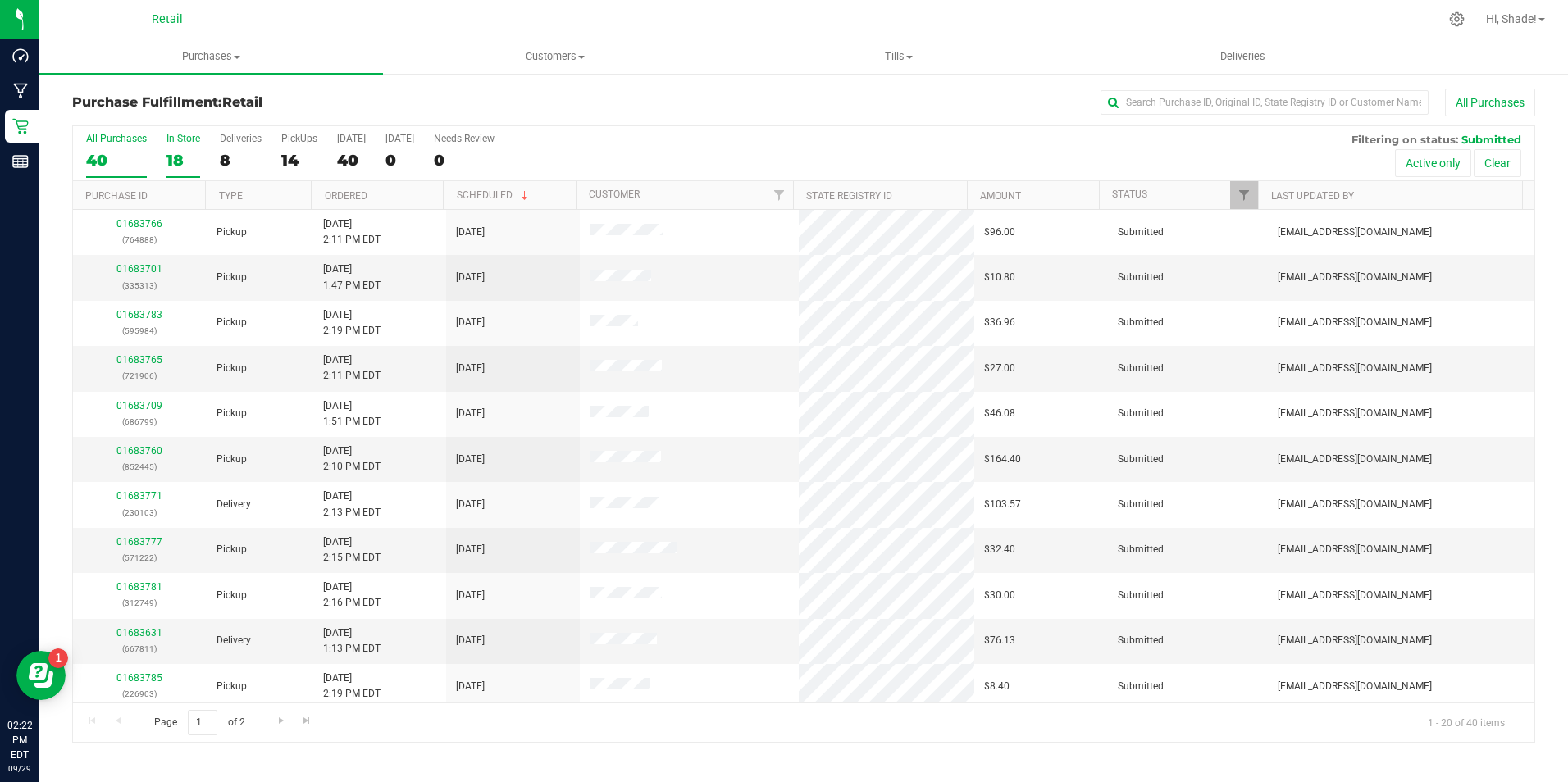
click at [180, 160] on div "18" at bounding box center [182, 160] width 34 height 19
click at [0, 0] on input "In Store 18" at bounding box center [0, 0] width 0 height 0
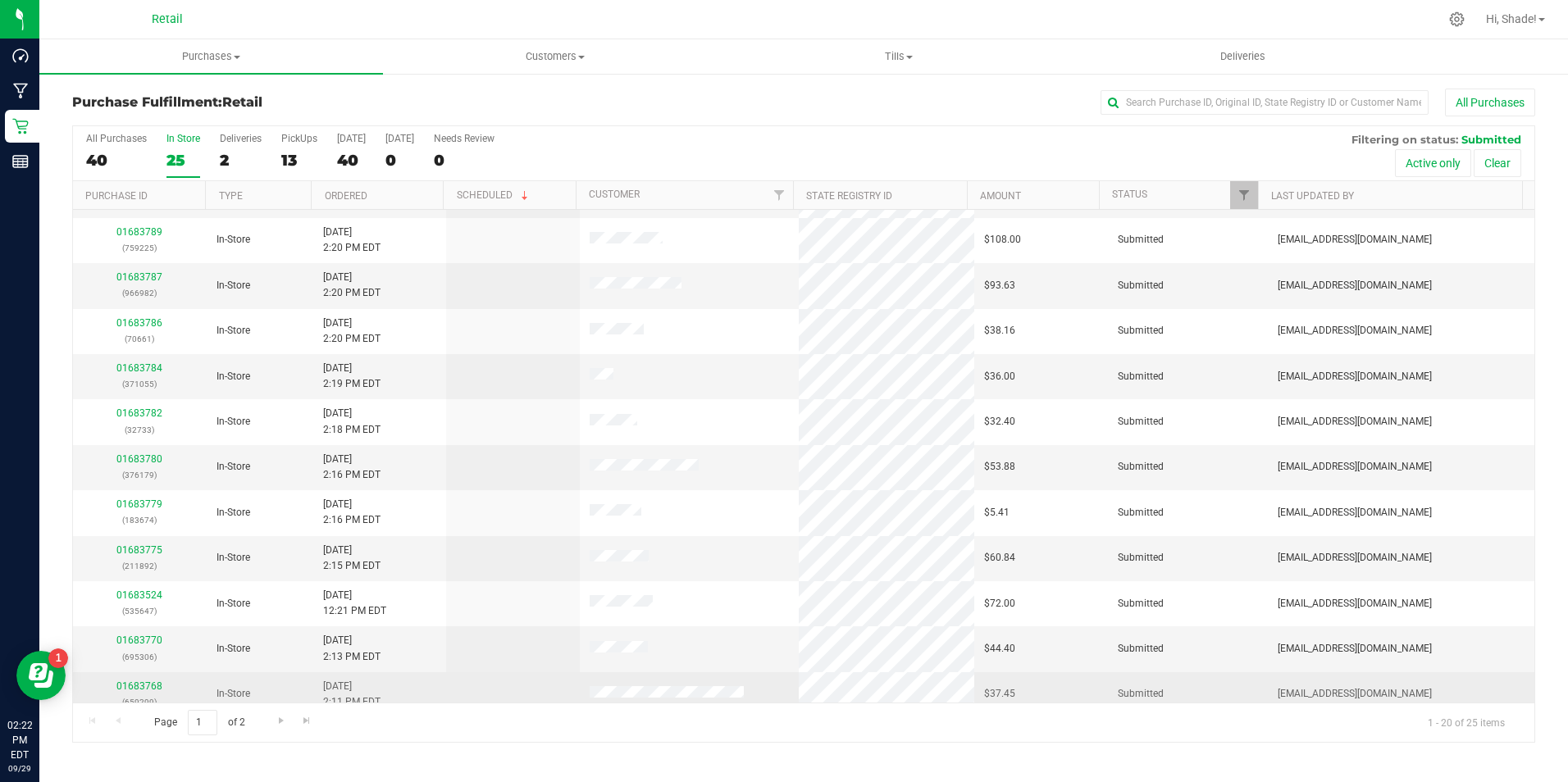
scroll to position [246, 0]
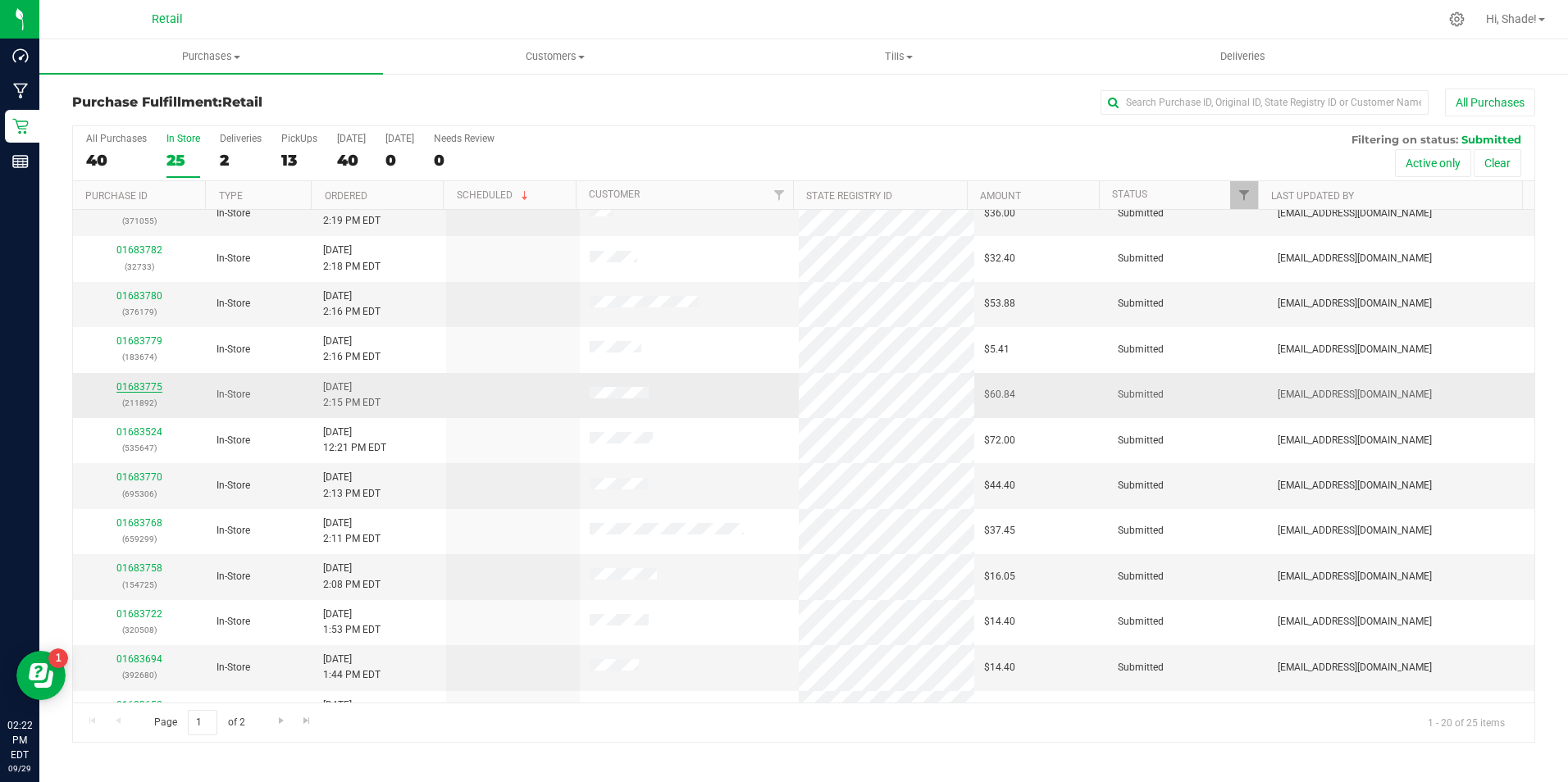
click at [125, 386] on link "01683775" at bounding box center [139, 387] width 46 height 12
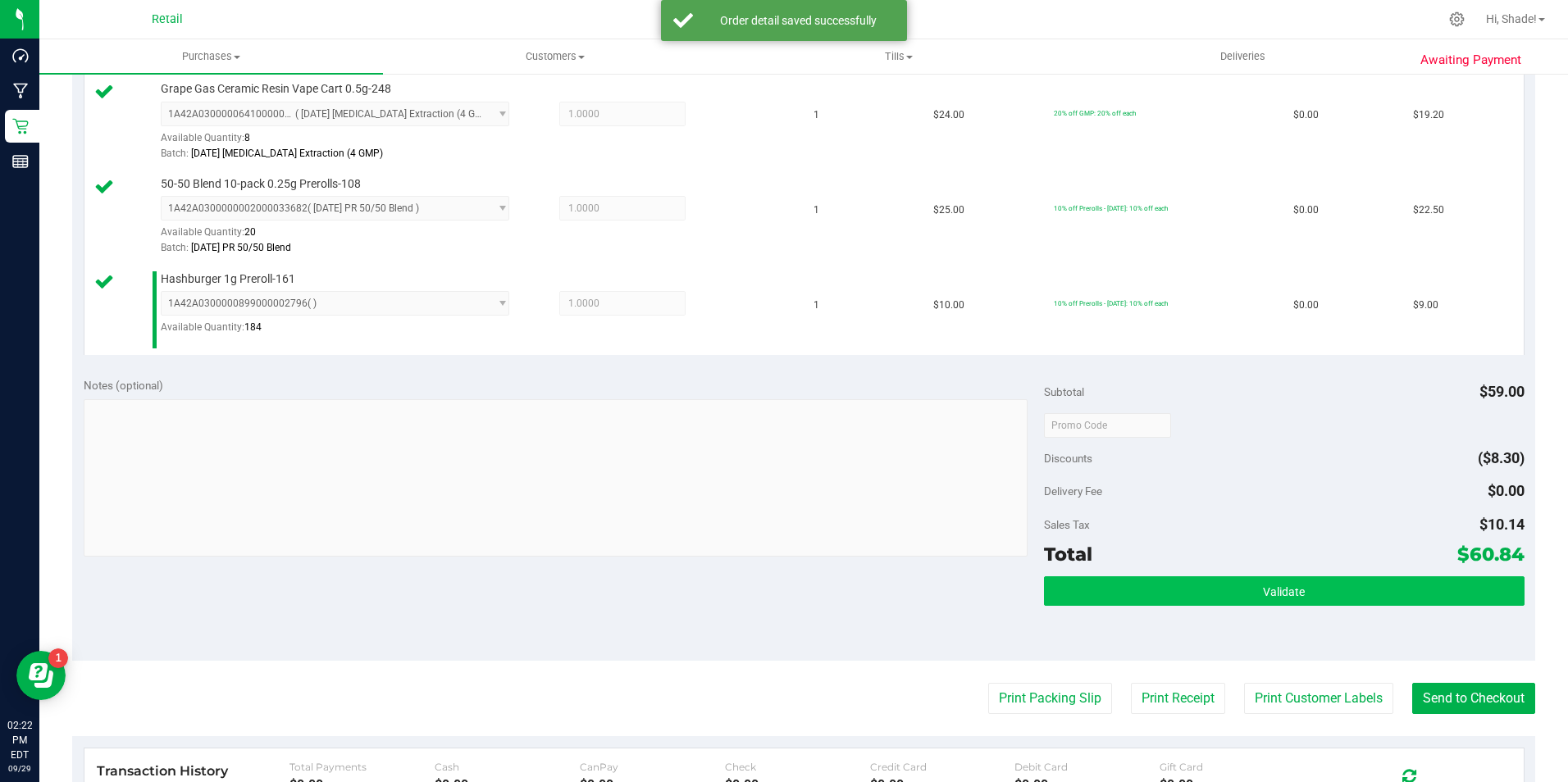
scroll to position [574, 0]
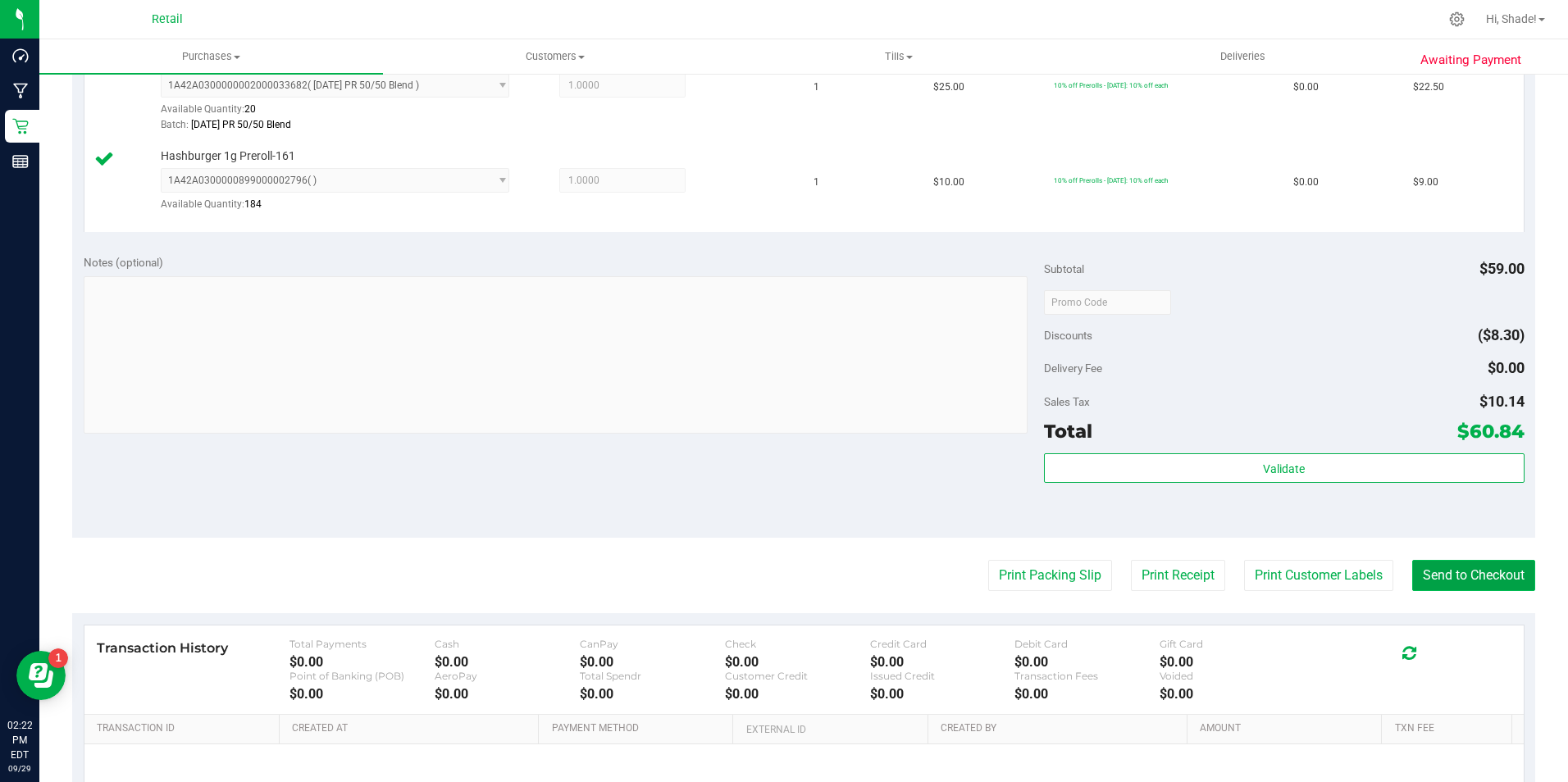
click at [1462, 586] on button "Send to Checkout" at bounding box center [1473, 576] width 123 height 31
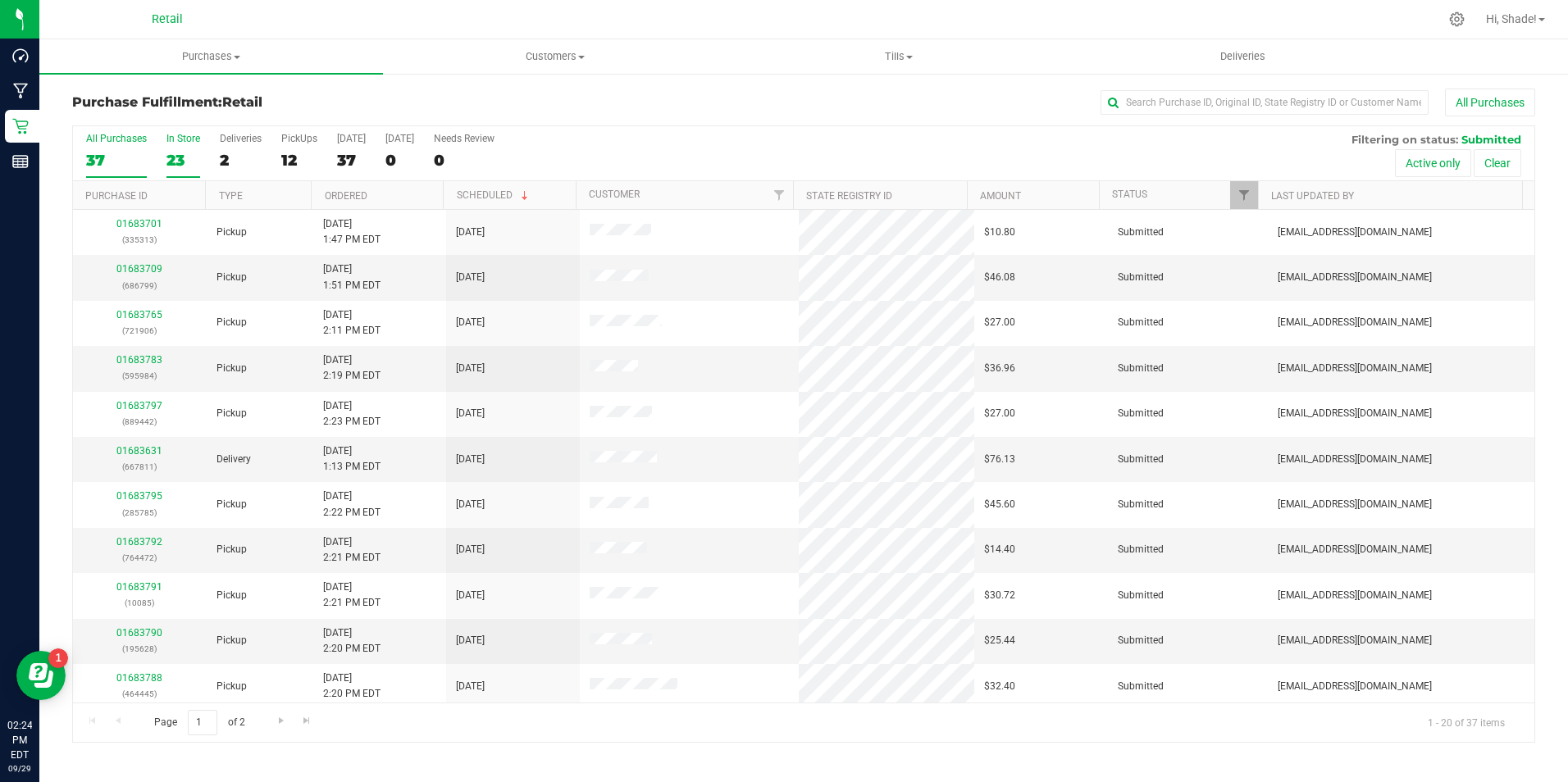
click at [178, 161] on div "23" at bounding box center [182, 160] width 34 height 19
click at [0, 0] on input "In Store 23" at bounding box center [0, 0] width 0 height 0
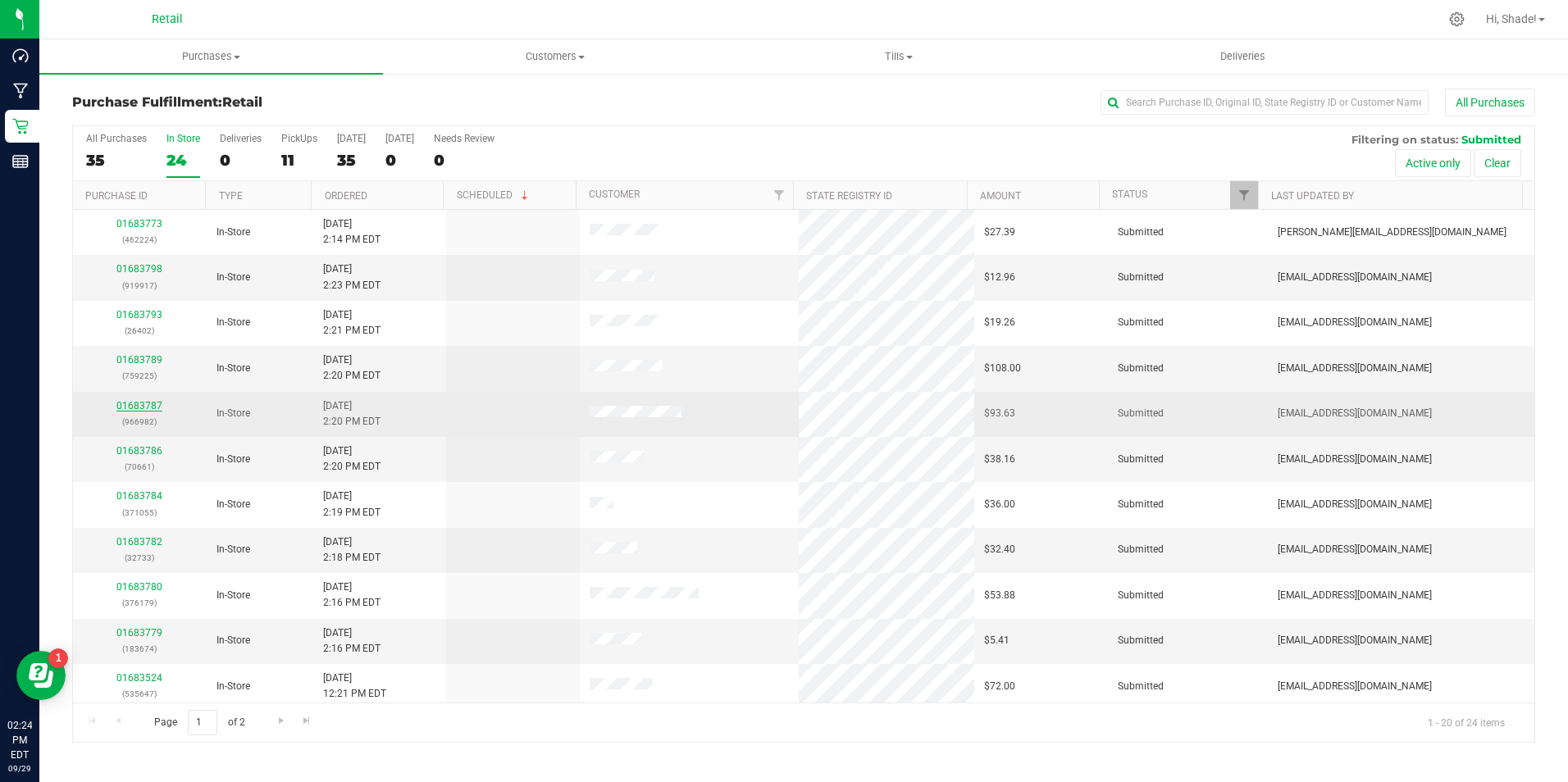
click at [154, 410] on link "01683787" at bounding box center [139, 406] width 46 height 12
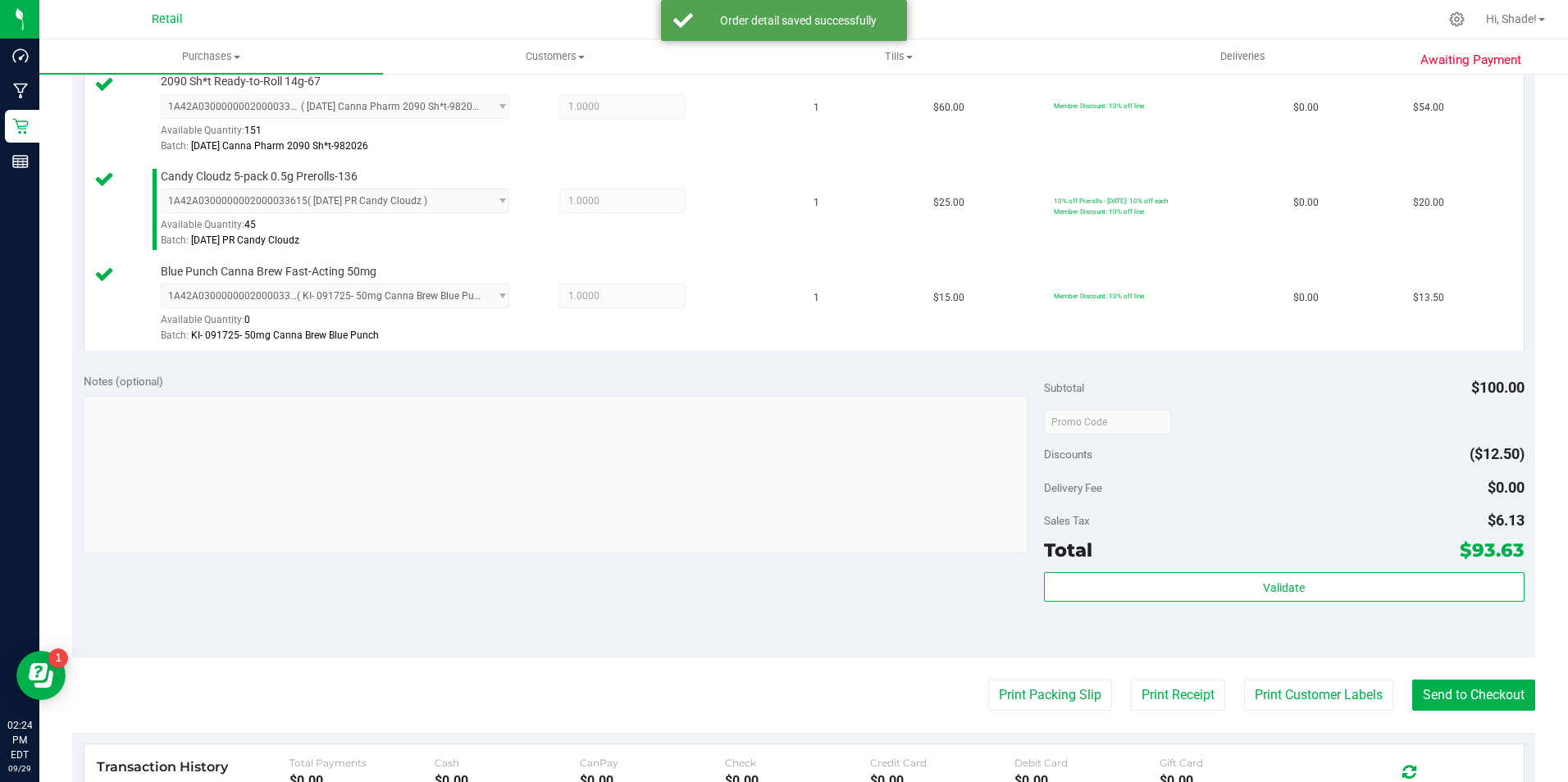
scroll to position [492, 0]
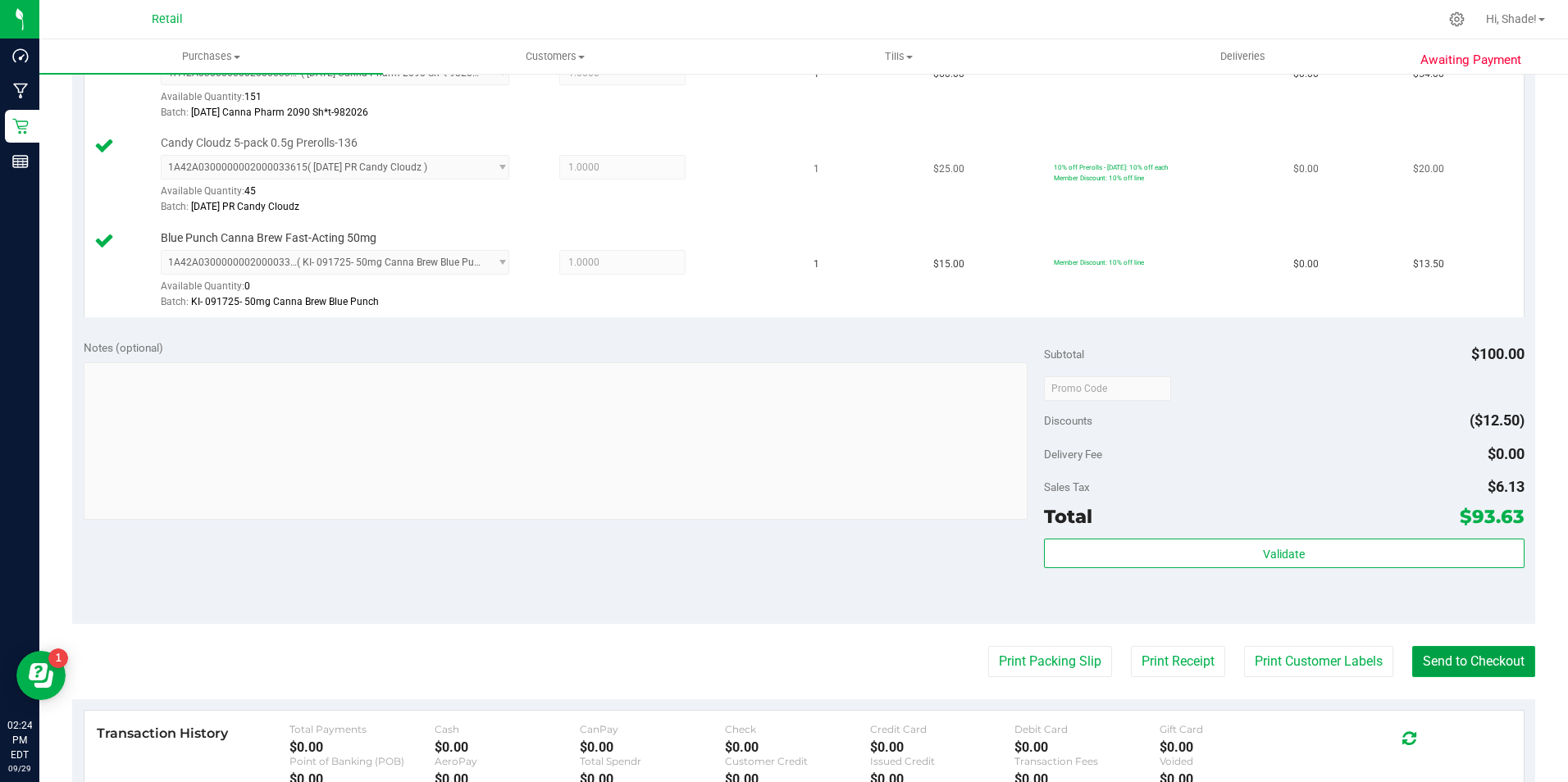
click at [1470, 660] on button "Send to Checkout" at bounding box center [1473, 661] width 123 height 31
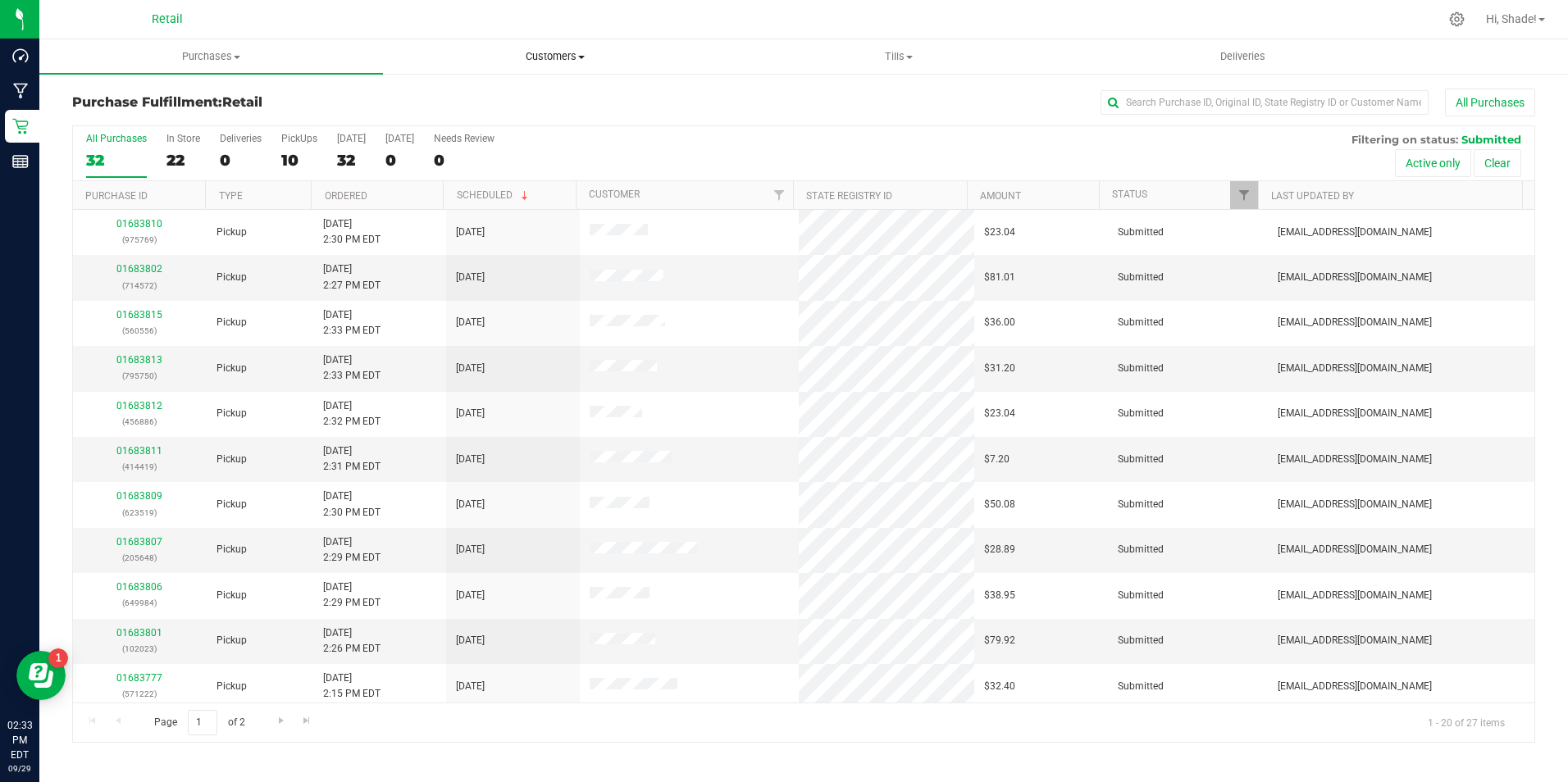
click at [569, 59] on span "Customers" at bounding box center [555, 56] width 342 height 14
click at [437, 99] on span "All customers" at bounding box center [441, 99] width 118 height 14
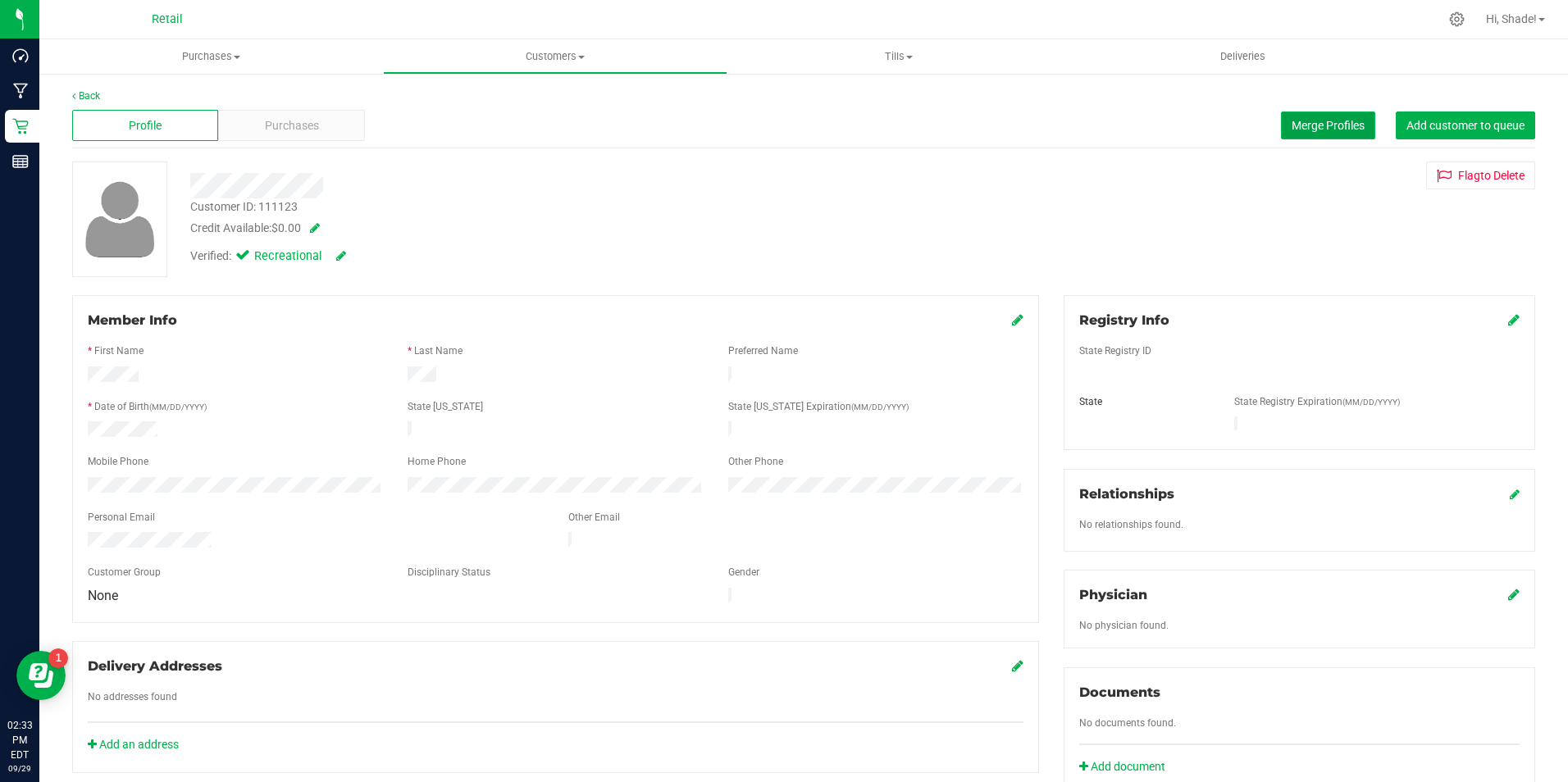
click at [1292, 121] on span "Merge Profiles" at bounding box center [1328, 126] width 73 height 13
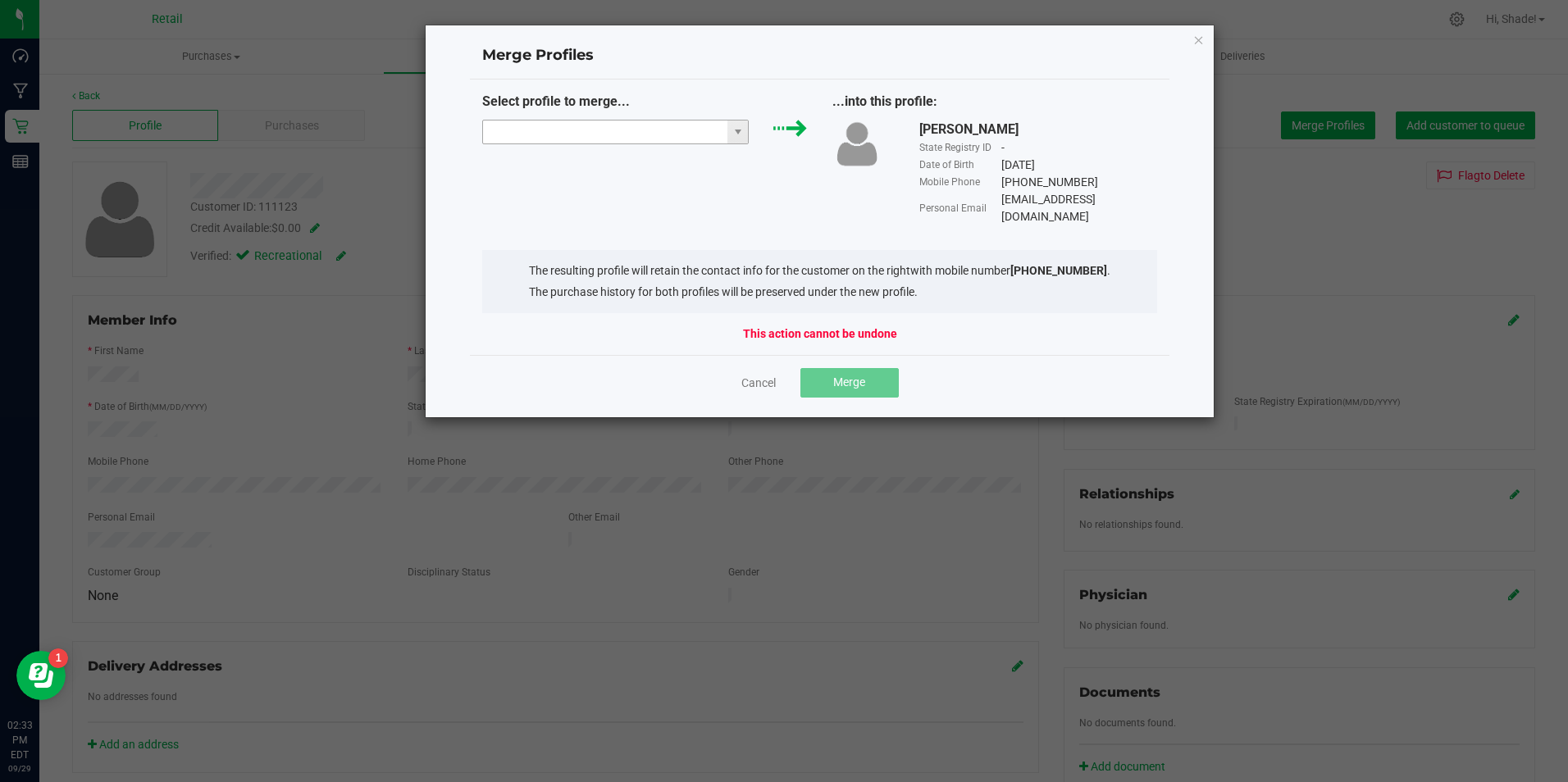
click at [499, 132] on input "NO DATA FOUND" at bounding box center [605, 132] width 245 height 23
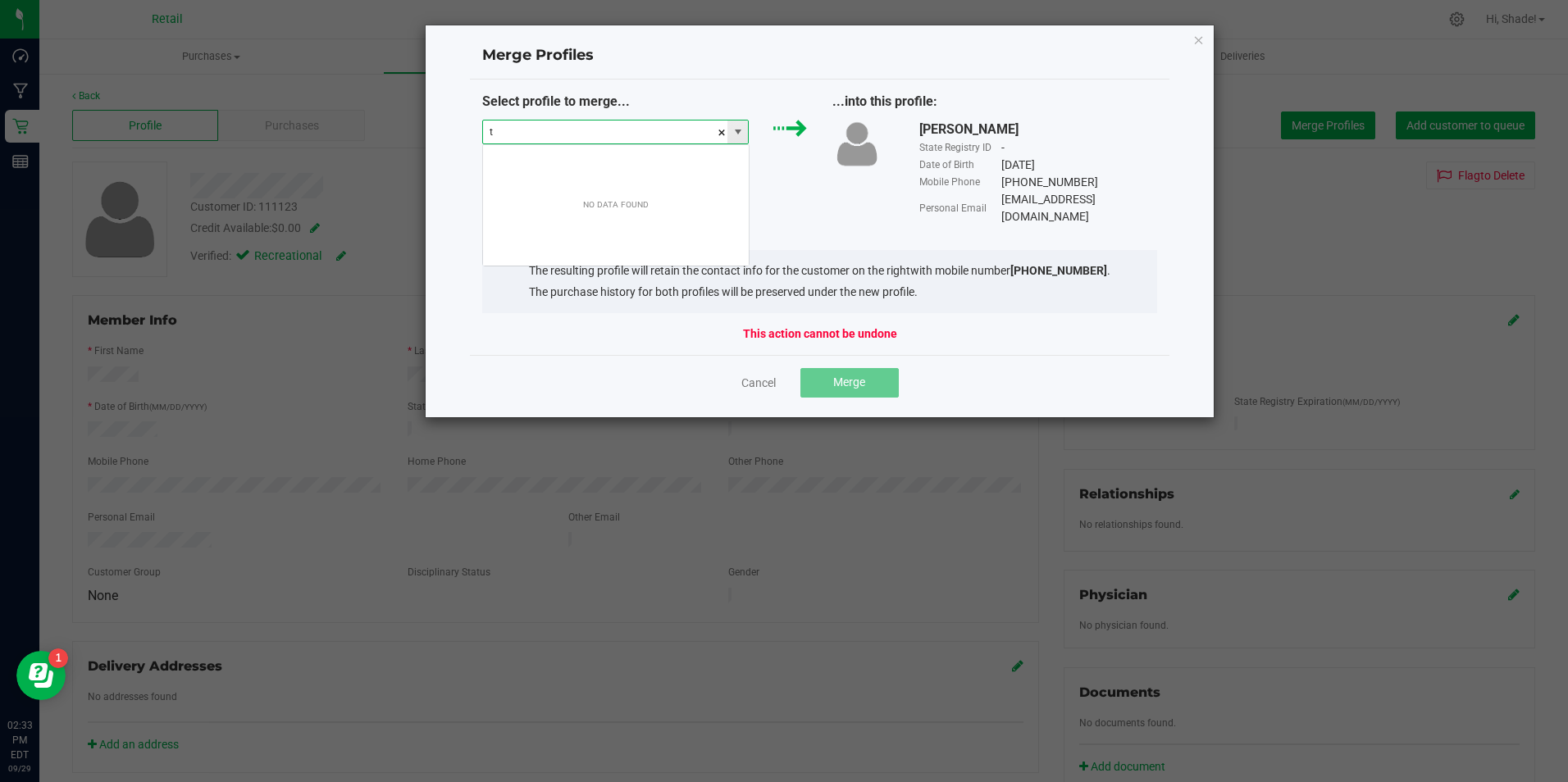
scroll to position [25, 267]
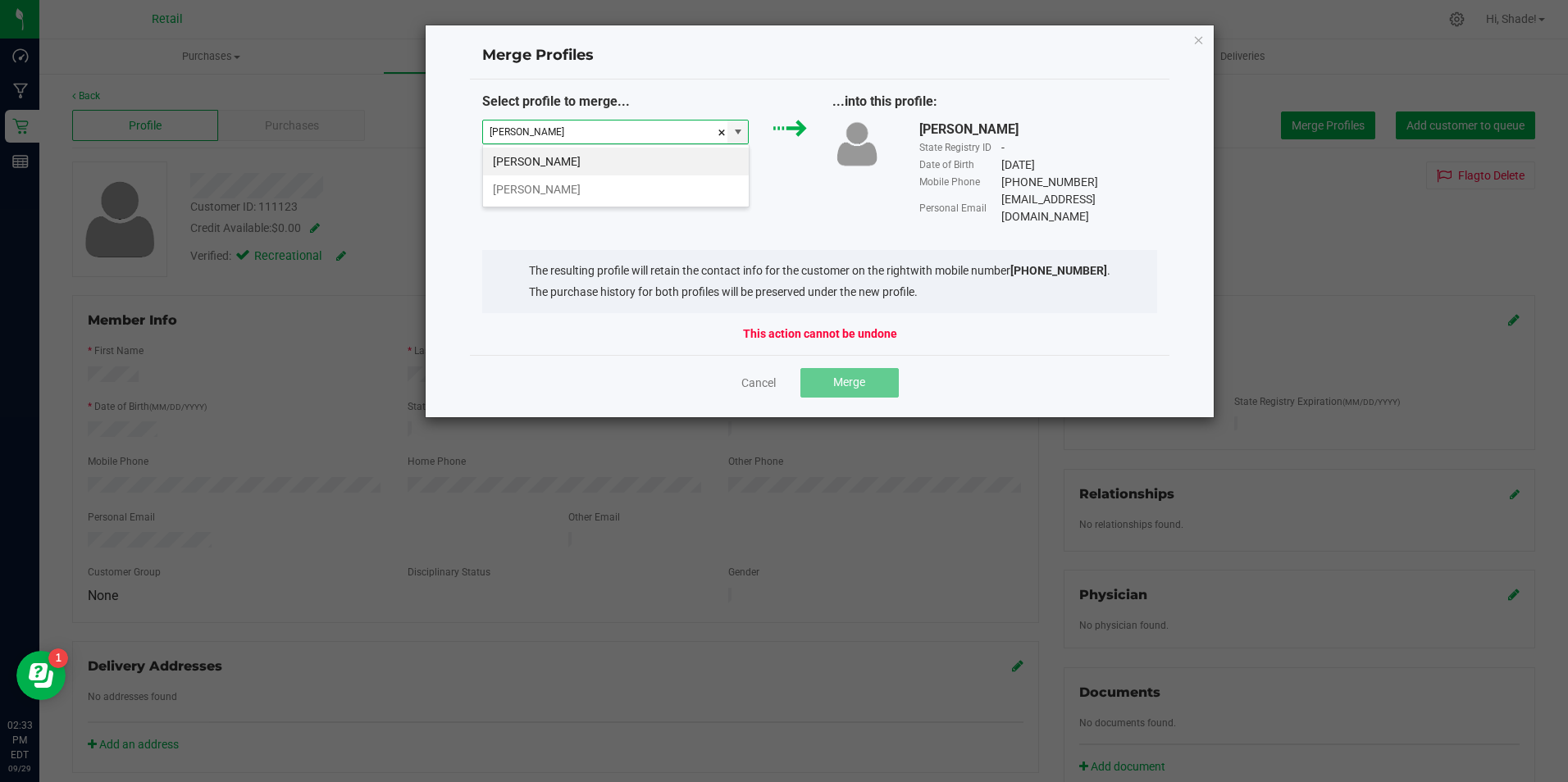
click at [597, 166] on li "[PERSON_NAME]" at bounding box center [615, 161] width 266 height 28
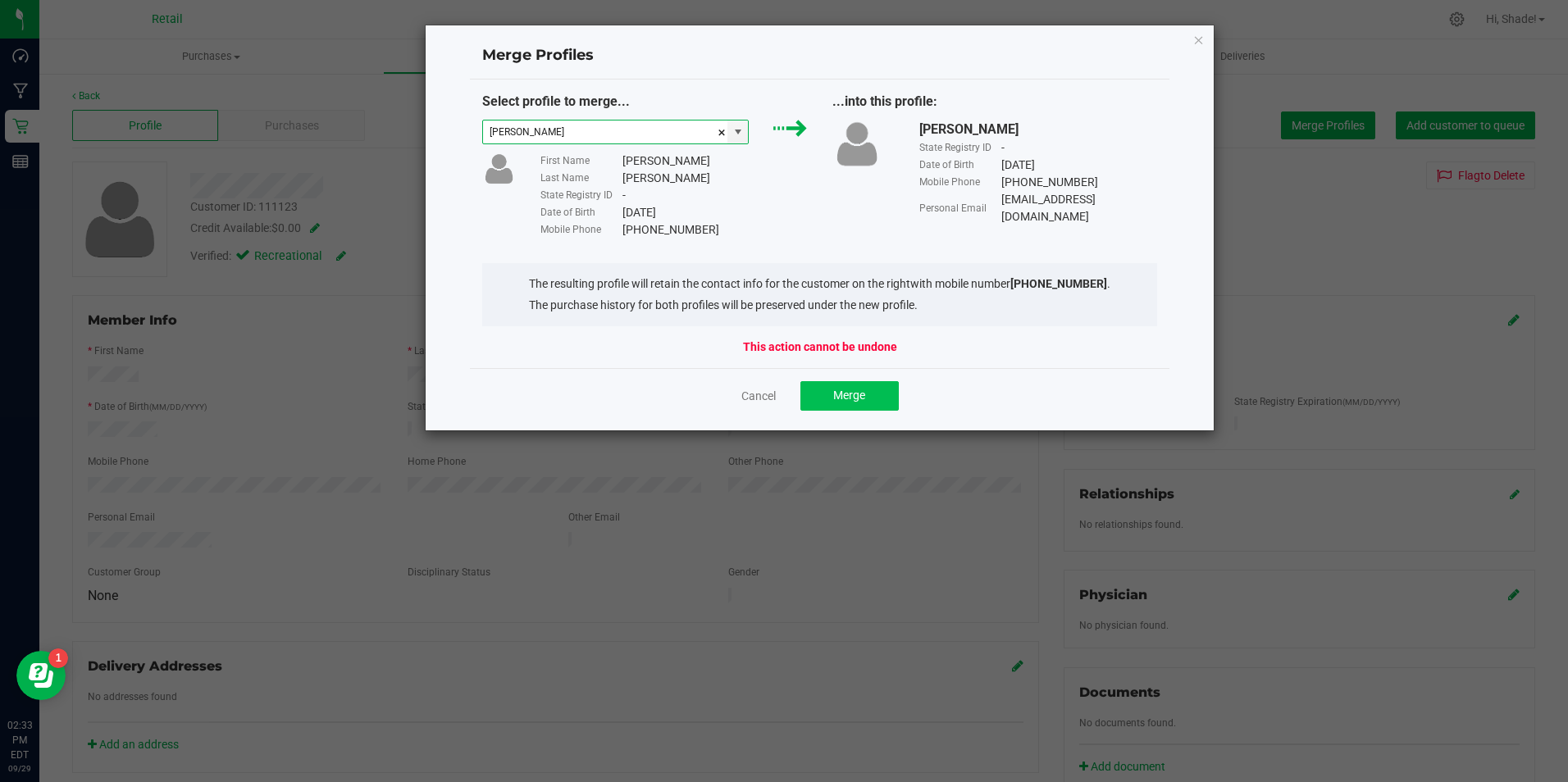
type input "[PERSON_NAME]"
click at [868, 393] on button "Merge" at bounding box center [849, 395] width 99 height 30
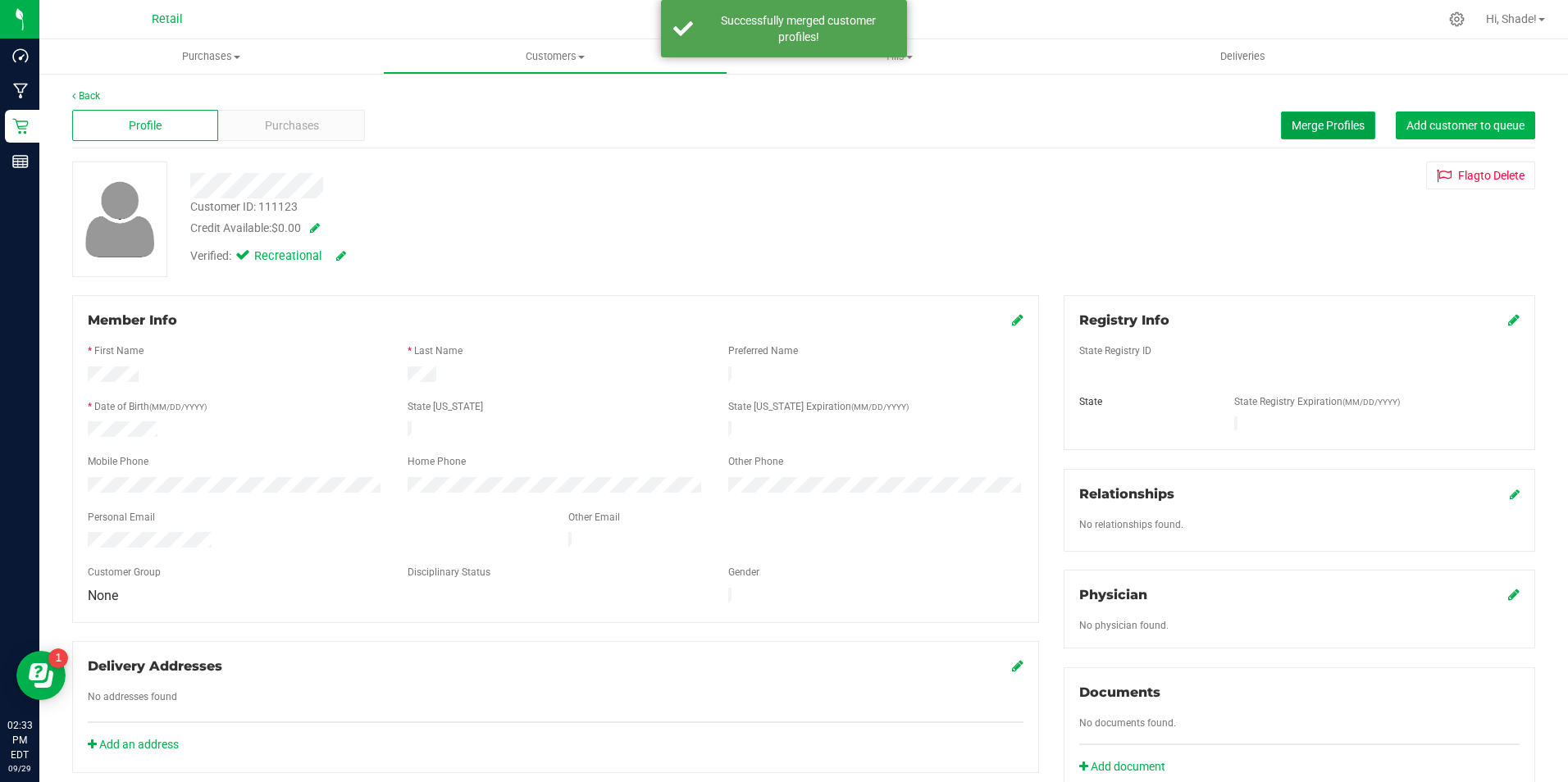
click at [1292, 123] on span "Merge Profiles" at bounding box center [1328, 126] width 73 height 13
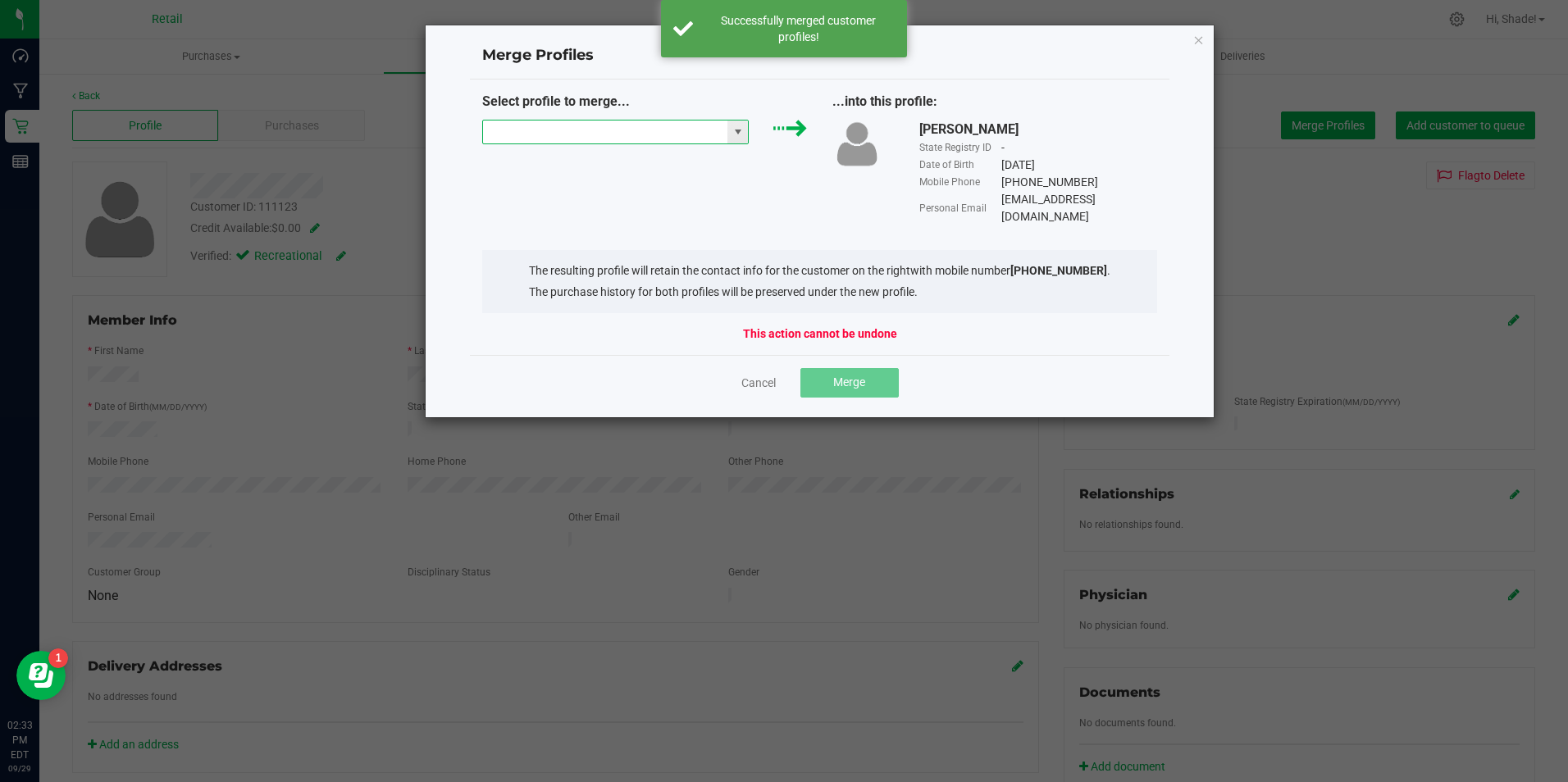
click at [667, 132] on input "NO DATA FOUND" at bounding box center [605, 132] width 245 height 23
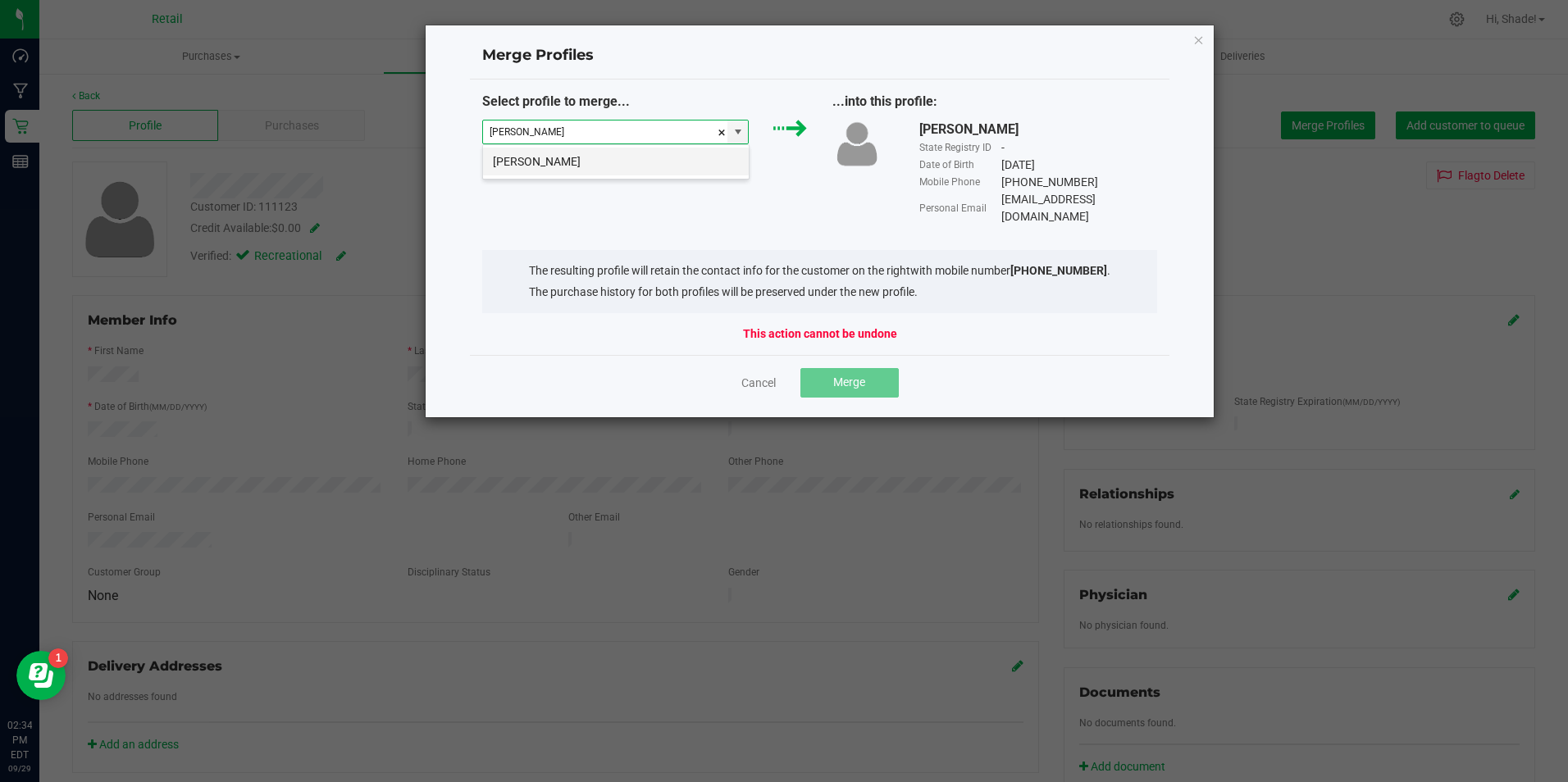
click at [569, 159] on li "[PERSON_NAME]" at bounding box center [615, 161] width 266 height 28
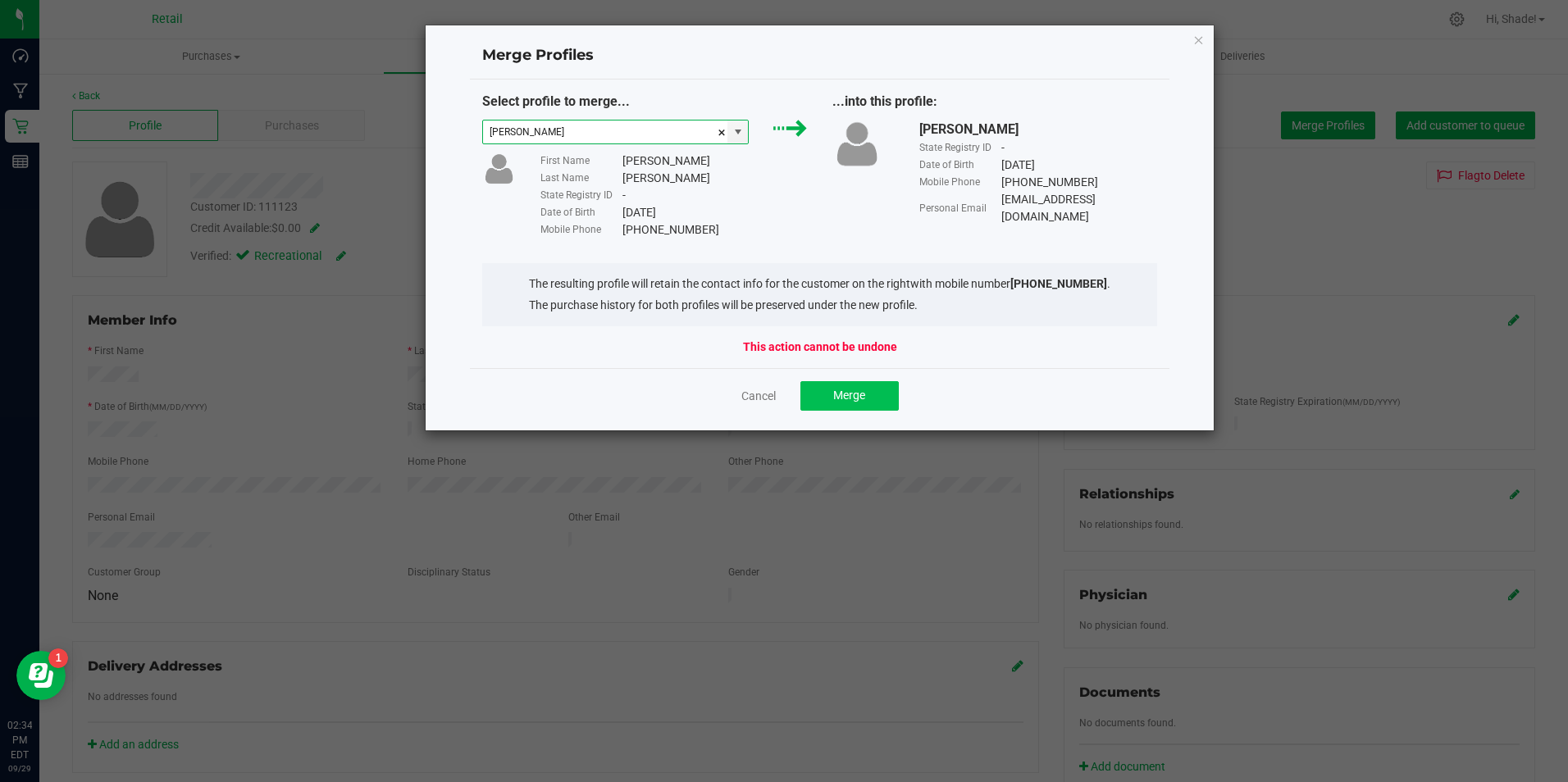
type input "[PERSON_NAME]"
click at [847, 395] on span "Merge" at bounding box center [848, 395] width 32 height 13
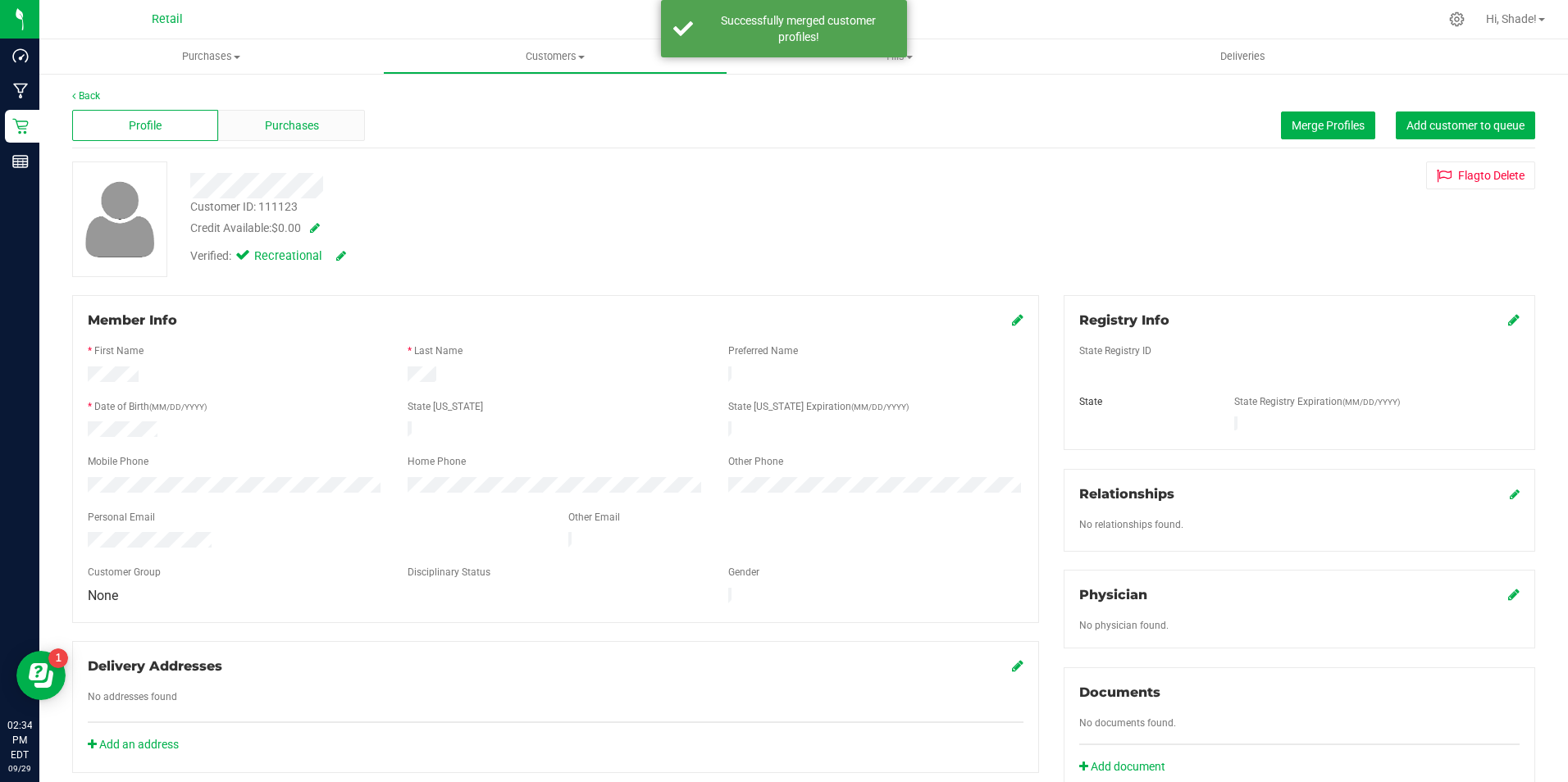
click at [301, 138] on div "Purchases" at bounding box center [291, 125] width 146 height 31
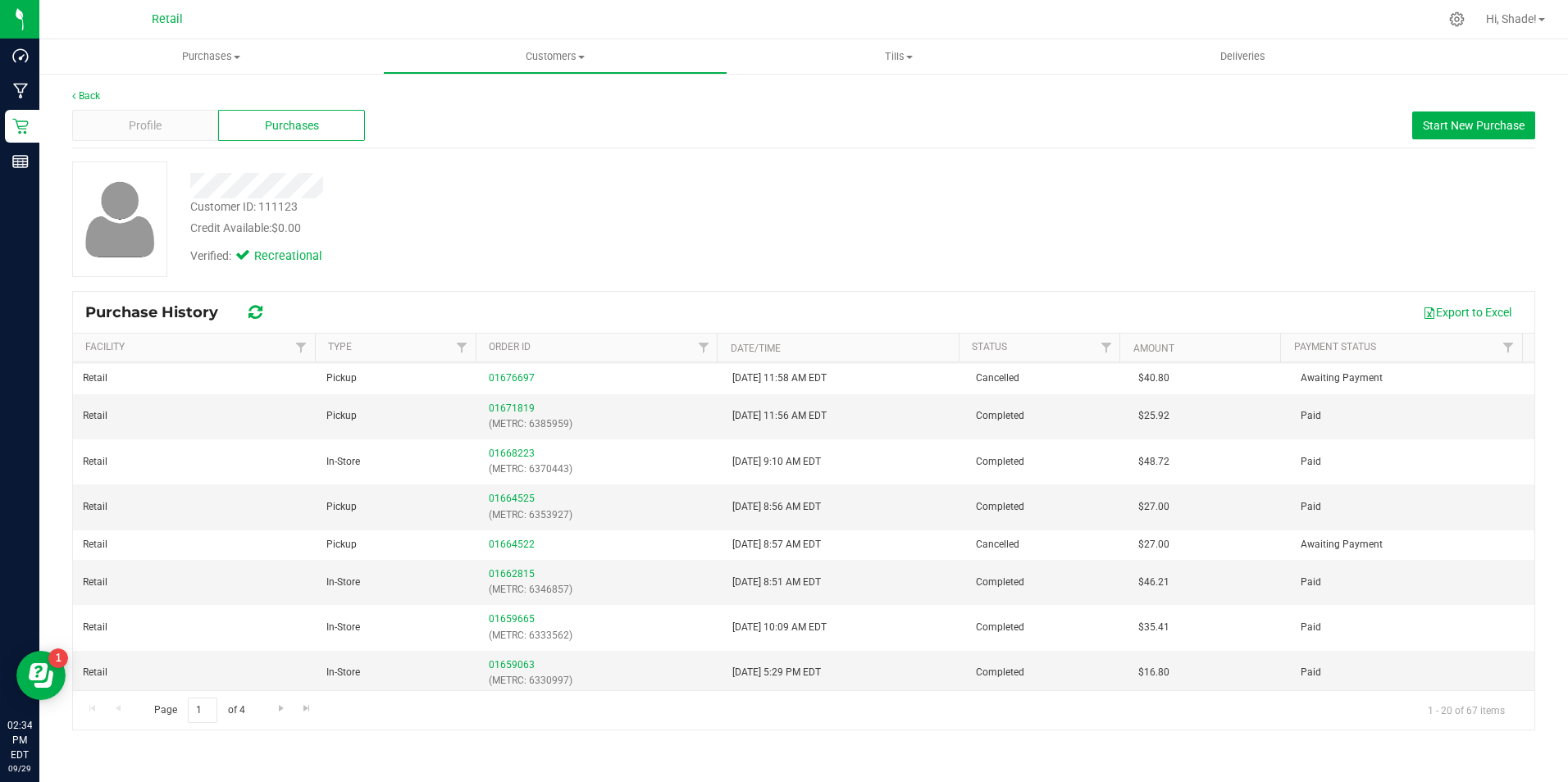
scroll to position [328, 0]
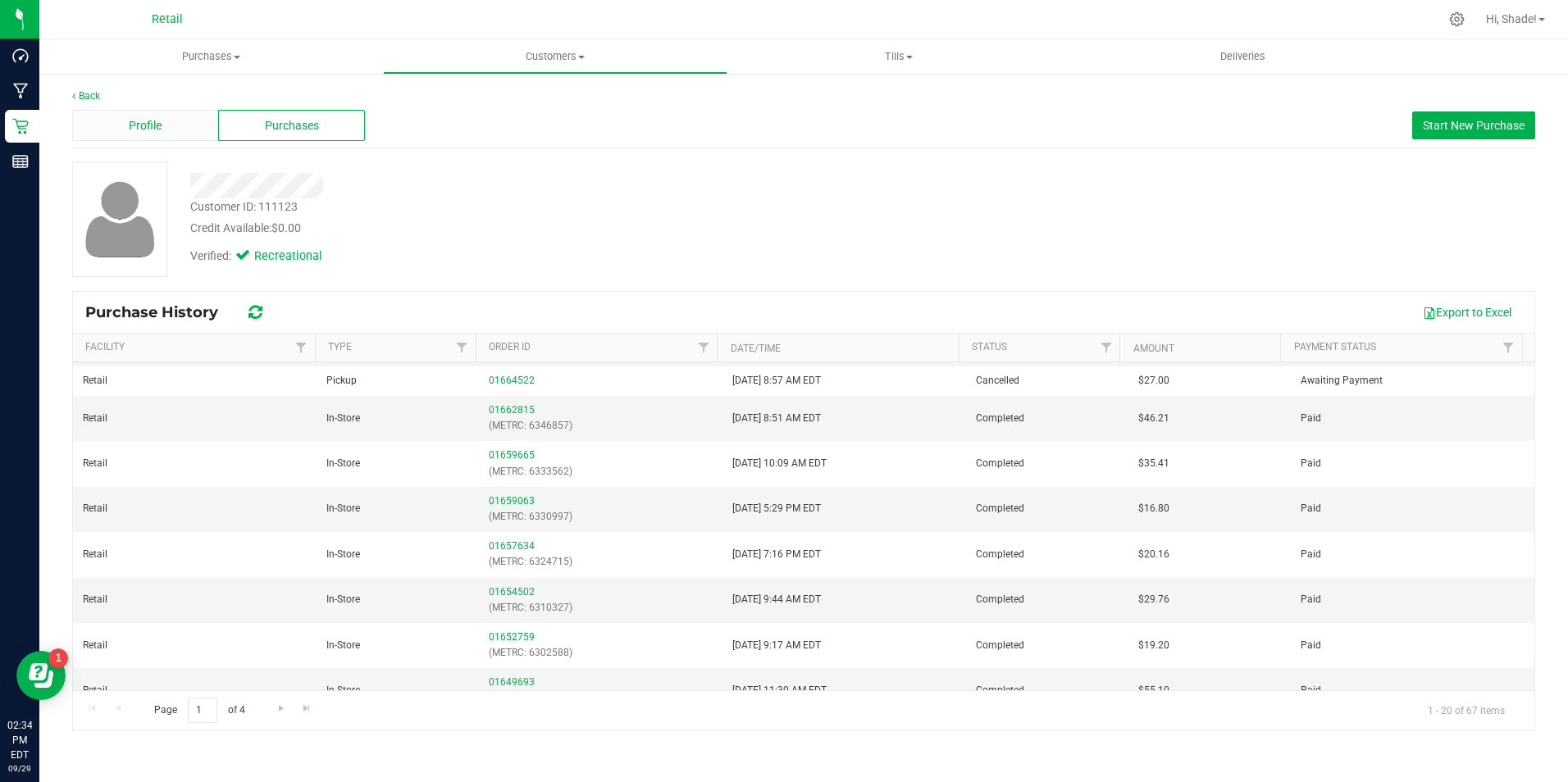
click at [131, 137] on div "Profile" at bounding box center [145, 125] width 146 height 31
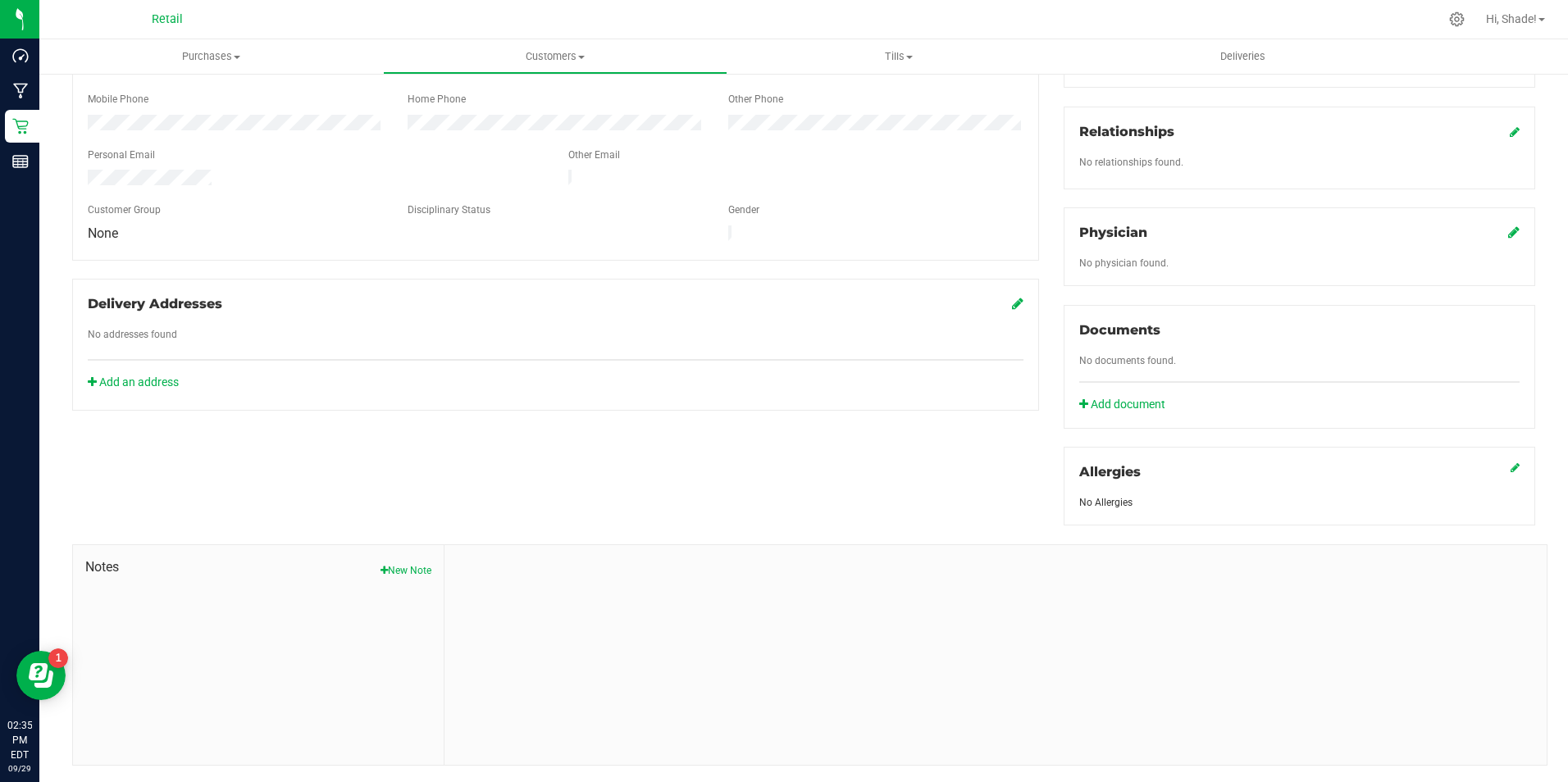
scroll to position [385, 0]
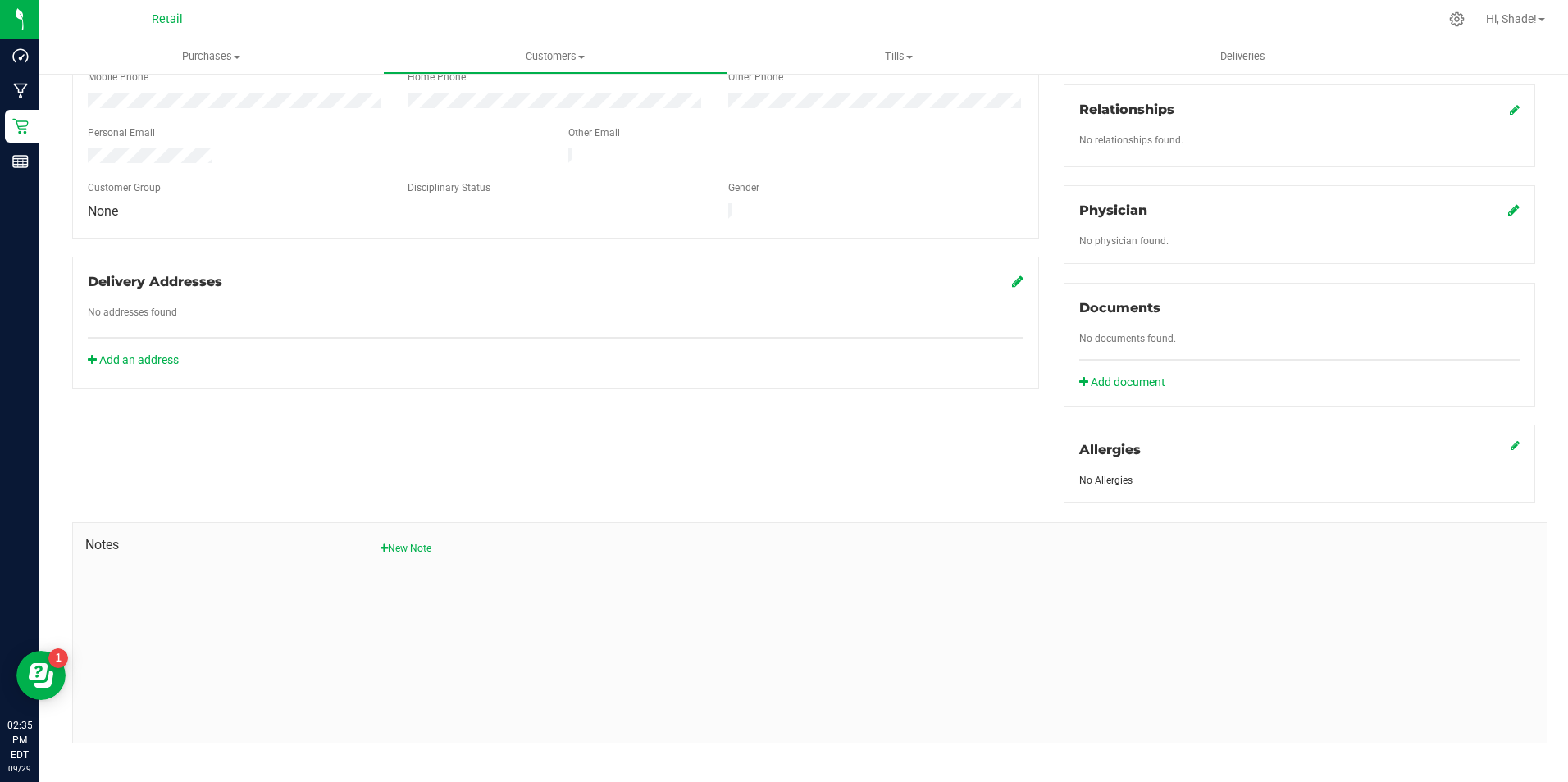
click at [409, 544] on div "Notes New Note" at bounding box center [258, 632] width 371 height 220
click at [418, 541] on button "New Note" at bounding box center [405, 548] width 51 height 14
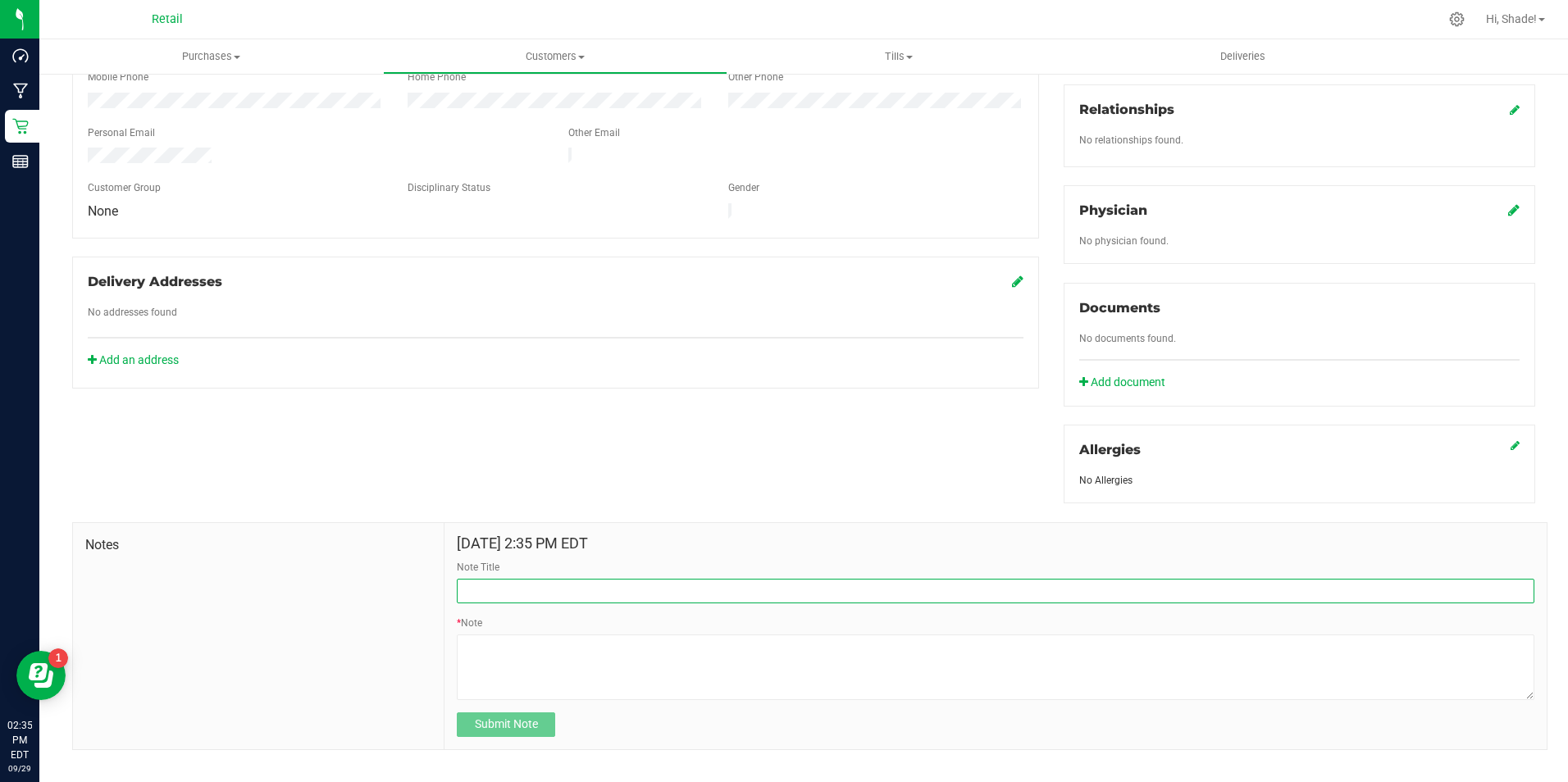
click at [484, 579] on input "Note Title" at bounding box center [995, 591] width 1078 height 25
type input "Z"
type input "Missing Product"
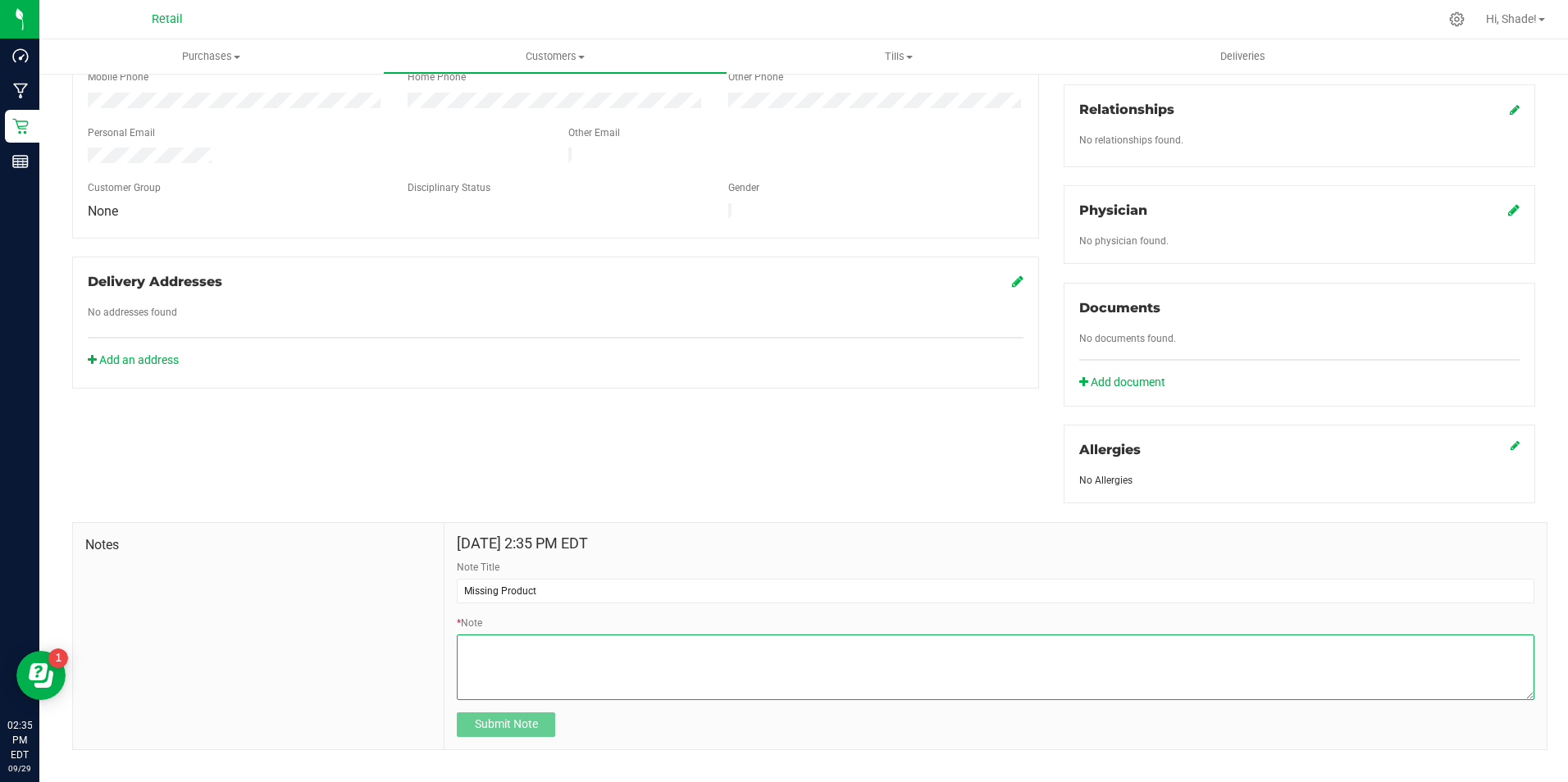
click at [511, 656] on textarea "* Note" at bounding box center [995, 667] width 1078 height 65
type textarea "p"
click at [802, 634] on textarea "* Note" at bounding box center [995, 667] width 1078 height 65
type textarea "Customer had left a pre-roll behind called and he will be picking it up [DATE].…"
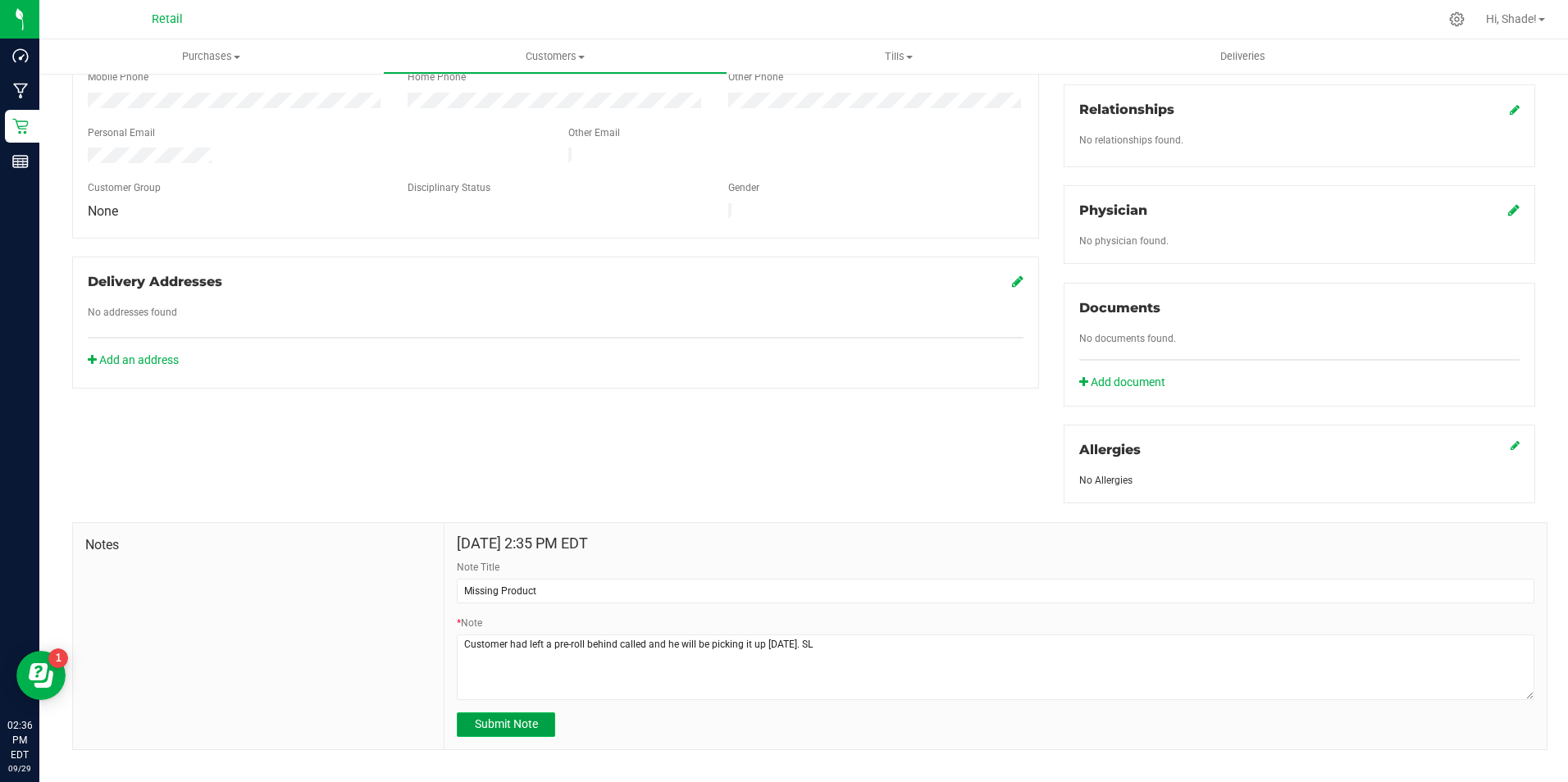
click at [519, 718] on span "Submit Note" at bounding box center [507, 724] width 63 height 13
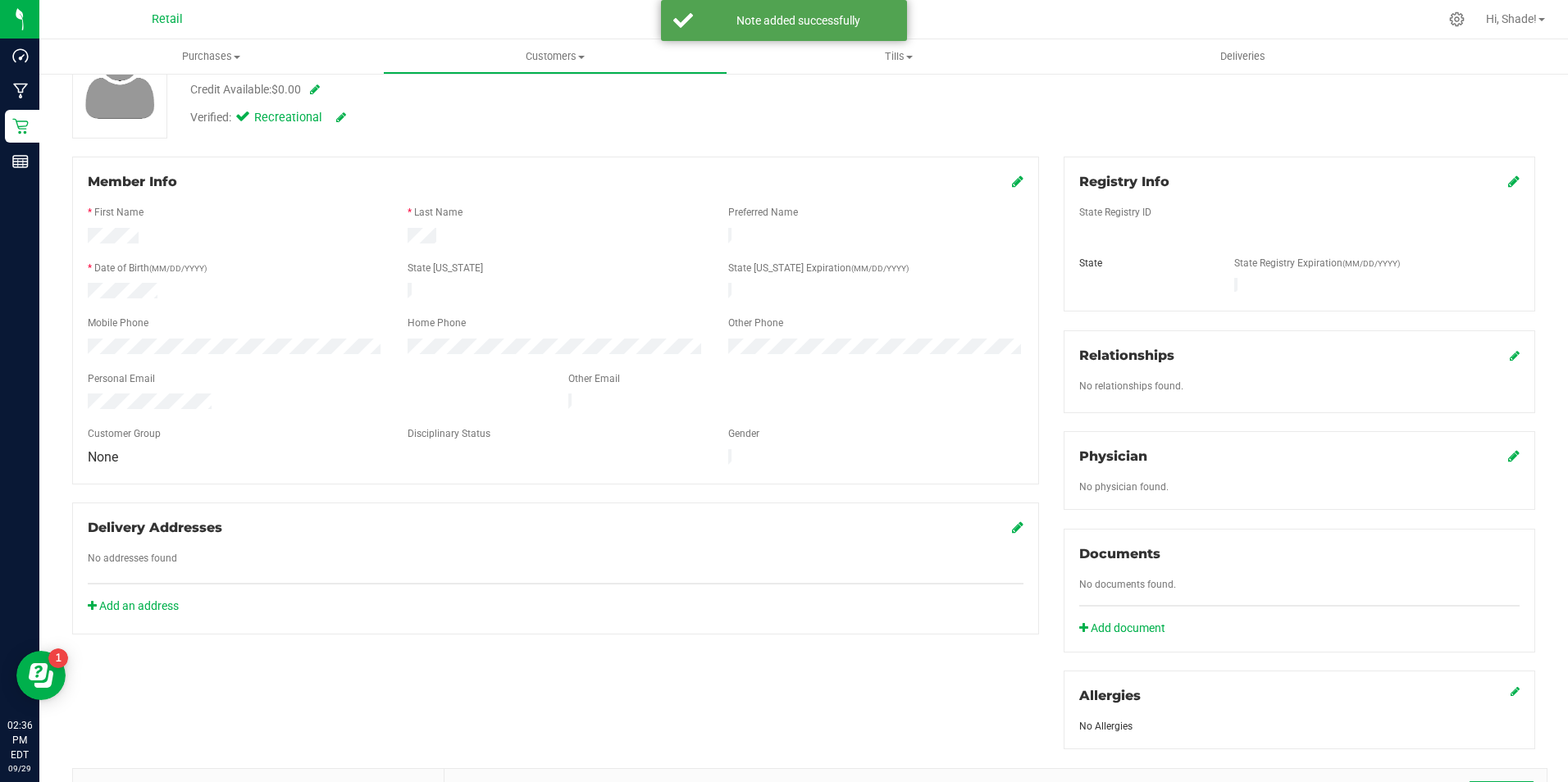
scroll to position [0, 0]
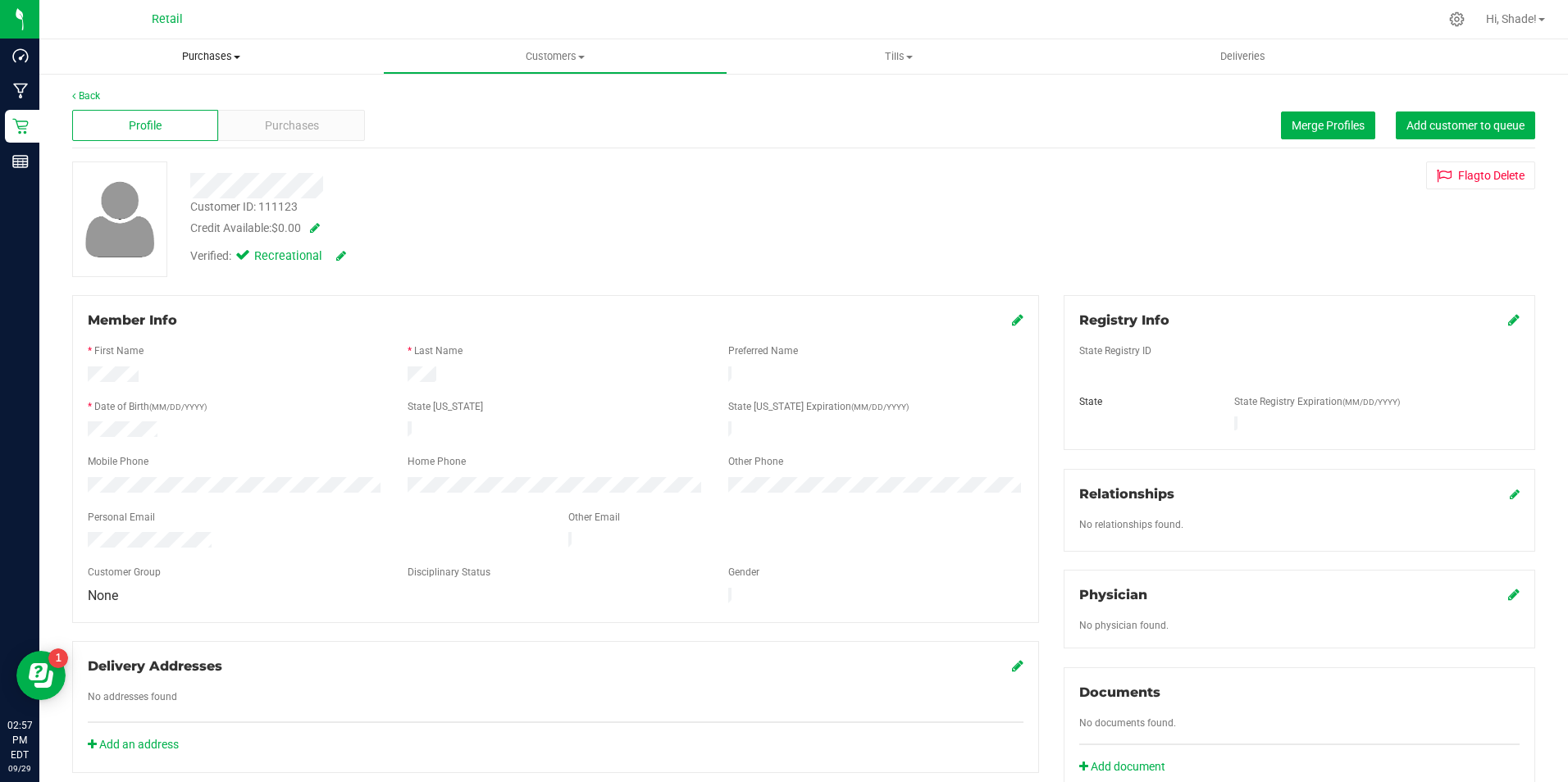
drag, startPoint x: 186, startPoint y: 45, endPoint x: 196, endPoint y: 76, distance: 32.6
click at [186, 45] on uib-tab-heading "Purchases Summary of purchases Fulfillment All purchases" at bounding box center [211, 57] width 344 height 35
click at [189, 93] on span "Summary of purchases" at bounding box center [123, 99] width 168 height 14
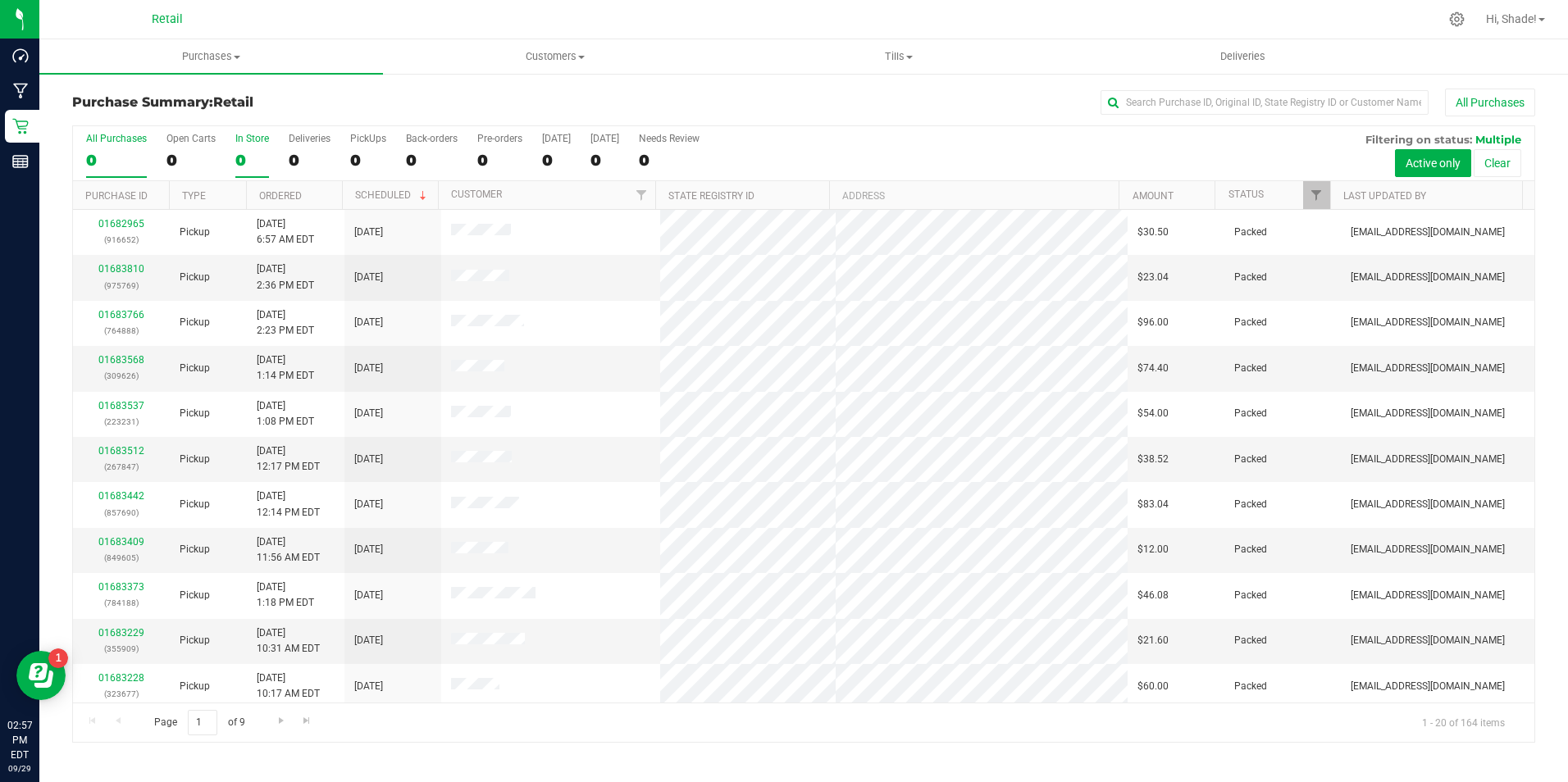
click at [239, 167] on div "0" at bounding box center [251, 160] width 34 height 19
click at [0, 0] on input "In Store 0" at bounding box center [0, 0] width 0 height 0
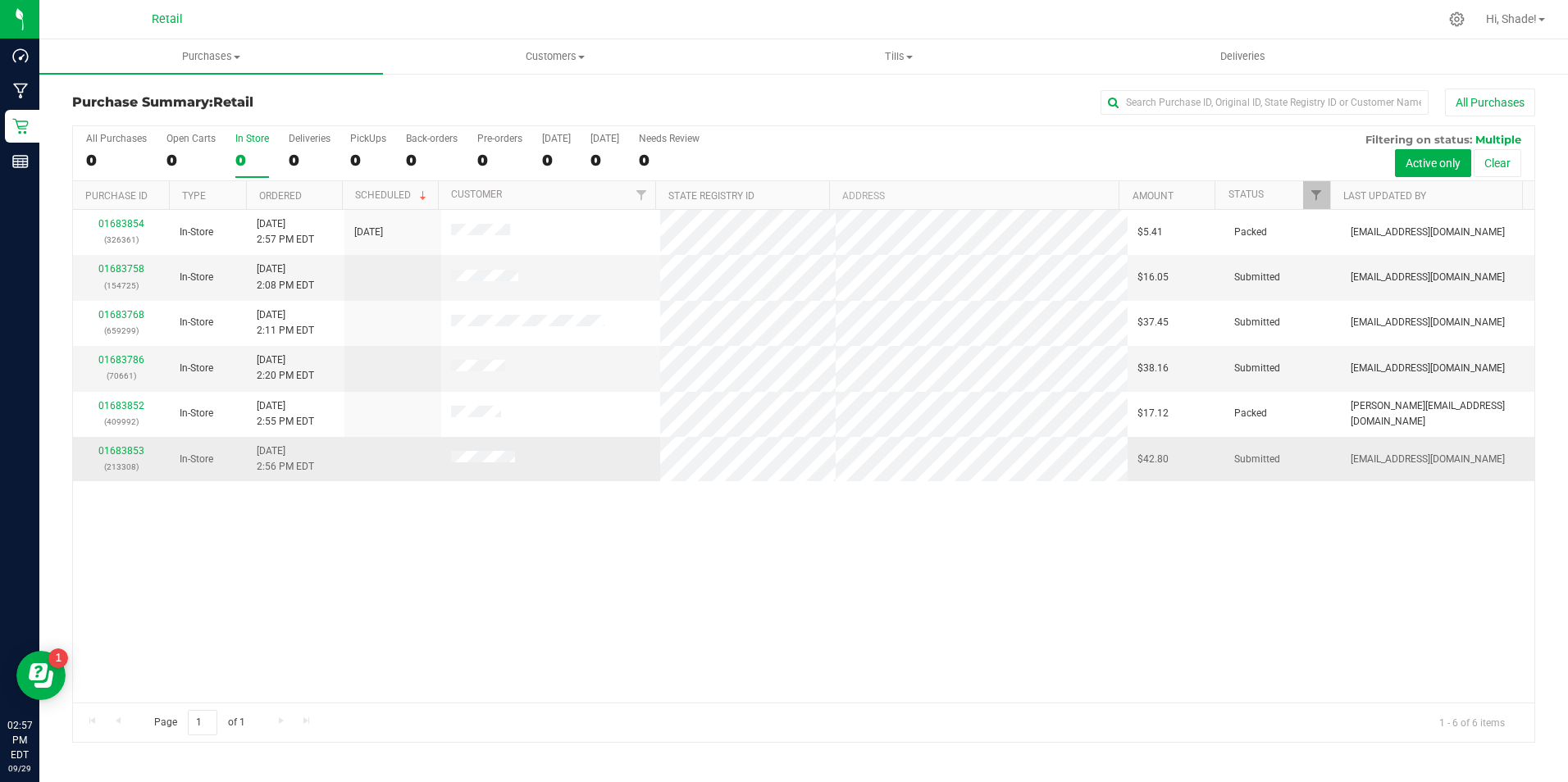
click at [121, 458] on div "01683853 (213308)" at bounding box center [121, 459] width 77 height 31
click at [122, 456] on link "01683853" at bounding box center [122, 451] width 46 height 12
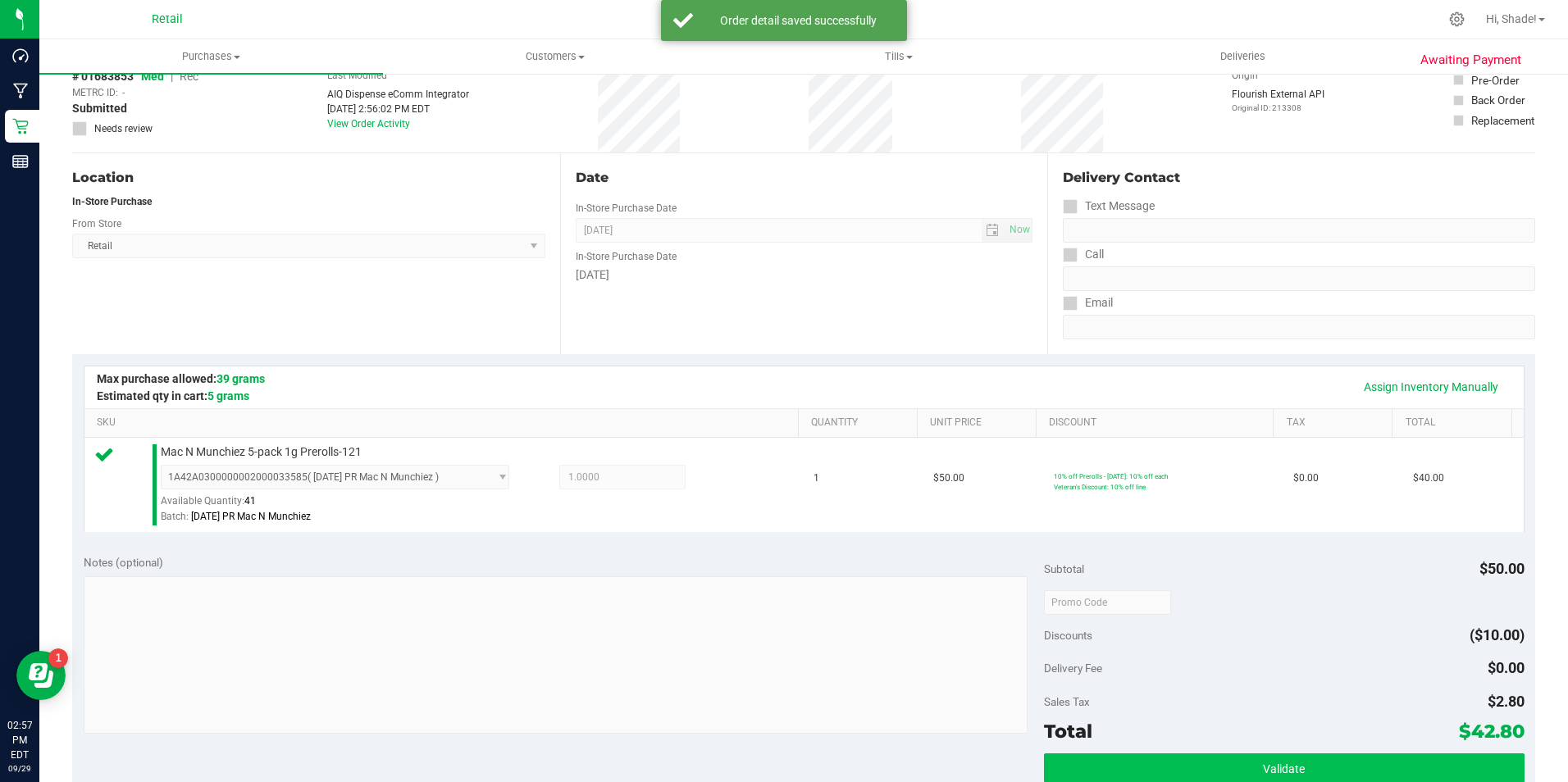
scroll to position [328, 0]
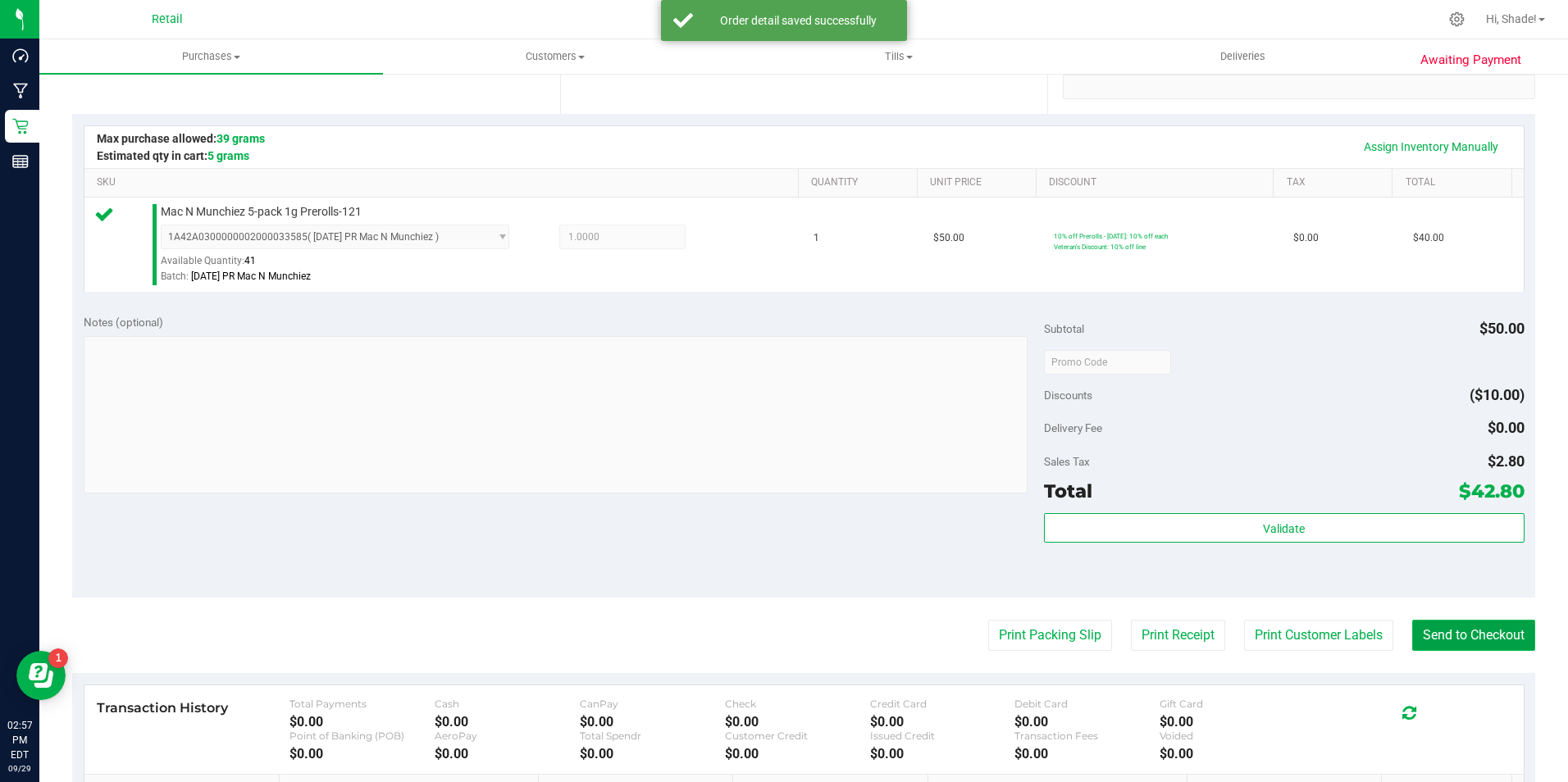
click at [1493, 622] on button "Send to Checkout" at bounding box center [1473, 635] width 123 height 31
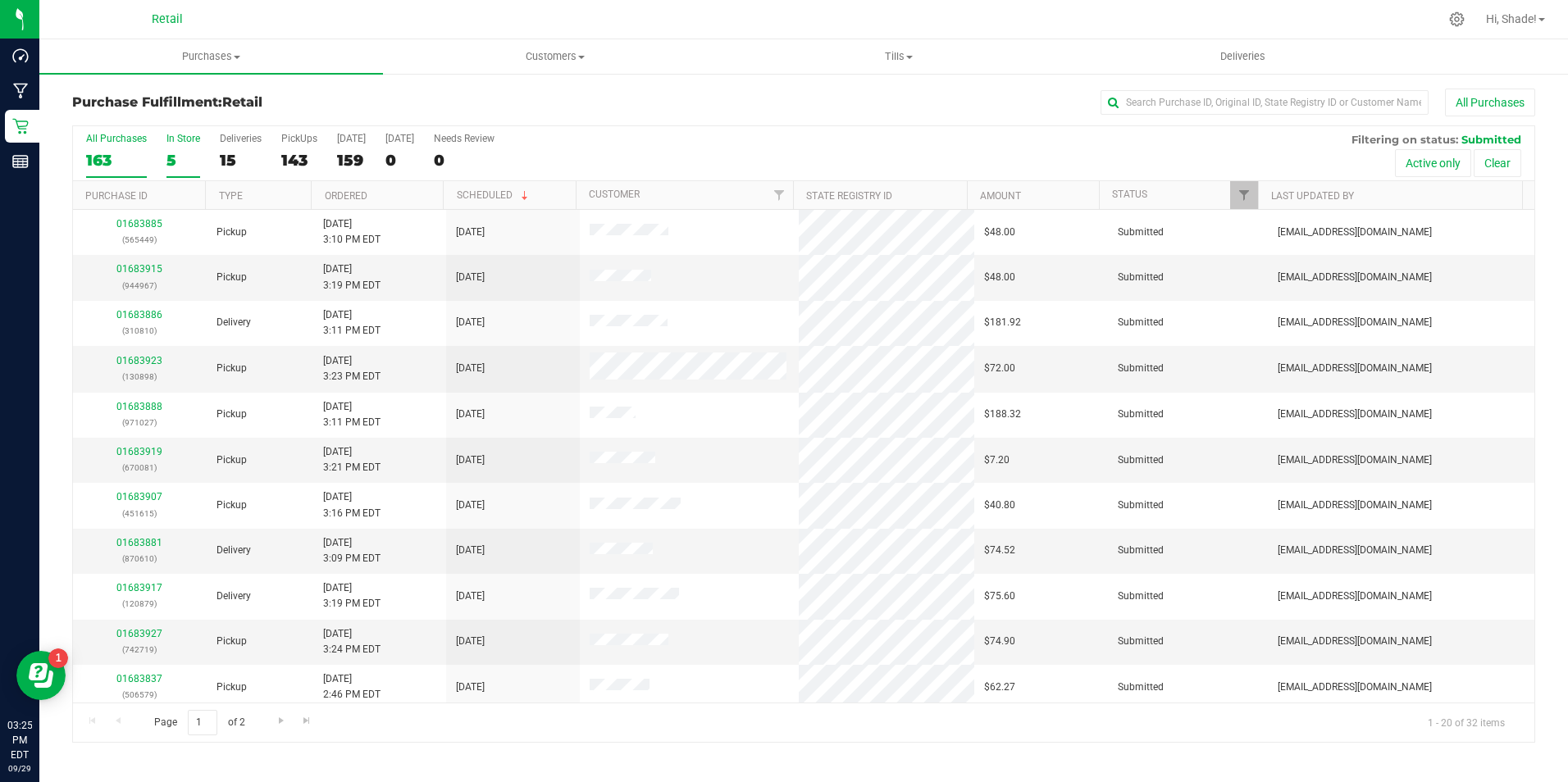
click at [175, 162] on div "5" at bounding box center [182, 160] width 34 height 19
click at [0, 0] on input "In Store 5" at bounding box center [0, 0] width 0 height 0
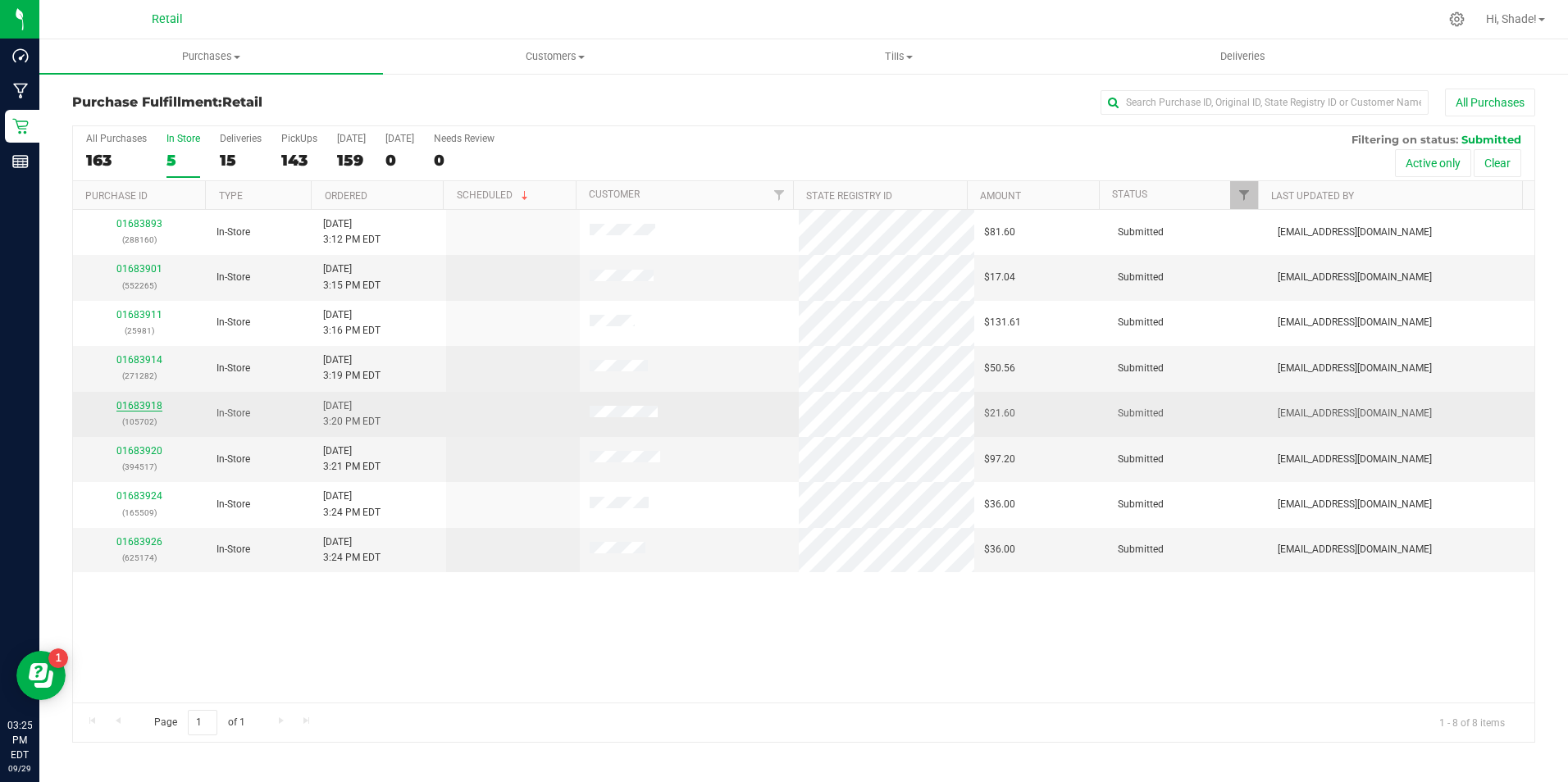
click at [151, 403] on link "01683918" at bounding box center [139, 406] width 46 height 12
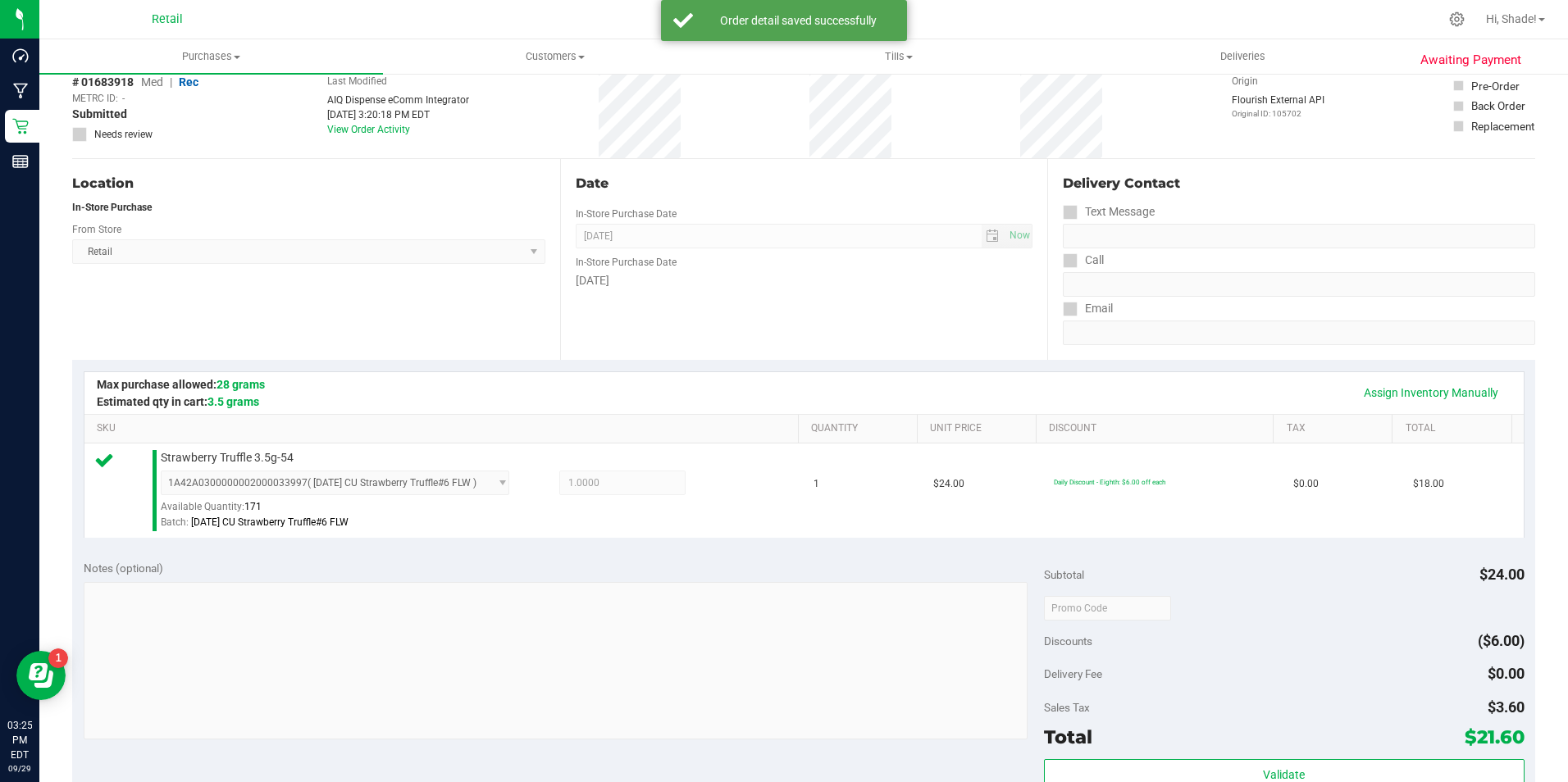
scroll to position [558, 0]
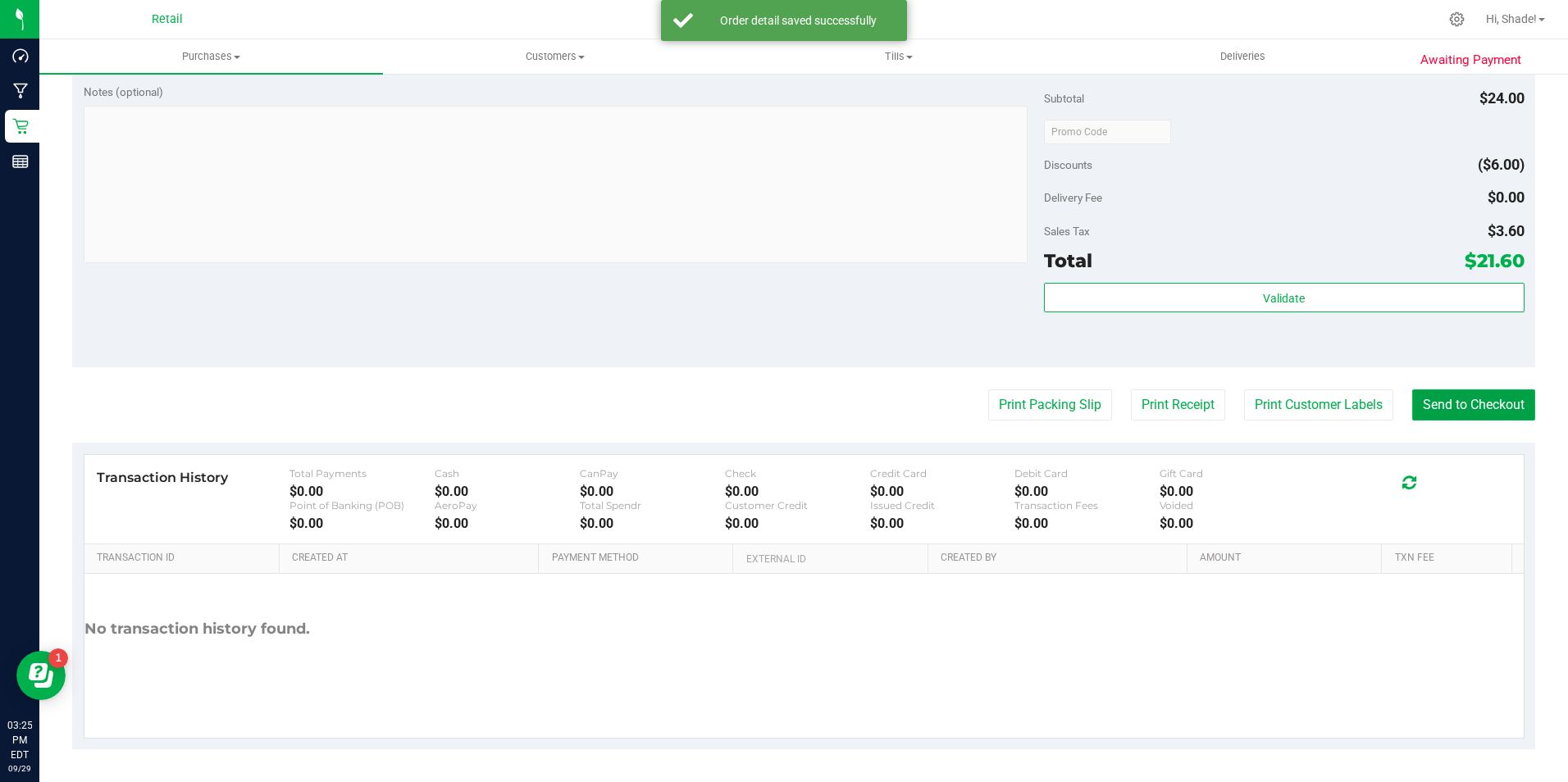
click at [1468, 420] on button "Send to Checkout" at bounding box center [1473, 405] width 123 height 31
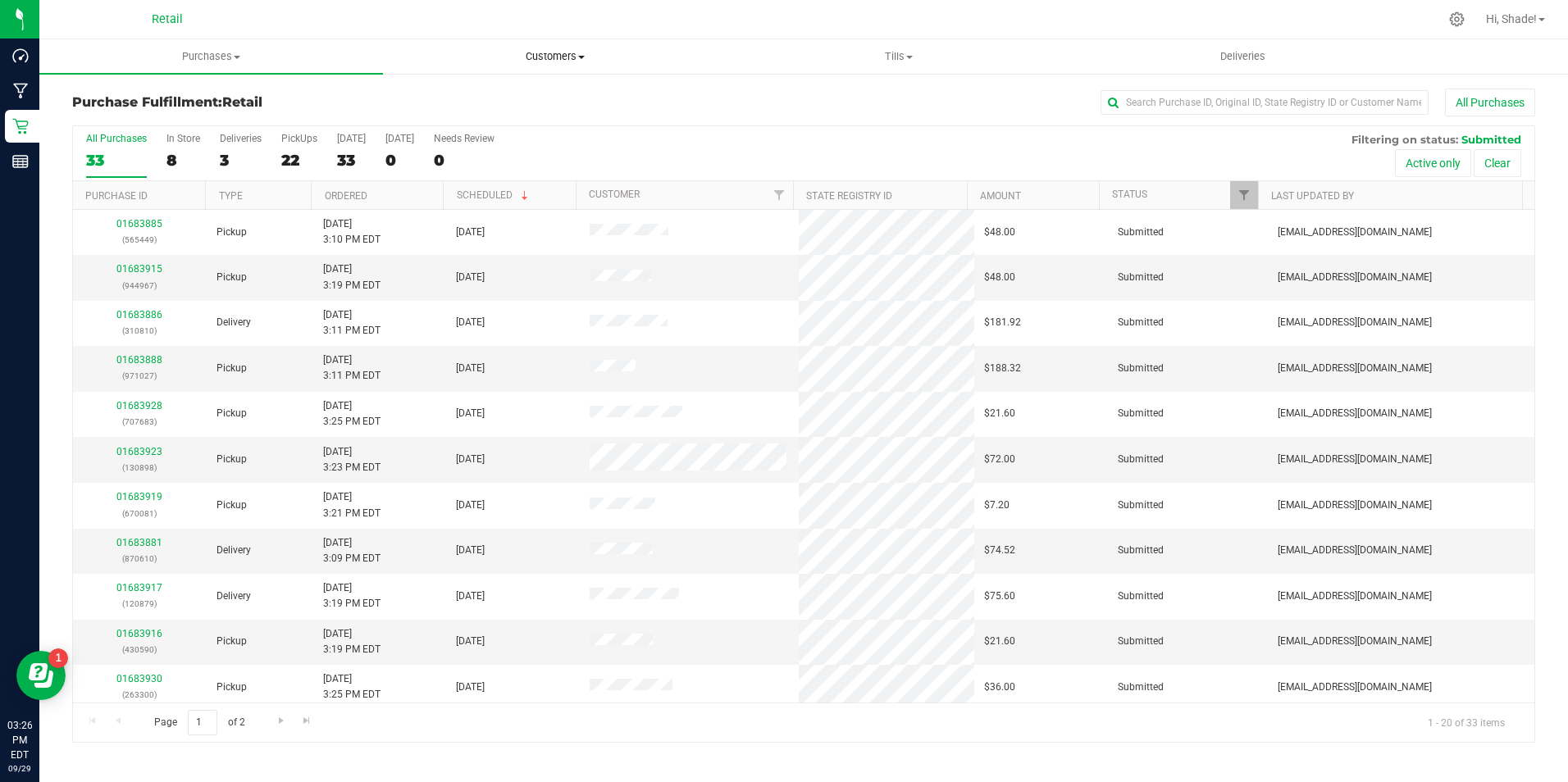
click at [564, 53] on span "Customers" at bounding box center [555, 56] width 342 height 14
click at [487, 93] on span "All customers" at bounding box center [441, 99] width 118 height 14
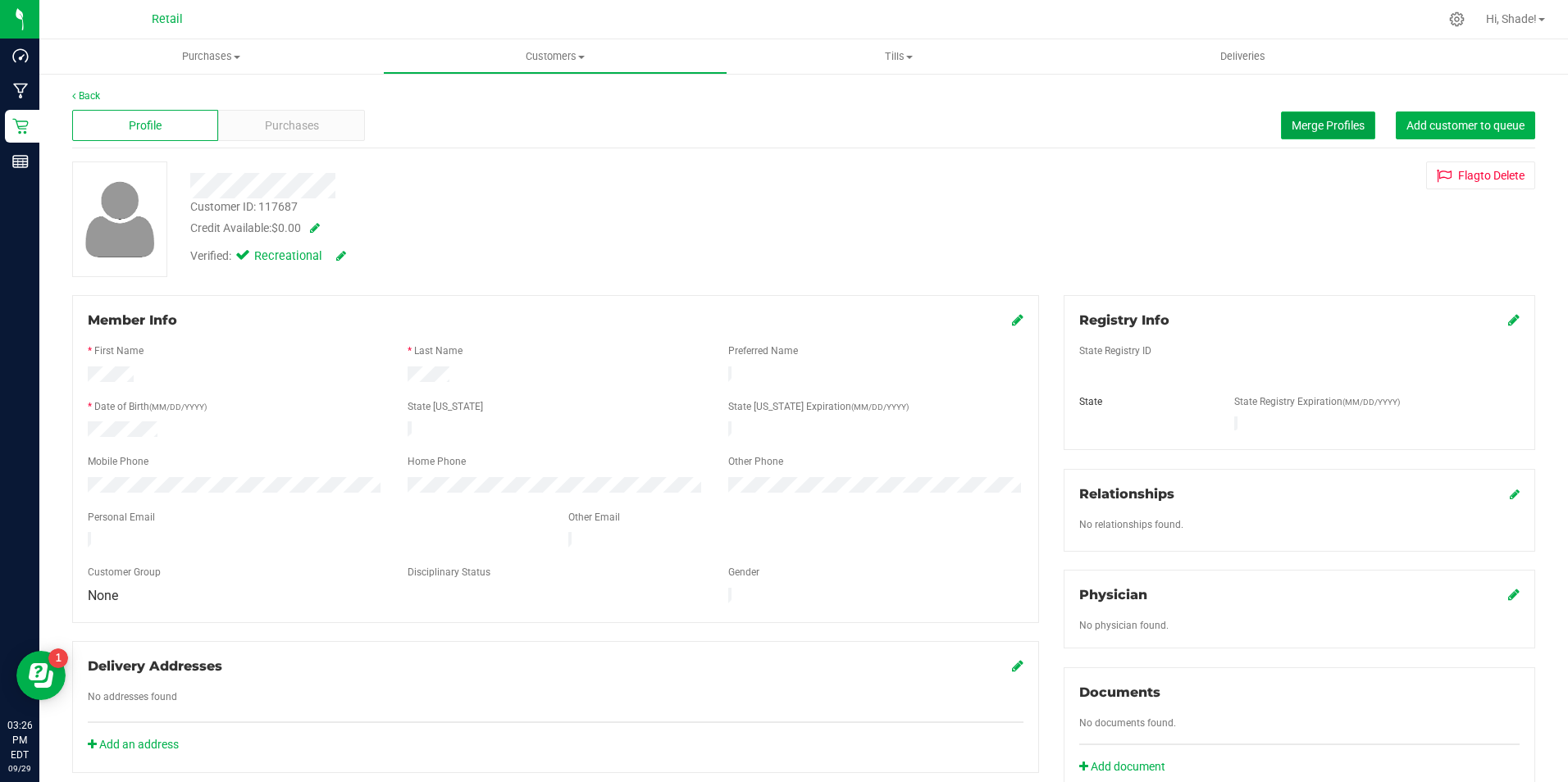
click at [1292, 120] on span "Merge Profiles" at bounding box center [1328, 126] width 73 height 13
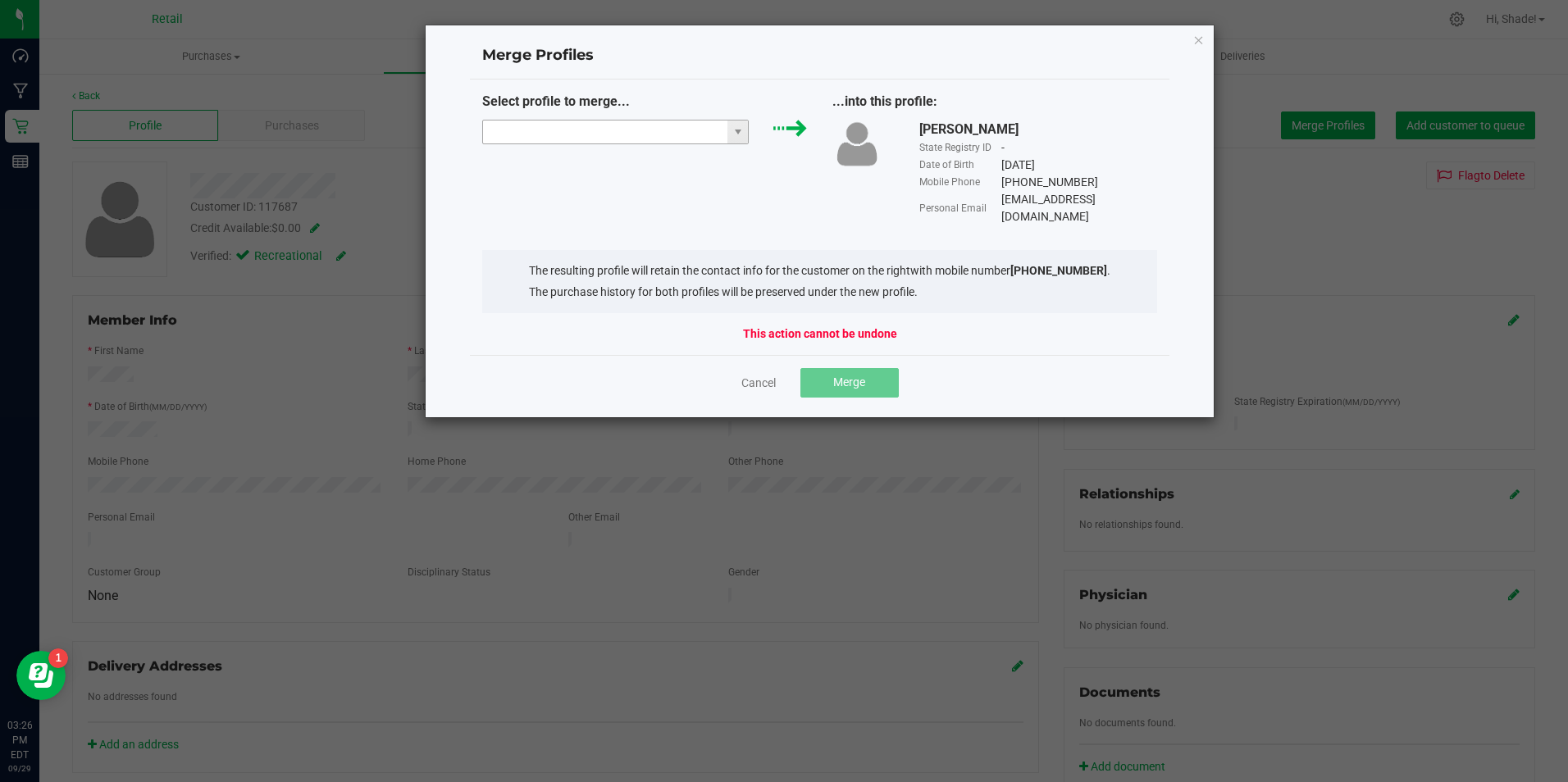
click at [529, 142] on input "NO DATA FOUND" at bounding box center [605, 132] width 245 height 23
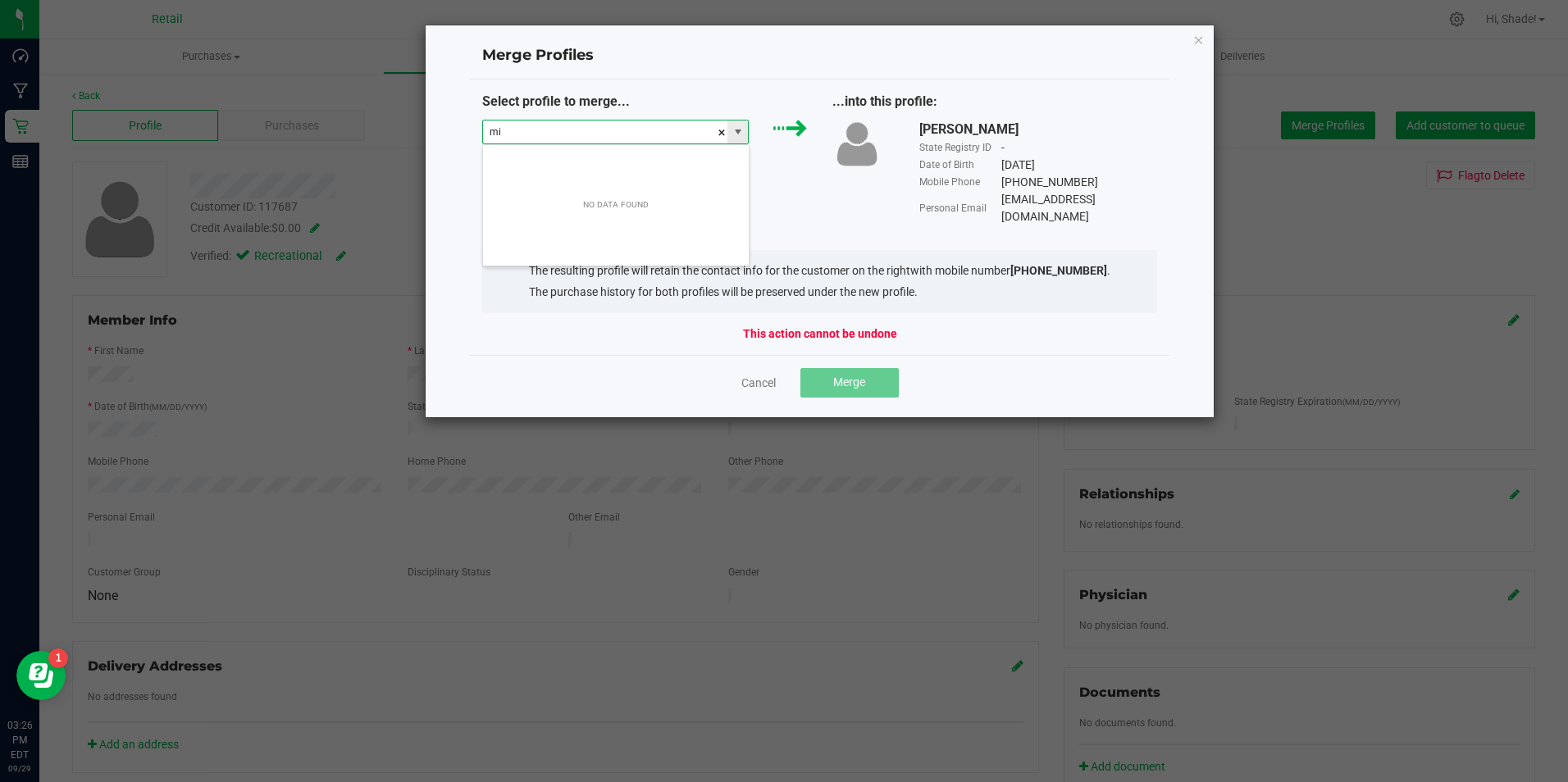
scroll to position [25, 267]
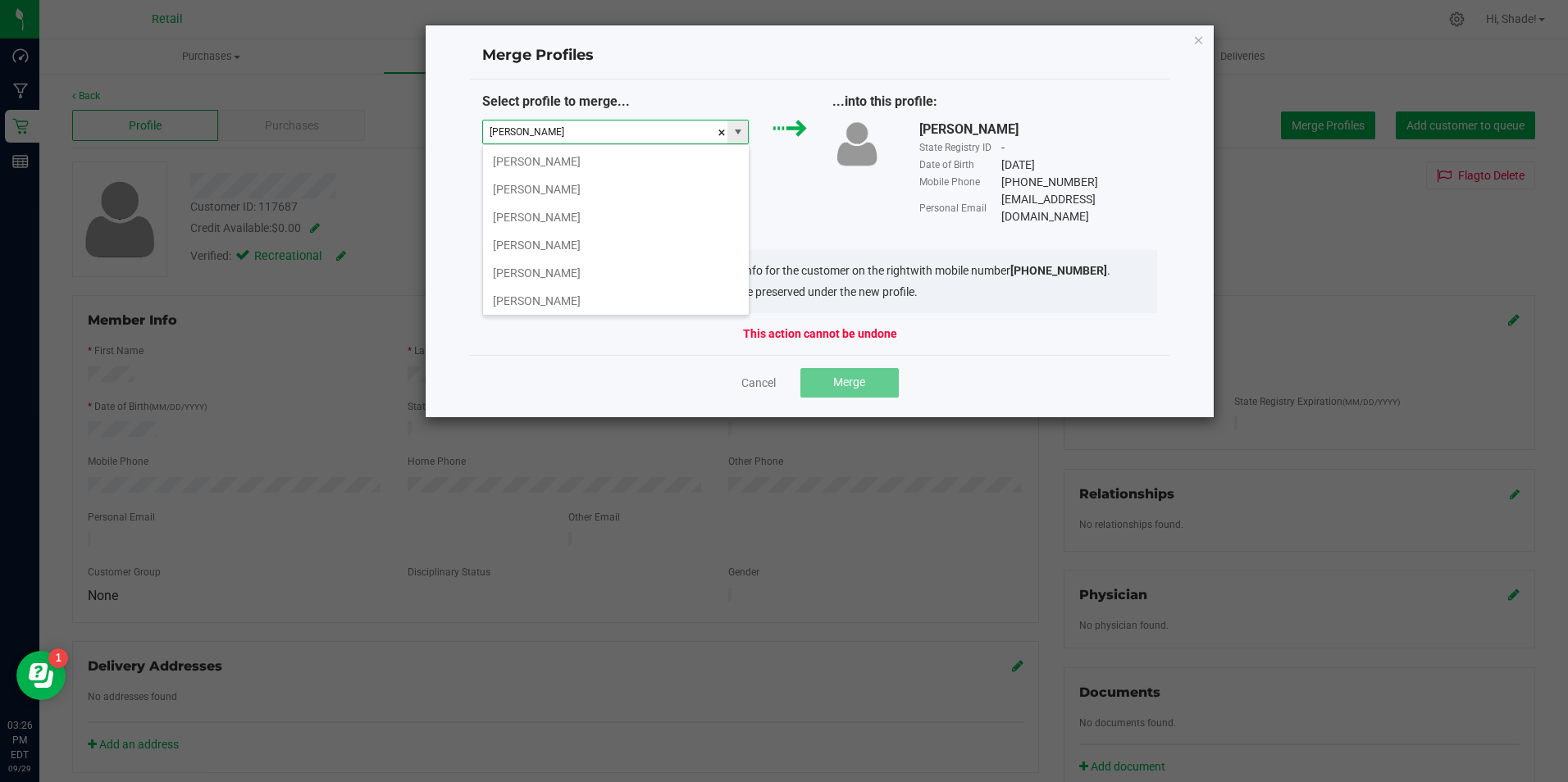
type input "[PERSON_NAME]"
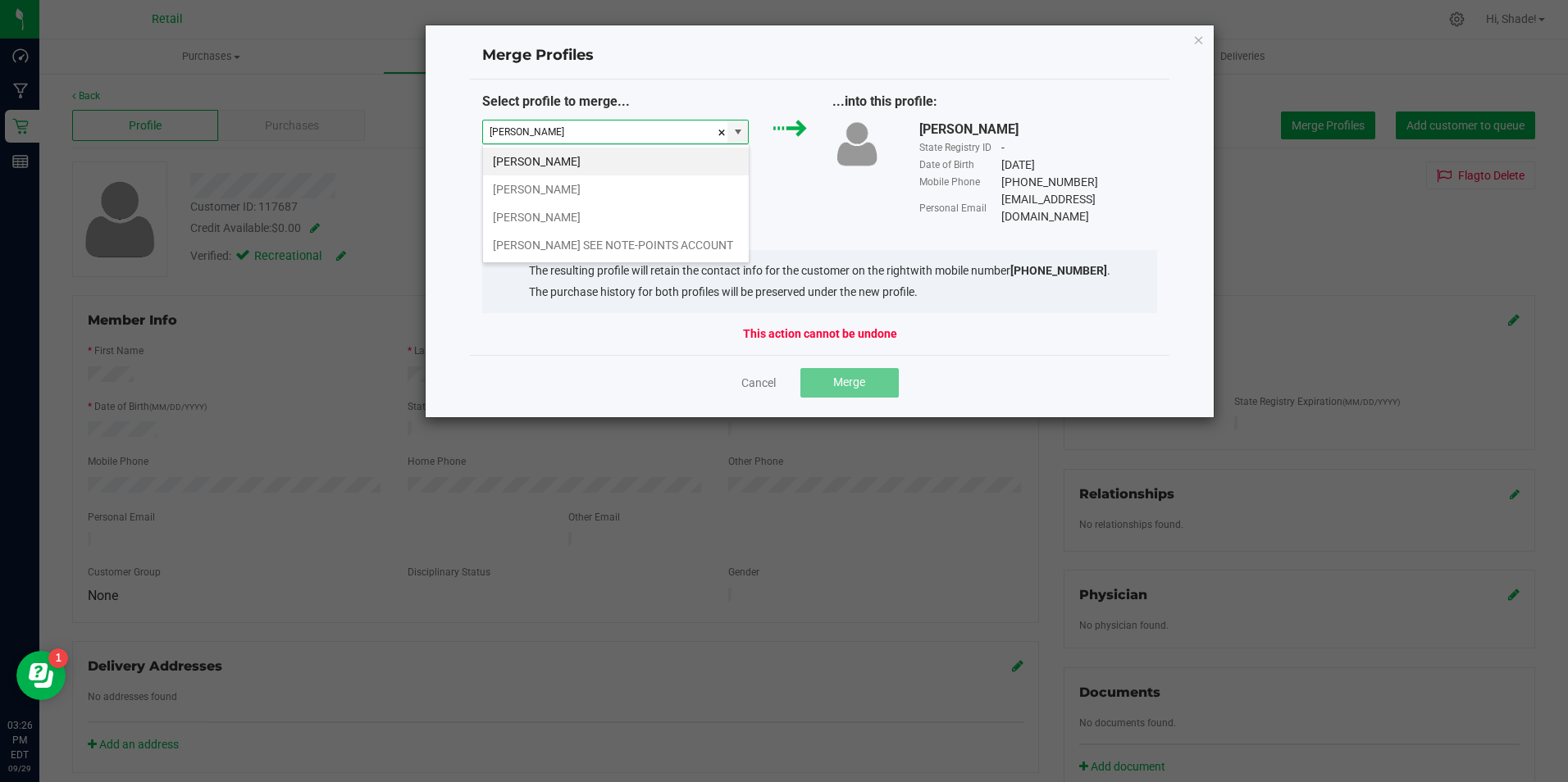
type input "[PERSON_NAME]"
click at [764, 368] on div "Cancel Merge" at bounding box center [820, 383] width 676 height 30
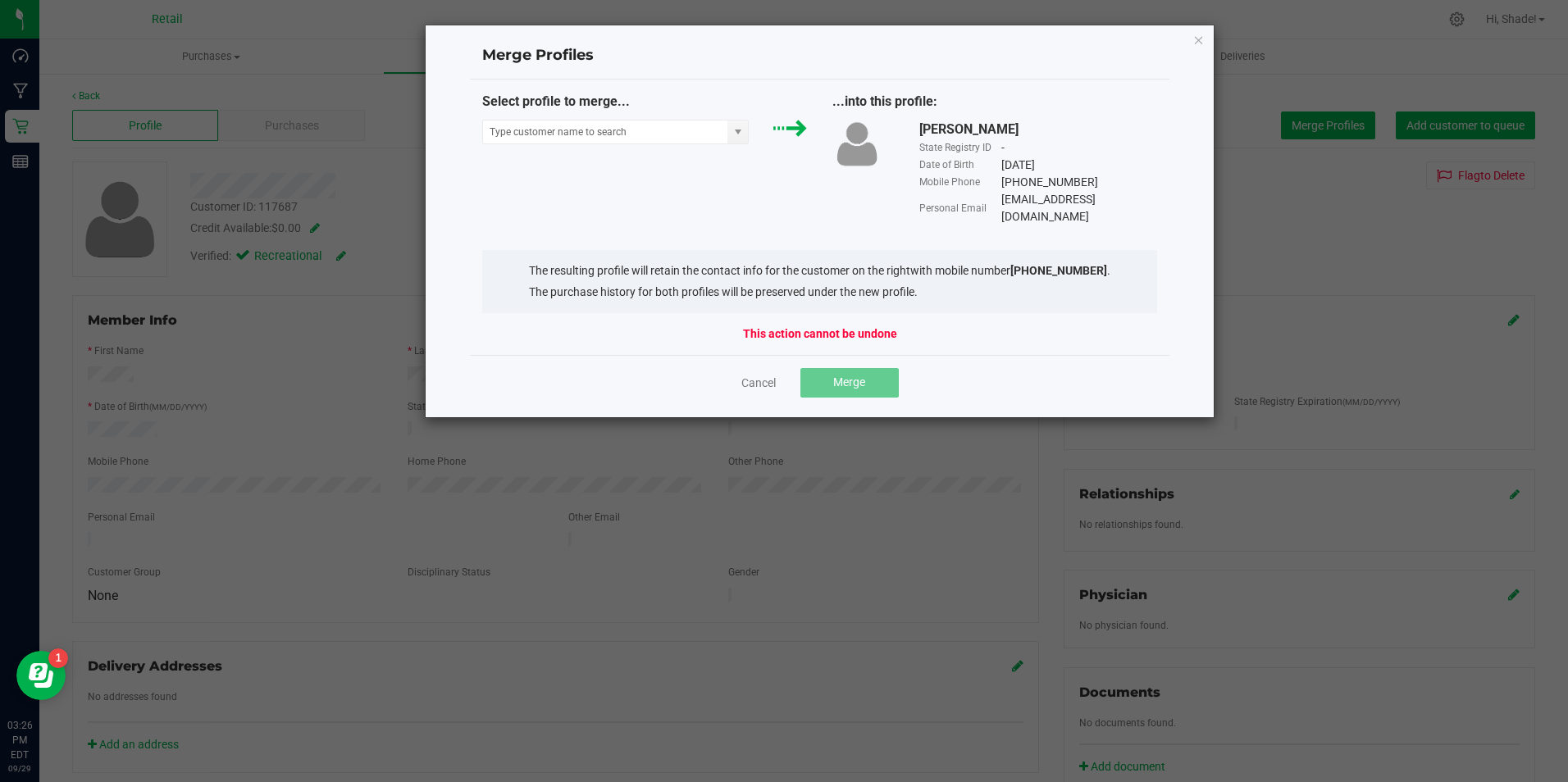
click at [755, 379] on div "Cancel Merge" at bounding box center [820, 383] width 676 height 30
click at [757, 374] on link "Cancel" at bounding box center [758, 382] width 35 height 16
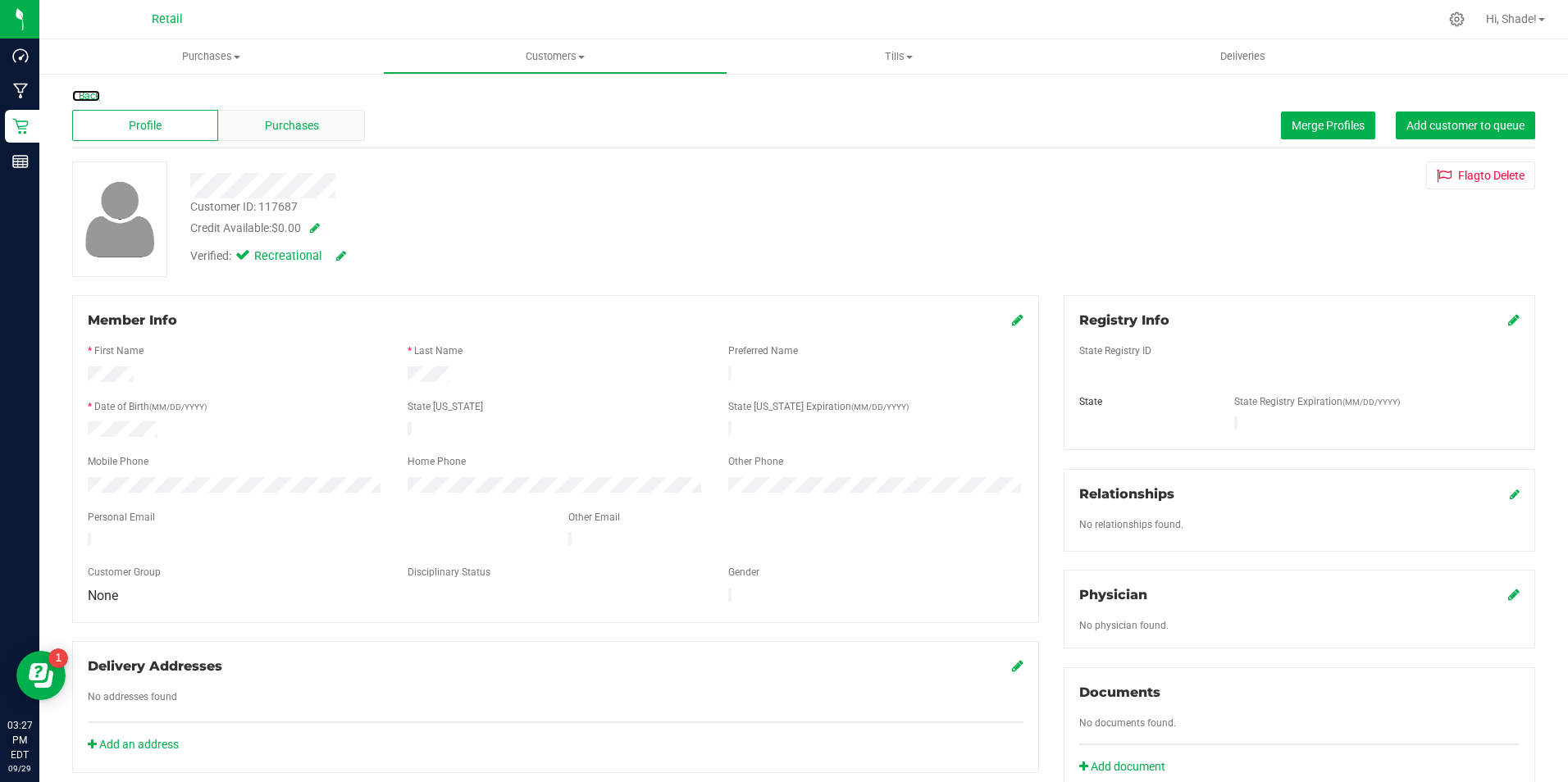
click at [87, 94] on link "Back" at bounding box center [85, 96] width 28 height 12
click at [1288, 115] on button "Merge Profiles" at bounding box center [1328, 125] width 94 height 28
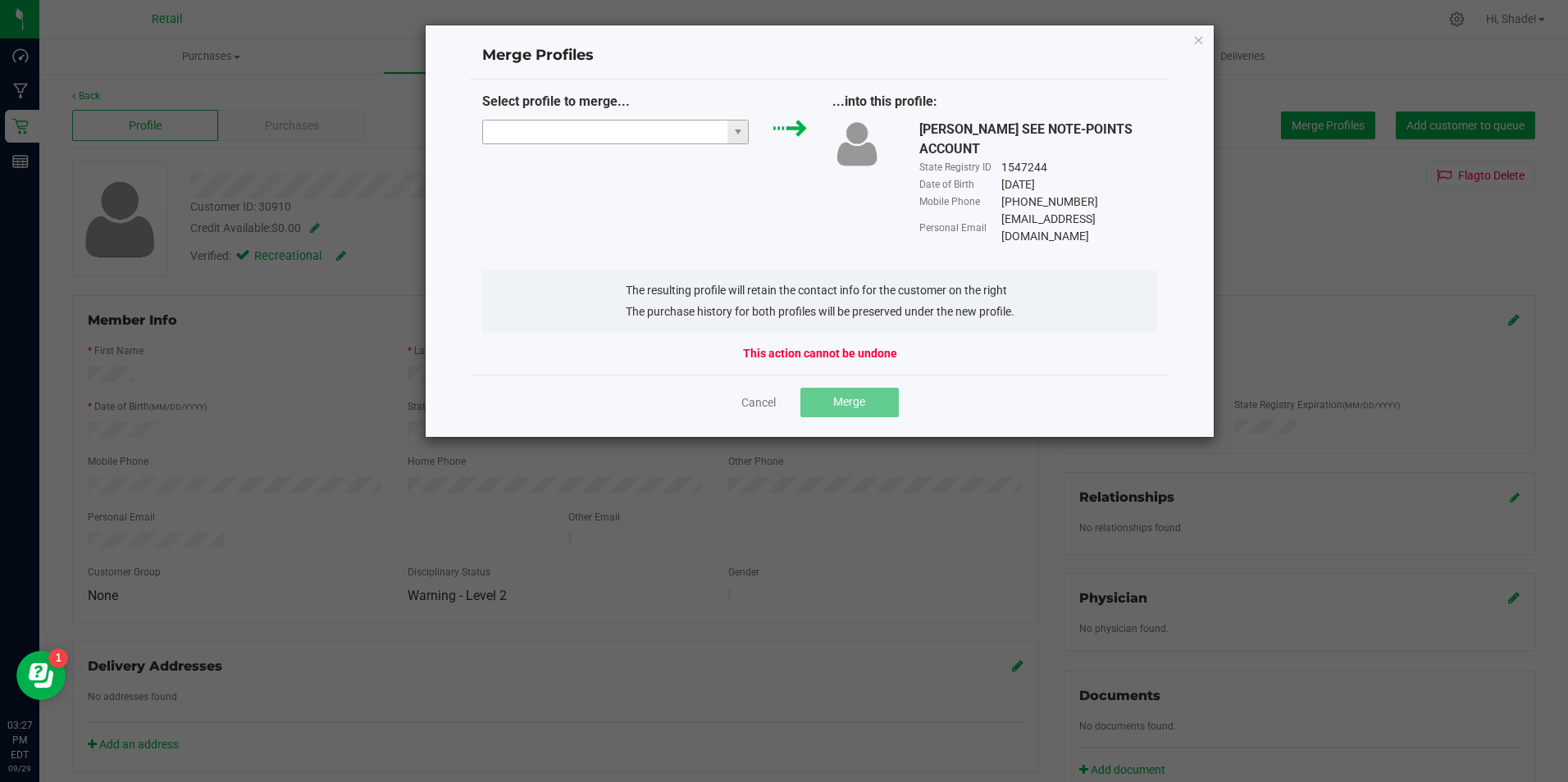
click at [607, 141] on input "NO DATA FOUND" at bounding box center [605, 132] width 245 height 23
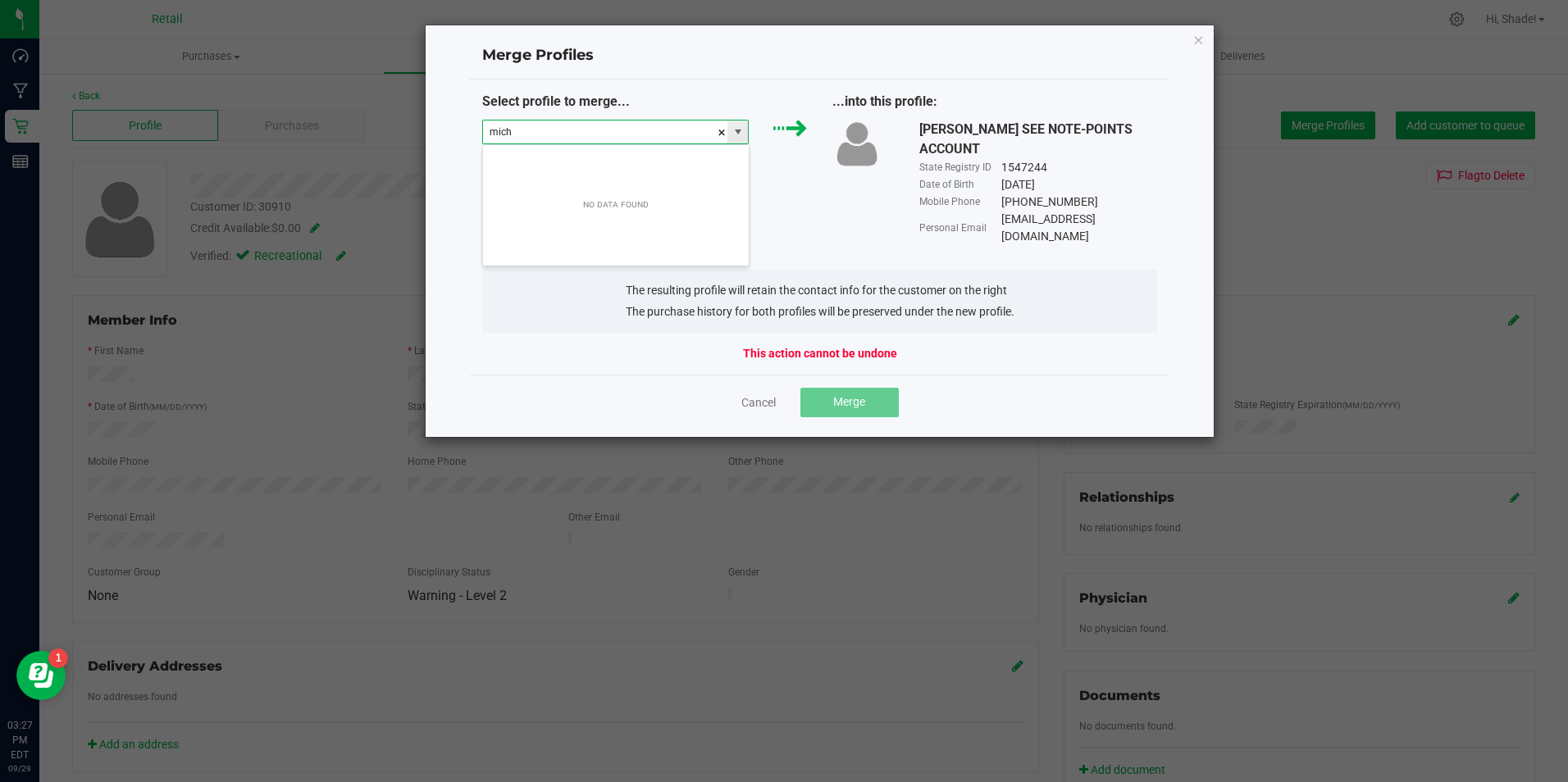
scroll to position [25, 267]
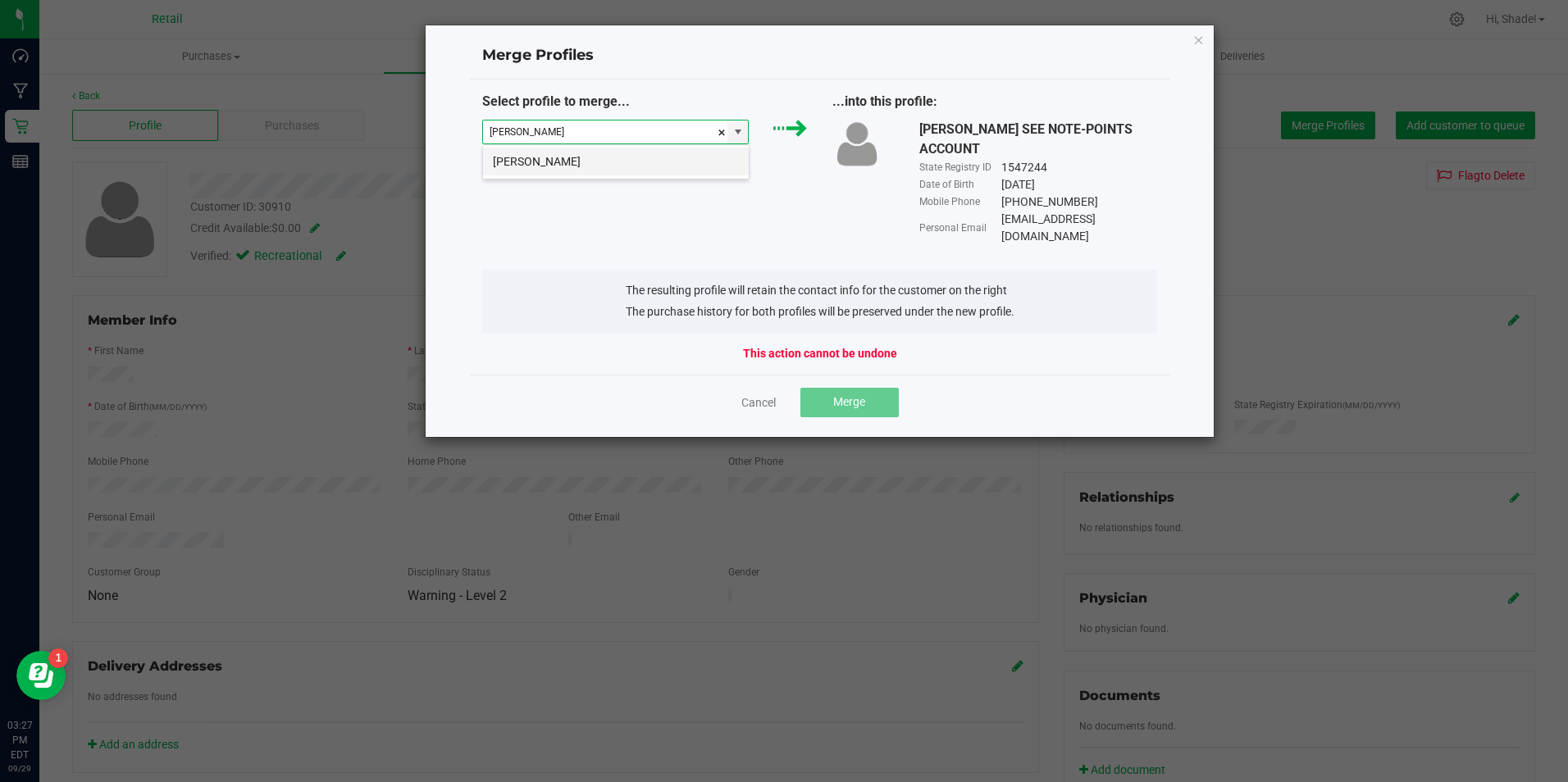
click at [606, 162] on li "[PERSON_NAME]" at bounding box center [615, 161] width 266 height 28
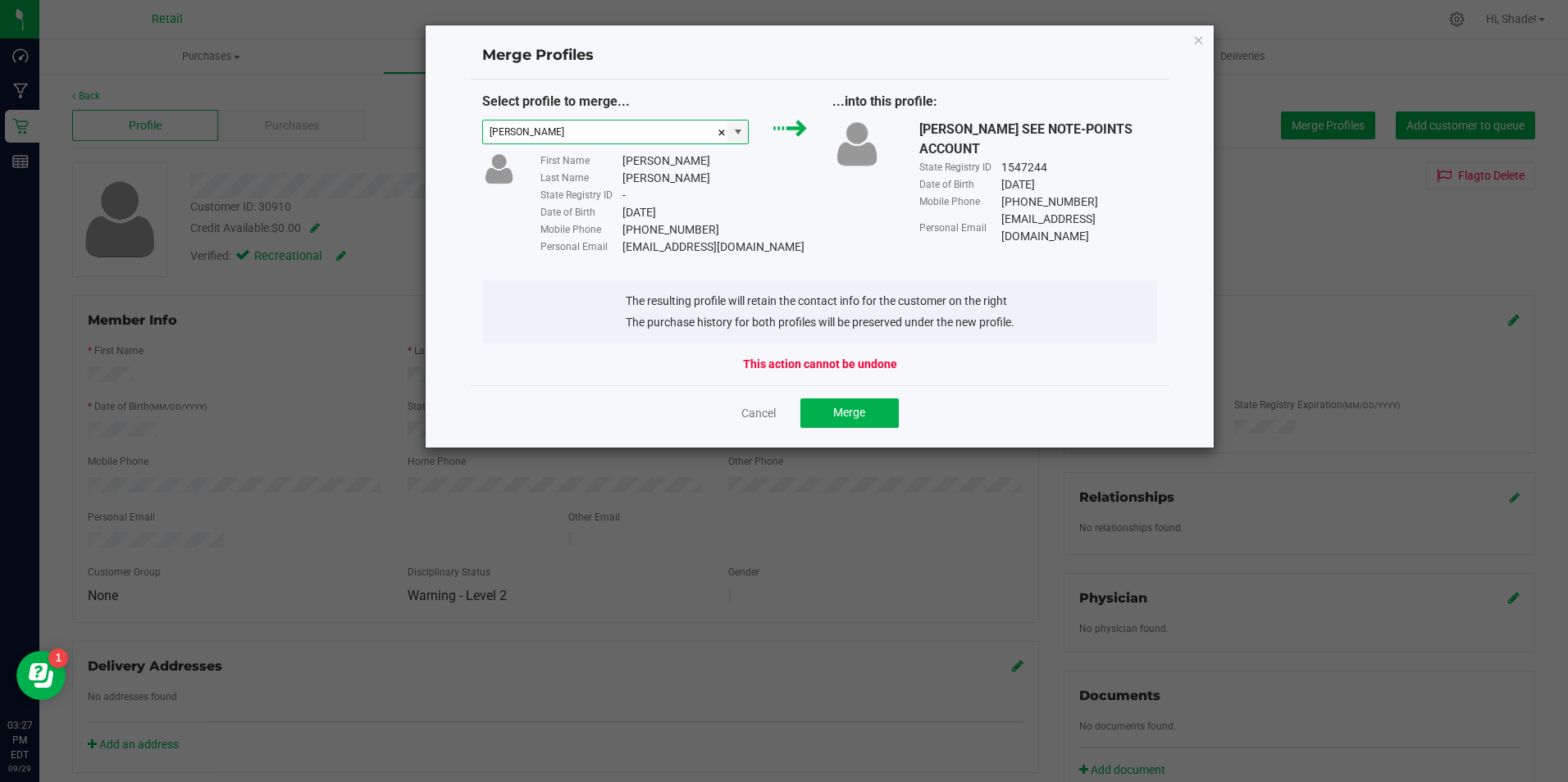
type input "[PERSON_NAME]"
drag, startPoint x: 734, startPoint y: 227, endPoint x: 617, endPoint y: 230, distance: 117.0
click at [617, 230] on div "Mobile Phone [PHONE_NUMBER]" at bounding box center [674, 230] width 268 height 17
drag, startPoint x: 617, startPoint y: 230, endPoint x: 626, endPoint y: 228, distance: 9.2
copy div "[PHONE_NUMBER]"
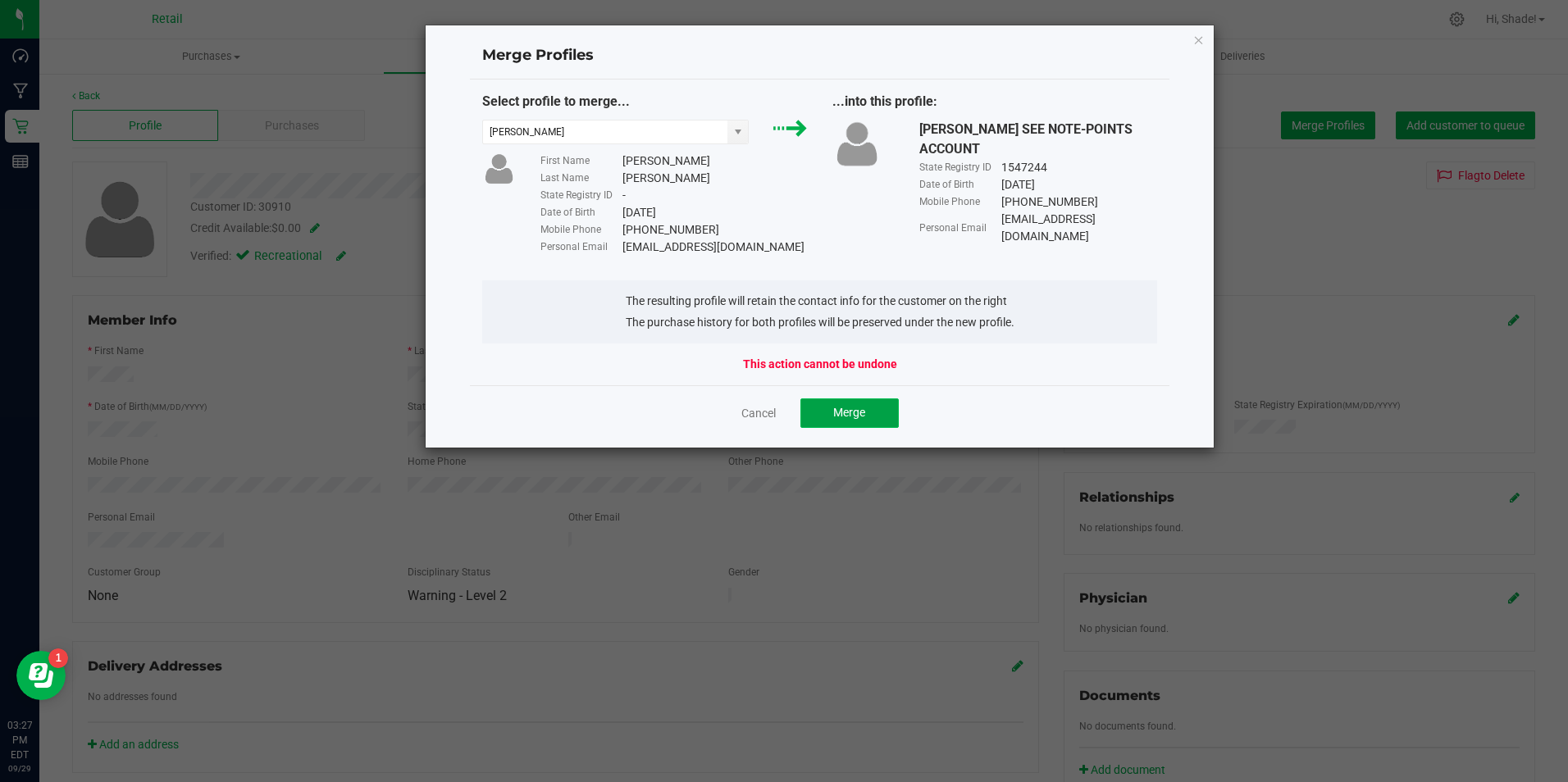
click at [843, 410] on span "Merge" at bounding box center [848, 413] width 32 height 13
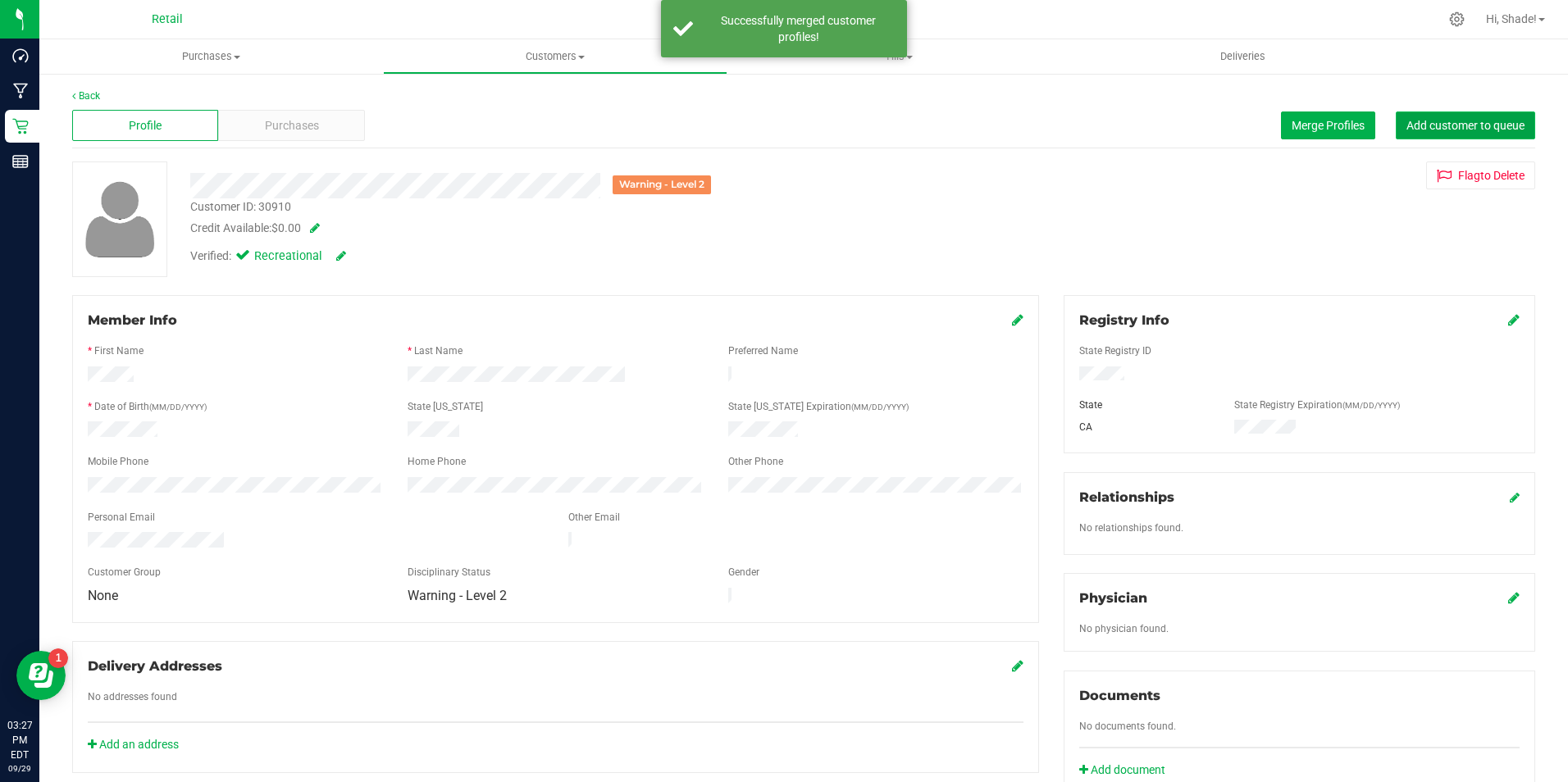
click at [1472, 127] on span "Add customer to queue" at bounding box center [1464, 126] width 118 height 13
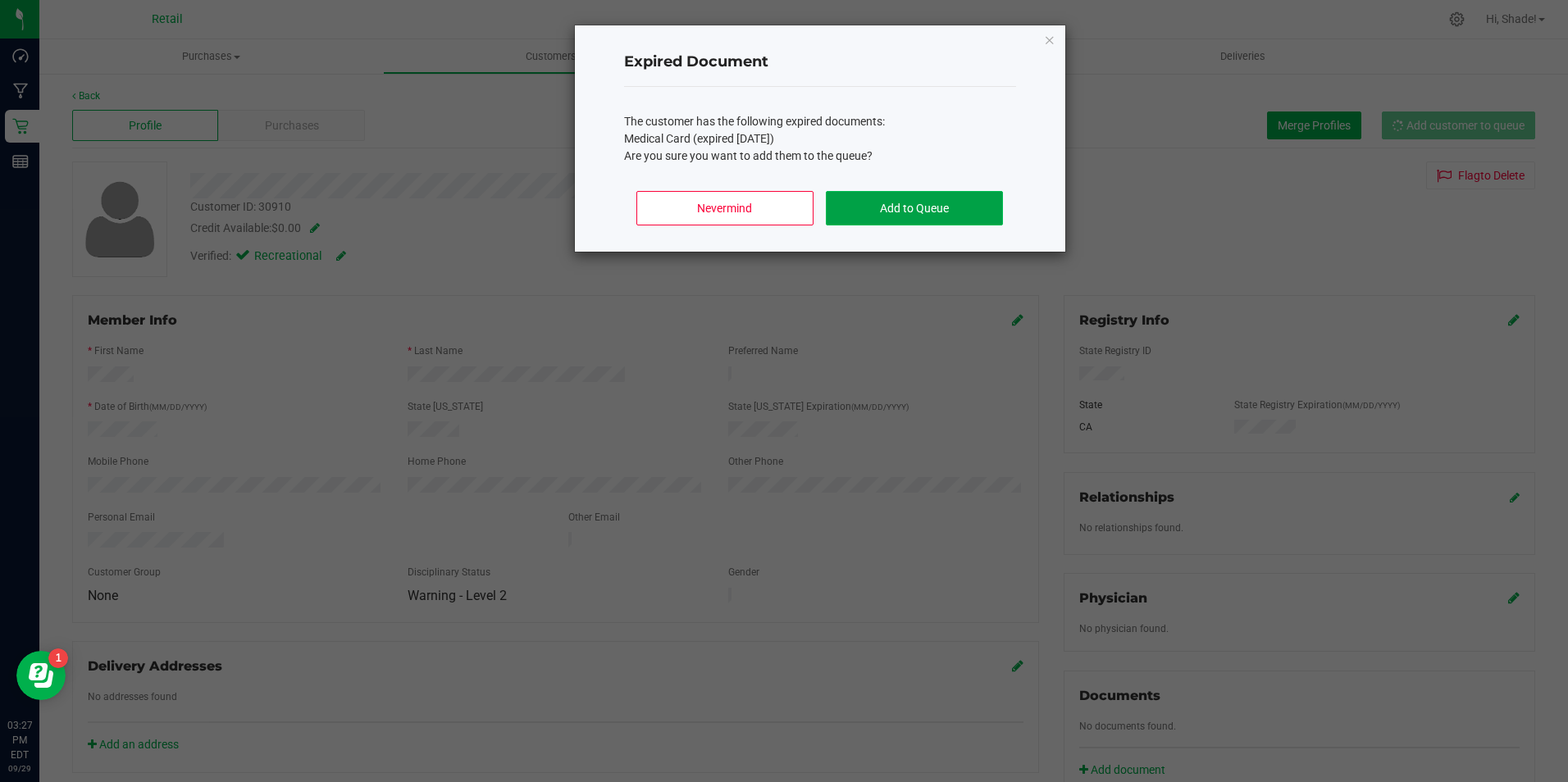
click at [958, 204] on button "Add to Queue" at bounding box center [914, 208] width 177 height 35
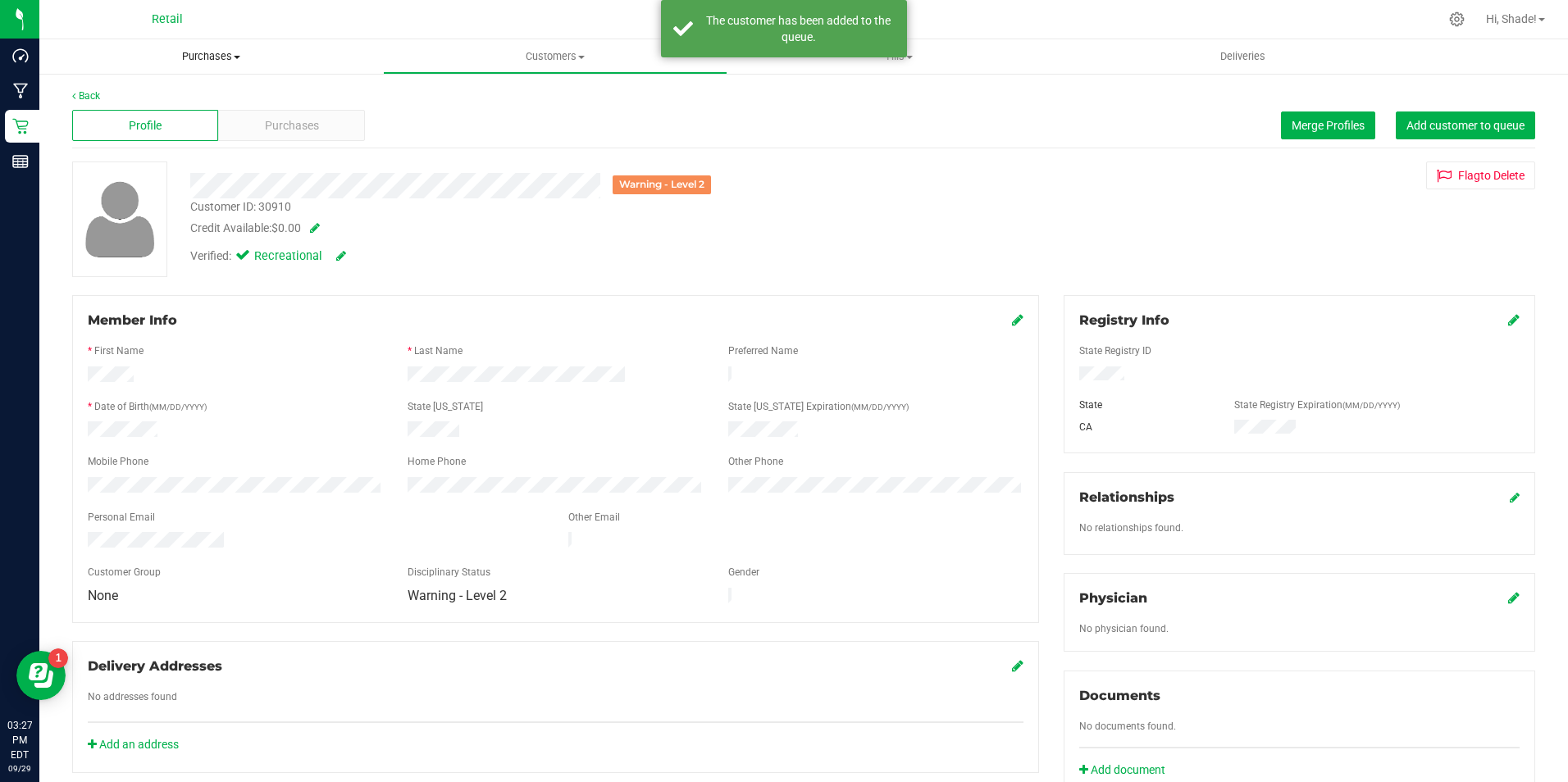
click at [211, 51] on span "Purchases" at bounding box center [211, 56] width 344 height 14
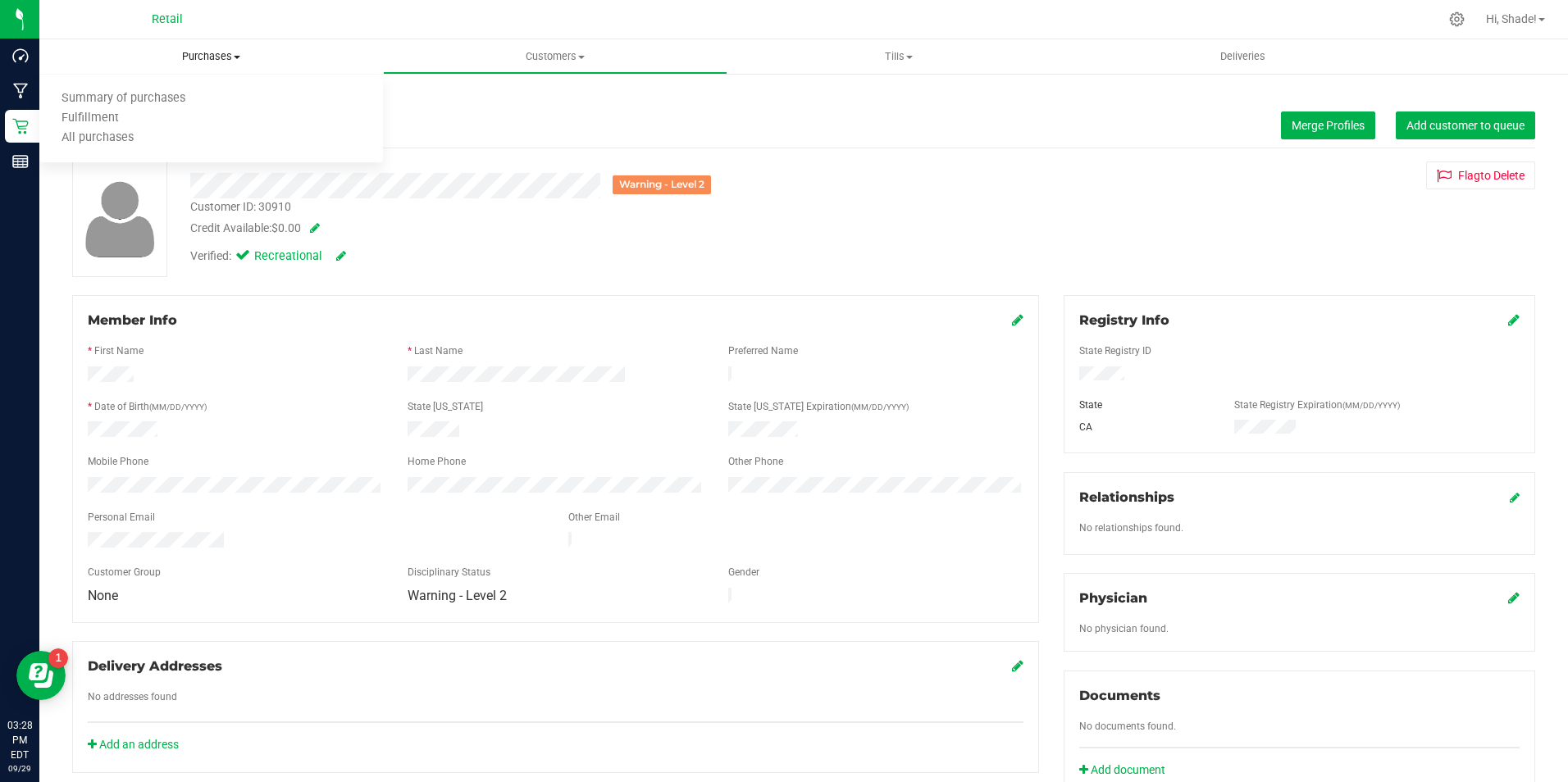
click at [195, 69] on uib-tab-heading "Purchases Summary of purchases Fulfillment All purchases" at bounding box center [211, 57] width 344 height 35
click at [185, 57] on span "Purchases" at bounding box center [211, 56] width 344 height 14
click at [126, 109] on li "Fulfillment" at bounding box center [211, 119] width 344 height 20
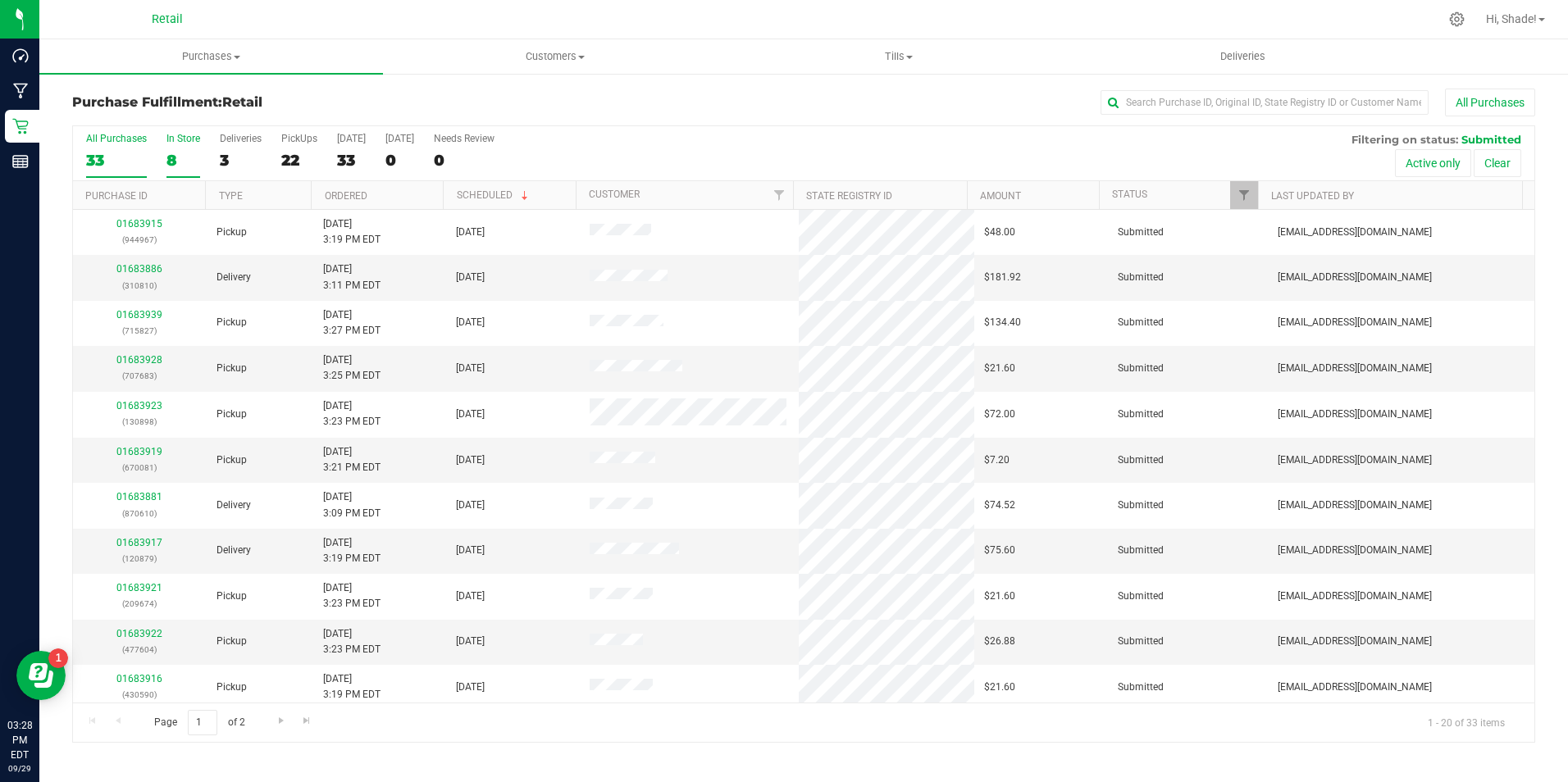
click at [198, 160] on div "8" at bounding box center [182, 160] width 34 height 19
click at [0, 0] on input "In Store 8" at bounding box center [0, 0] width 0 height 0
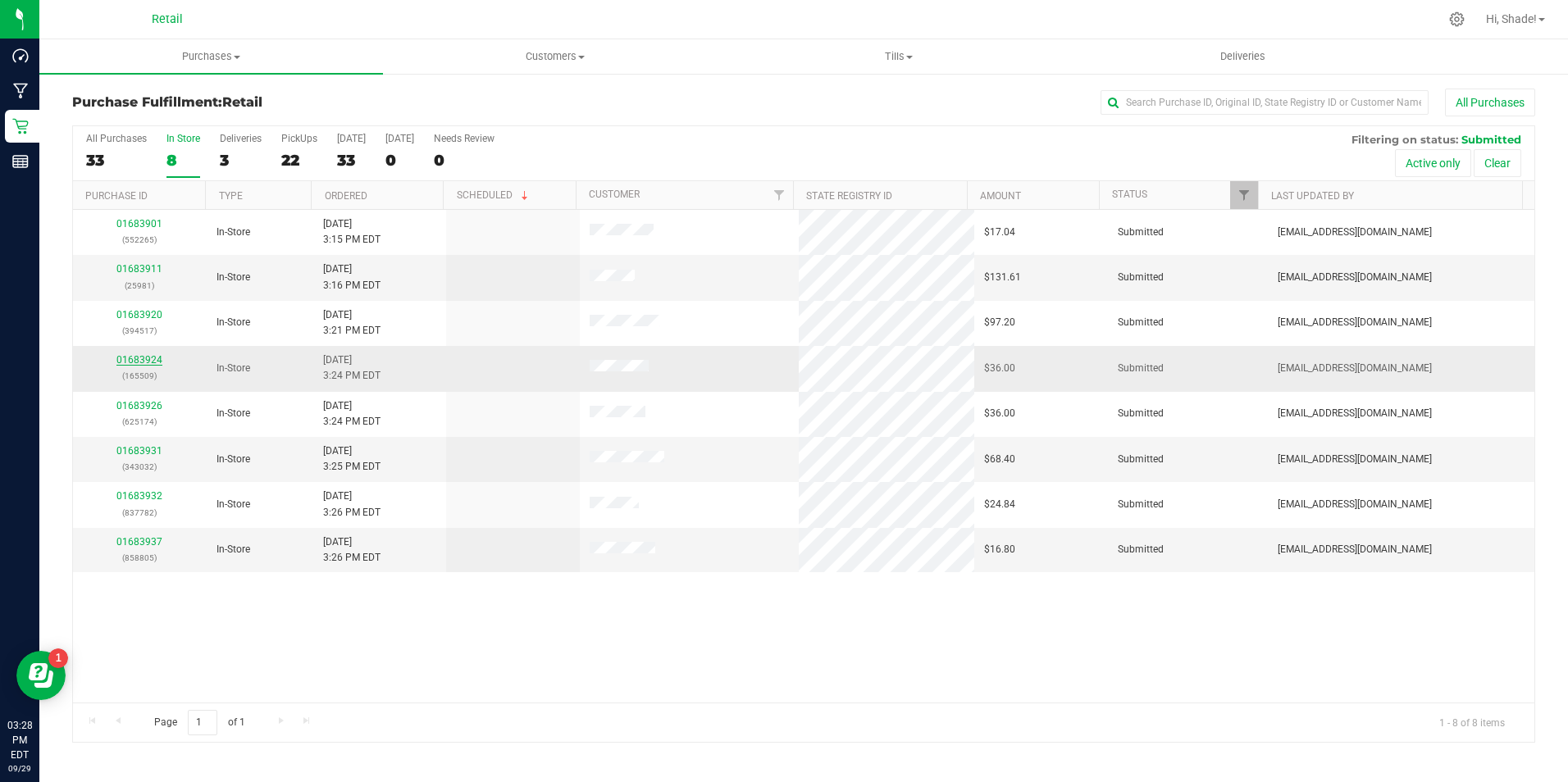
click at [145, 364] on link "01683924" at bounding box center [139, 360] width 46 height 12
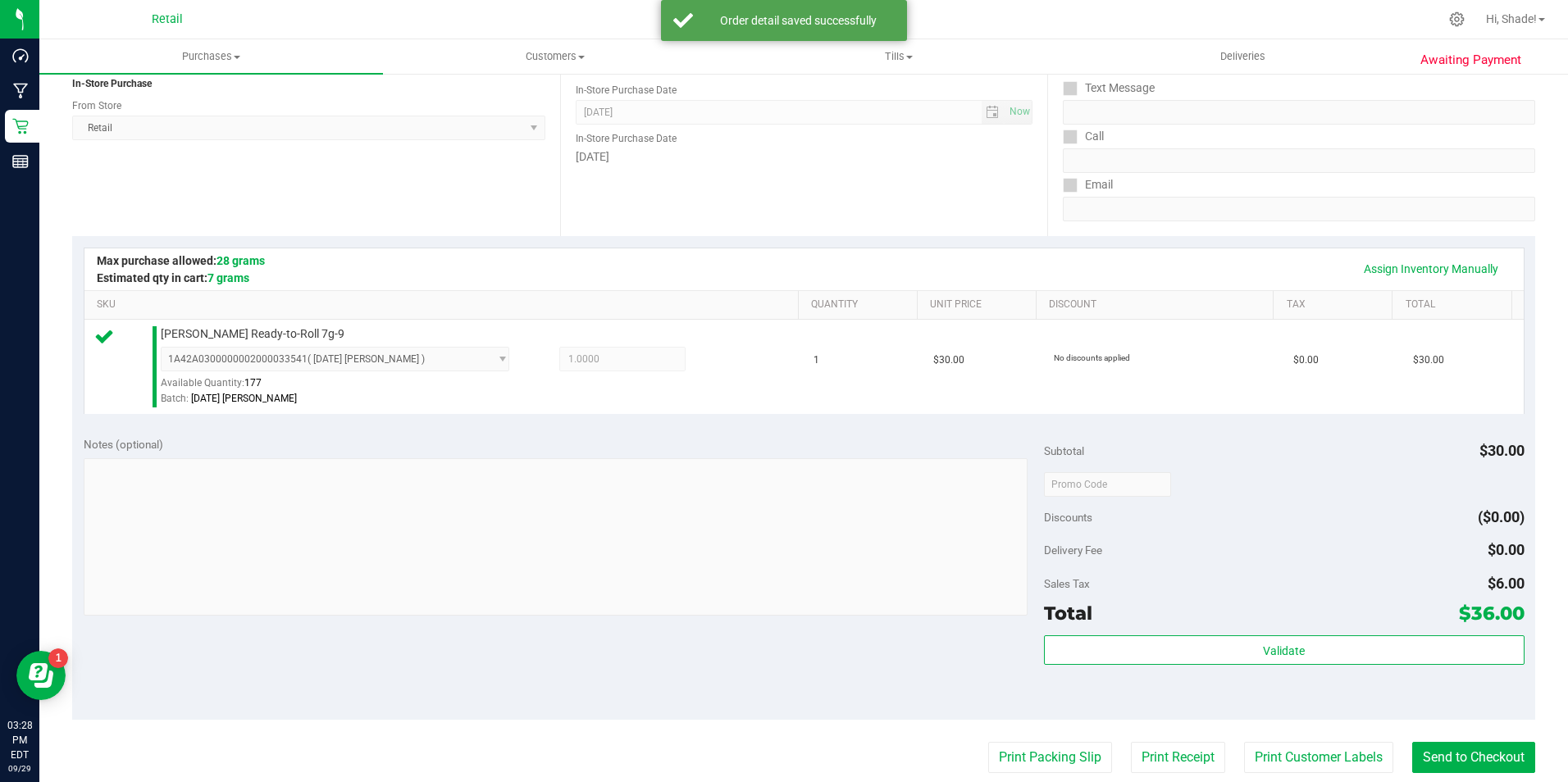
scroll to position [492, 0]
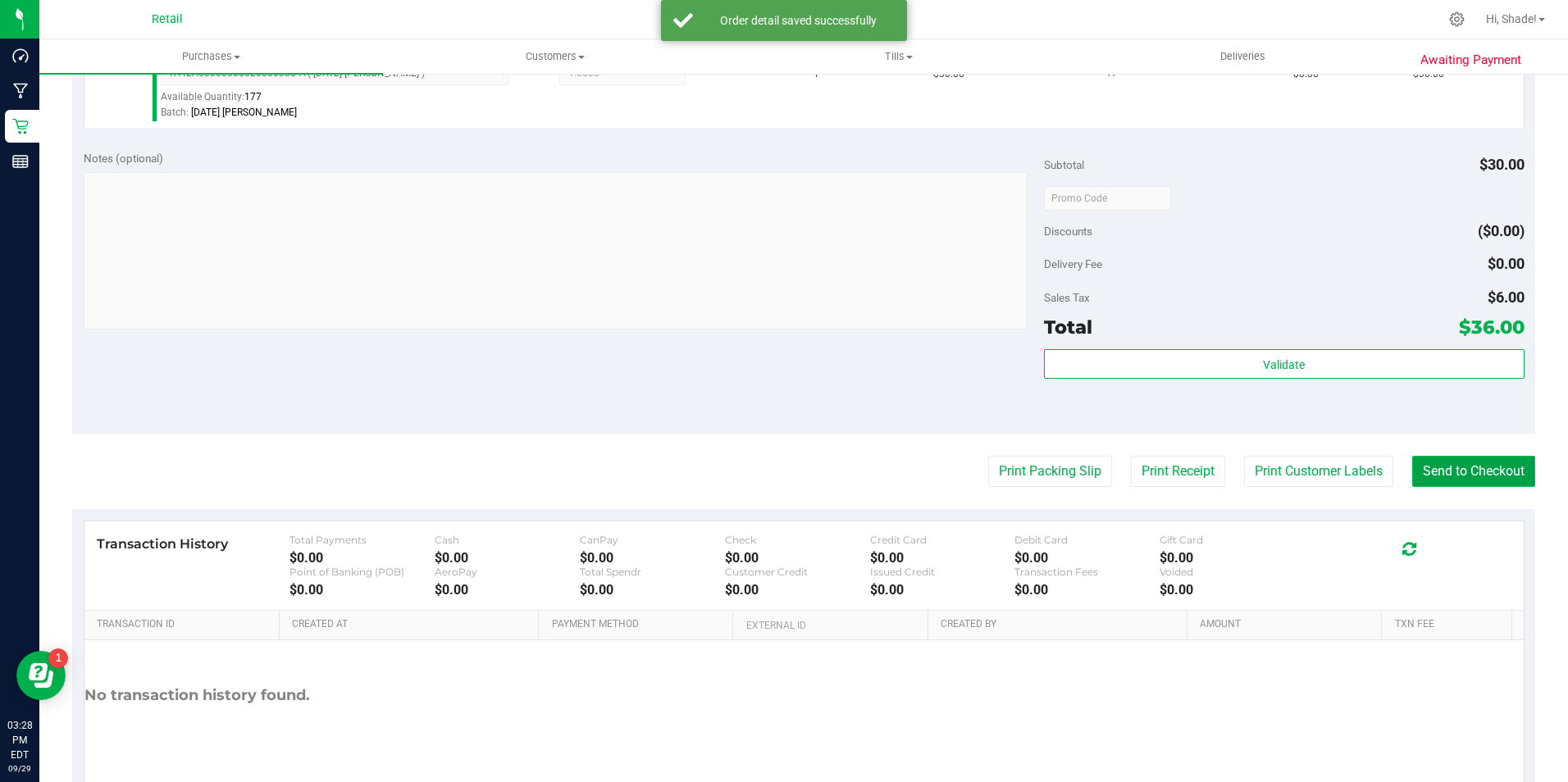
click at [1473, 462] on button "Send to Checkout" at bounding box center [1473, 471] width 123 height 31
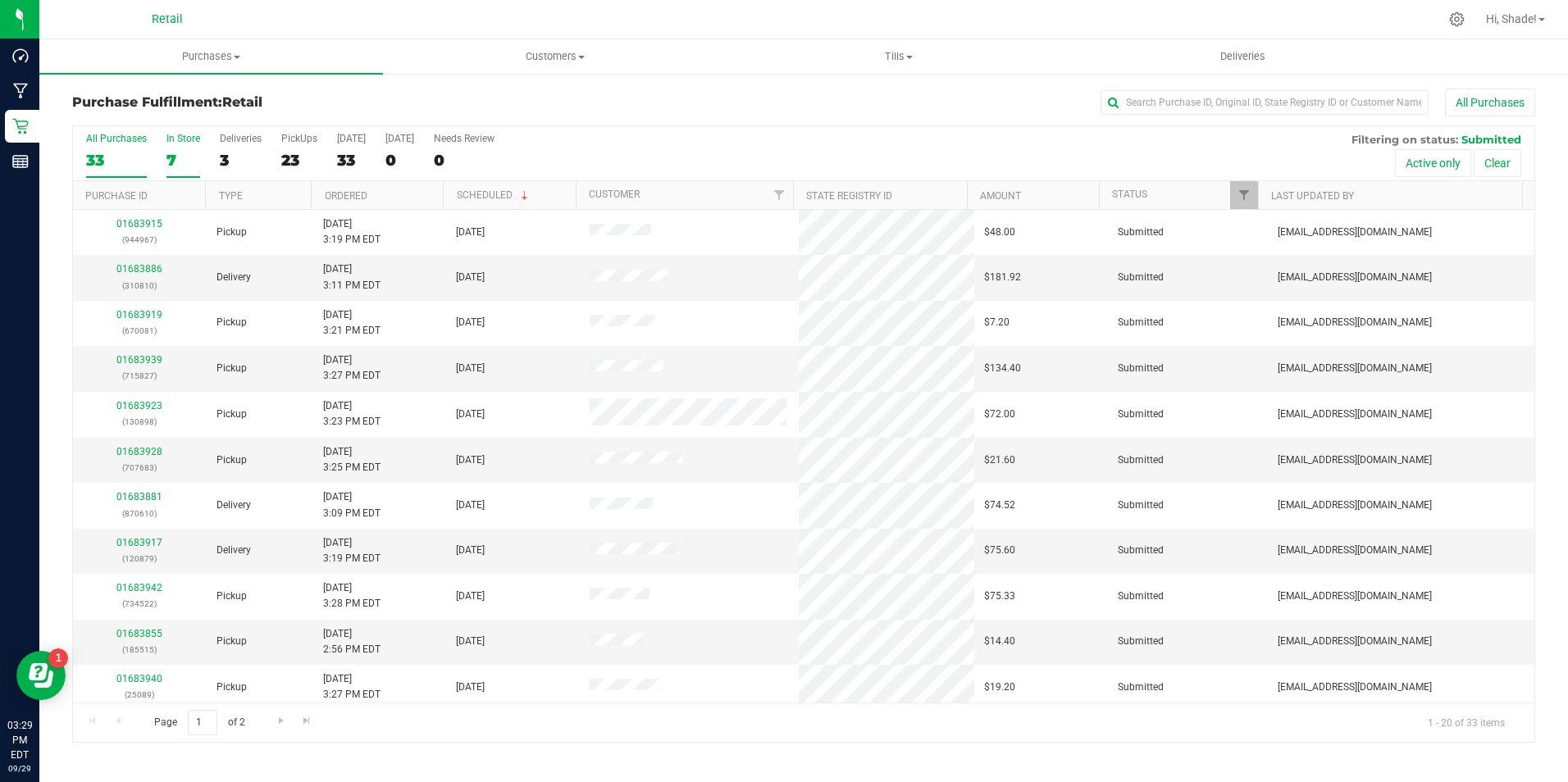
click at [177, 156] on div "7" at bounding box center [182, 160] width 34 height 19
click at [0, 0] on input "In Store 7" at bounding box center [0, 0] width 0 height 0
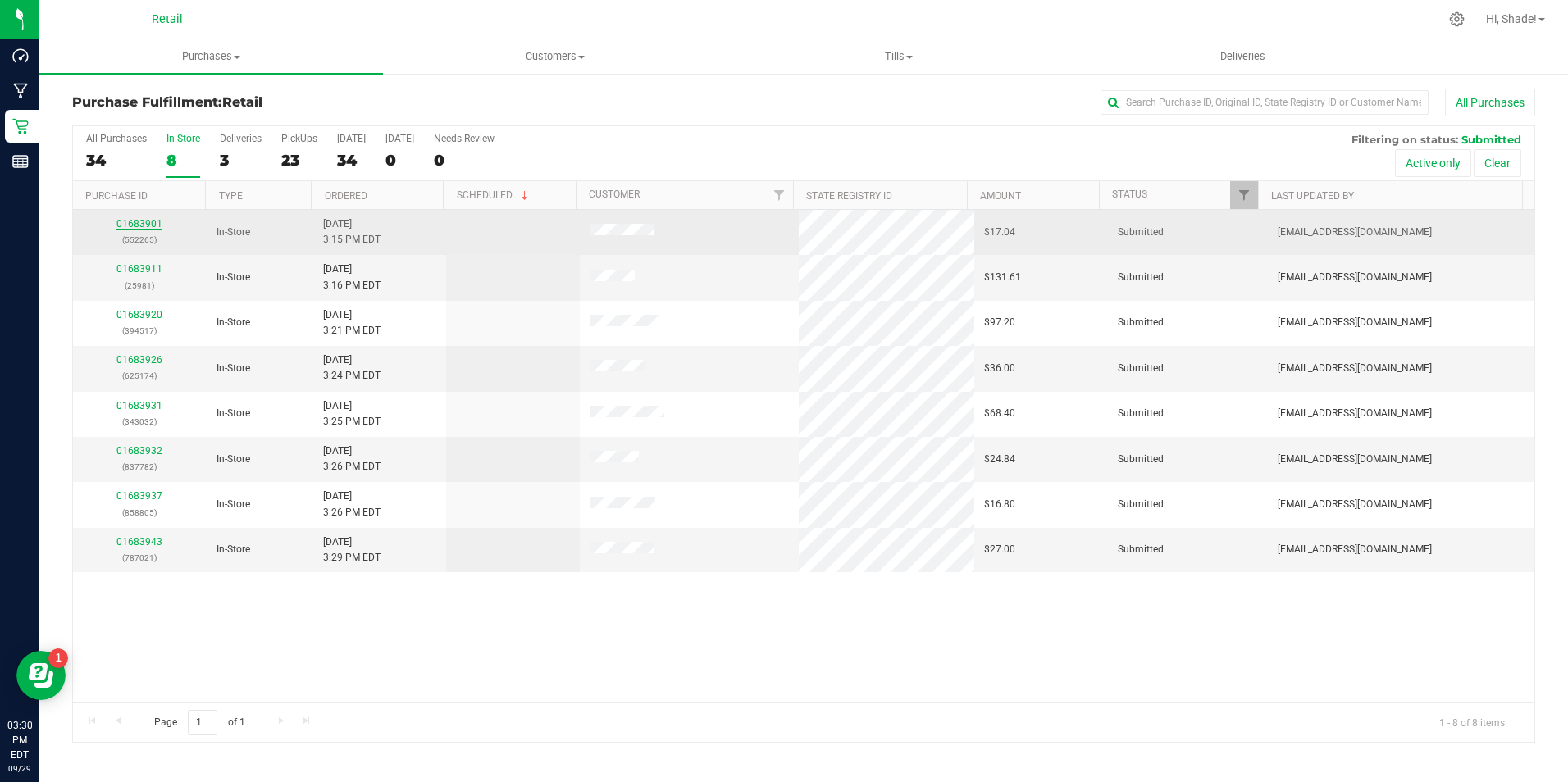
click at [131, 222] on link "01683901" at bounding box center [139, 224] width 46 height 12
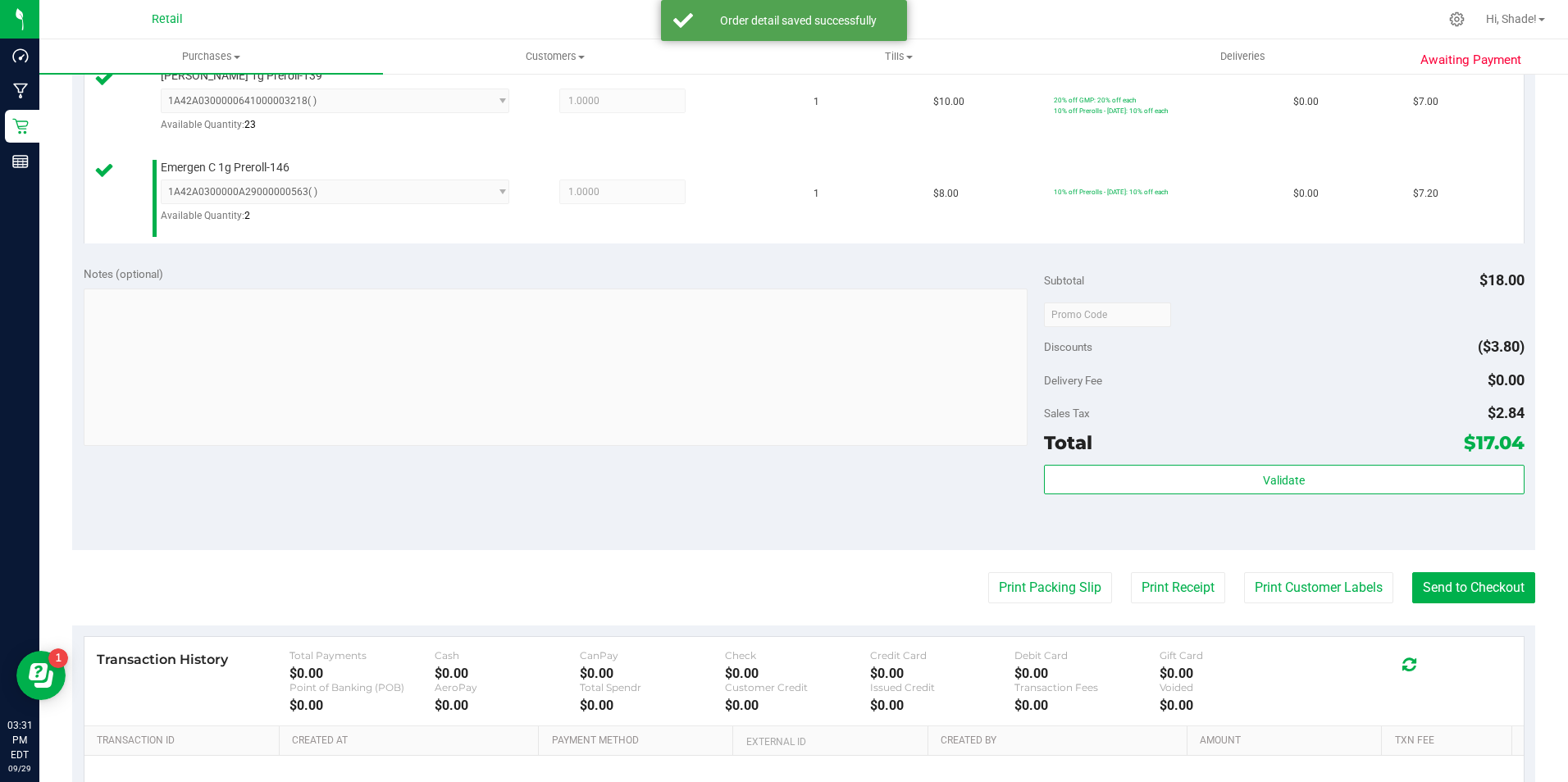
scroll to position [574, 0]
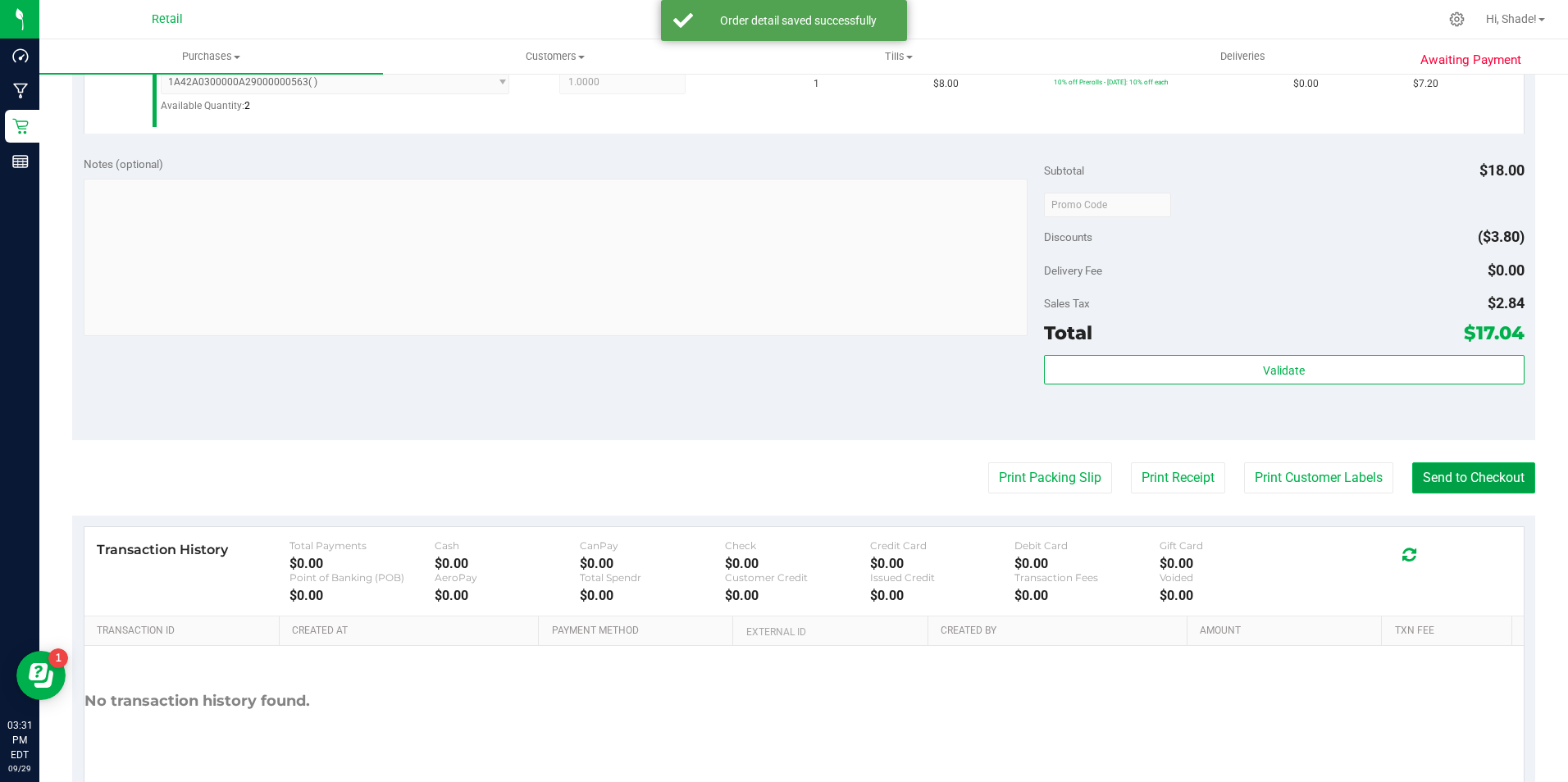
click at [1514, 472] on button "Send to Checkout" at bounding box center [1473, 478] width 123 height 31
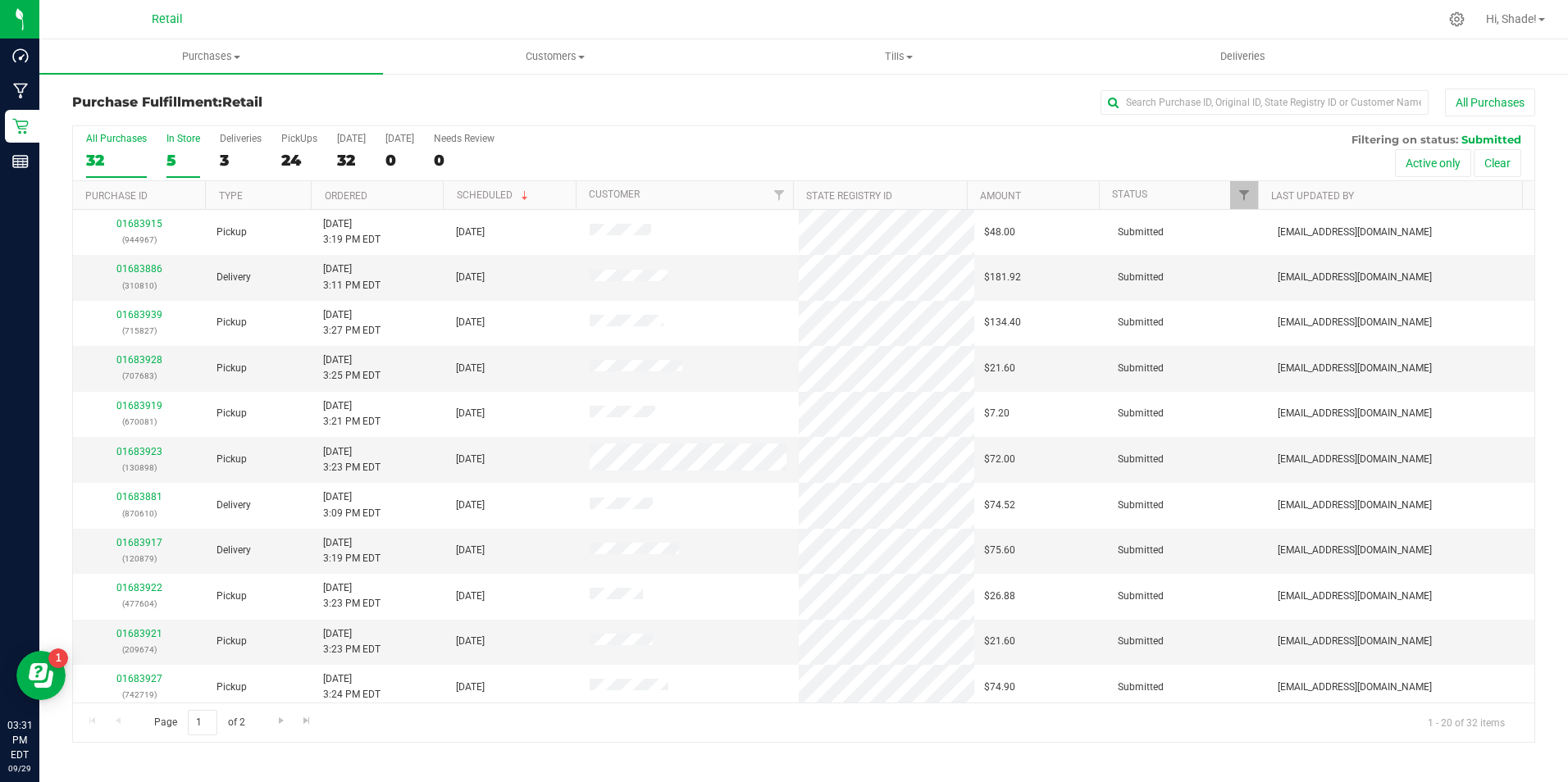
click at [192, 154] on div "5" at bounding box center [182, 160] width 34 height 19
click at [0, 0] on input "In Store 5" at bounding box center [0, 0] width 0 height 0
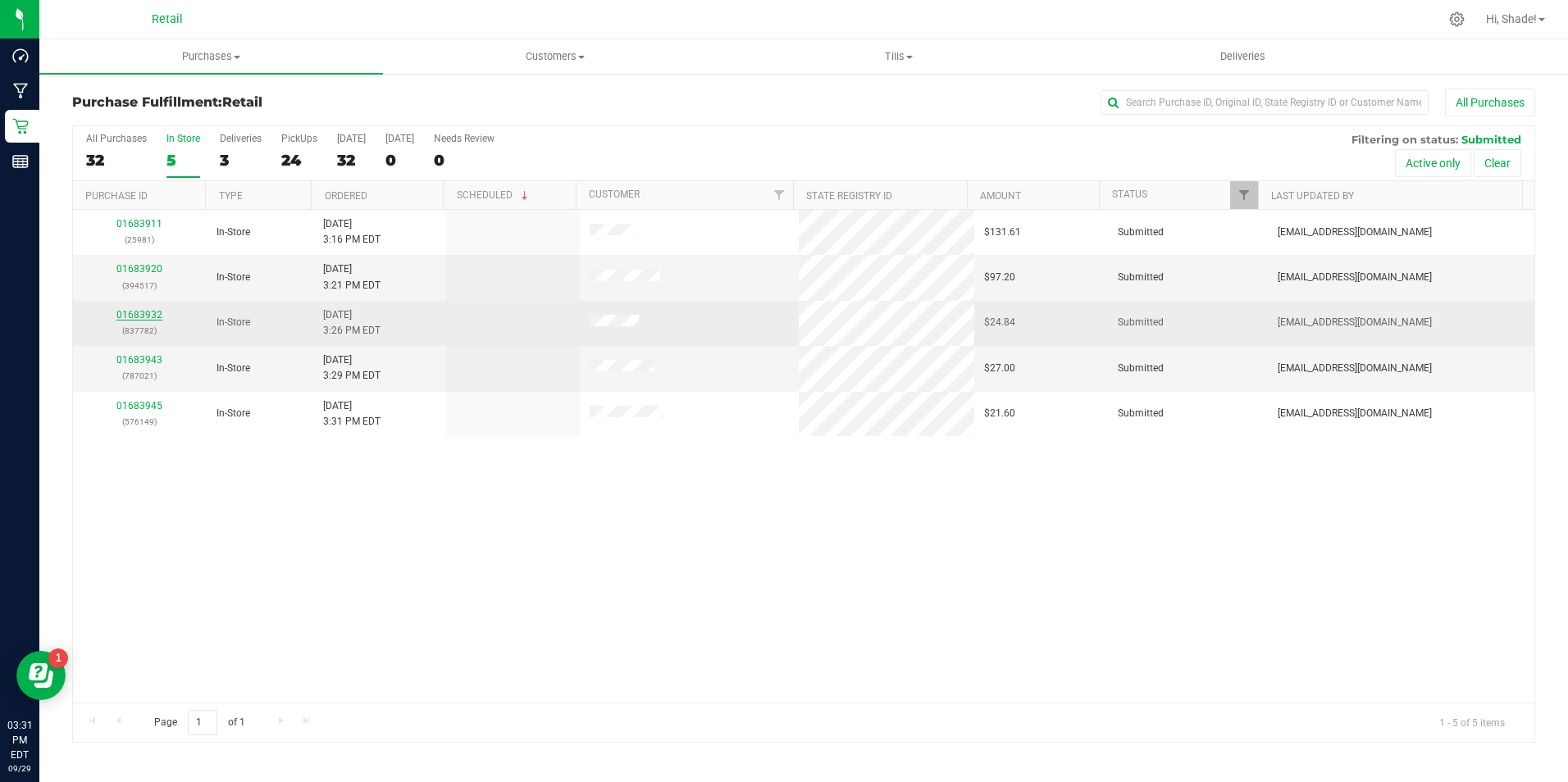
click at [129, 313] on link "01683932" at bounding box center [139, 315] width 46 height 12
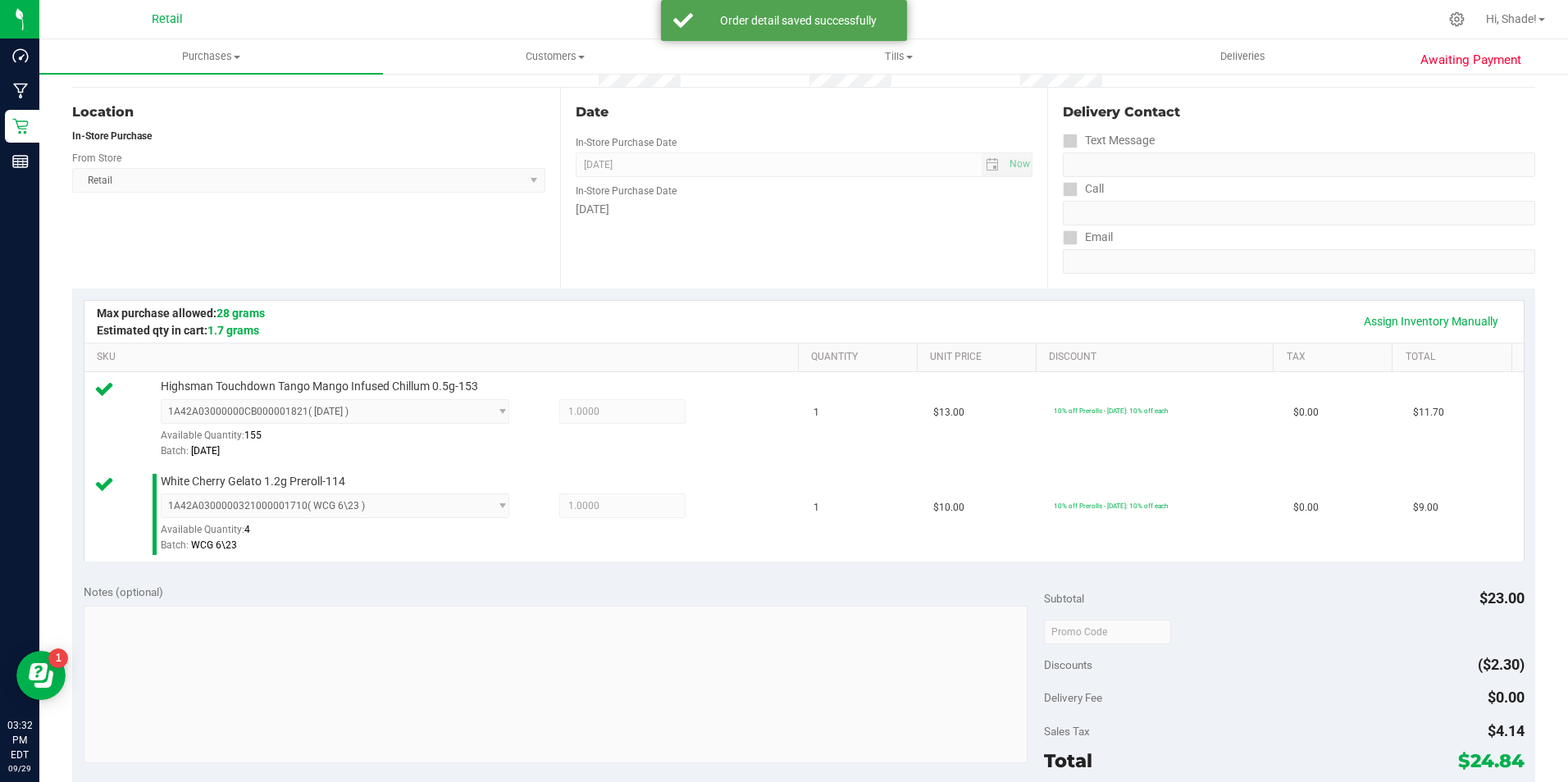
scroll to position [492, 0]
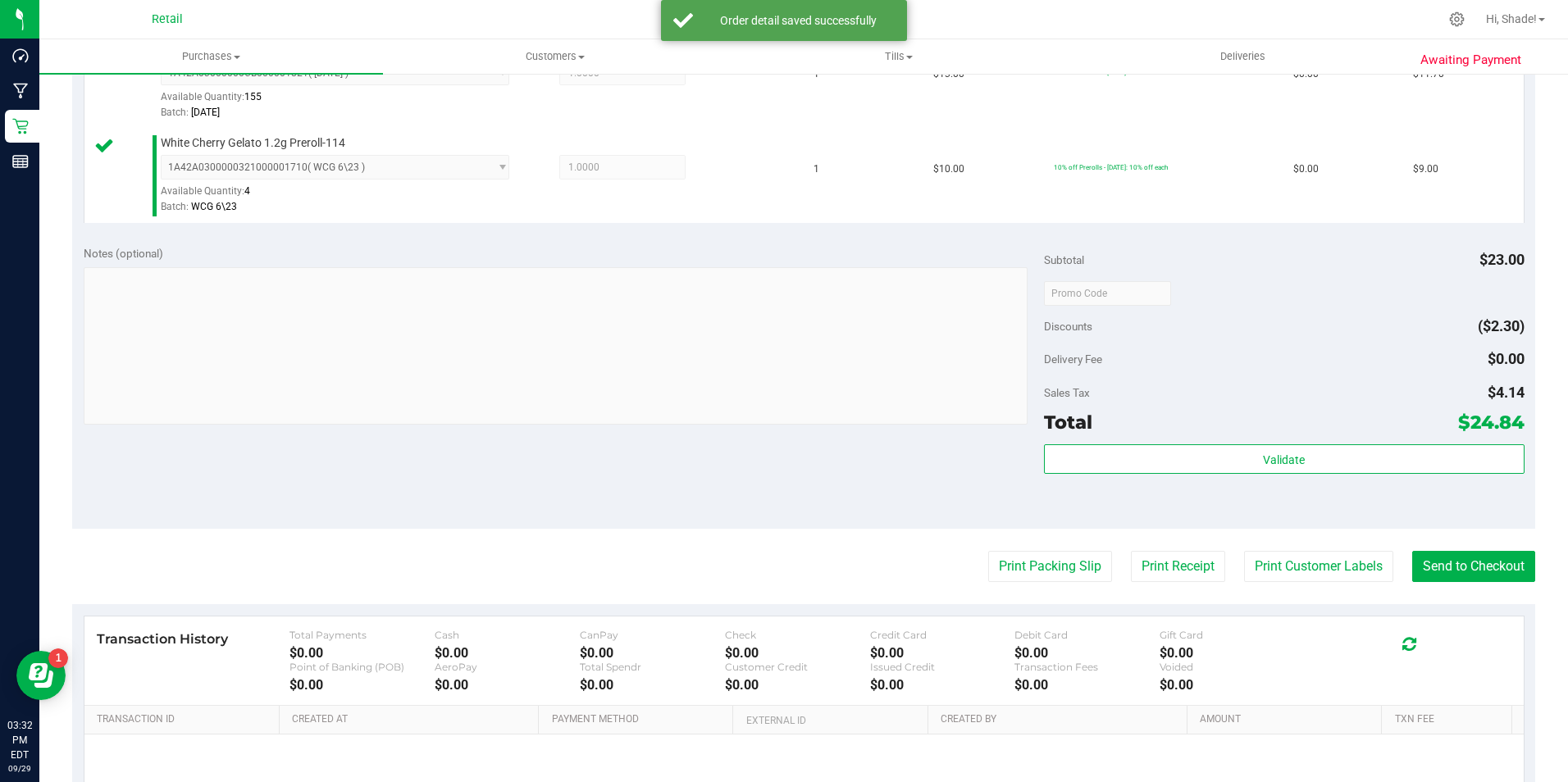
click at [1426, 588] on purchase-details "Back Edit Purchase Cancel Purchase View Profile # 01683932 Med | Rec METRC ID: …" at bounding box center [803, 254] width 1462 height 1315
click at [1430, 581] on button "Send to Checkout" at bounding box center [1473, 566] width 123 height 31
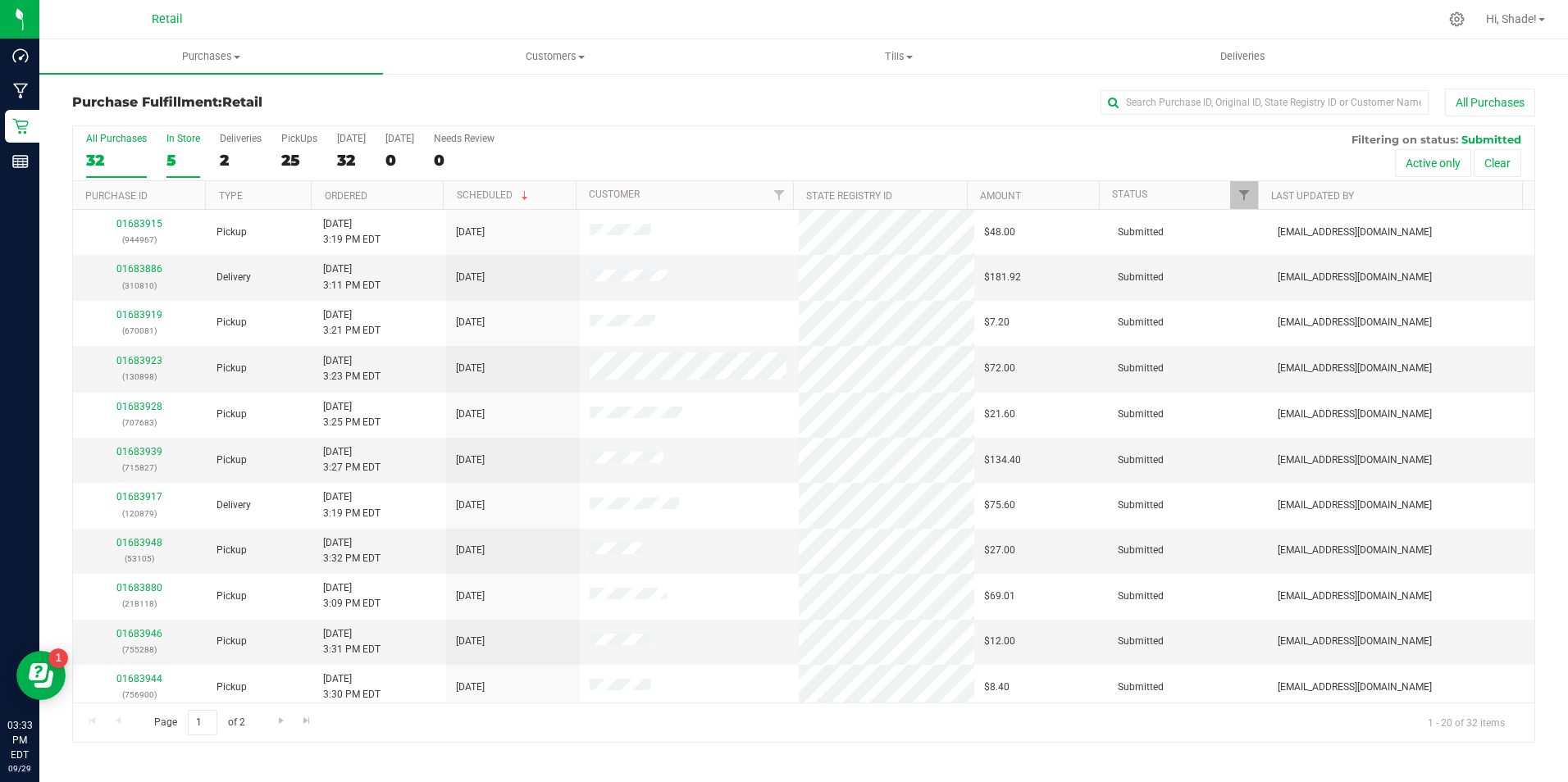
click at [178, 146] on label "In Store 5" at bounding box center [182, 154] width 34 height 45
click at [0, 0] on input "In Store 5" at bounding box center [0, 0] width 0 height 0
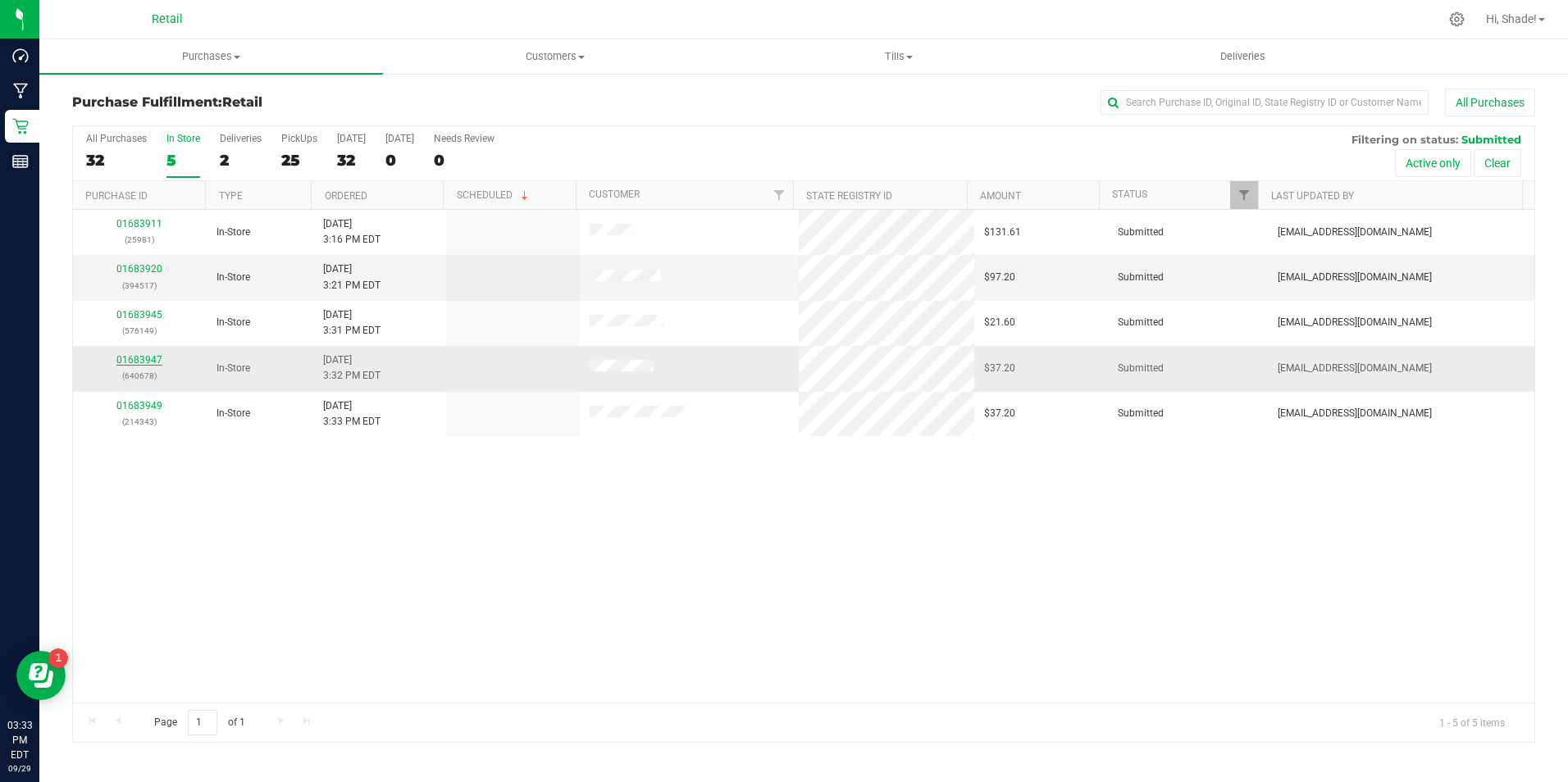
click at [151, 363] on link "01683947" at bounding box center [139, 360] width 46 height 12
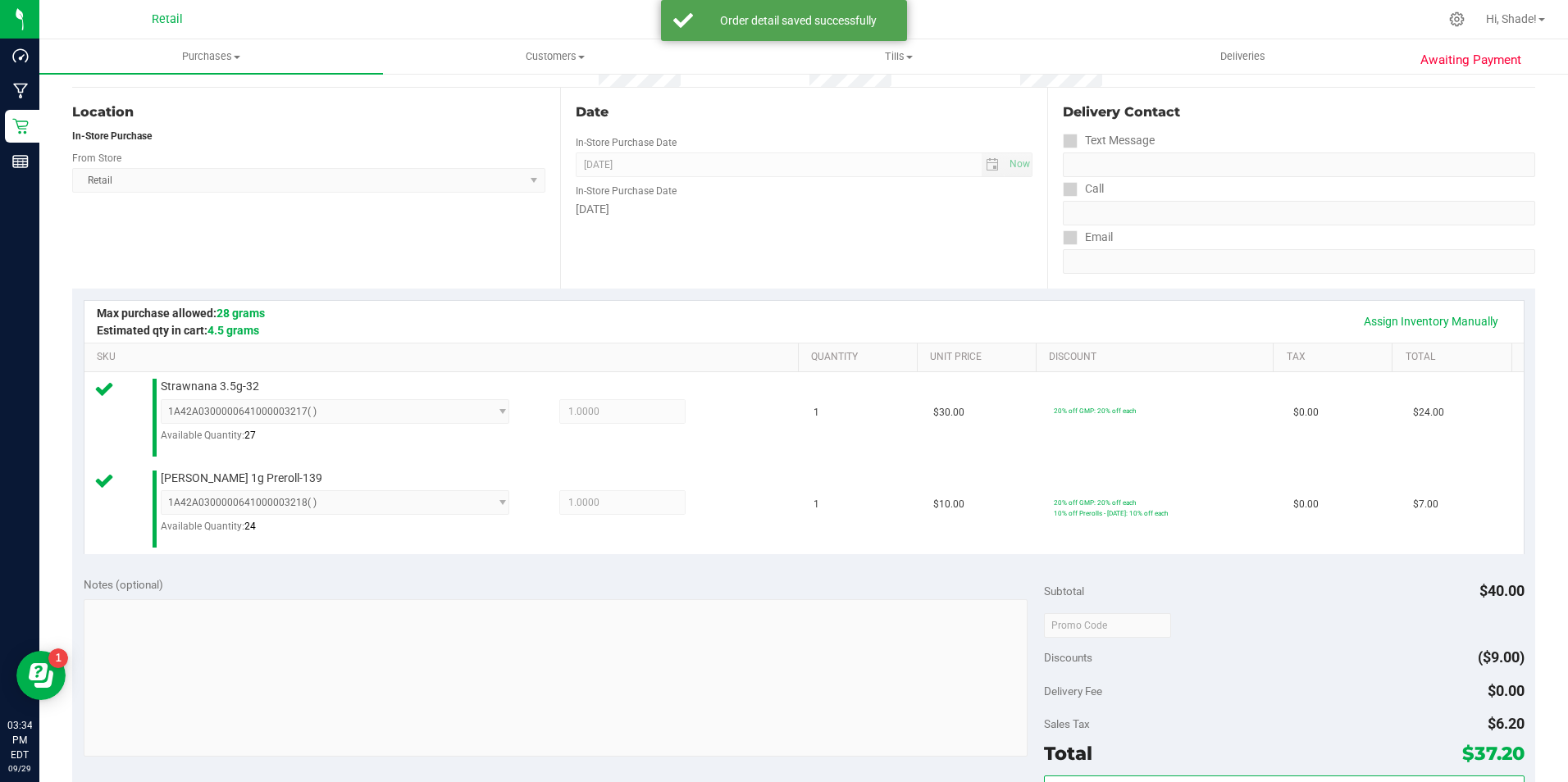
scroll to position [328, 0]
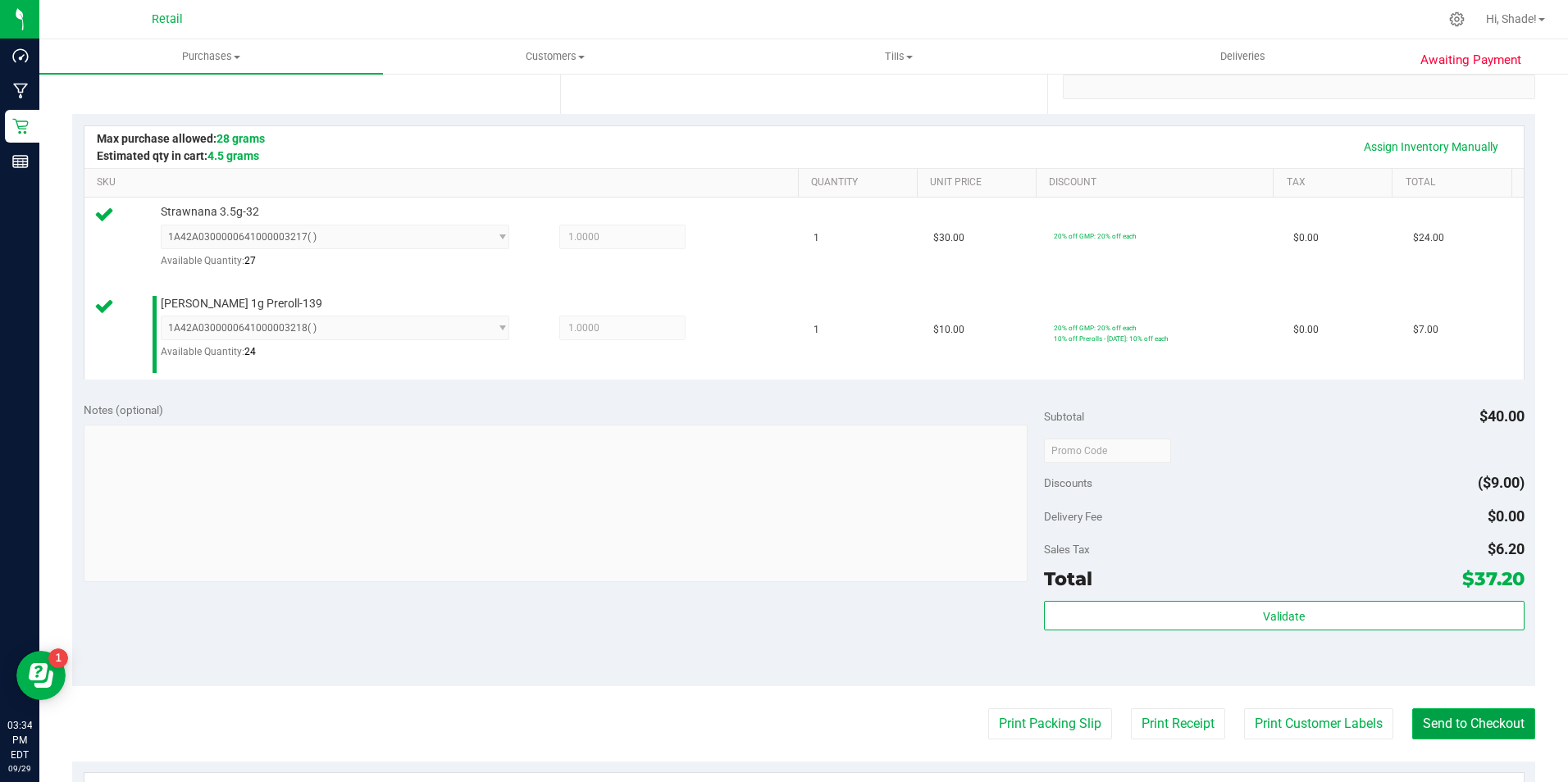
click at [1464, 721] on button "Send to Checkout" at bounding box center [1473, 723] width 123 height 31
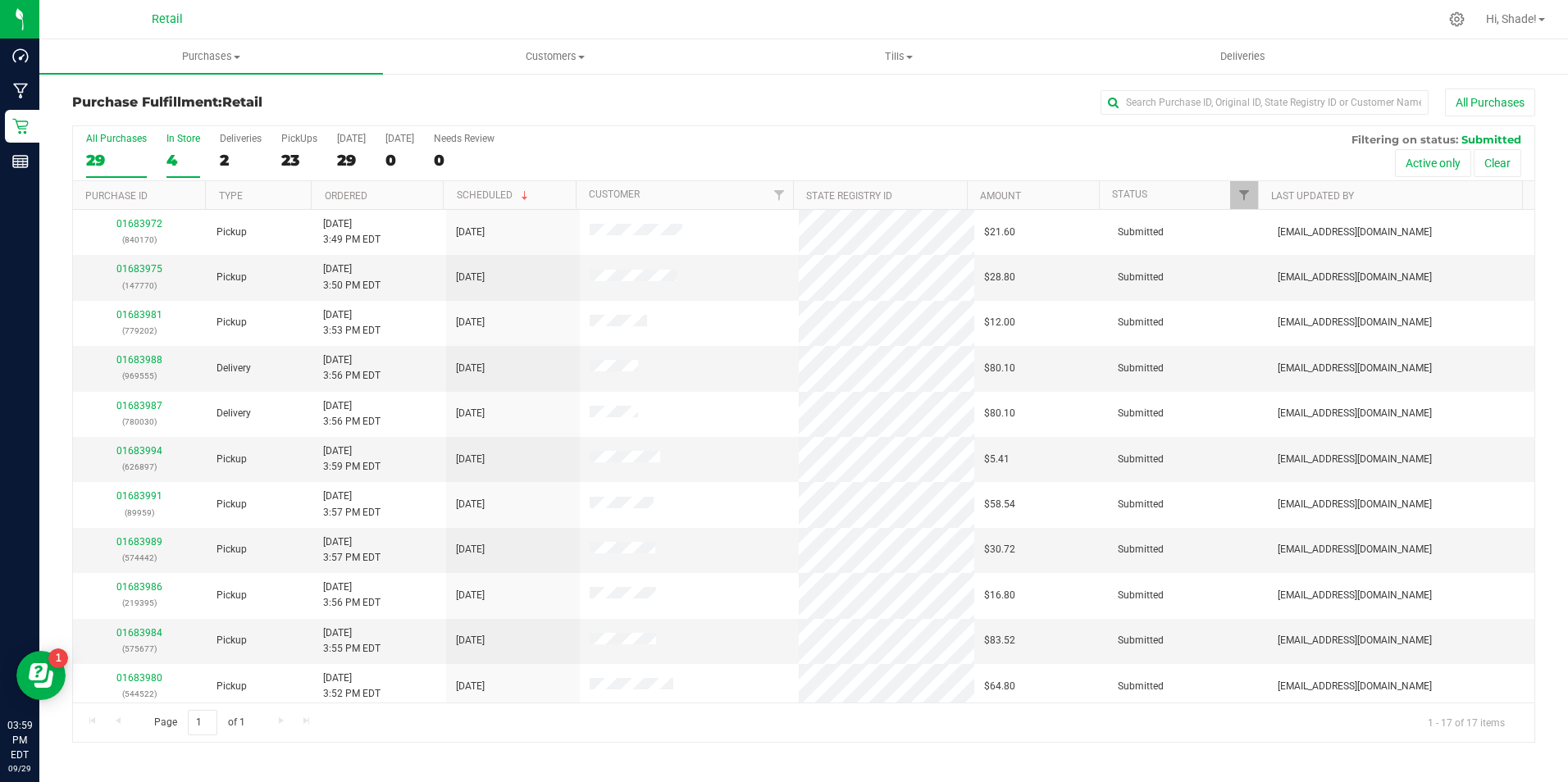
click at [197, 161] on div "4" at bounding box center [182, 160] width 34 height 19
click at [0, 0] on input "In Store 4" at bounding box center [0, 0] width 0 height 0
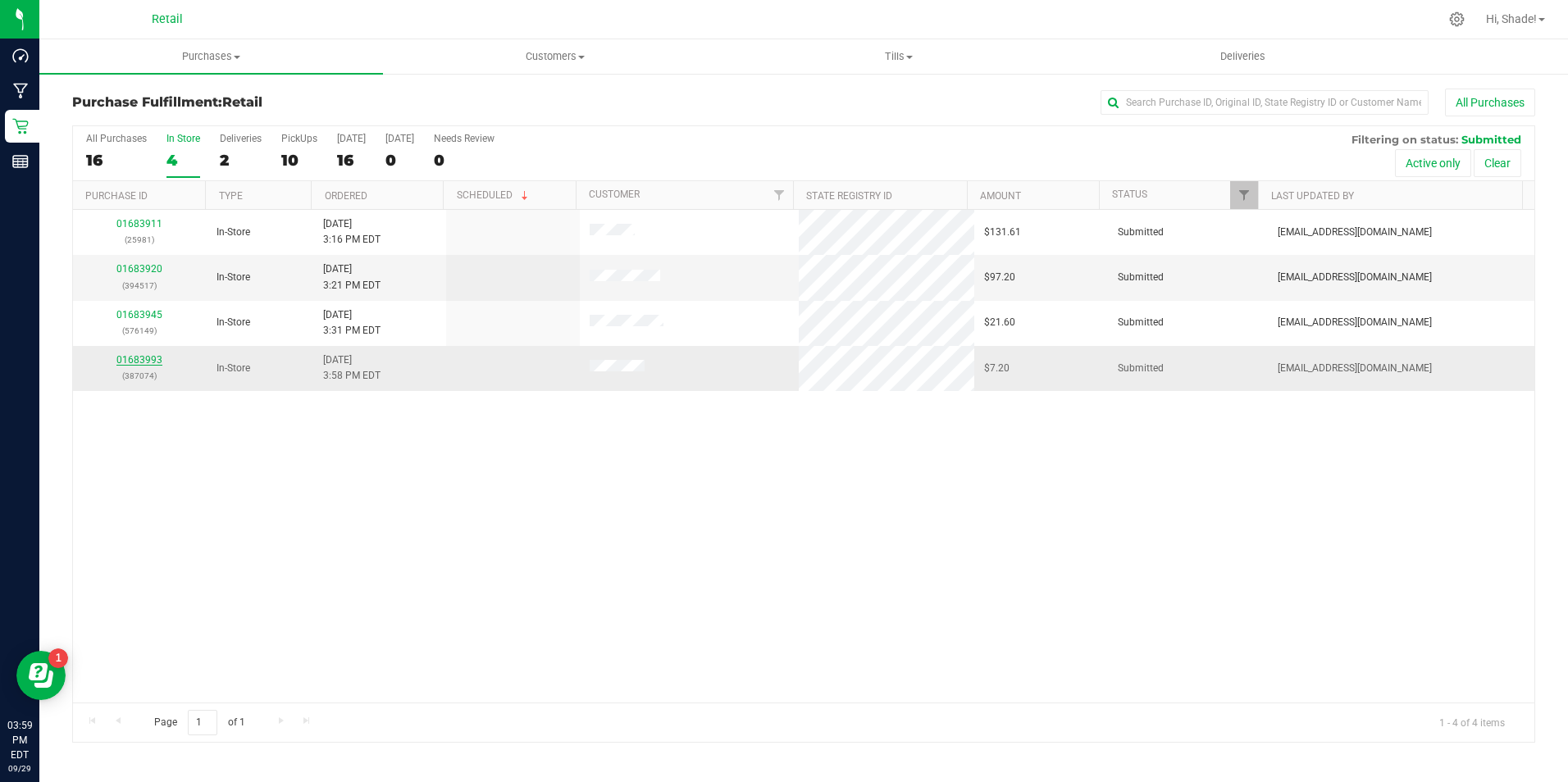
click at [149, 354] on link "01683993" at bounding box center [139, 360] width 46 height 12
click at [142, 358] on link "01683993" at bounding box center [139, 360] width 46 height 12
click at [133, 360] on link "01683993" at bounding box center [139, 360] width 46 height 12
